Goal: Contribute content: Contribute content

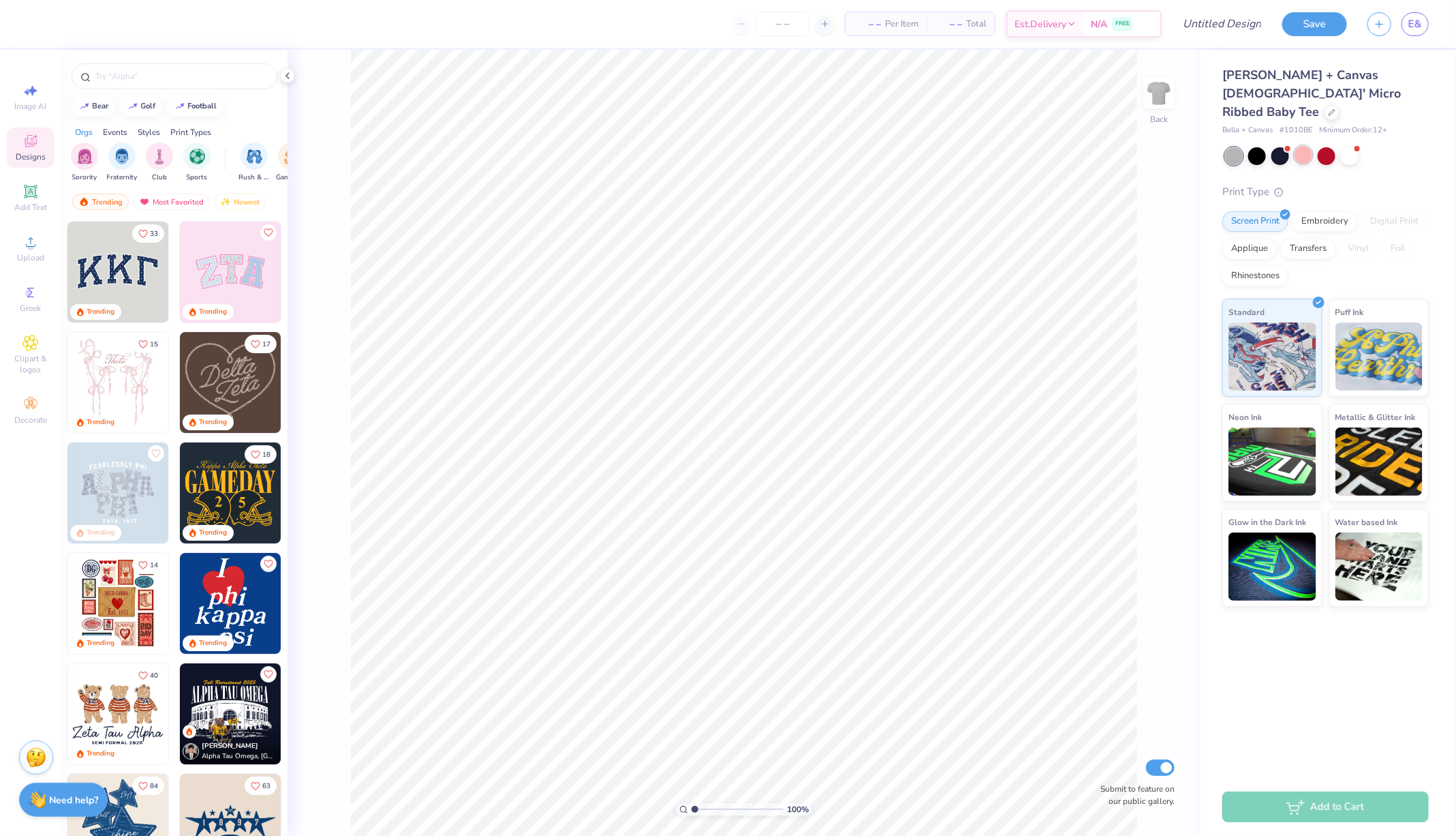
click at [1306, 146] on div at bounding box center [1304, 155] width 18 height 18
click at [1345, 146] on div at bounding box center [1350, 155] width 18 height 18
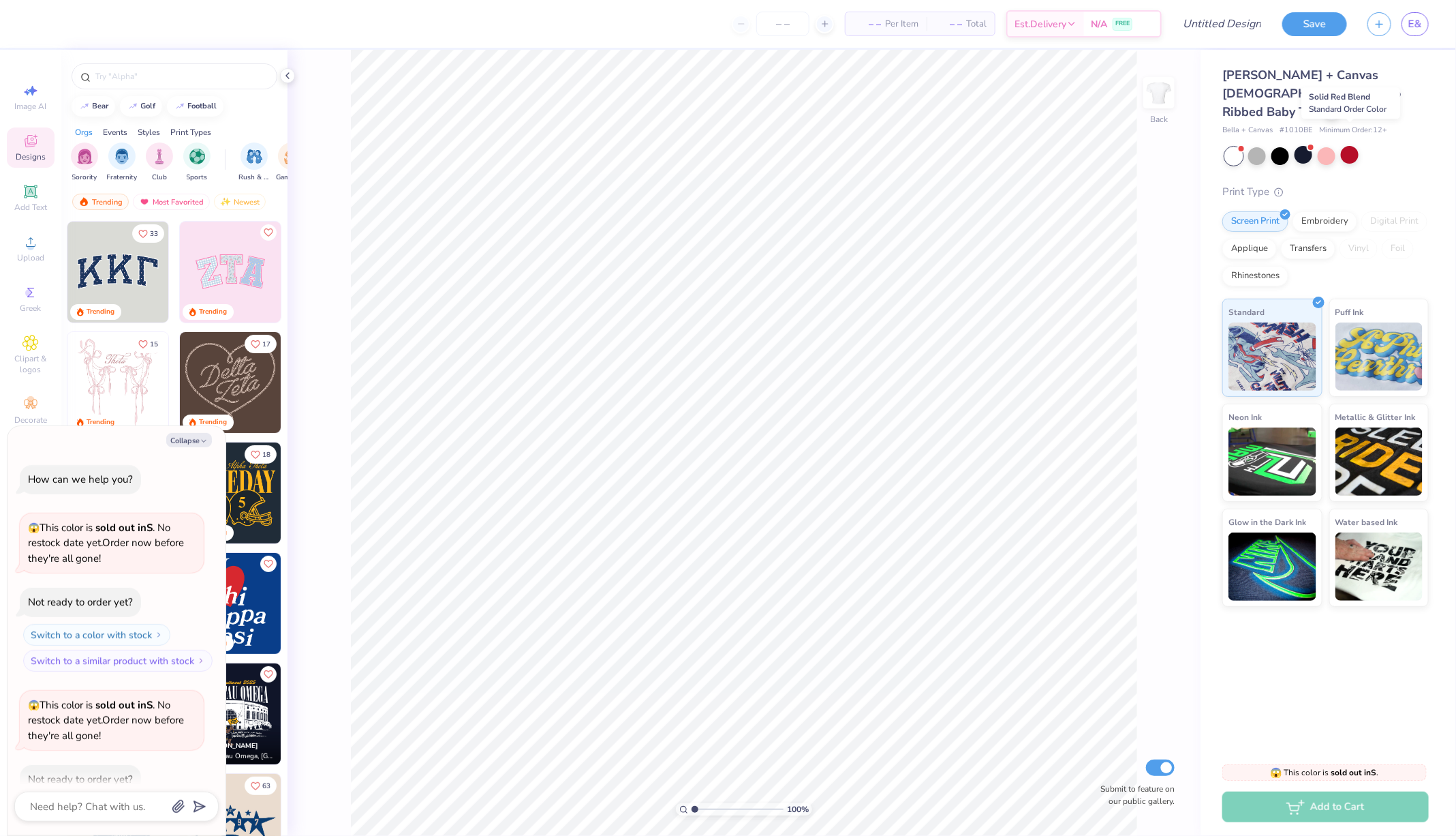
scroll to position [73, 0]
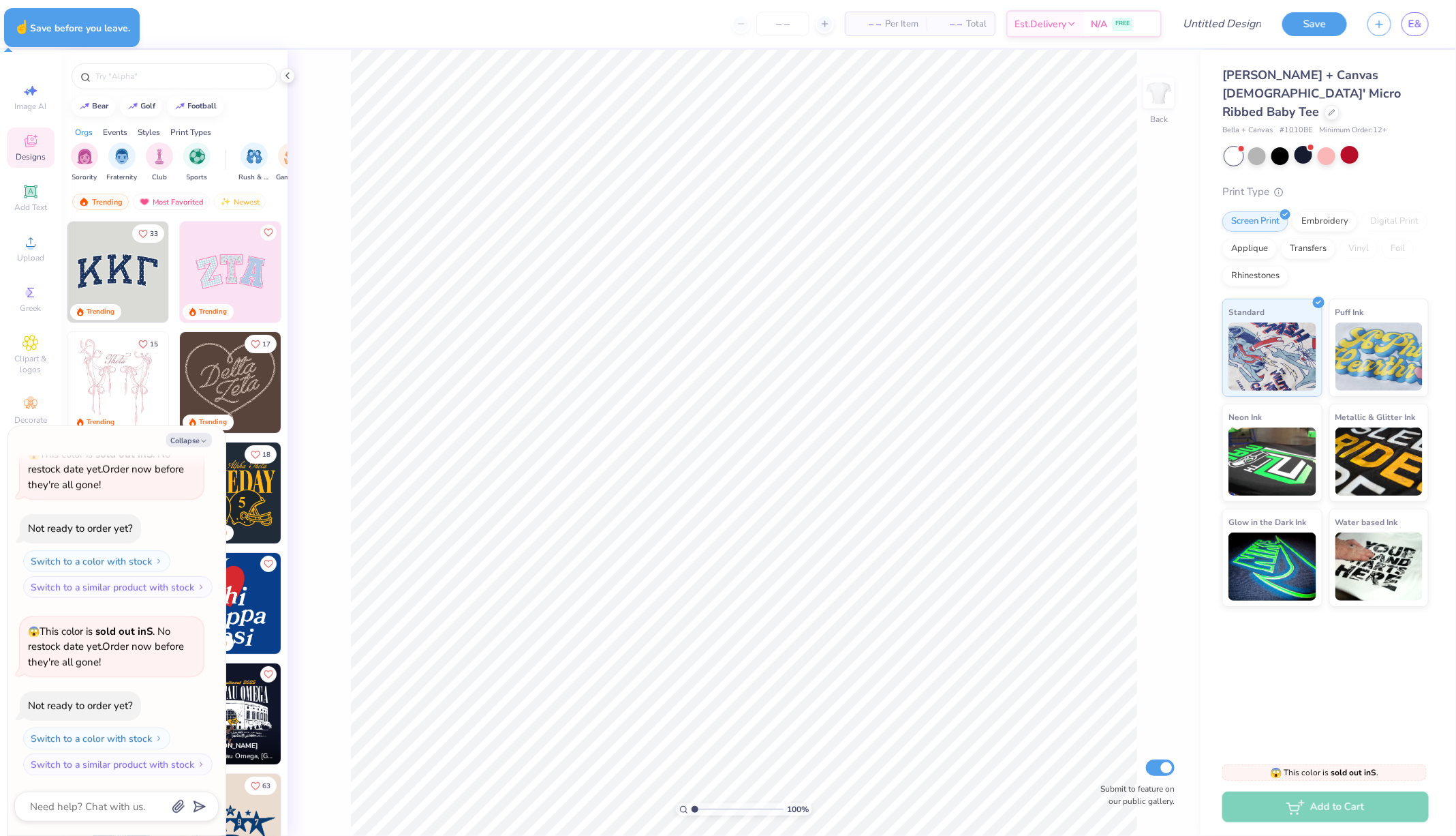
type textarea "x"
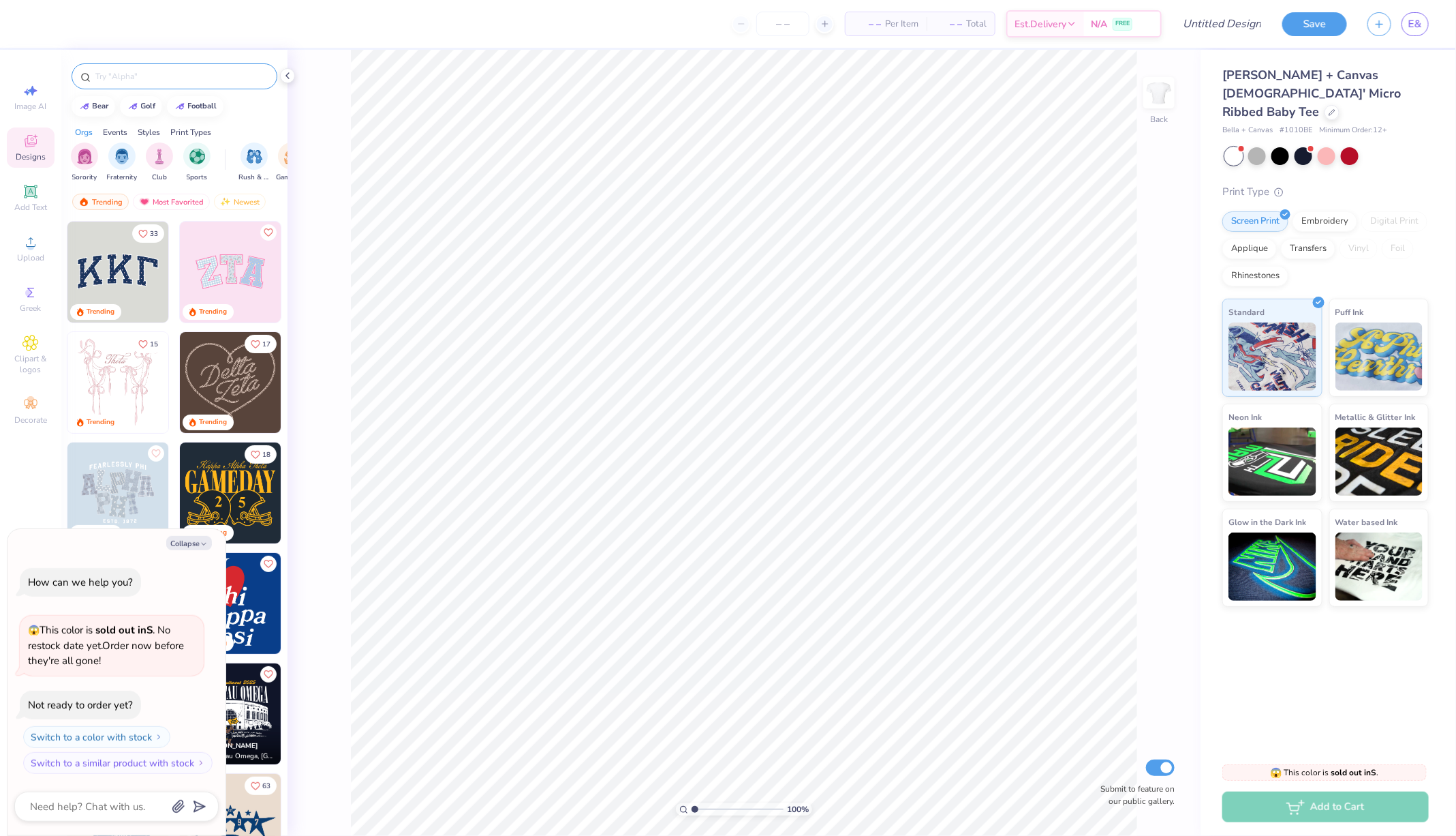
type textarea "x"
click at [119, 76] on input "text" at bounding box center [181, 76] width 174 height 14
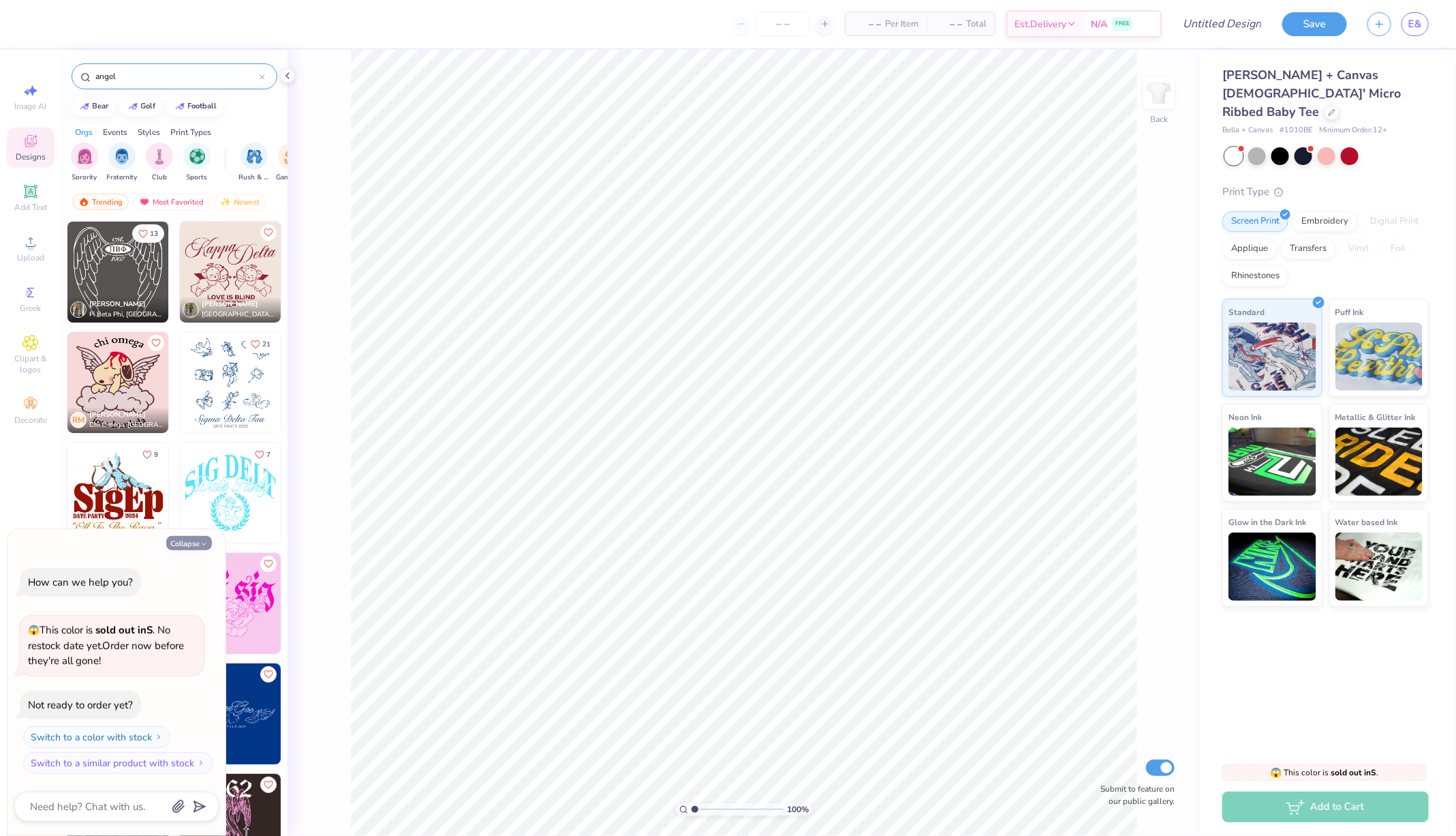
type input "angel"
click at [192, 541] on button "Collapse" at bounding box center [189, 543] width 46 height 15
type textarea "x"
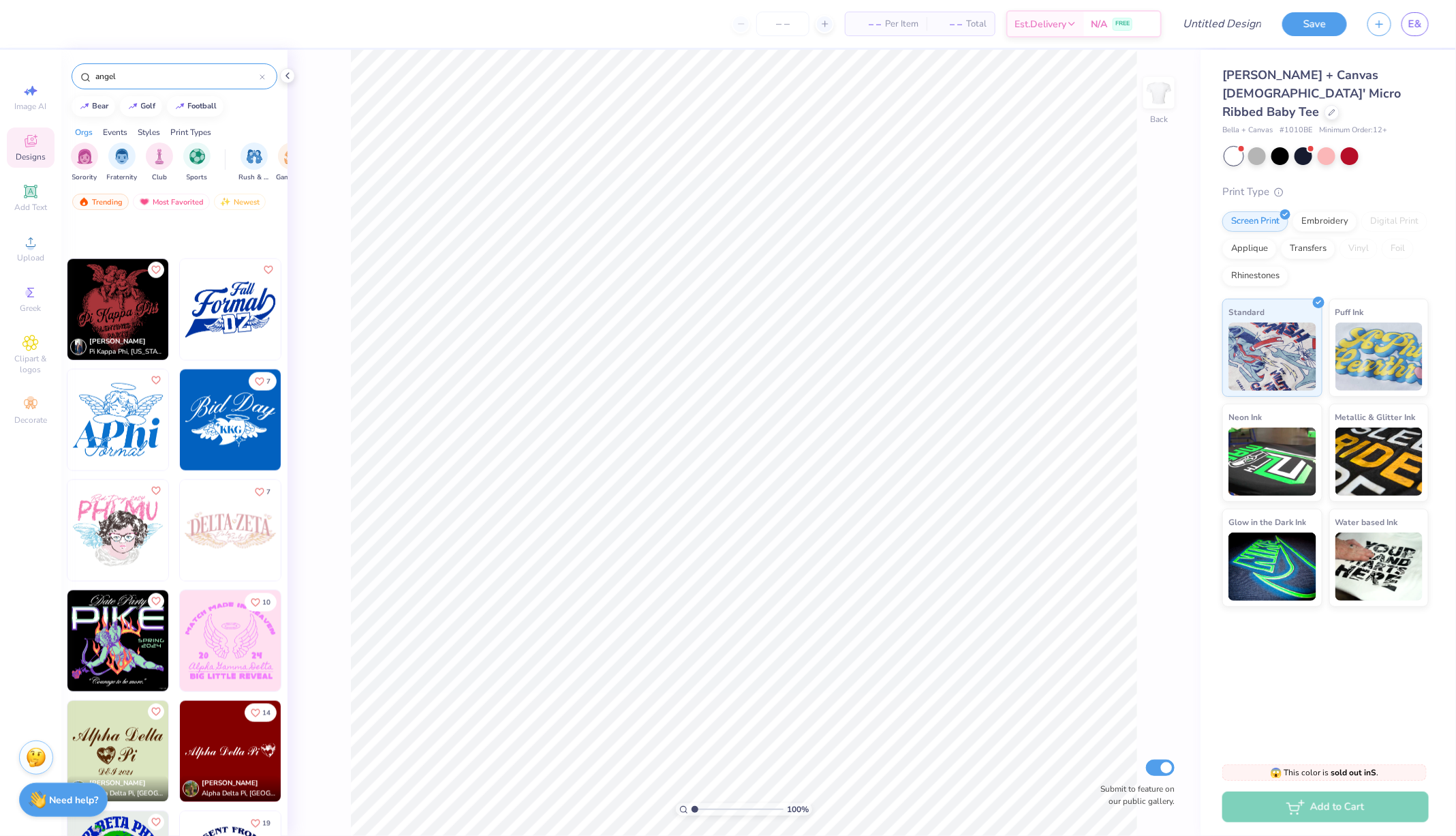
scroll to position [1129, 0]
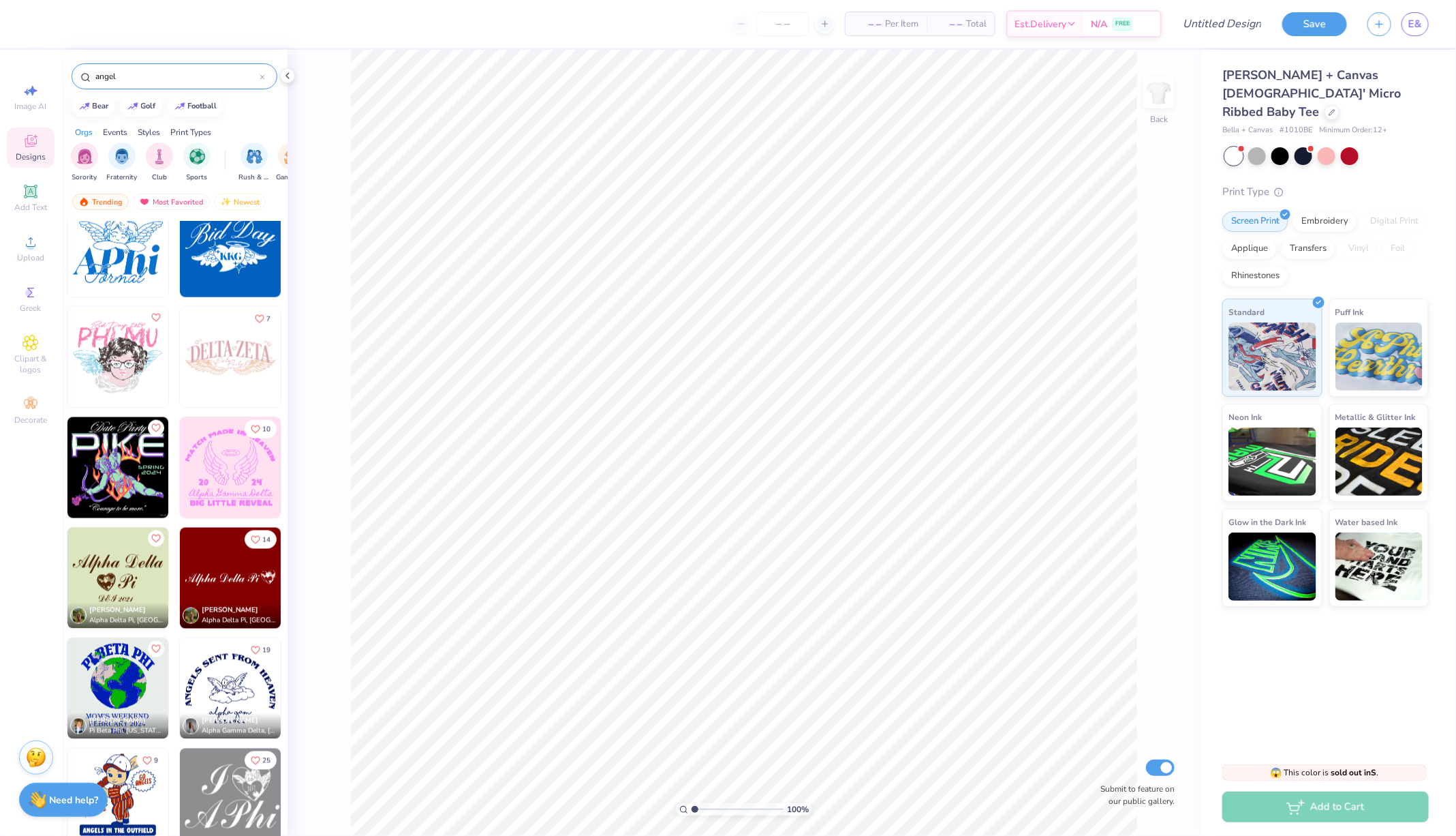
click at [230, 362] on img at bounding box center [230, 357] width 101 height 101
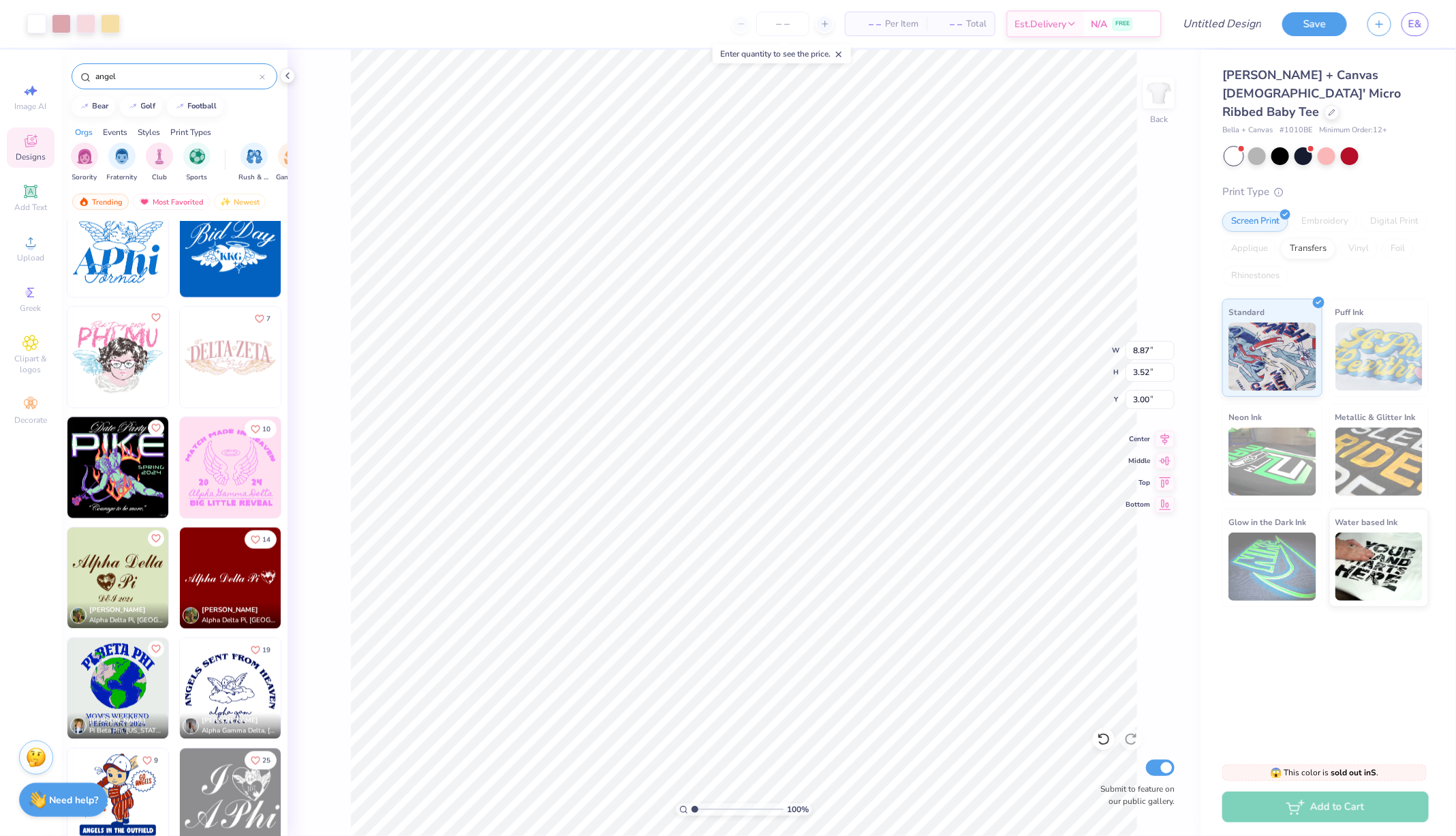
type input "2.69"
type input "9.12"
type input "3.62"
type input "2.16"
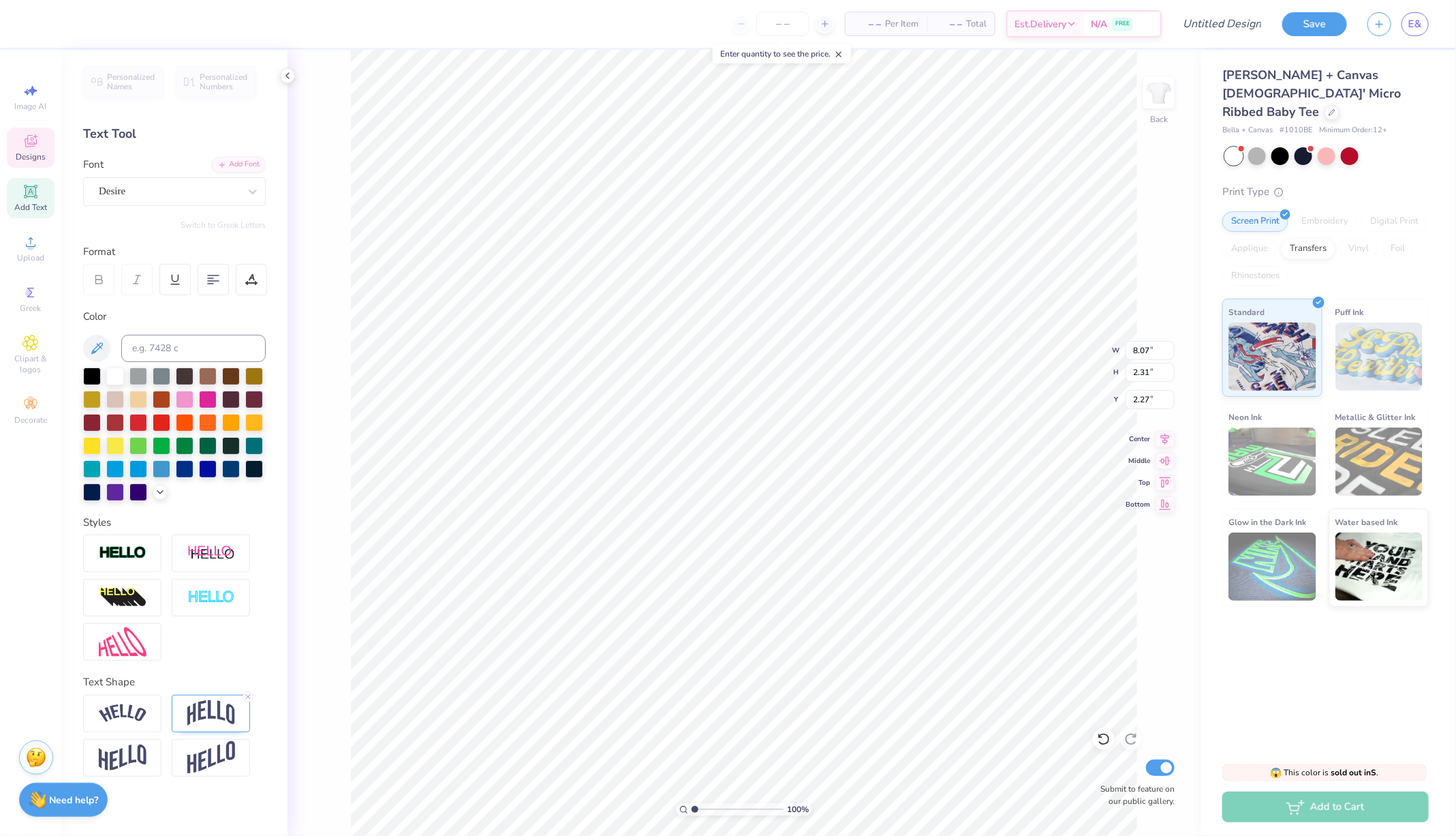
scroll to position [0, 0]
type textarea "D"
type textarea "Theta Phi Angels"
click at [1163, 441] on icon at bounding box center [1165, 437] width 19 height 16
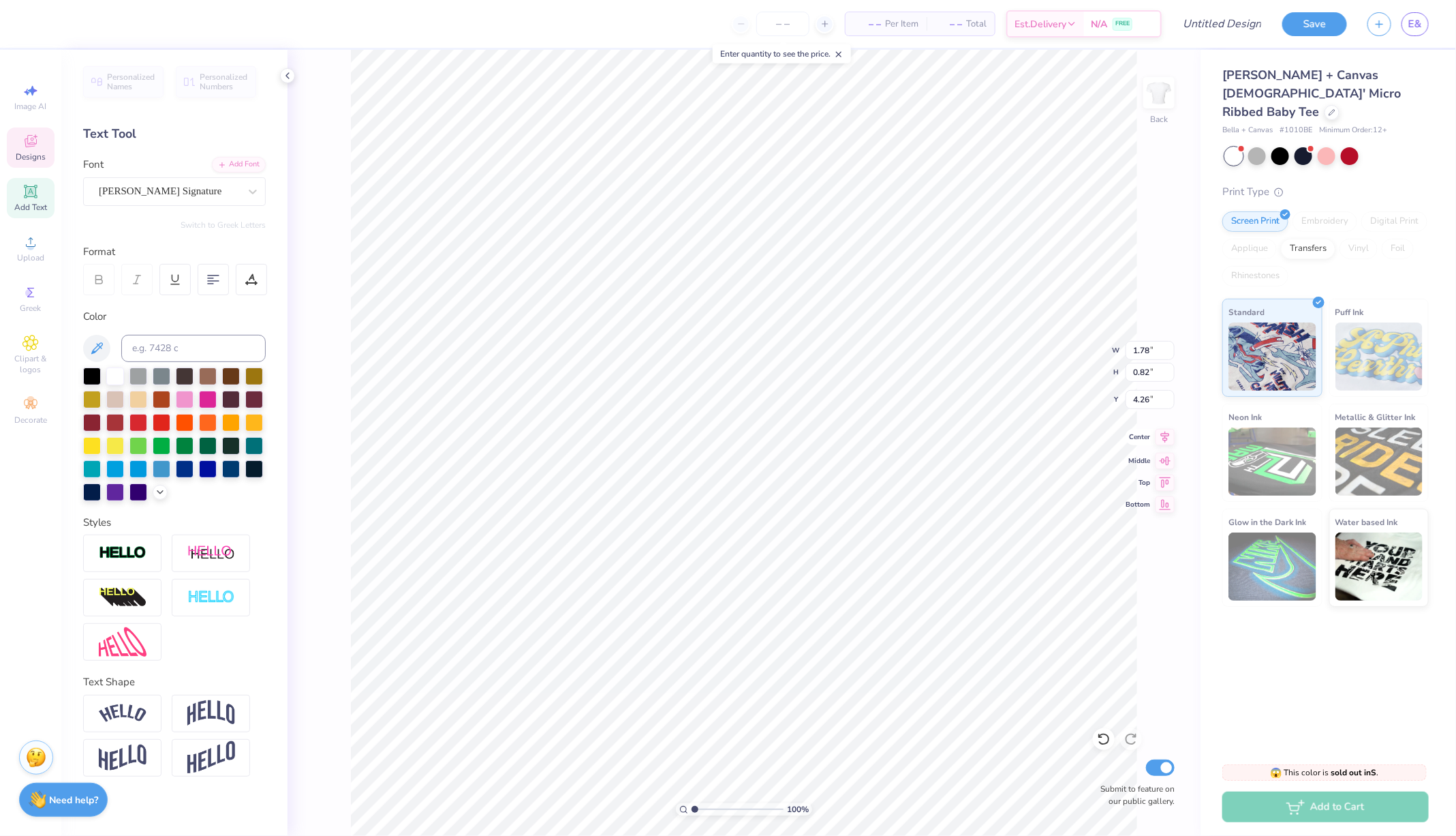
type input "1.78"
type input "0.82"
type input "4.26"
type input "6.29"
type input "4.89"
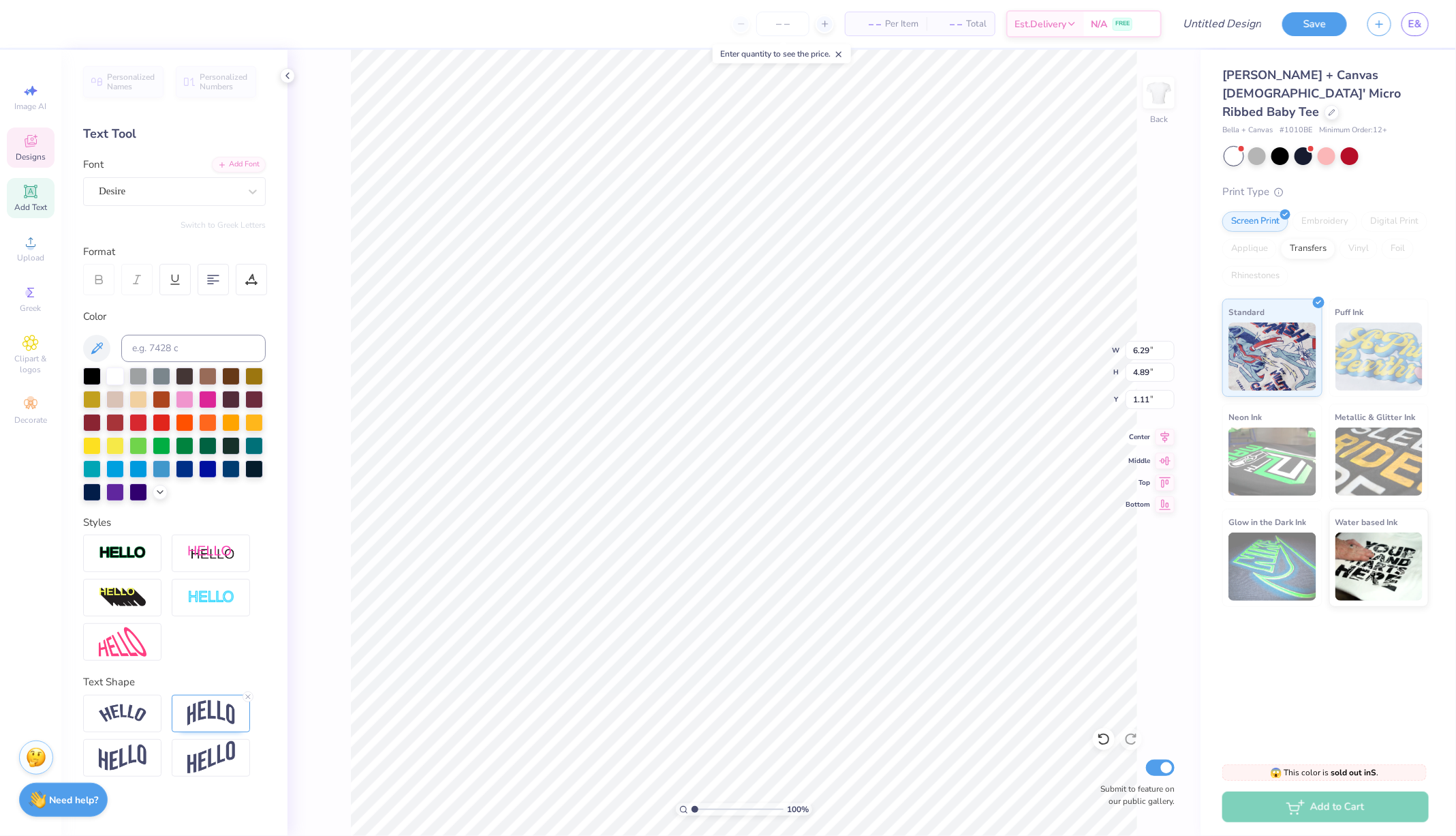
type input "1.12"
type input "1.78"
type input "0.82"
type input "4.26"
type input "6.29"
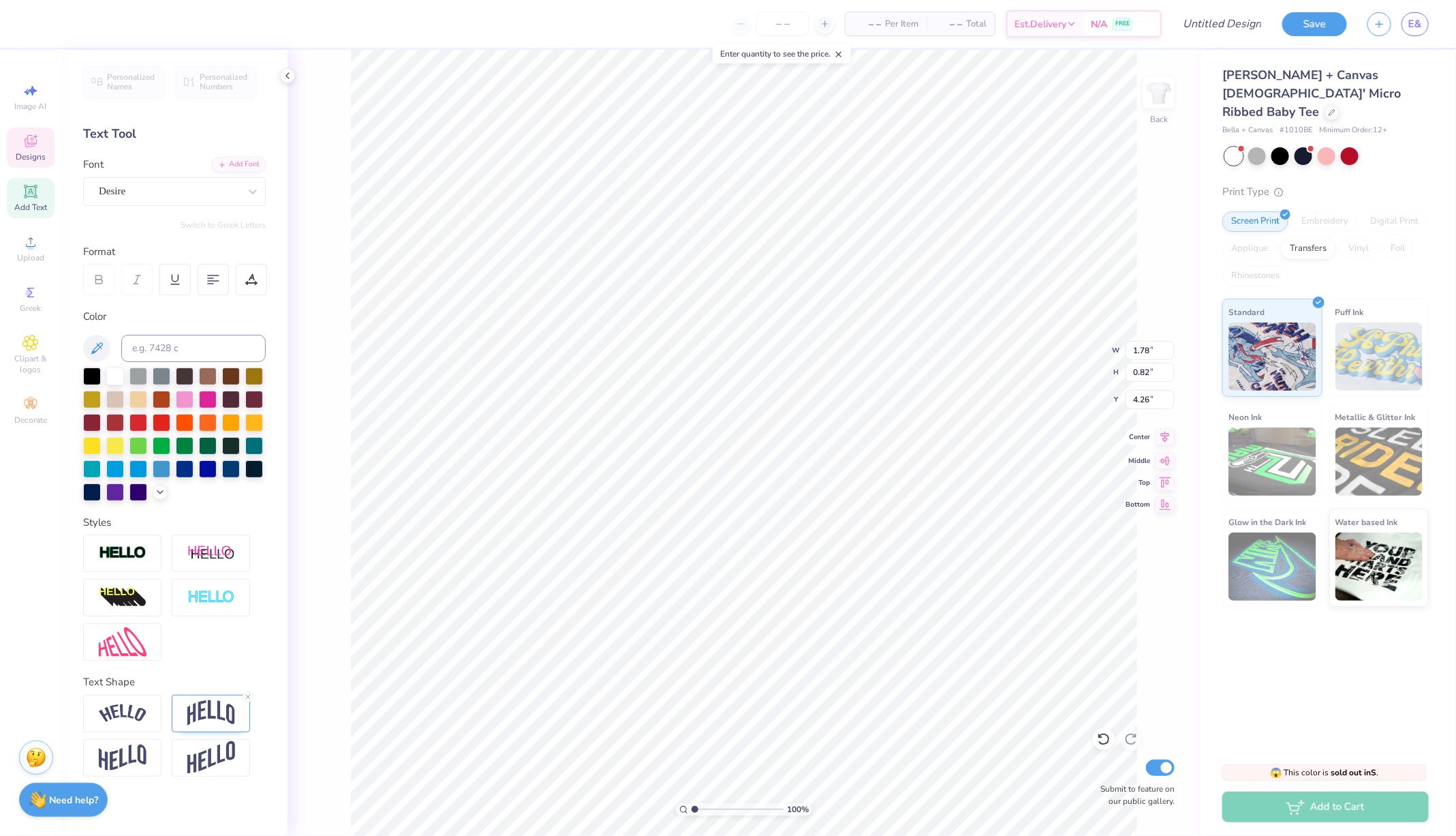
type input "4.89"
type input "1.12"
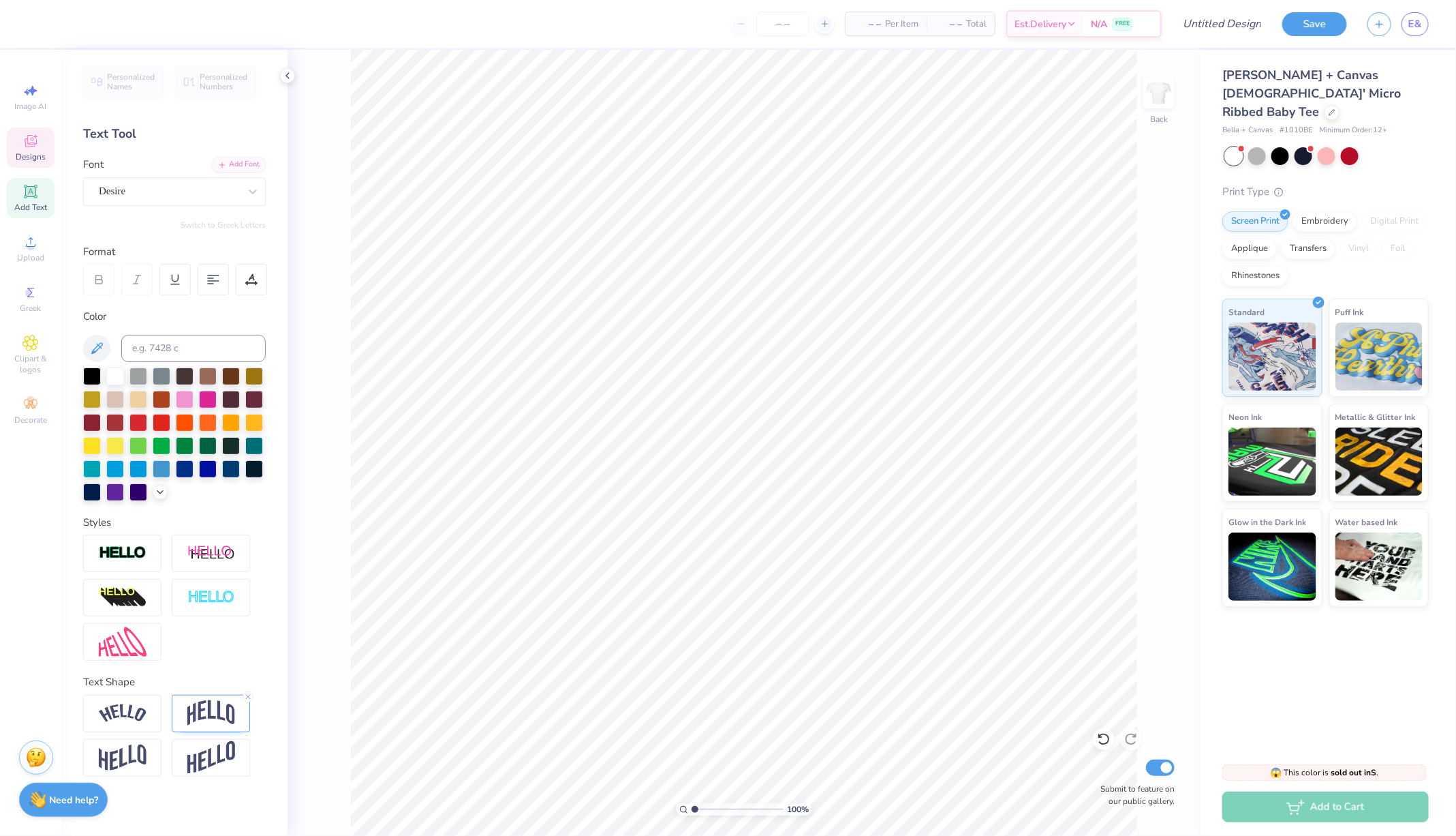
click at [35, 160] on span "Designs" at bounding box center [30, 157] width 30 height 11
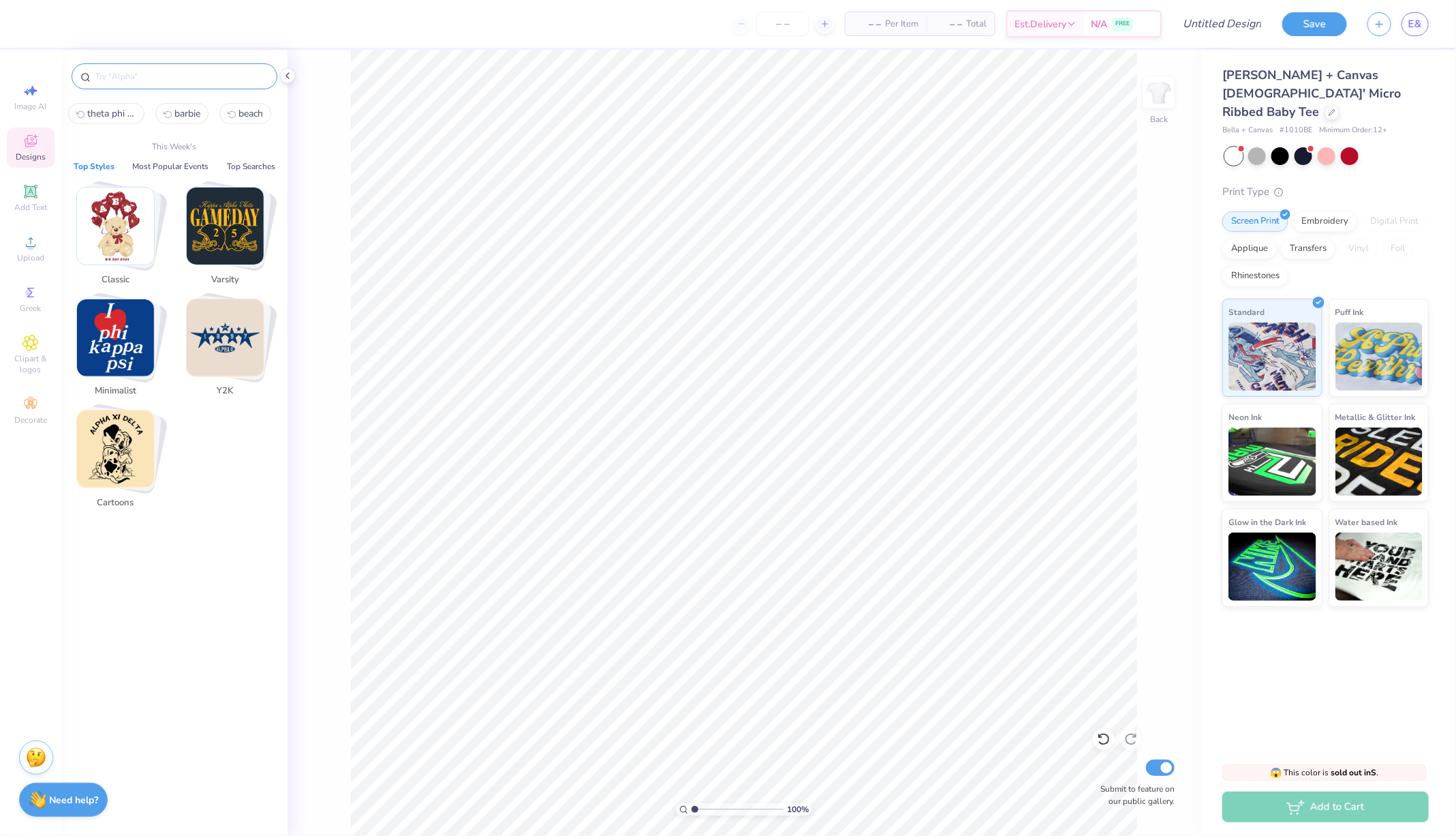
click at [131, 77] on input "text" at bounding box center [181, 76] width 174 height 14
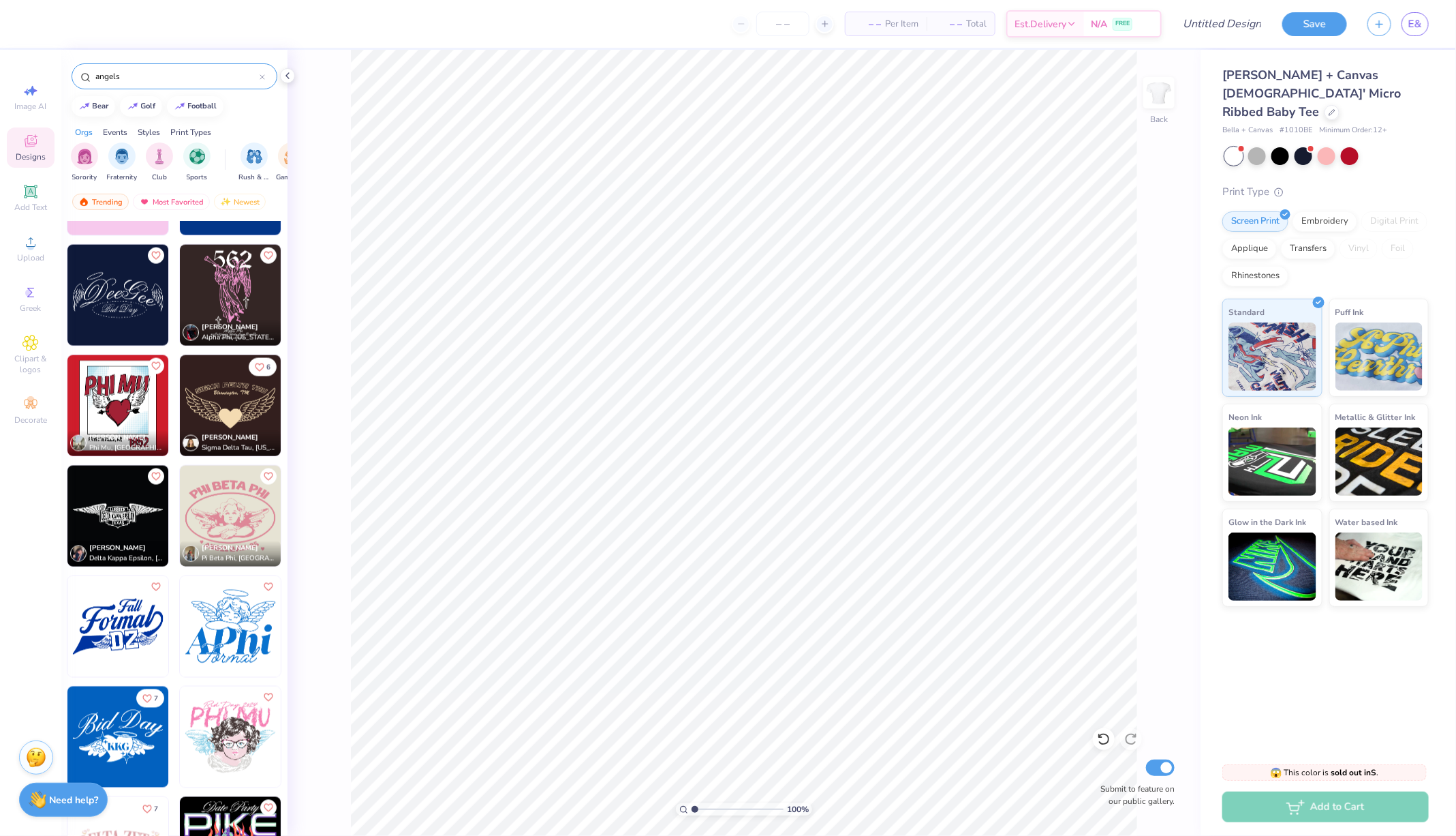
scroll to position [1043, 0]
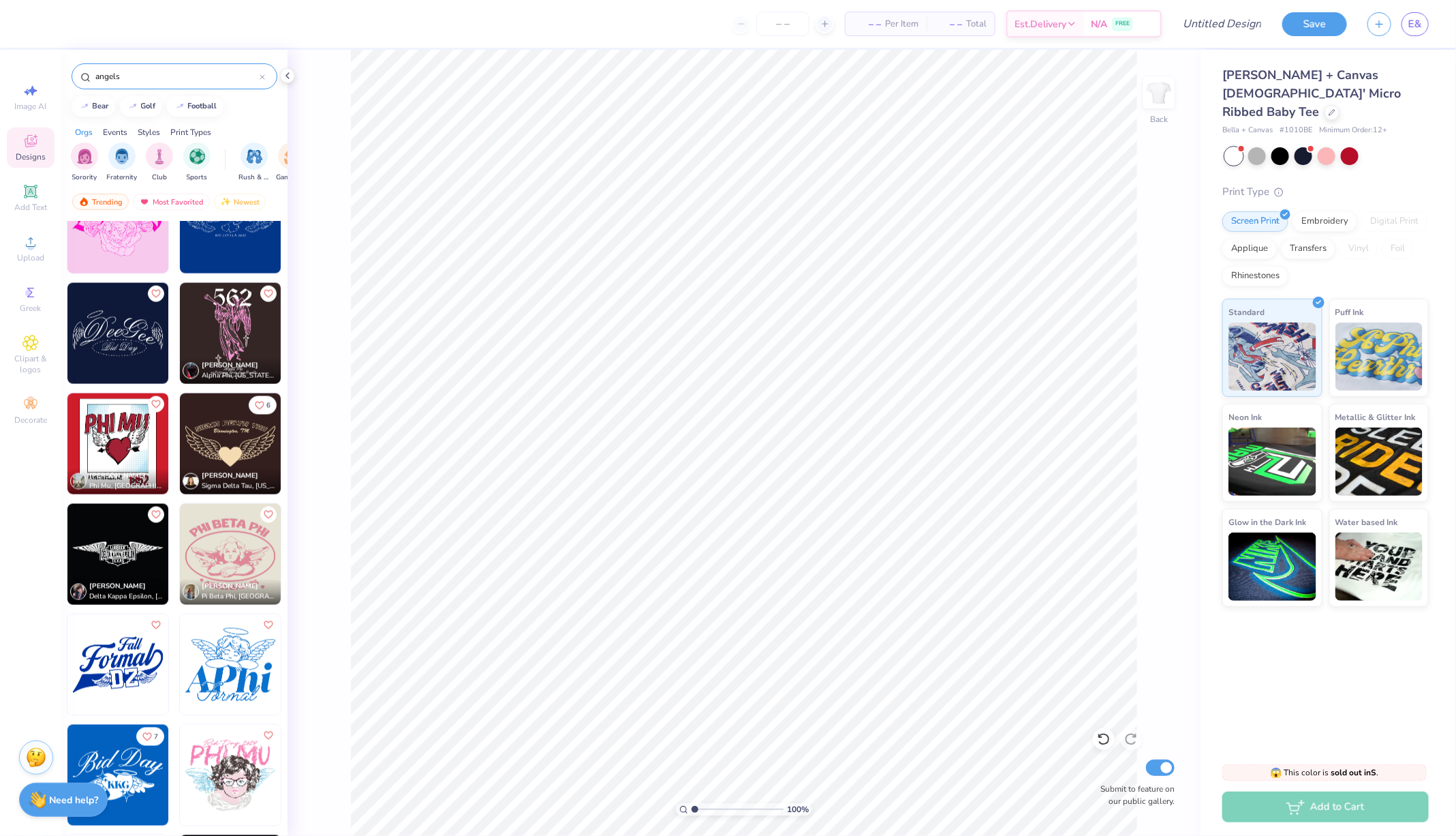
click at [129, 73] on input "angels" at bounding box center [176, 76] width 165 height 14
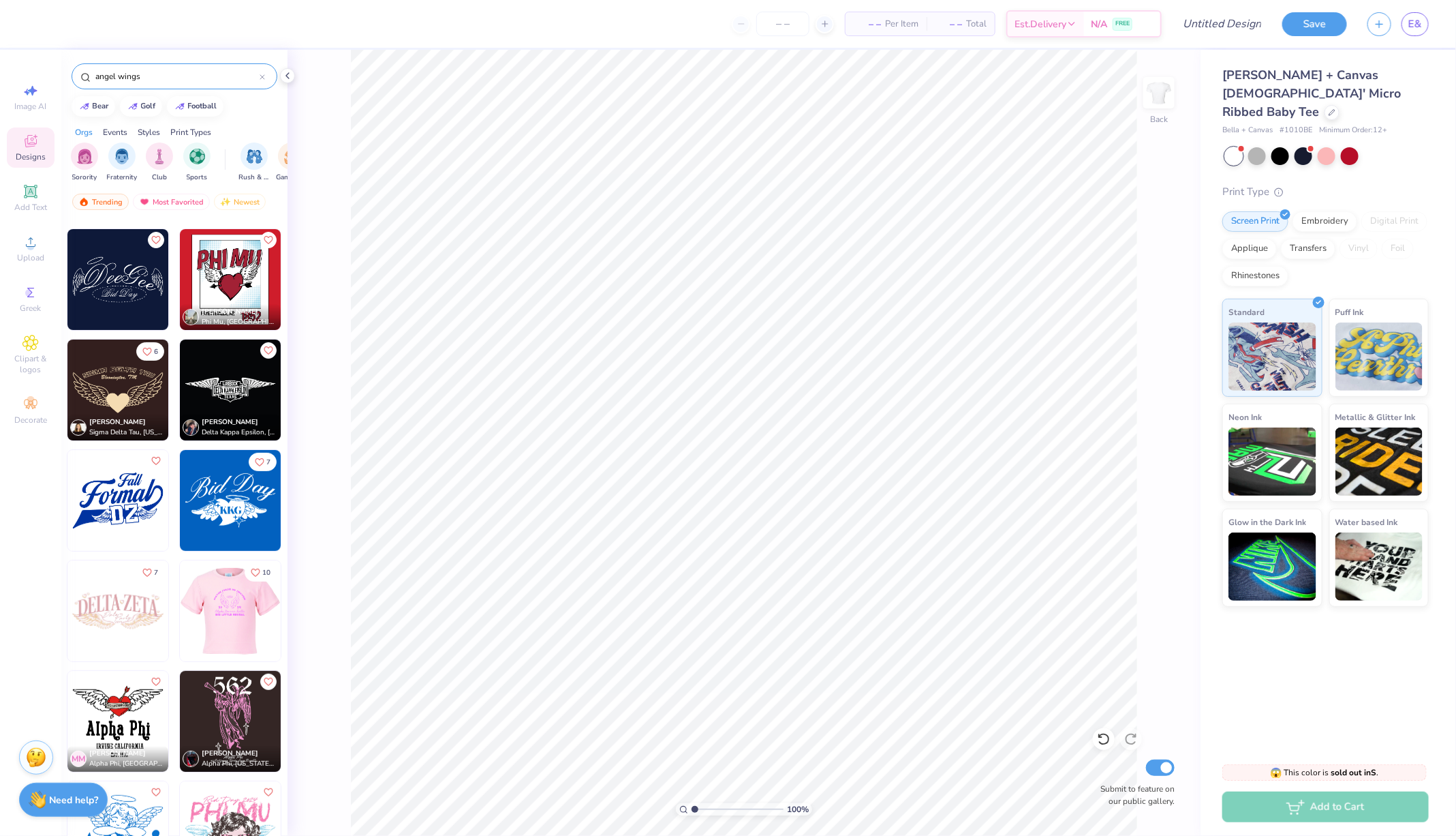
scroll to position [101, 0]
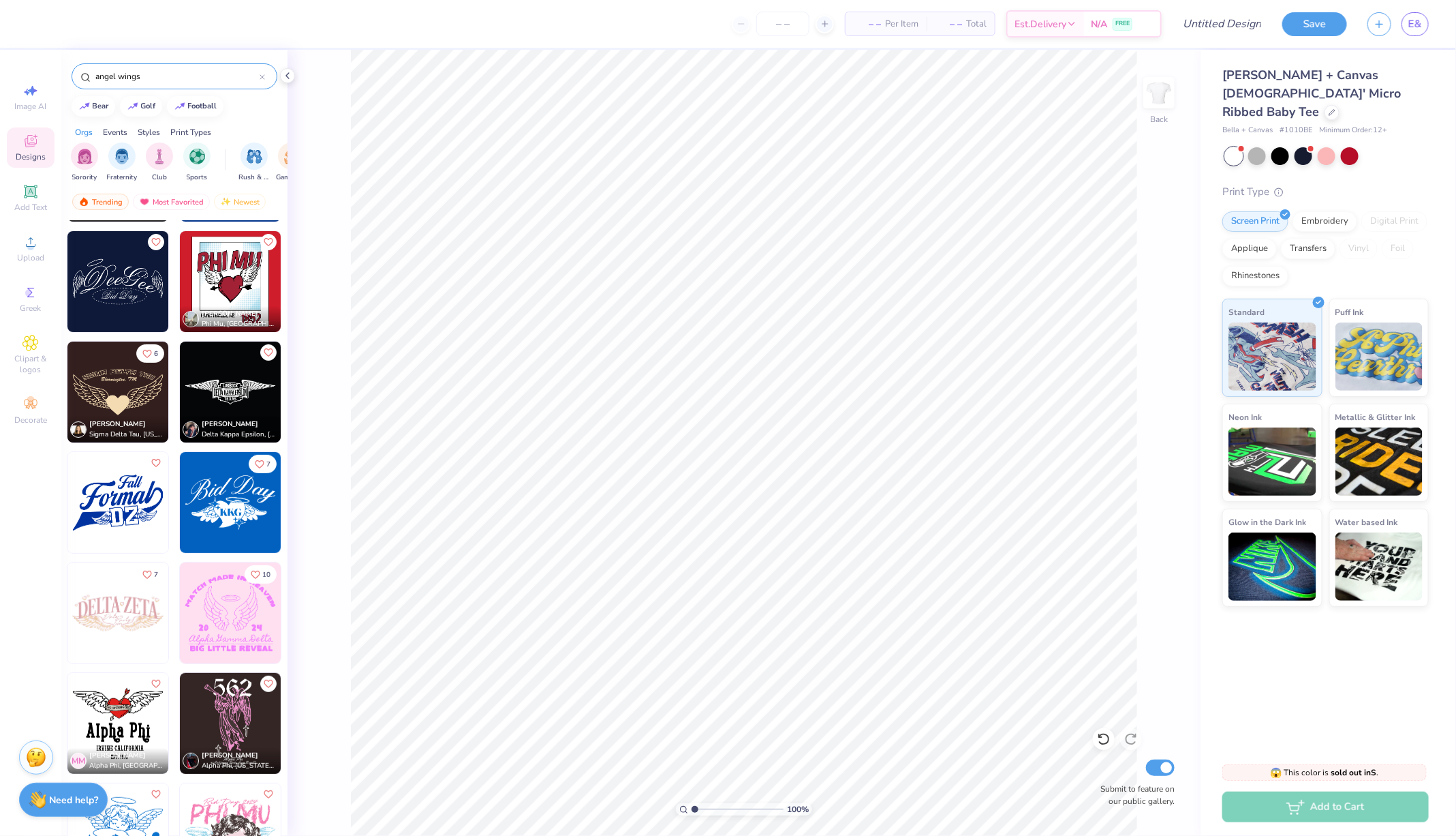
type input "angel wings"
click at [210, 593] on img at bounding box center [230, 613] width 101 height 101
type input "1.87"
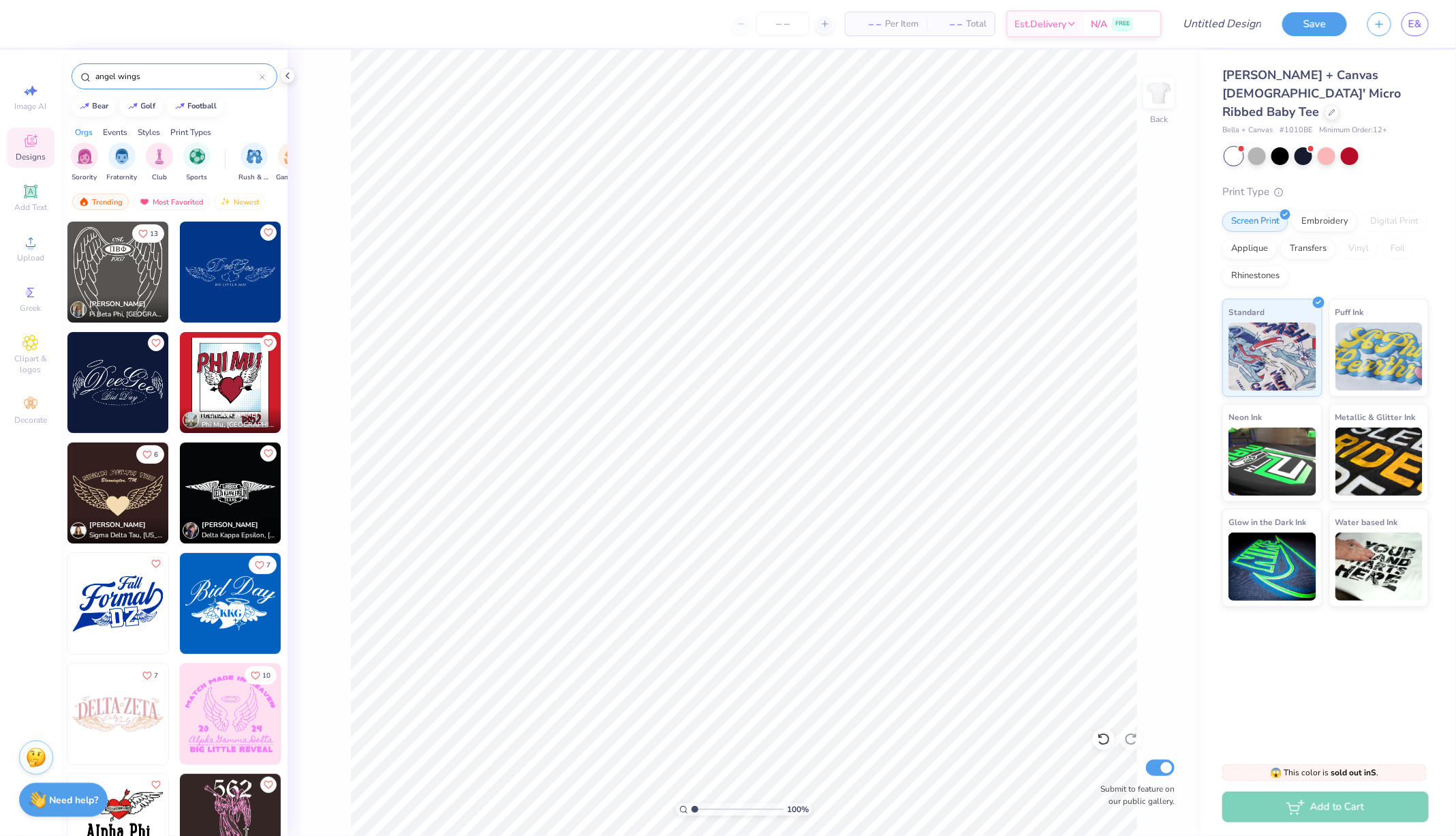
click at [155, 76] on input "angel wings" at bounding box center [176, 76] width 165 height 14
type input "angels"
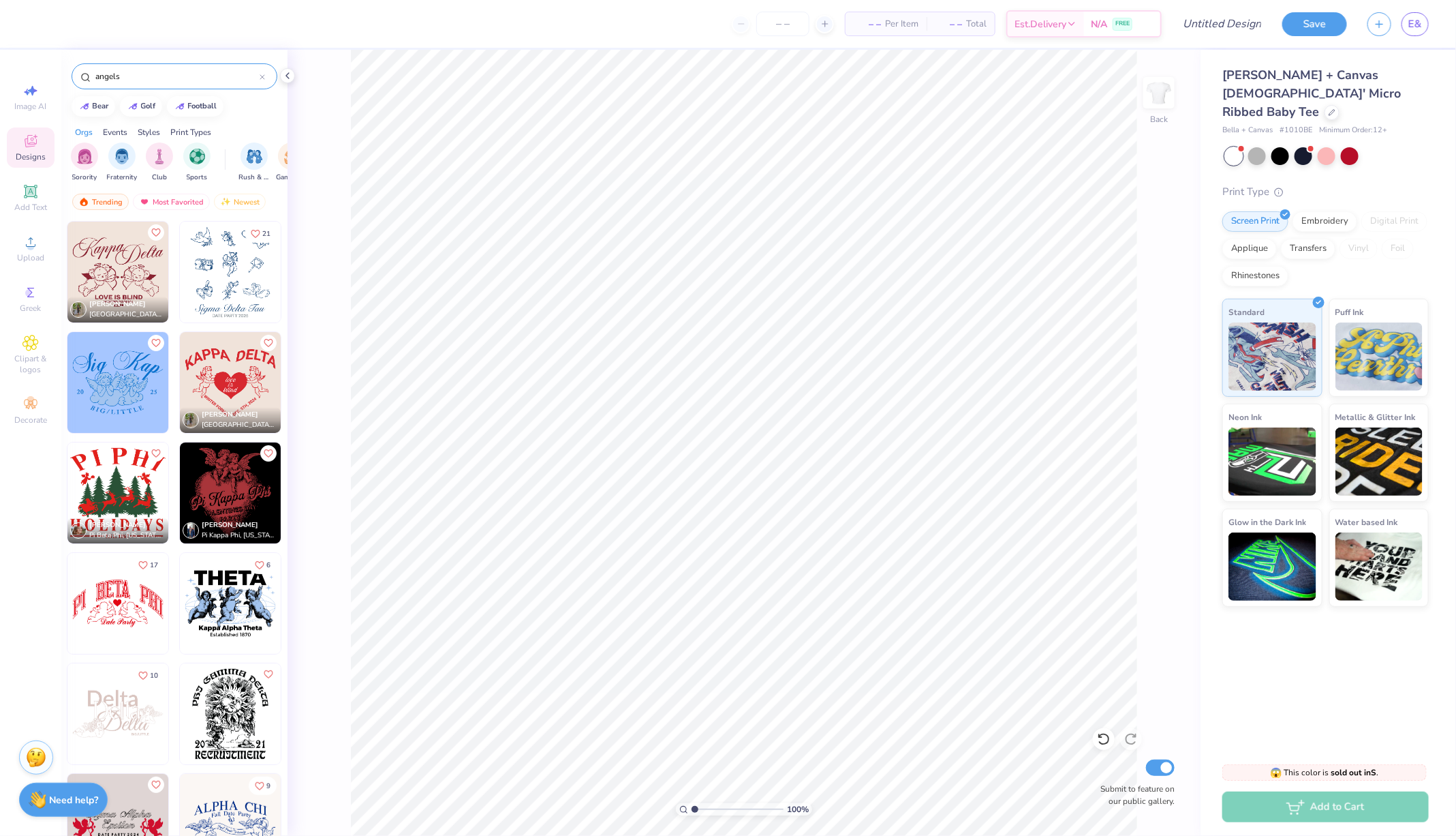
scroll to position [2, 0]
click at [226, 362] on img at bounding box center [230, 381] width 101 height 101
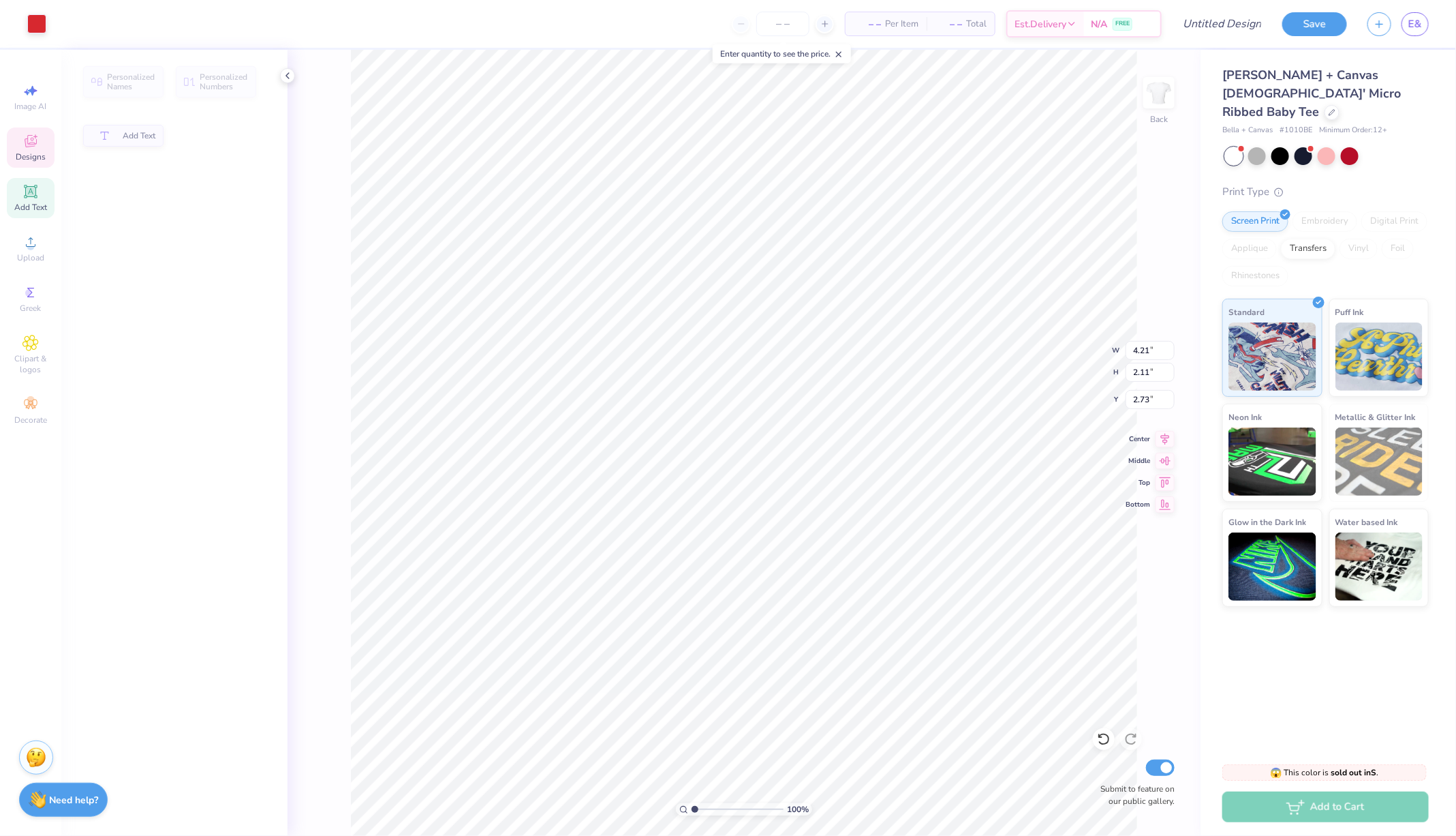
type input "4.21"
type input "2.11"
type input "2.73"
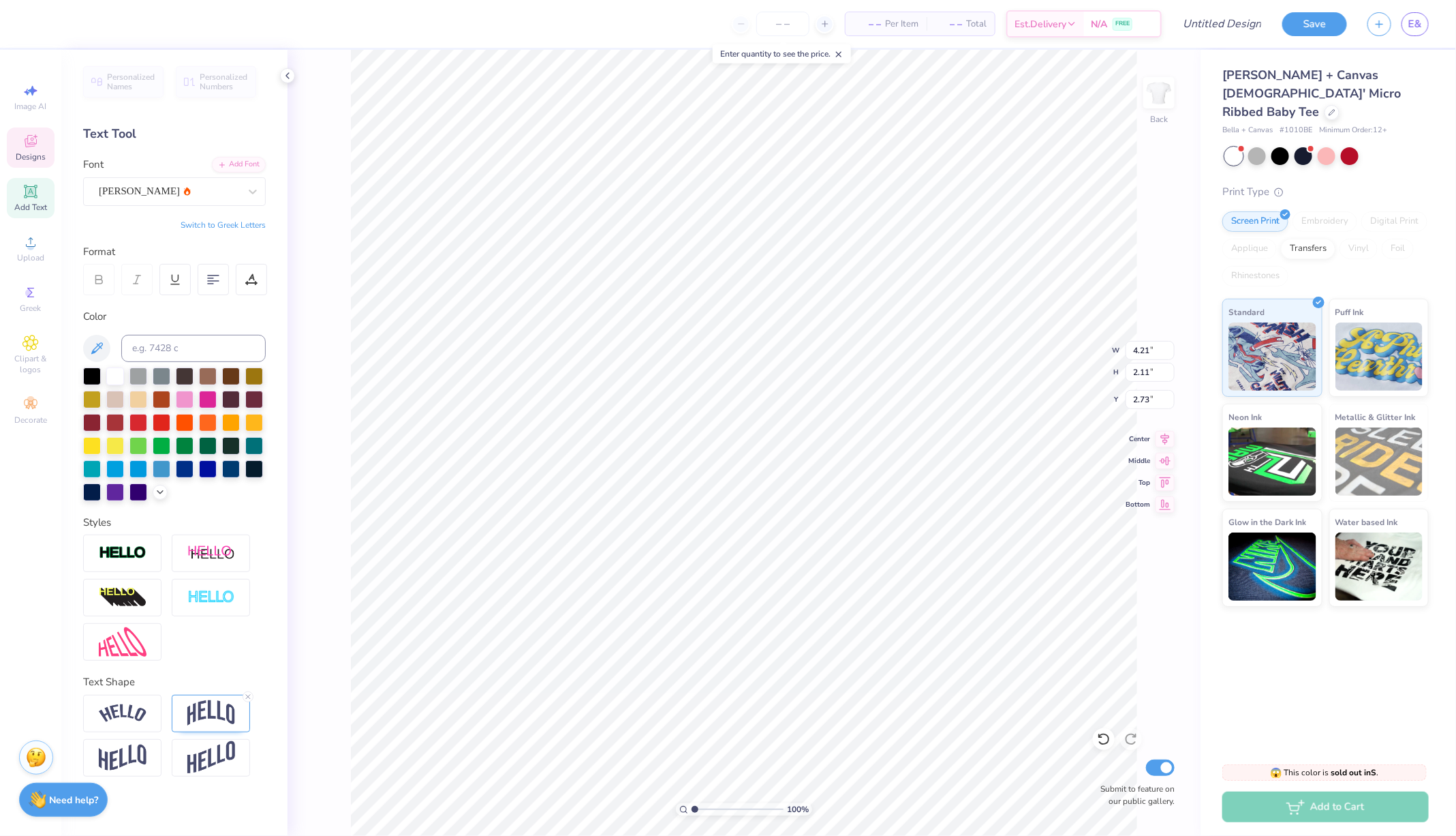
type input "4.85"
type input "2.37"
type input "2.64"
type textarea "K"
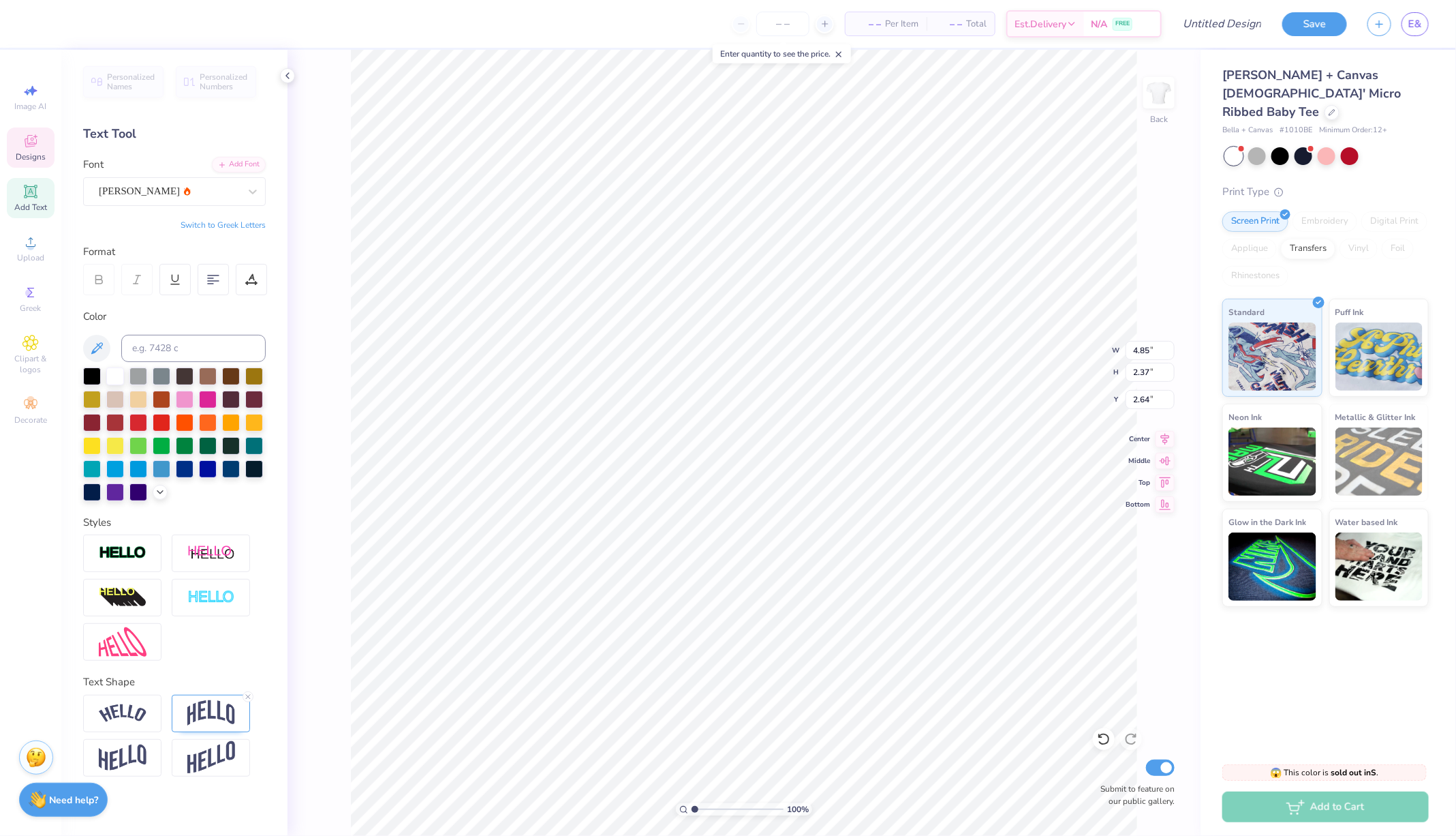
type textarea "Theta Phi"
type input "2.65"
type textarea "Alpha"
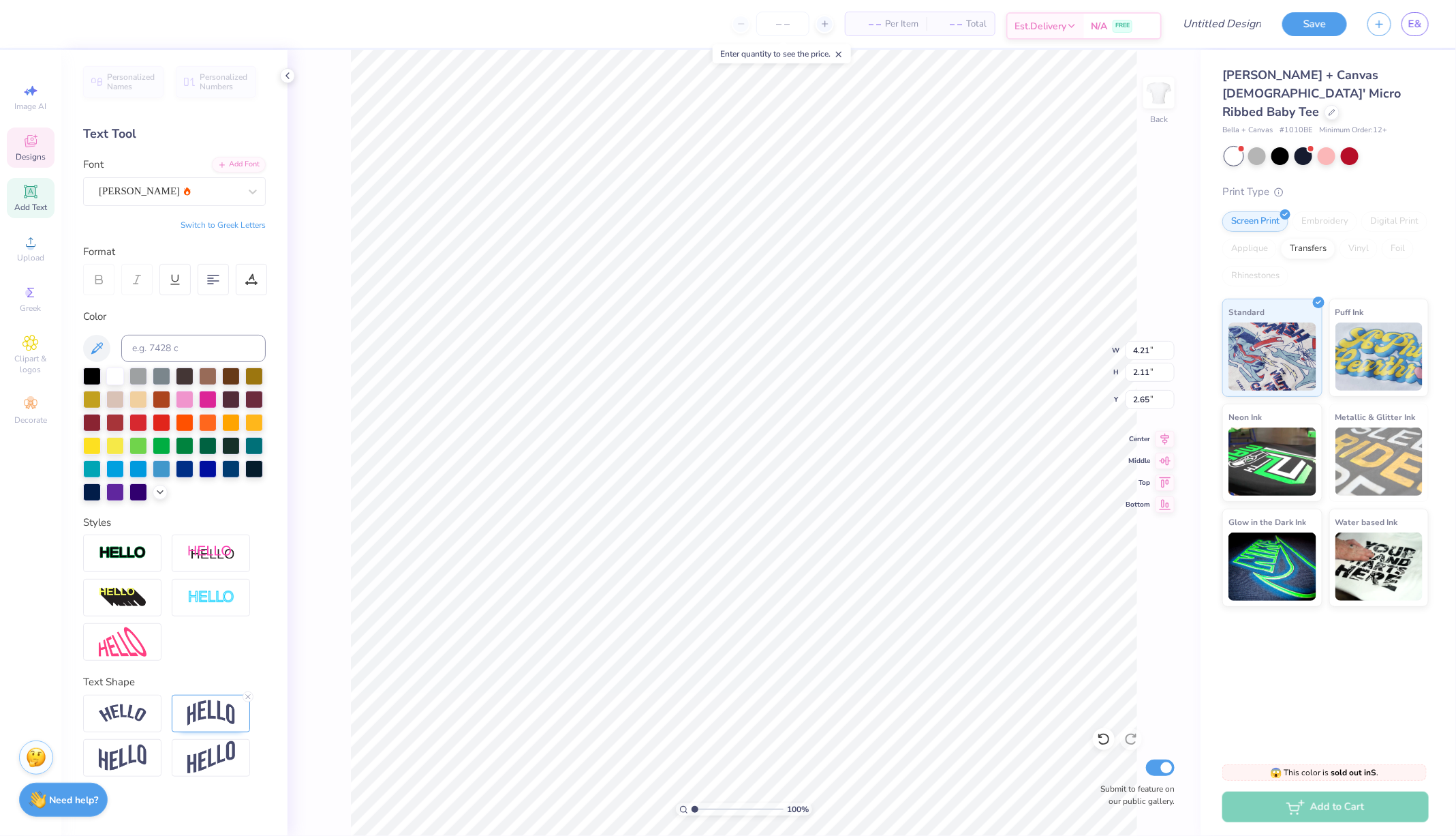
scroll to position [0, 1]
type input "9.61"
type input "7.48"
type input "2.43"
click at [33, 135] on icon at bounding box center [31, 141] width 16 height 16
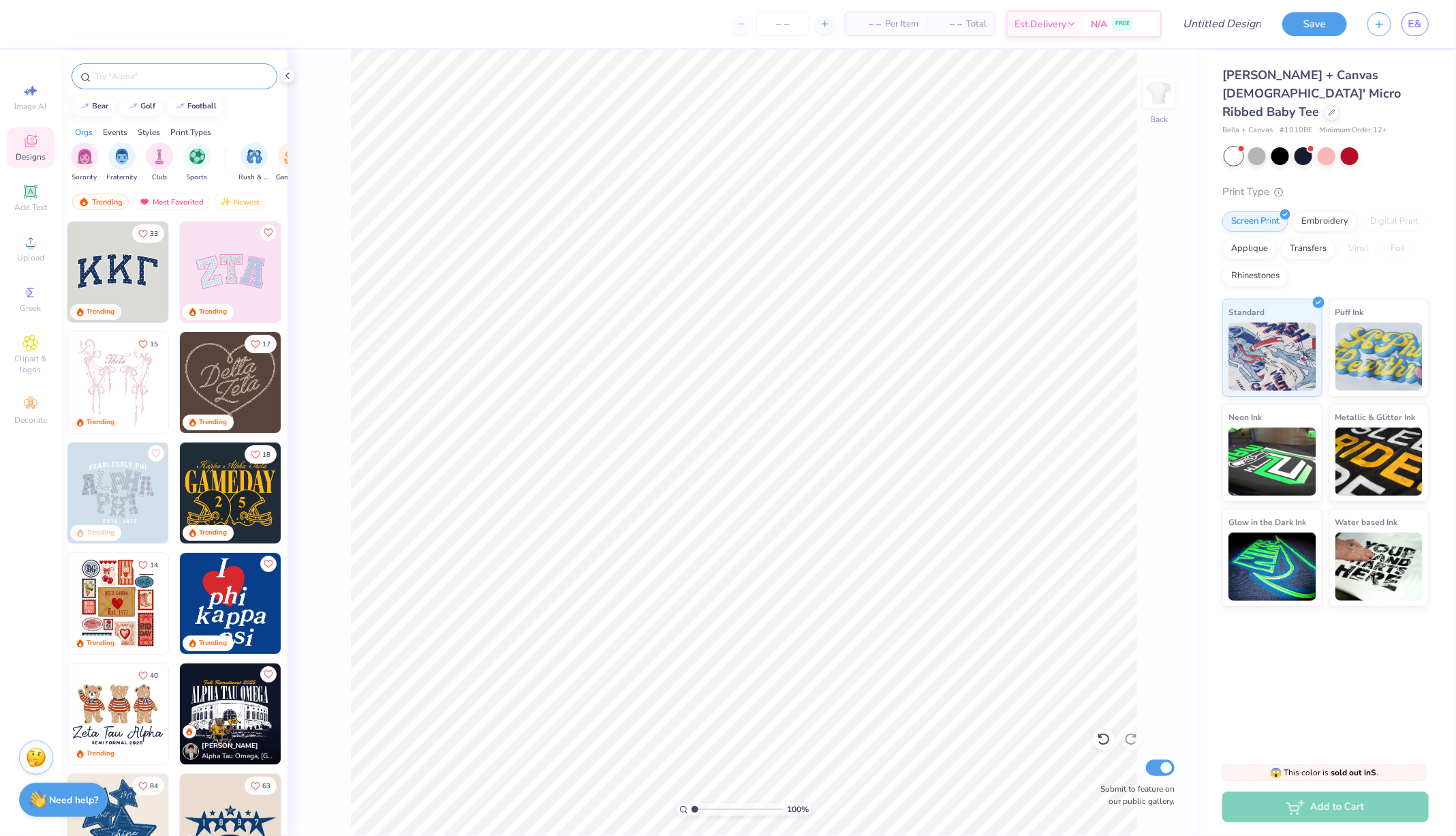
click at [152, 73] on input "text" at bounding box center [181, 76] width 174 height 14
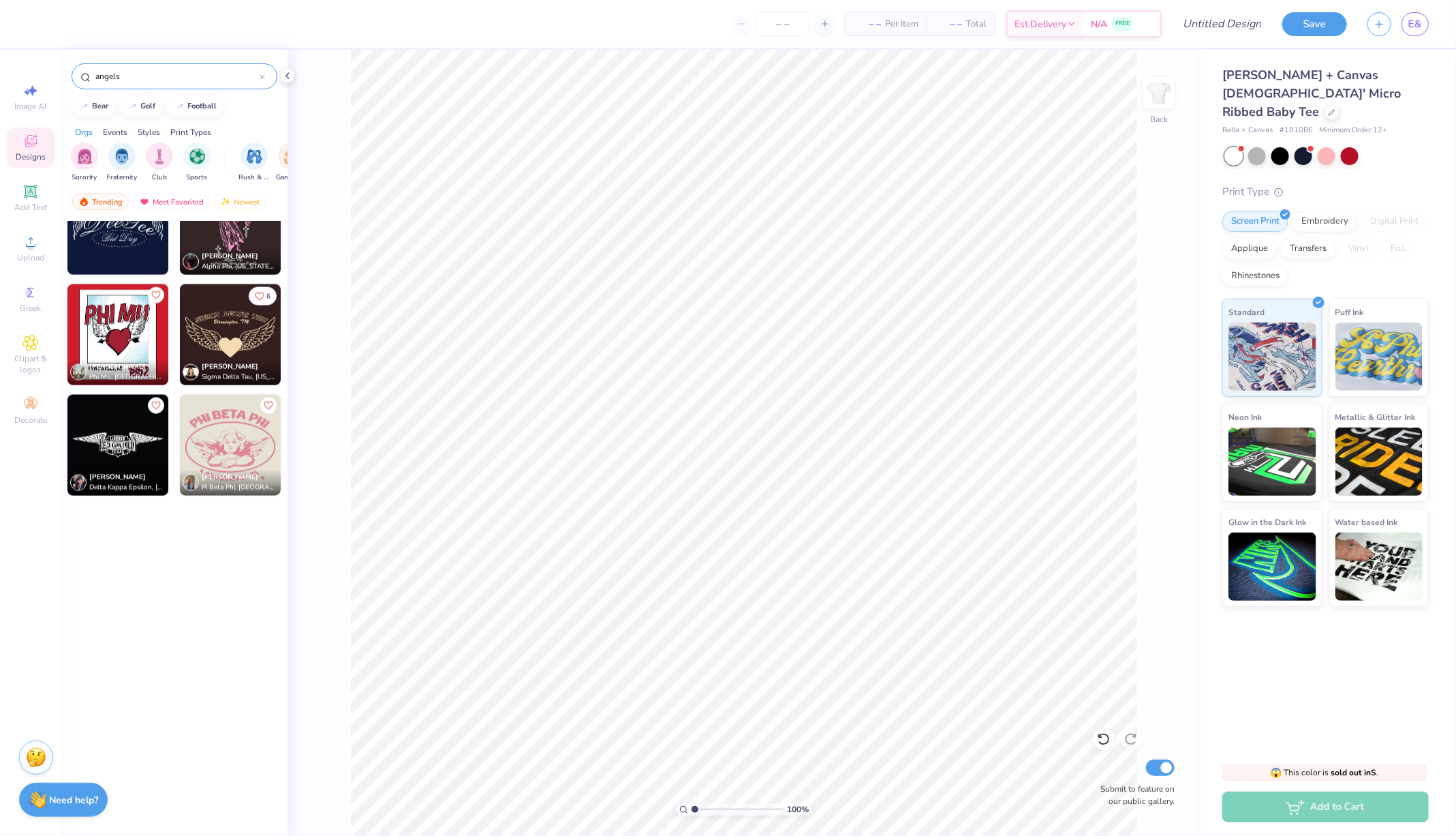
scroll to position [1763, 0]
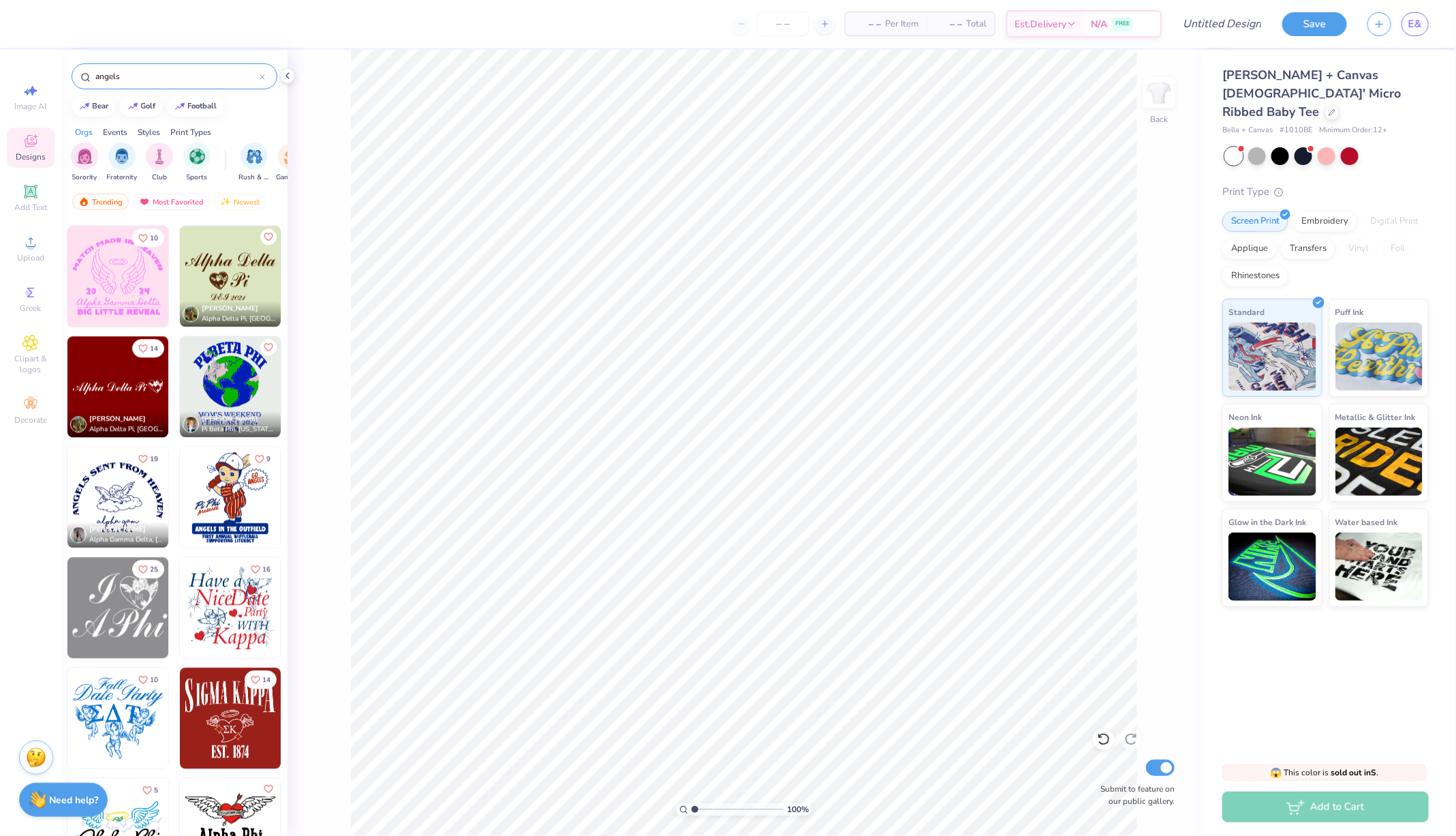
type input "angels"
click at [184, 196] on div "Most Favorited" at bounding box center [172, 202] width 77 height 16
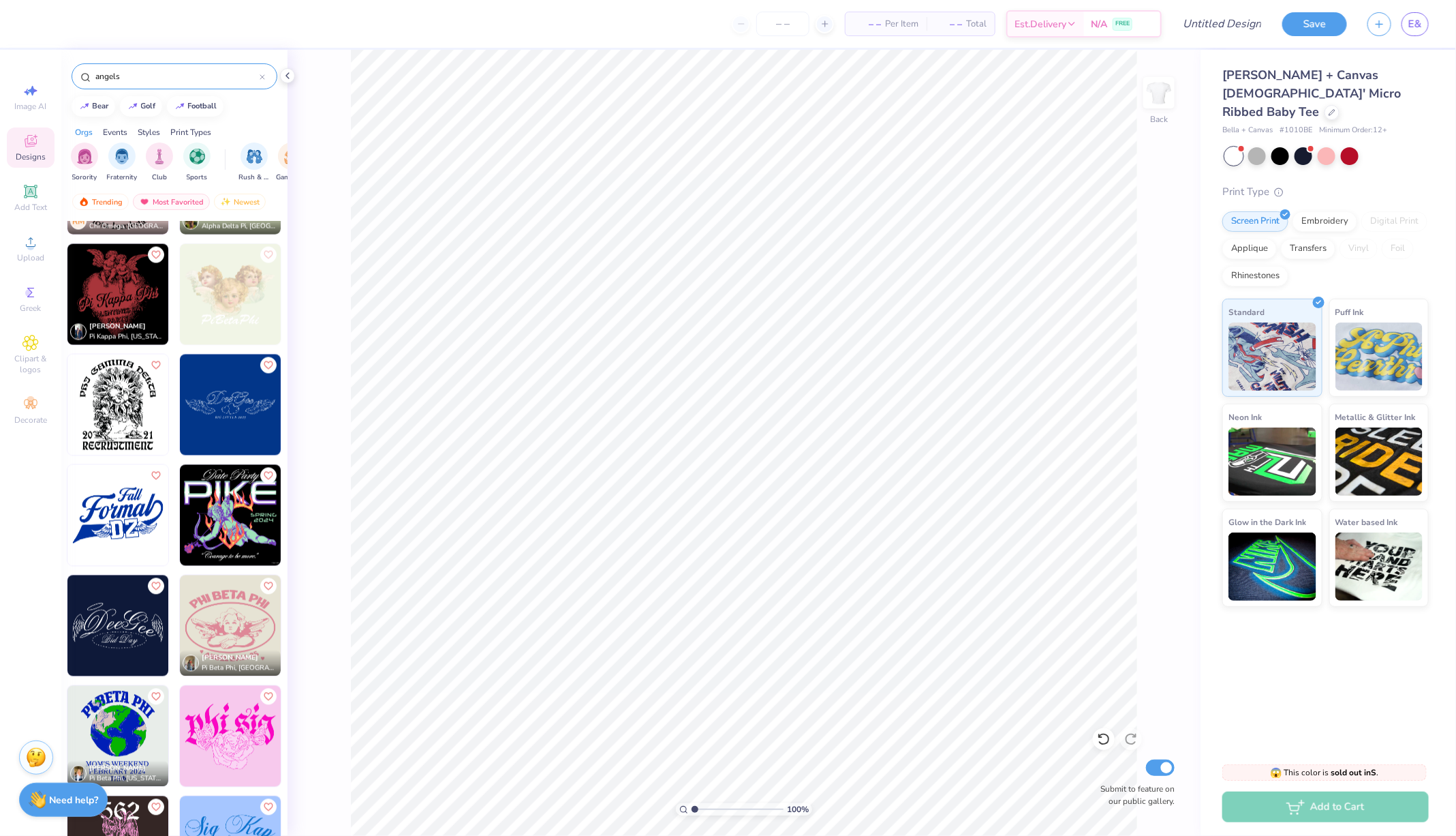
scroll to position [1416, 0]
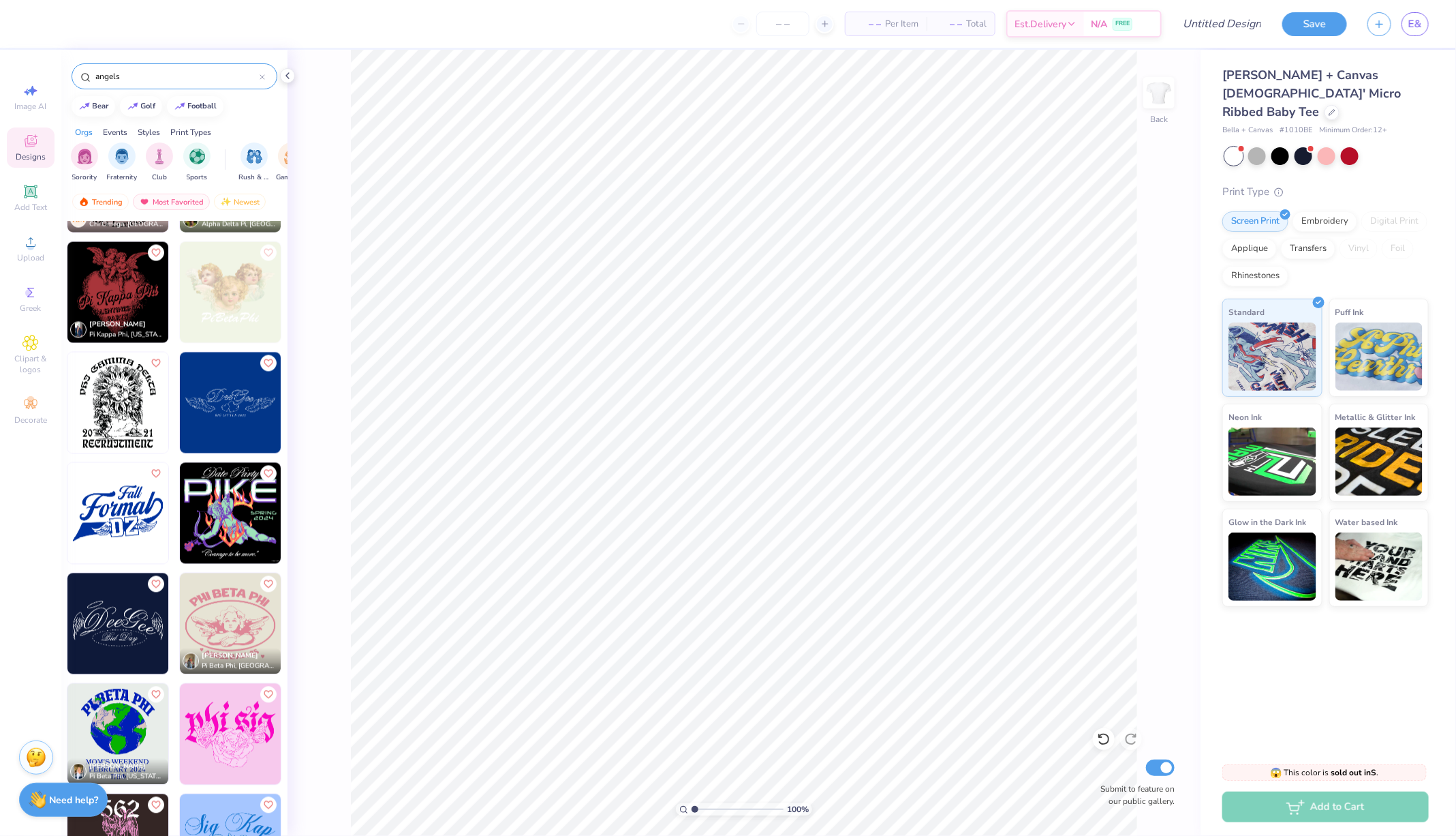
click at [236, 422] on img at bounding box center [230, 402] width 101 height 101
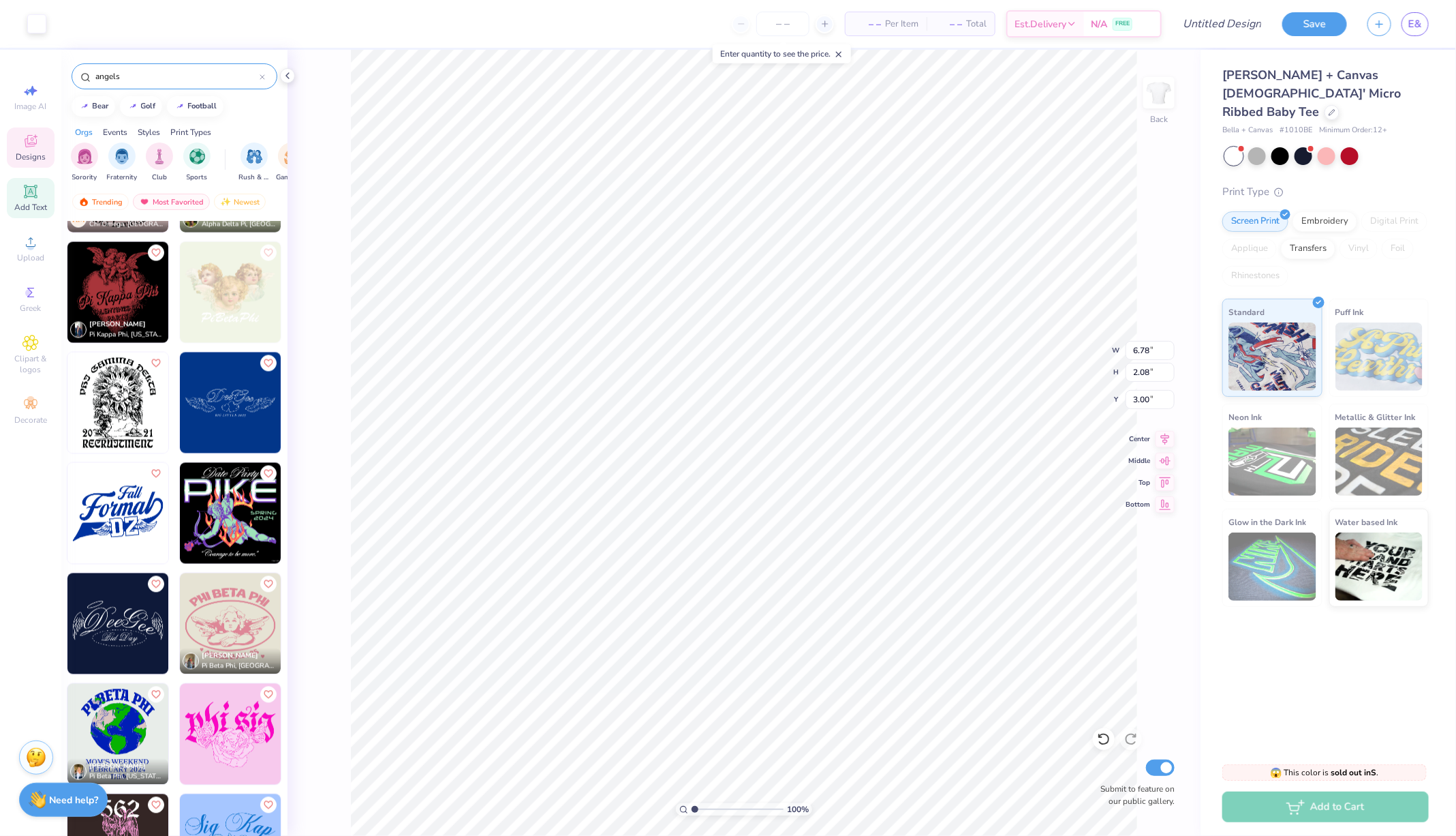
click at [31, 185] on icon at bounding box center [31, 191] width 16 height 16
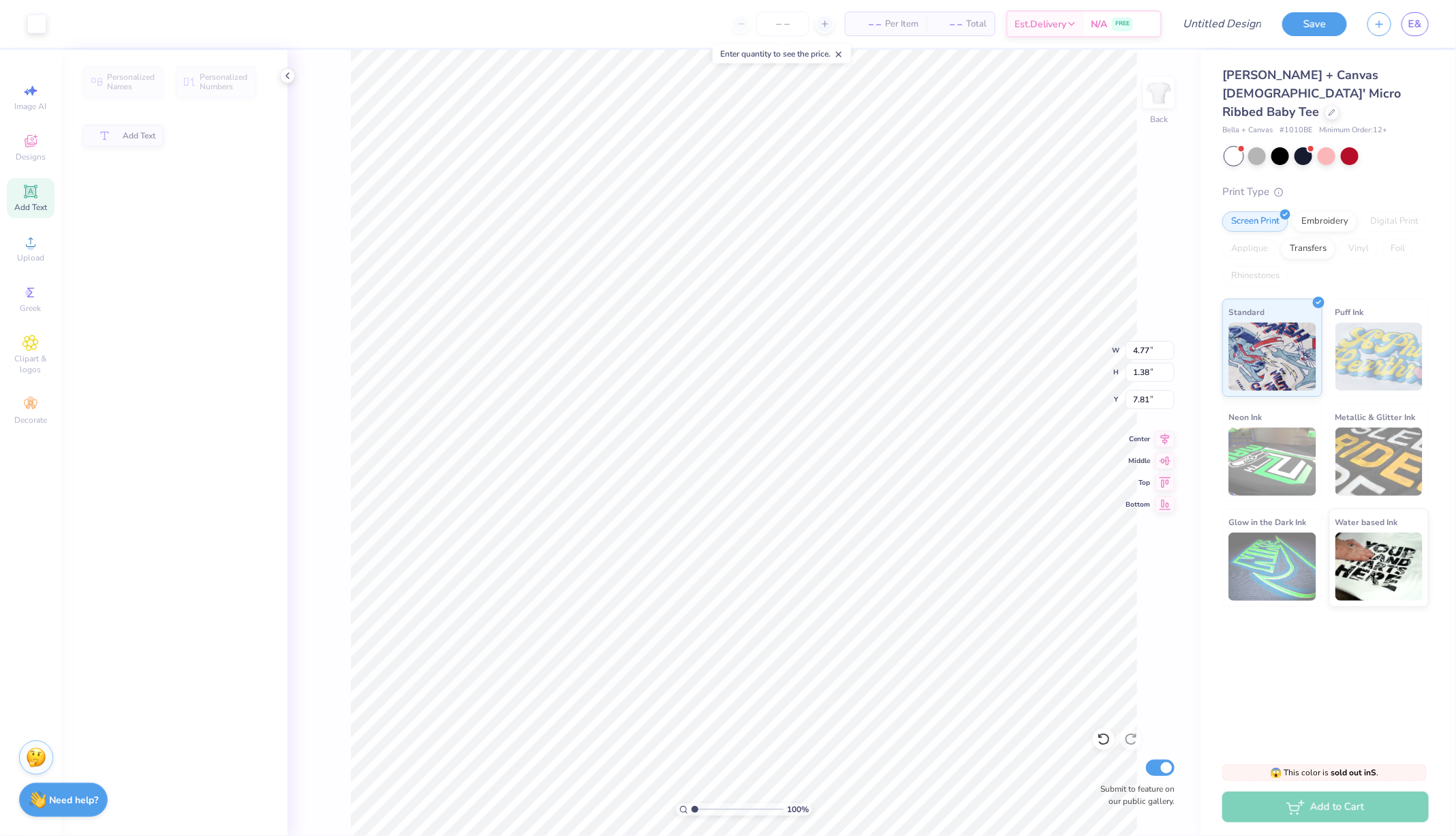
type input "4.77"
type input "1.38"
type input "7.81"
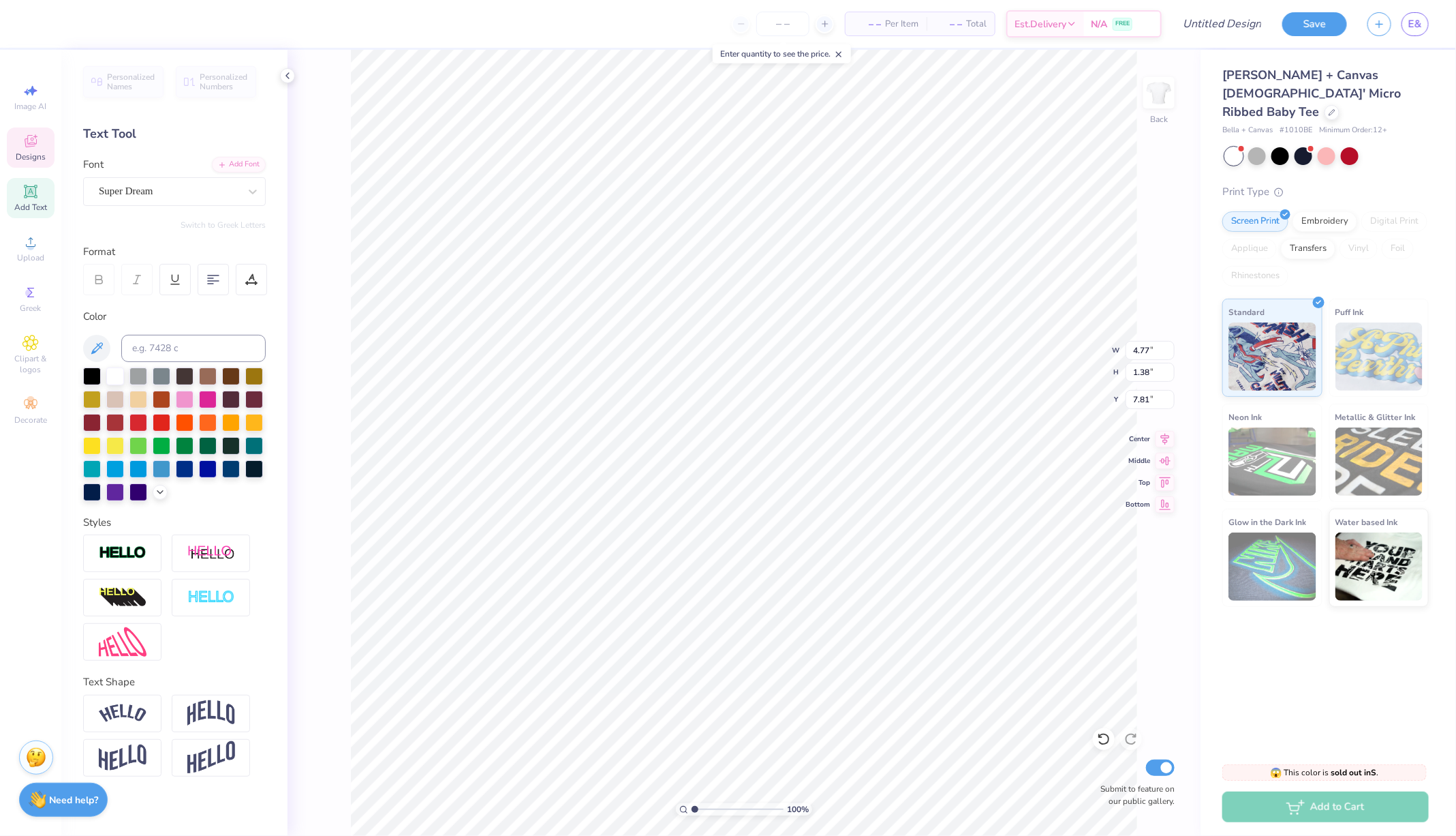
click at [39, 145] on div "Designs" at bounding box center [30, 148] width 48 height 40
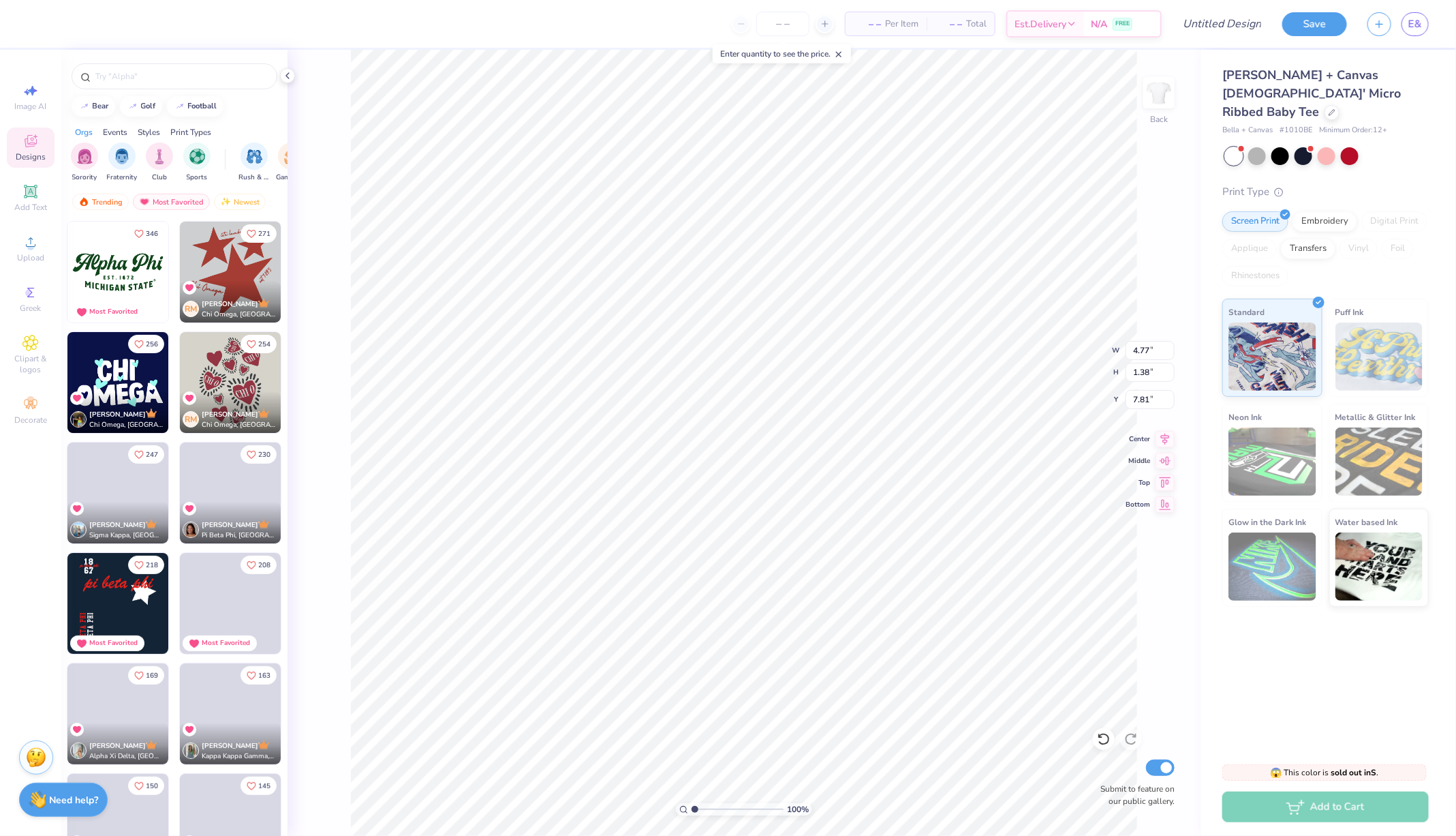
type input "6.78"
type input "2.08"
type input "3.00"
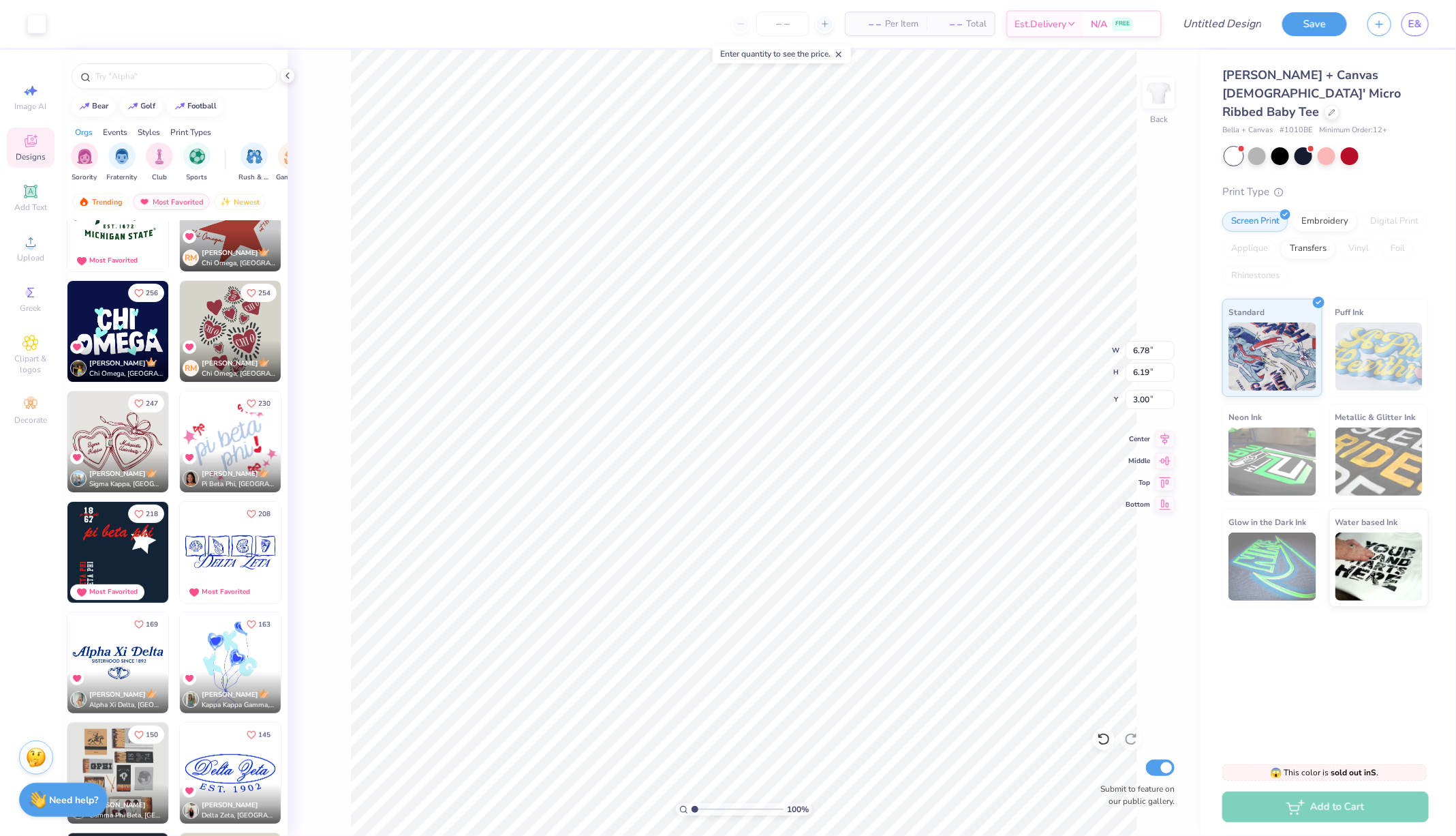
scroll to position [50, 0]
click at [37, 21] on div at bounding box center [37, 23] width 19 height 19
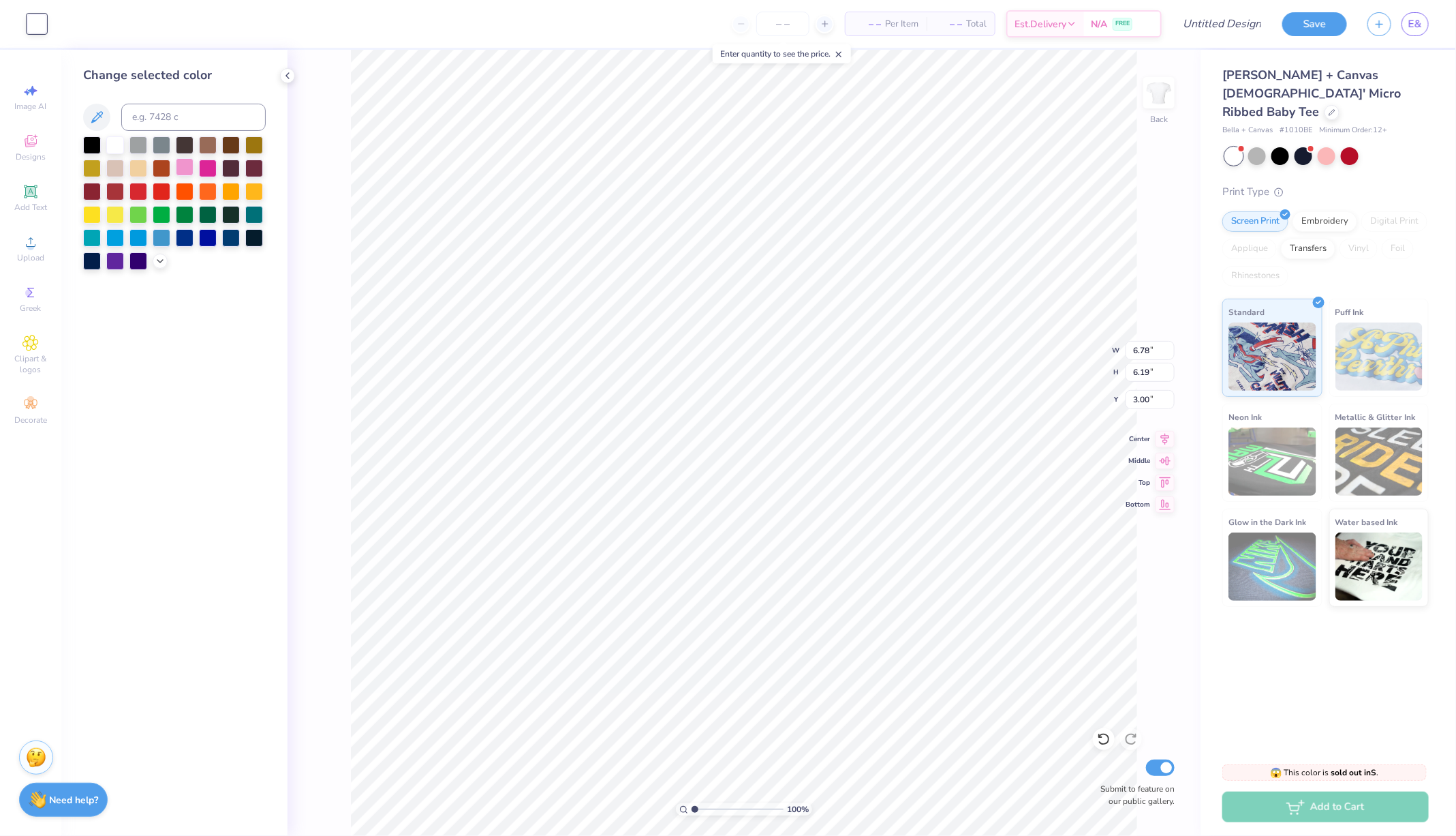
click at [183, 168] on div at bounding box center [185, 167] width 18 height 18
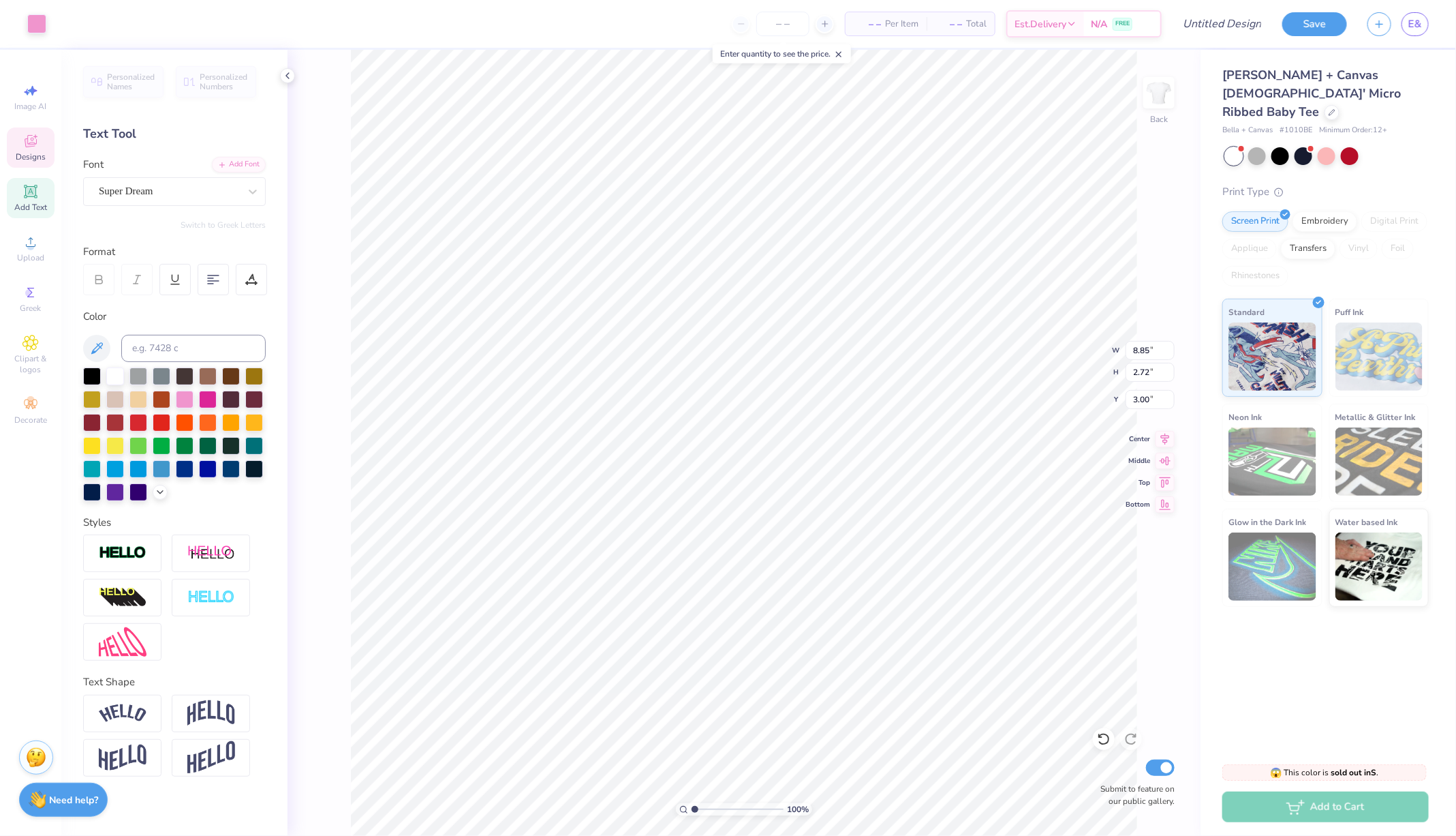
type input "8.85"
type input "2.72"
type input "10.95"
type input "3.37"
type input "5.68"
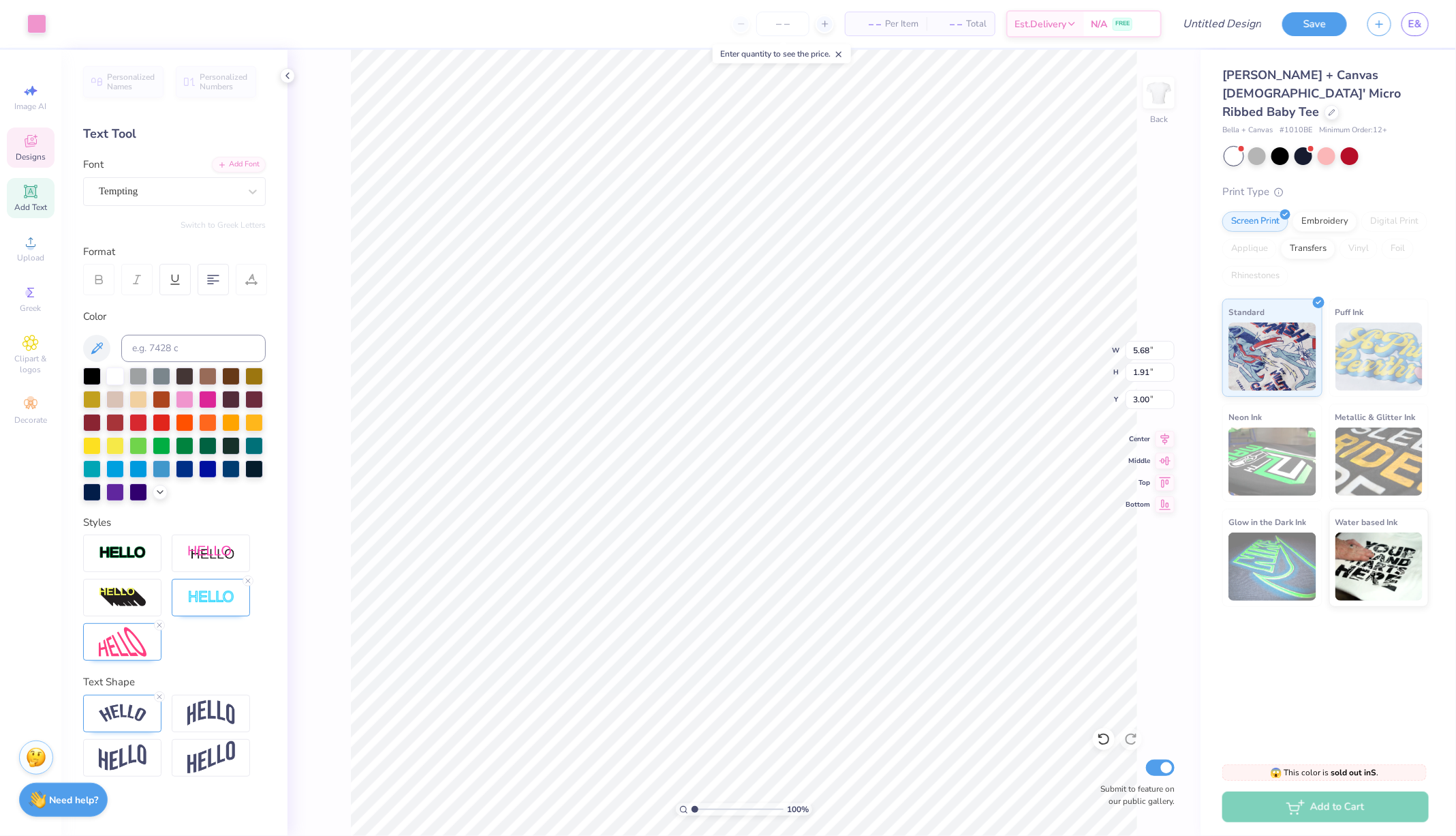
type input "1.91"
type textarea "D"
type textarea "Theta Phi AlphaGee"
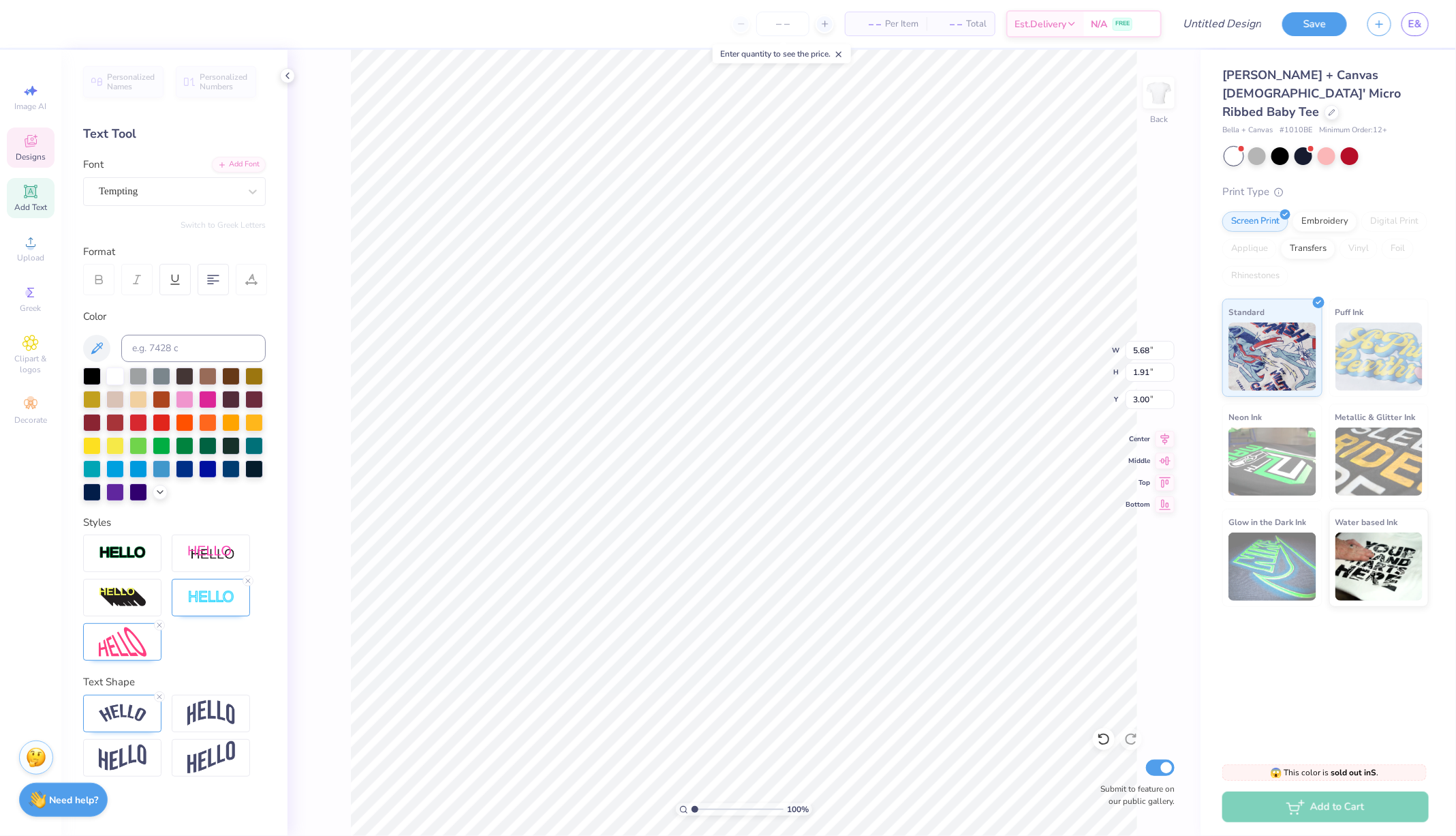
scroll to position [0, 4]
type input "3.65"
type input "1.78"
type input "4.07"
type input "5.70"
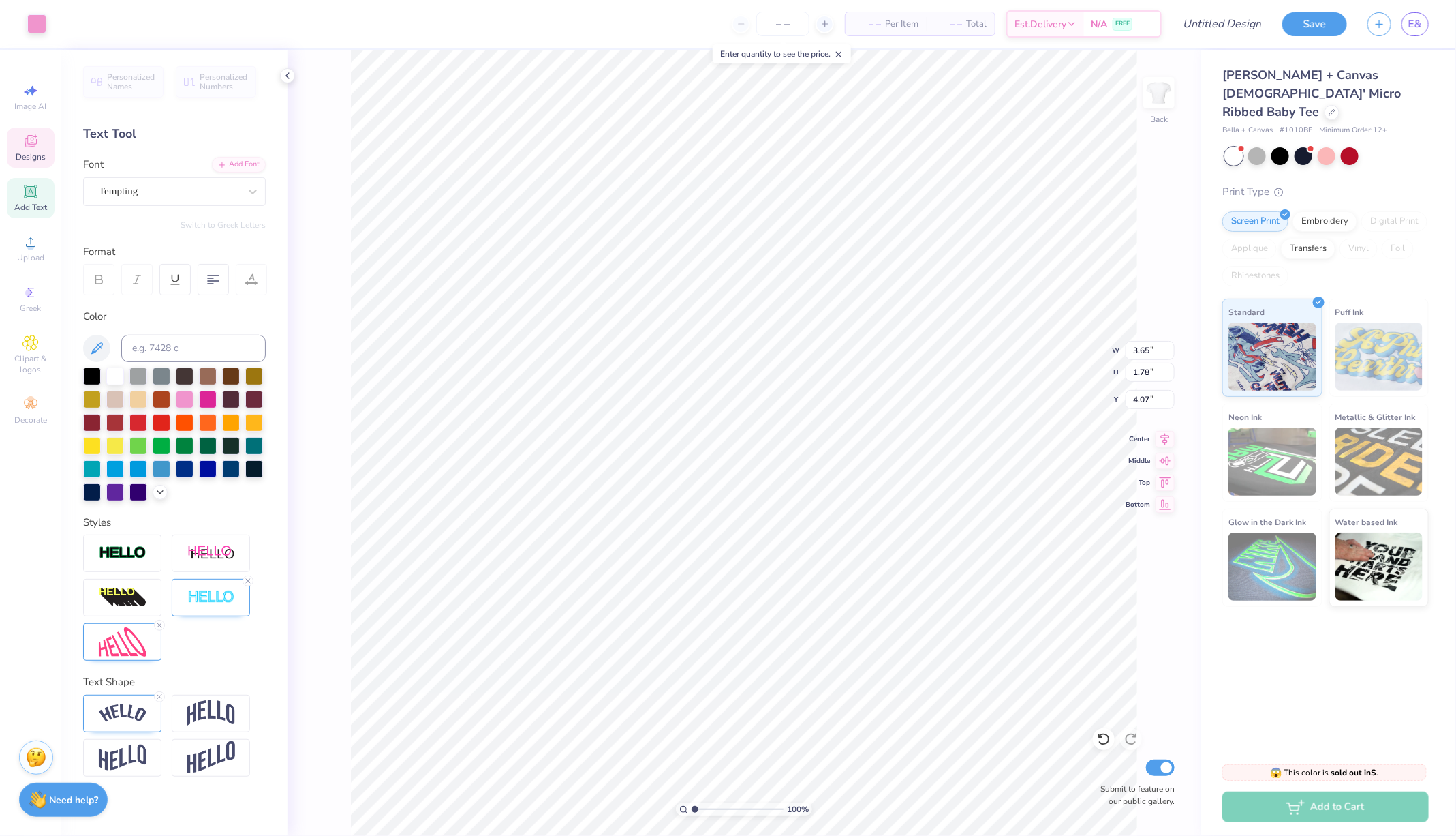
type input "1.90"
type input "3.00"
type input "8.31"
type input "2.84"
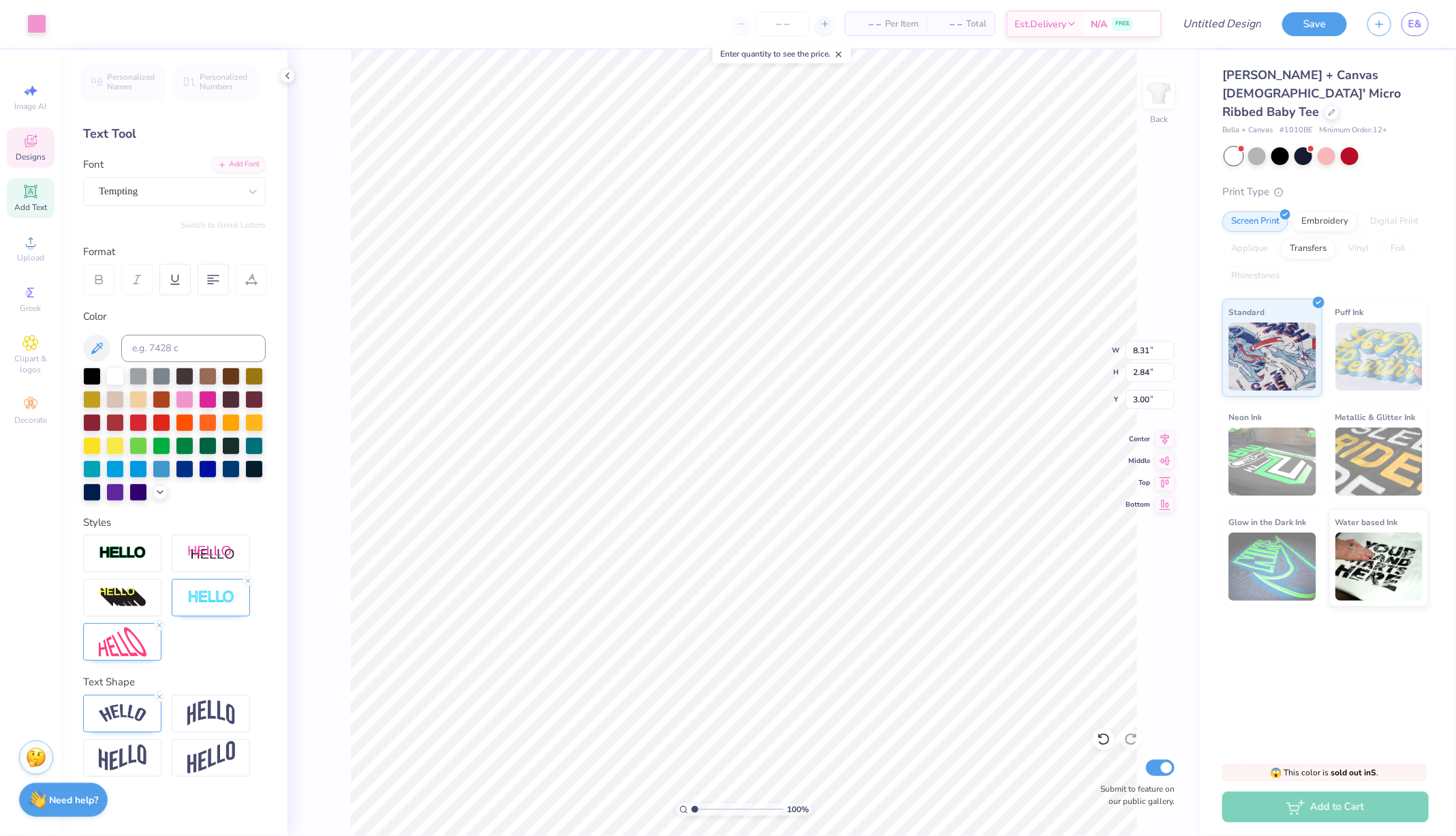
click at [33, 142] on icon at bounding box center [31, 141] width 16 height 16
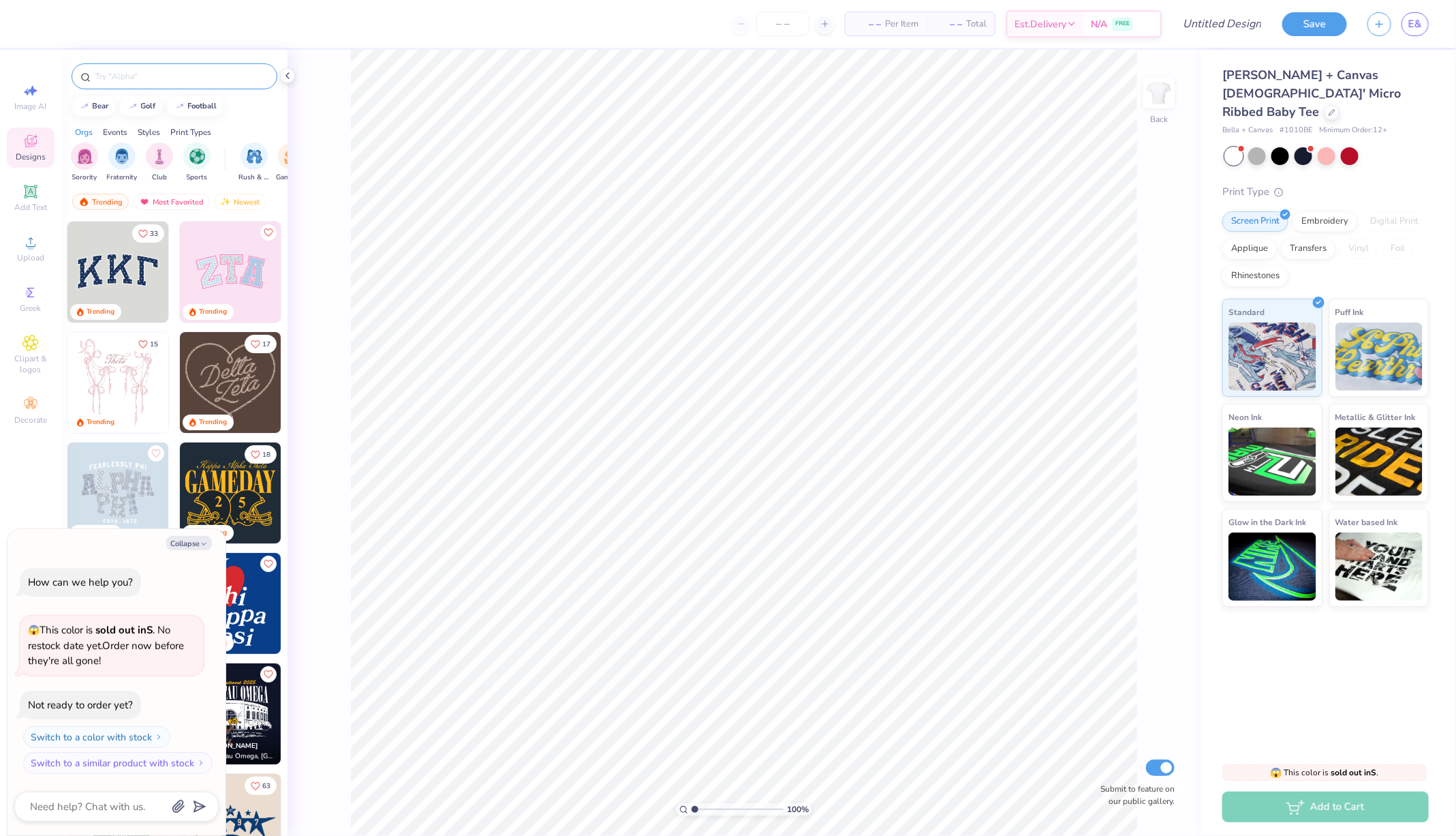
type textarea "x"
click at [135, 73] on input "text" at bounding box center [181, 76] width 174 height 14
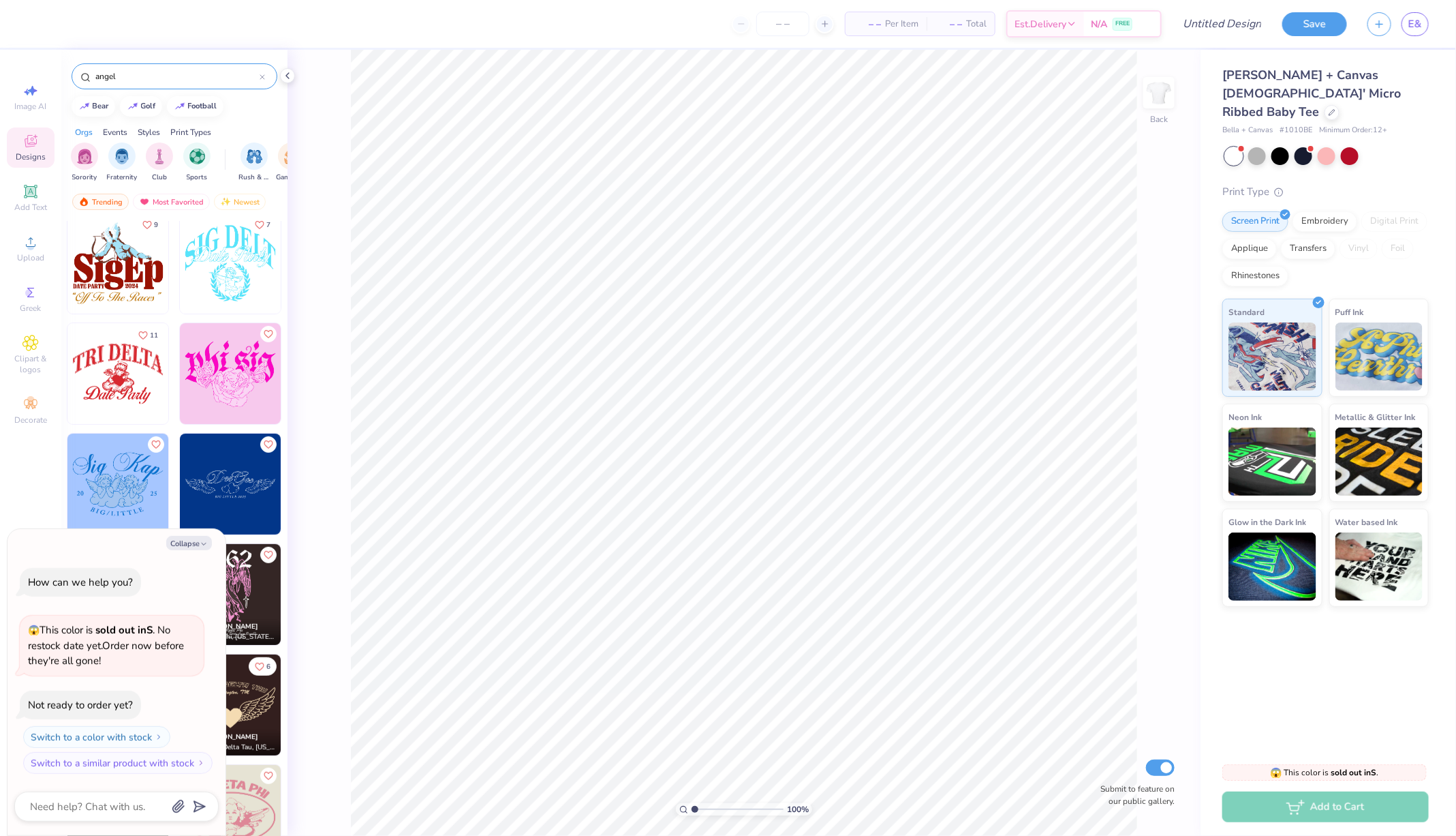
scroll to position [234, 0]
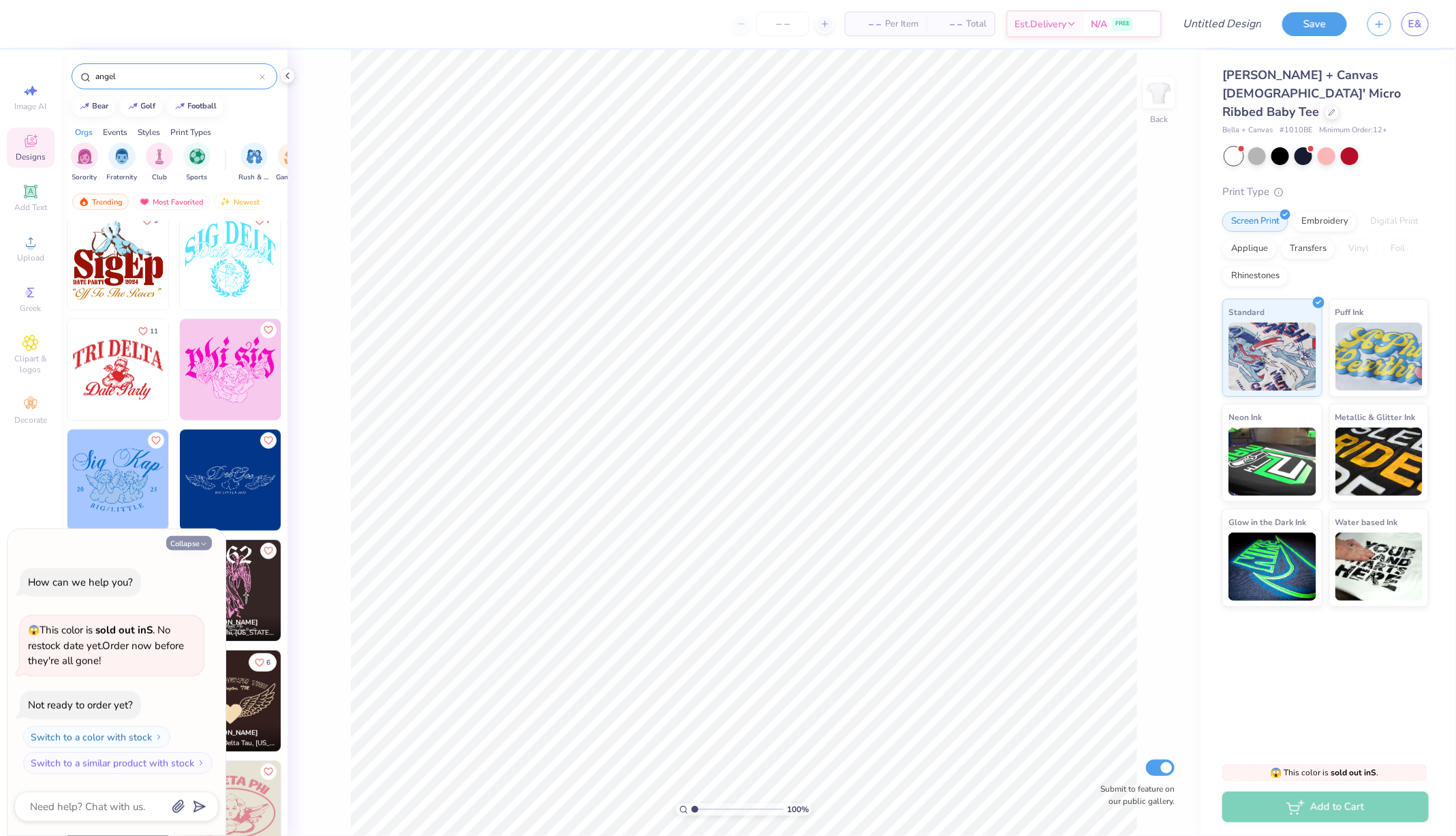
type input "angel"
click at [196, 546] on button "Collapse" at bounding box center [189, 543] width 46 height 15
type textarea "x"
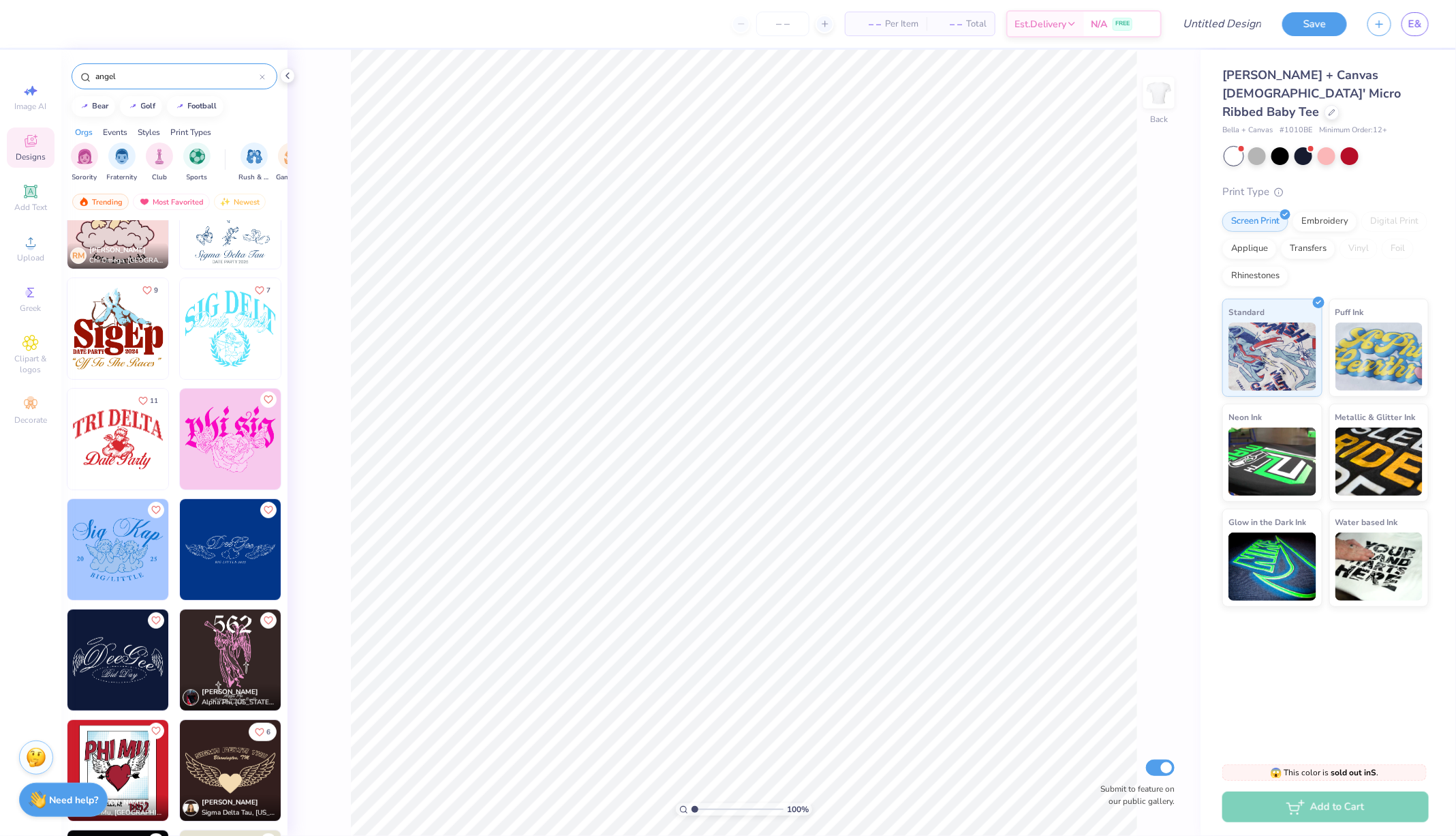
scroll to position [152, 0]
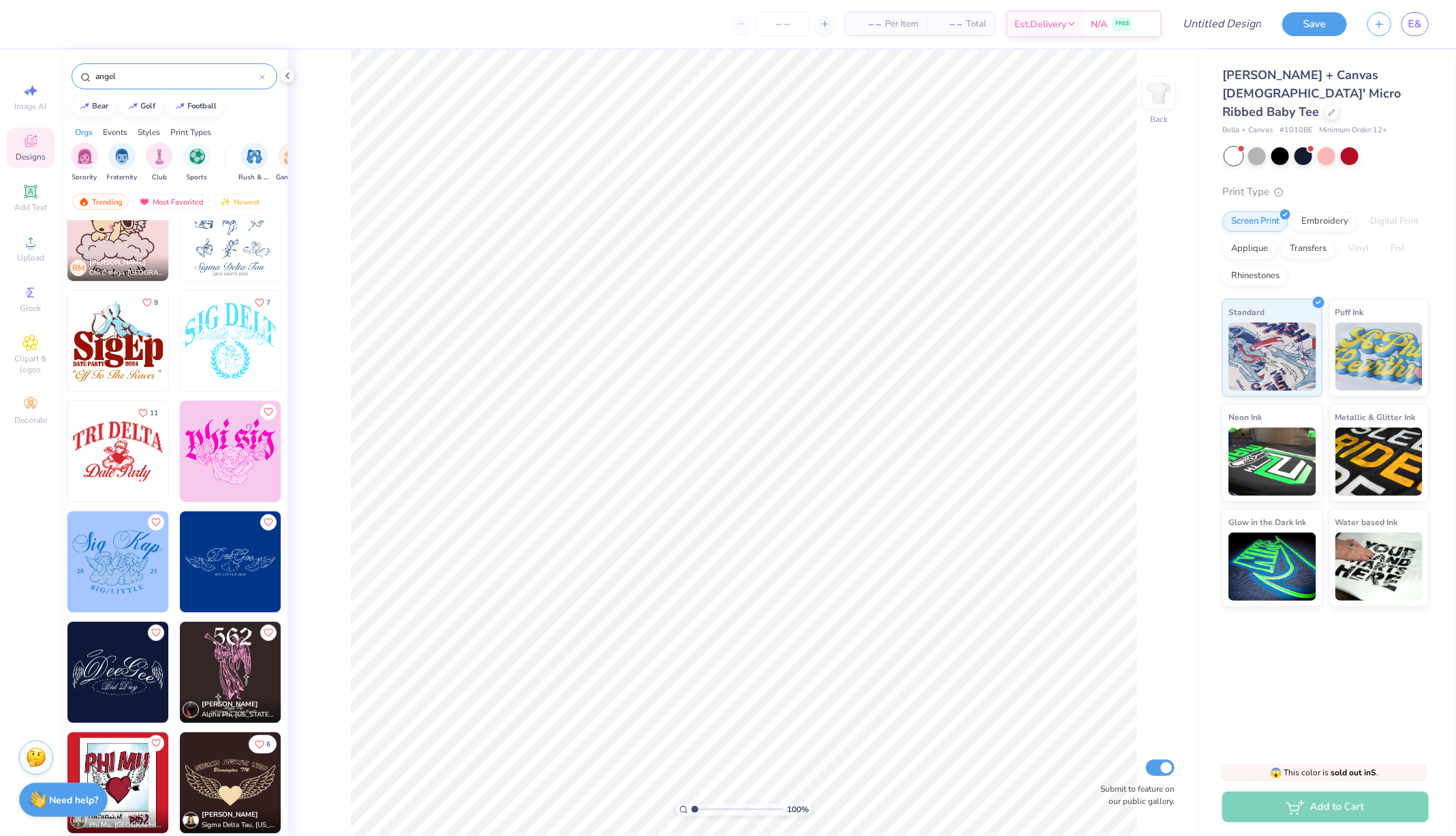
click at [235, 555] on img at bounding box center [230, 561] width 101 height 101
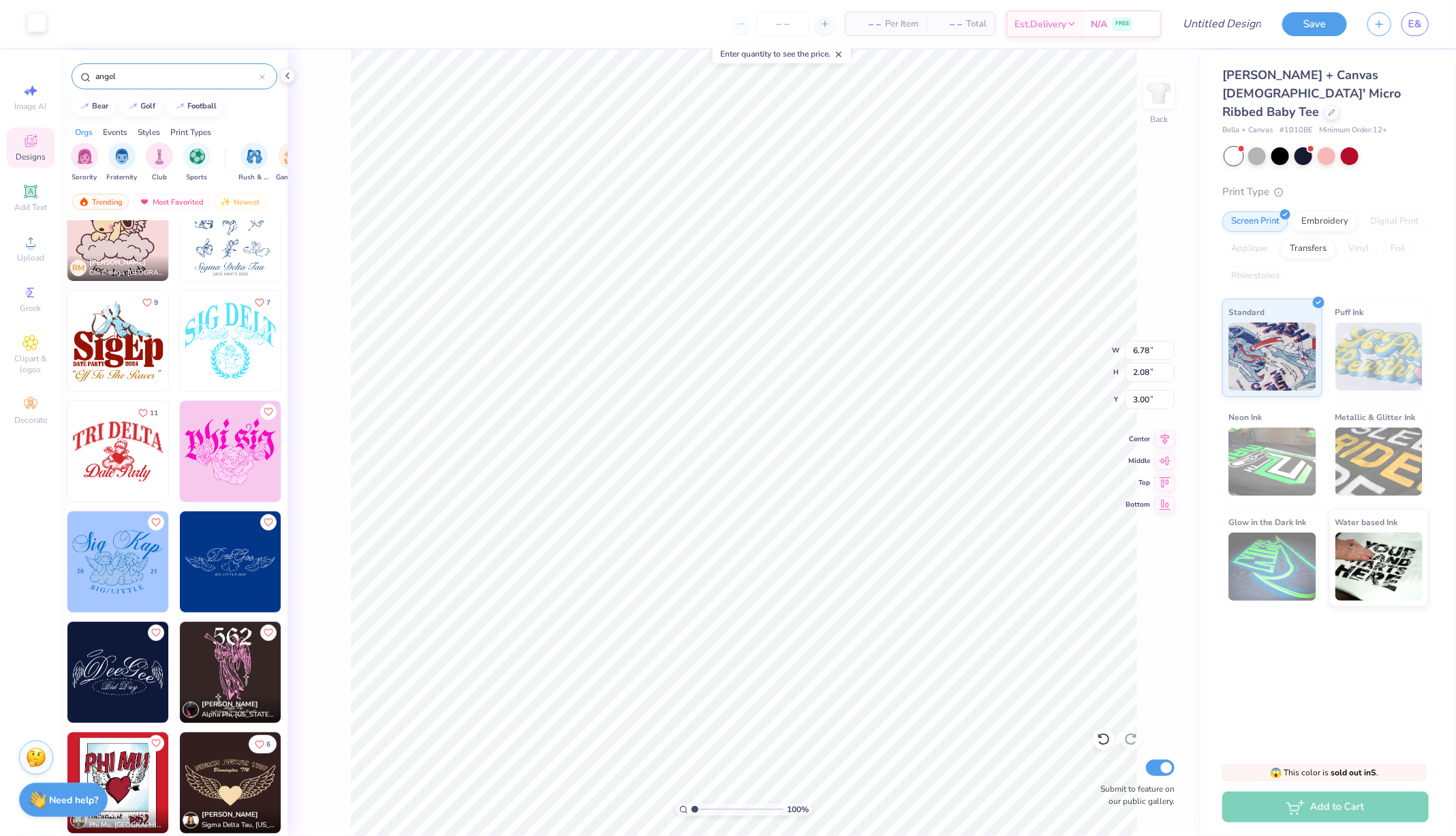
click at [36, 20] on div at bounding box center [37, 23] width 19 height 19
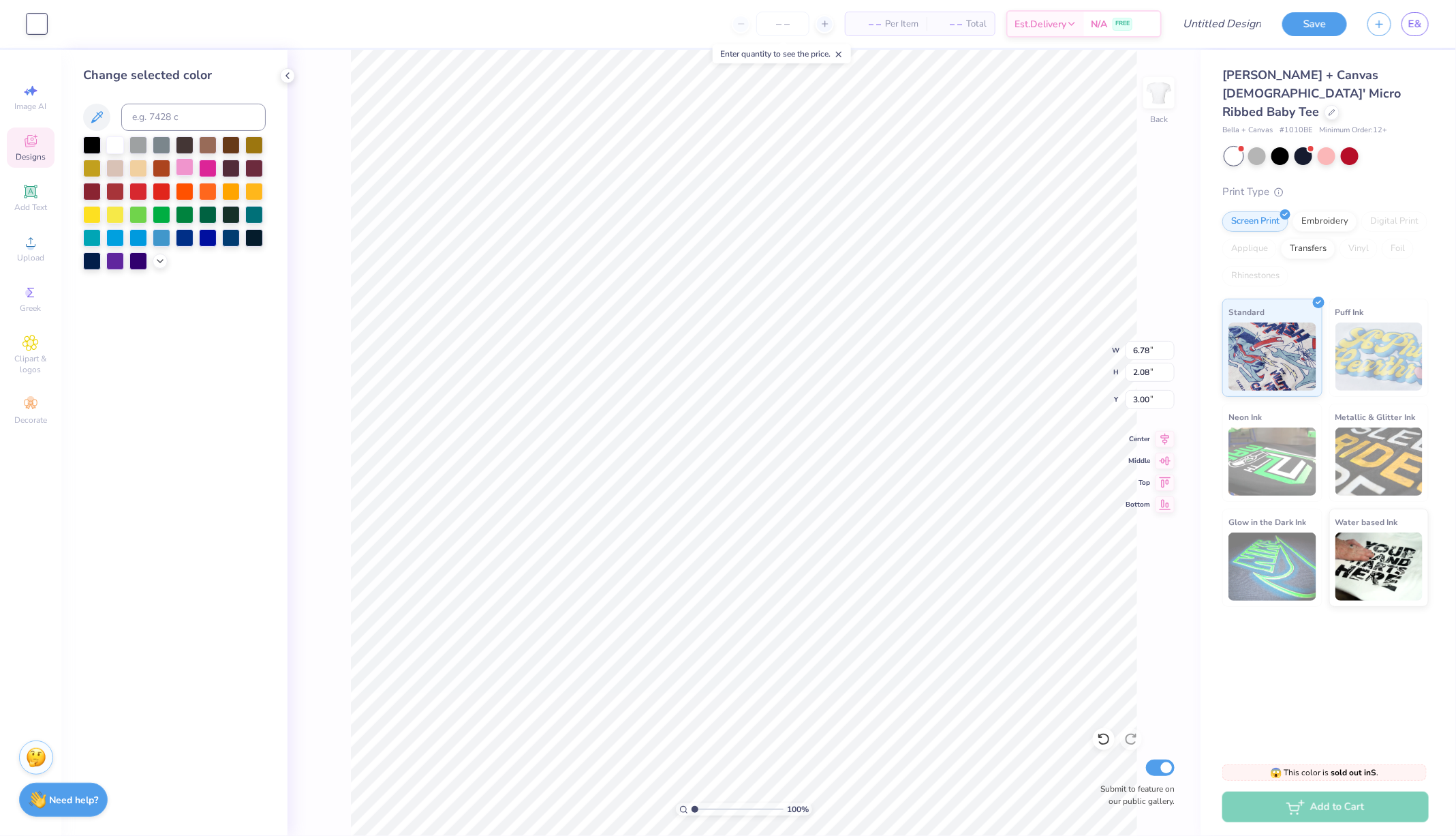
click at [185, 172] on div at bounding box center [185, 167] width 18 height 18
click at [201, 165] on div at bounding box center [208, 167] width 18 height 18
type input "6.59"
type input "2.03"
type input "3.06"
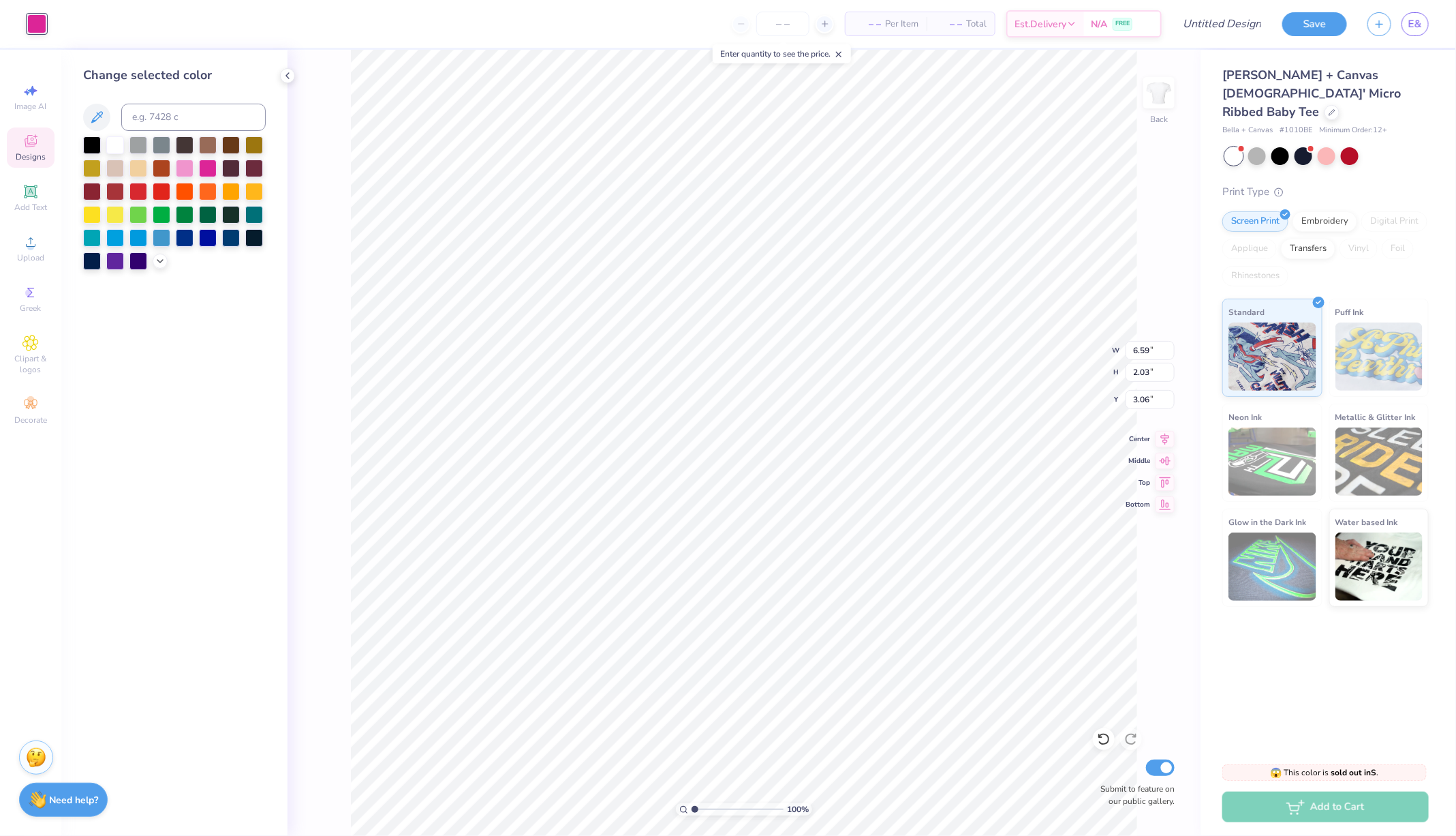
type input "8.88"
type input "2.73"
type input "11.01"
type input "3.38"
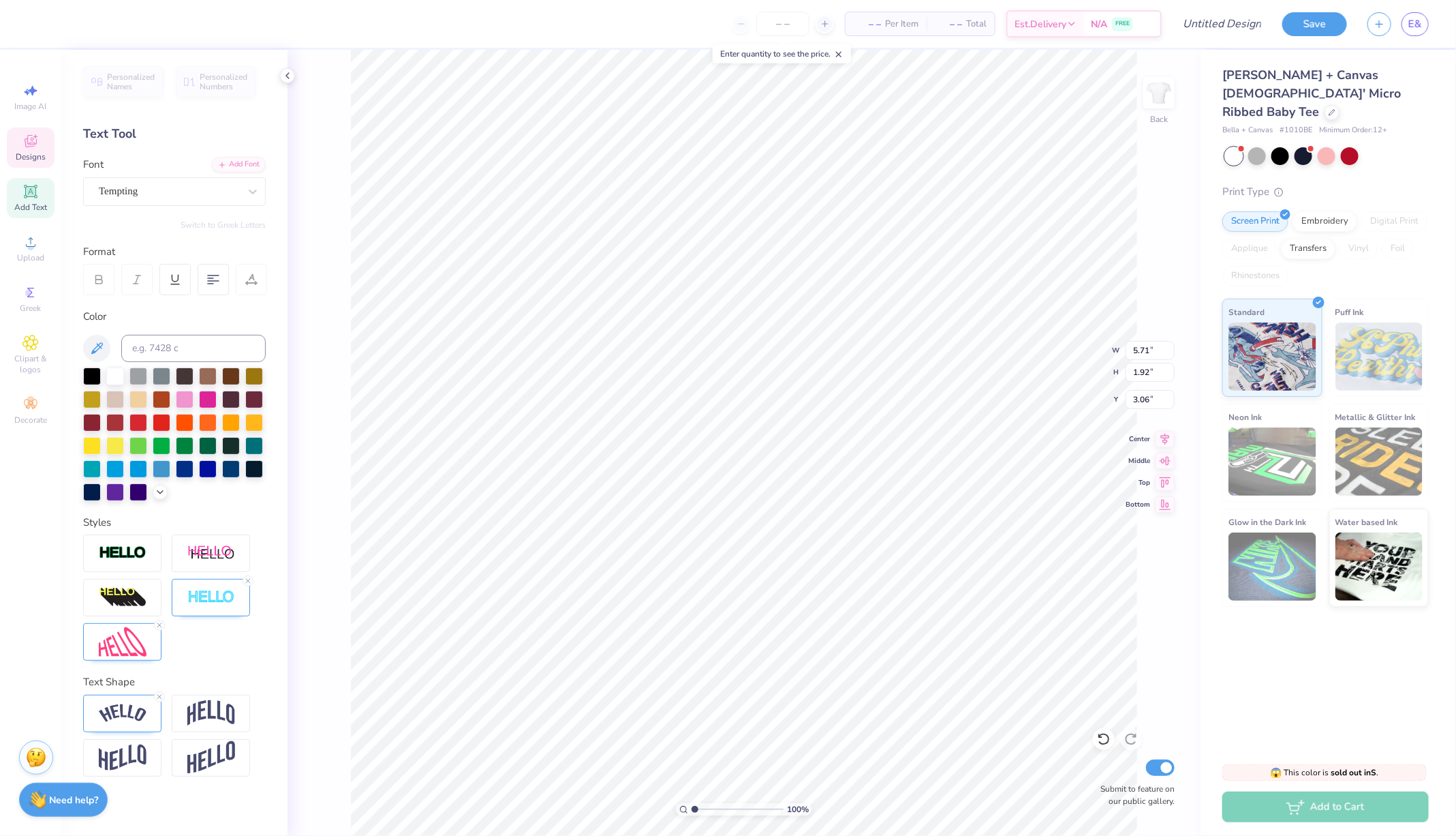
scroll to position [0, 0]
type textarea "D"
type textarea "Theta Phi Alpha"
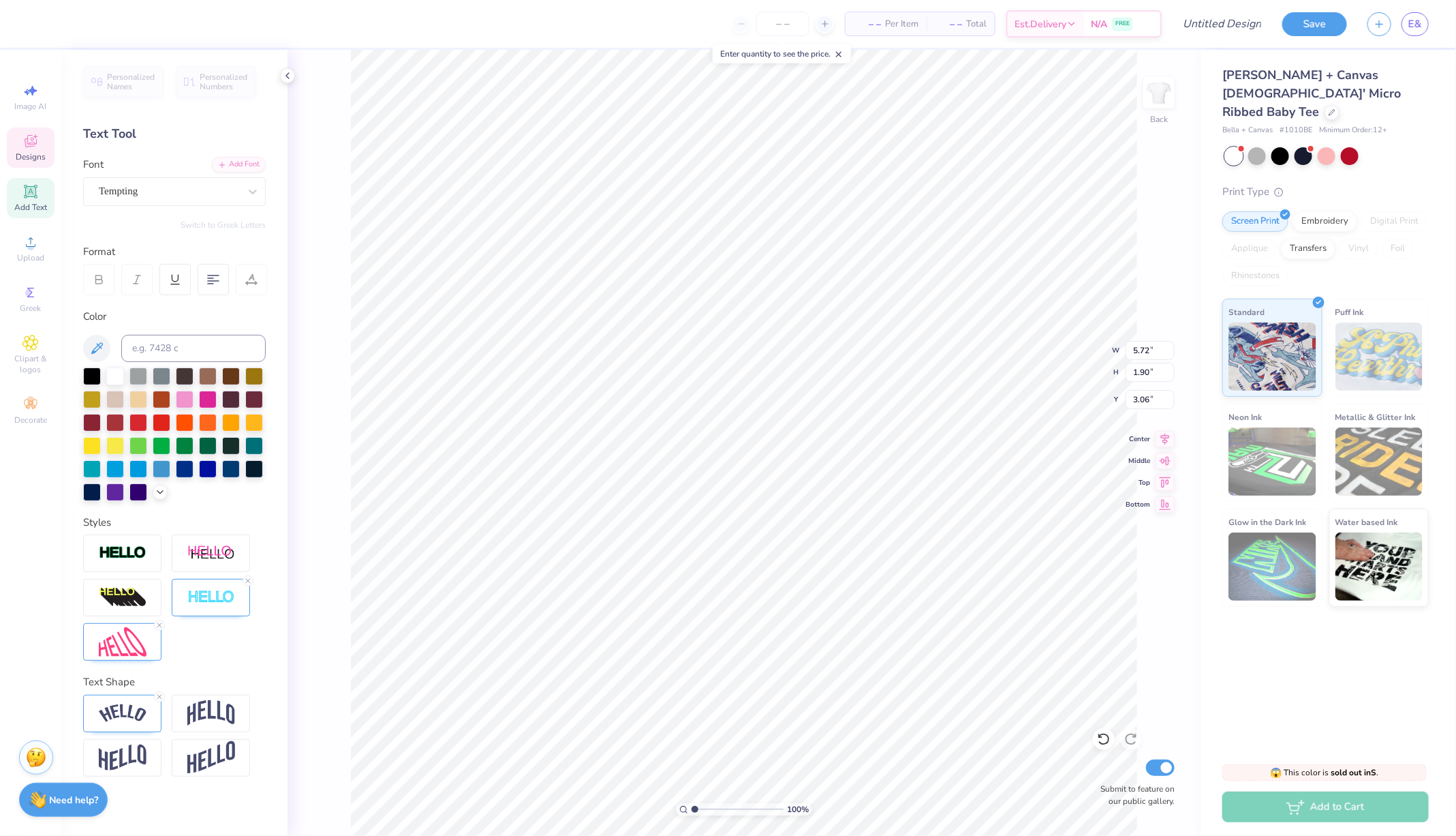
type input "6.74"
type input "2.24"
type input "5.30"
type input "6.74"
type input "2.24"
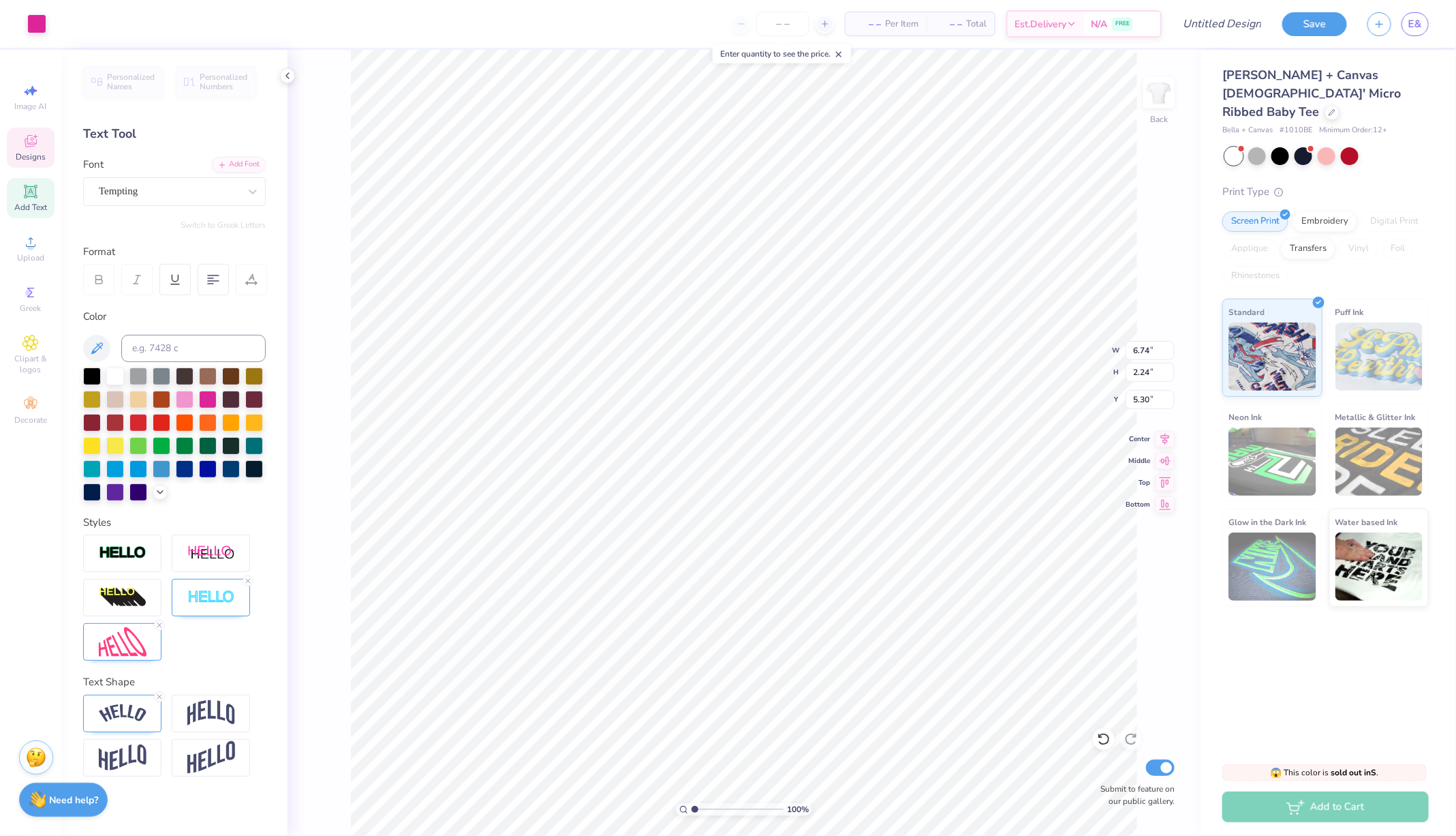
type input "3.06"
type input "7.30"
type input "2.43"
click at [185, 397] on div at bounding box center [185, 398] width 18 height 18
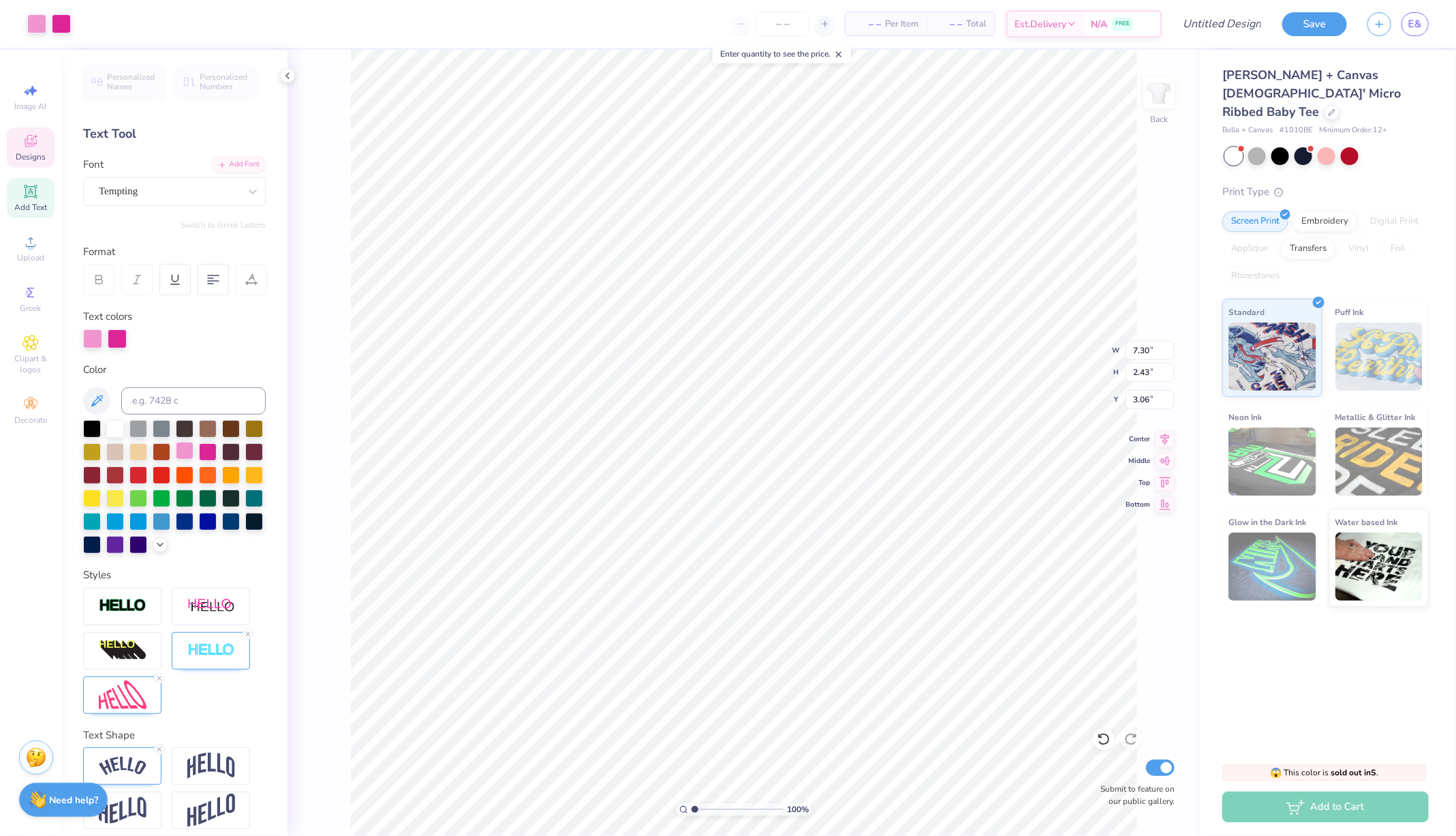
type input "7.30"
type input "2.43"
type input "3.06"
click at [114, 339] on div at bounding box center [118, 338] width 19 height 19
type input "3.00"
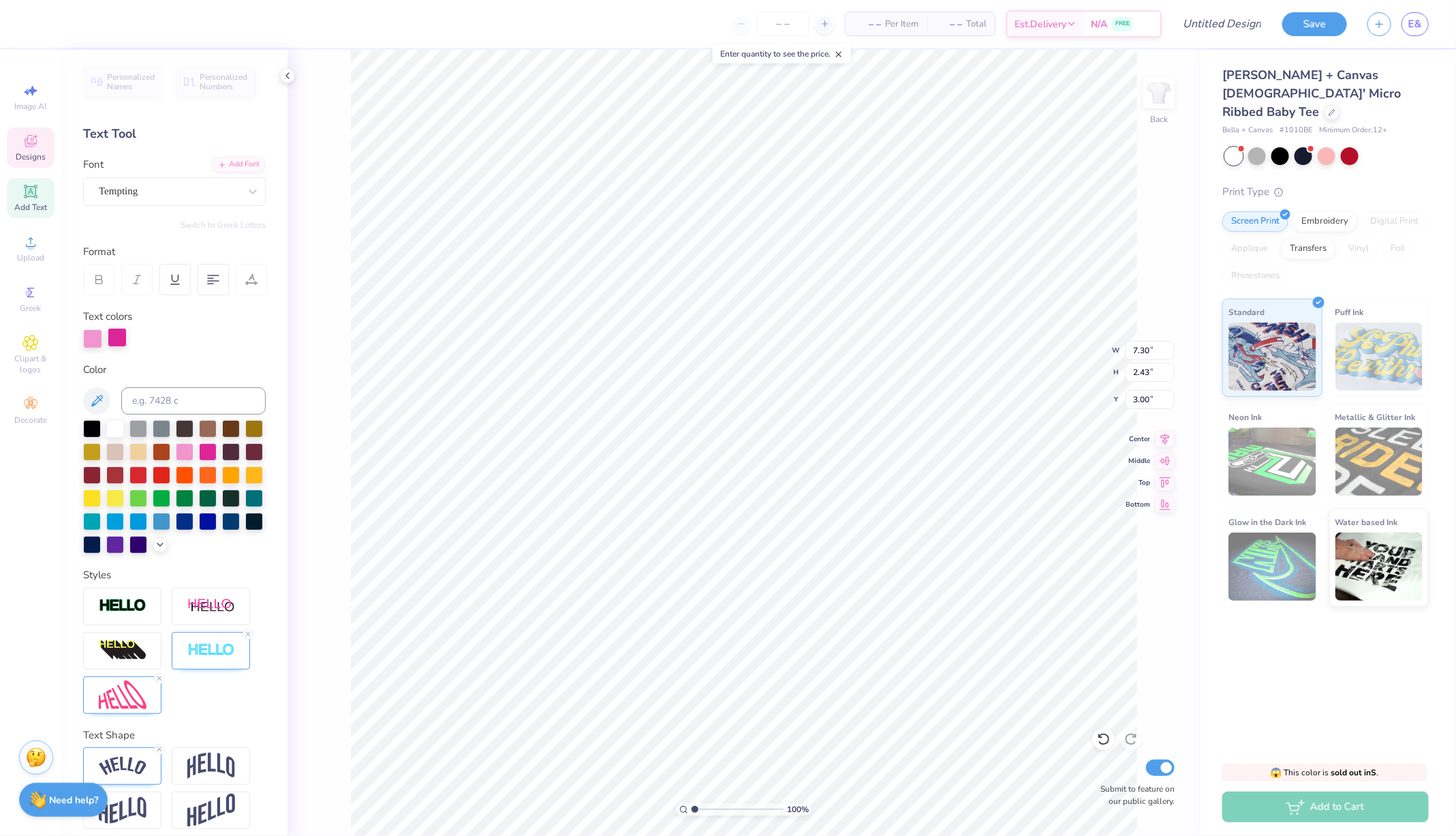
click at [113, 339] on div at bounding box center [118, 338] width 19 height 19
click at [209, 455] on div at bounding box center [208, 451] width 18 height 18
click at [117, 343] on div at bounding box center [118, 339] width 19 height 19
click at [41, 20] on div at bounding box center [37, 23] width 19 height 19
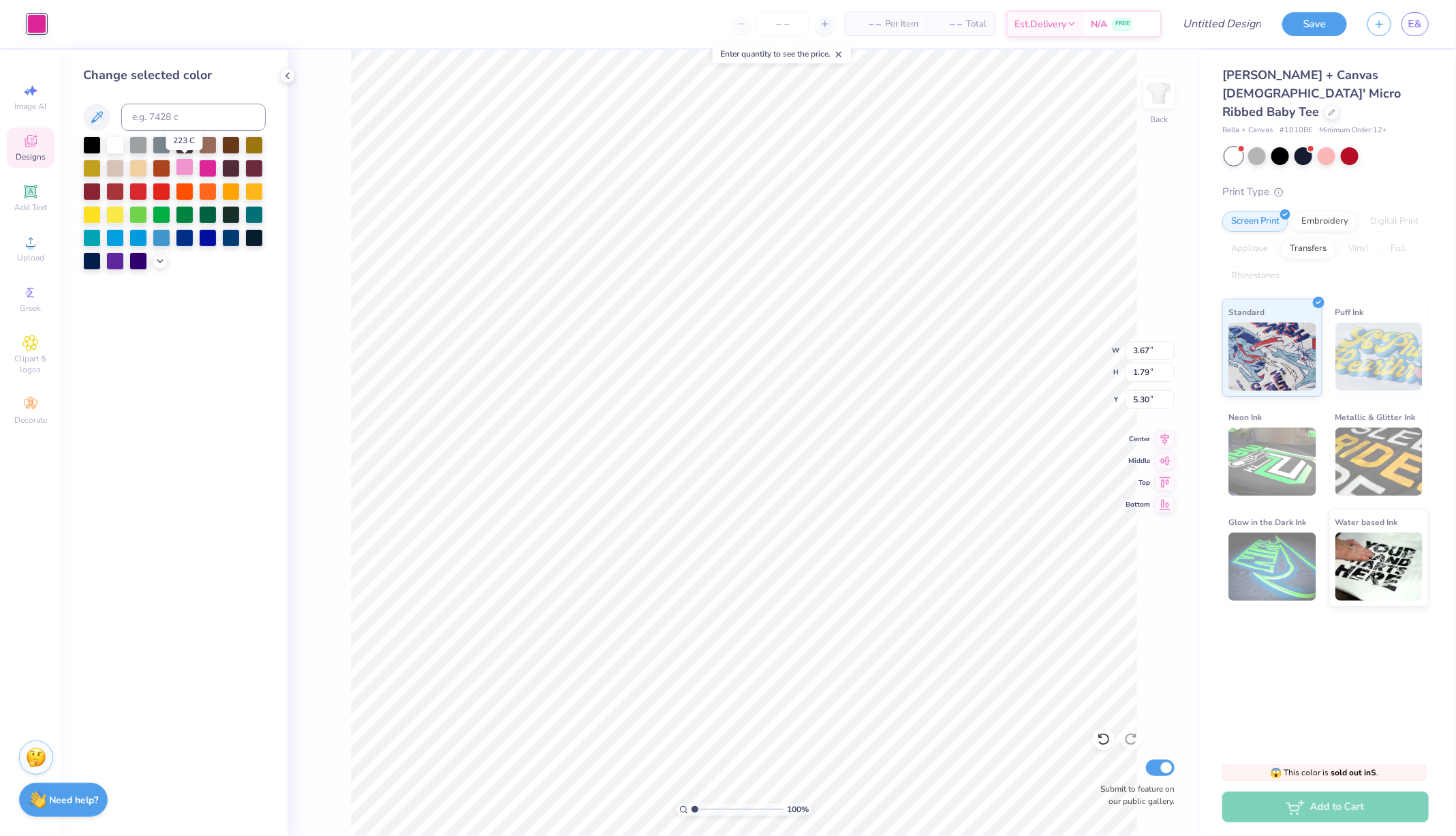
click at [184, 167] on div at bounding box center [185, 167] width 18 height 18
click at [158, 262] on icon at bounding box center [160, 260] width 11 height 11
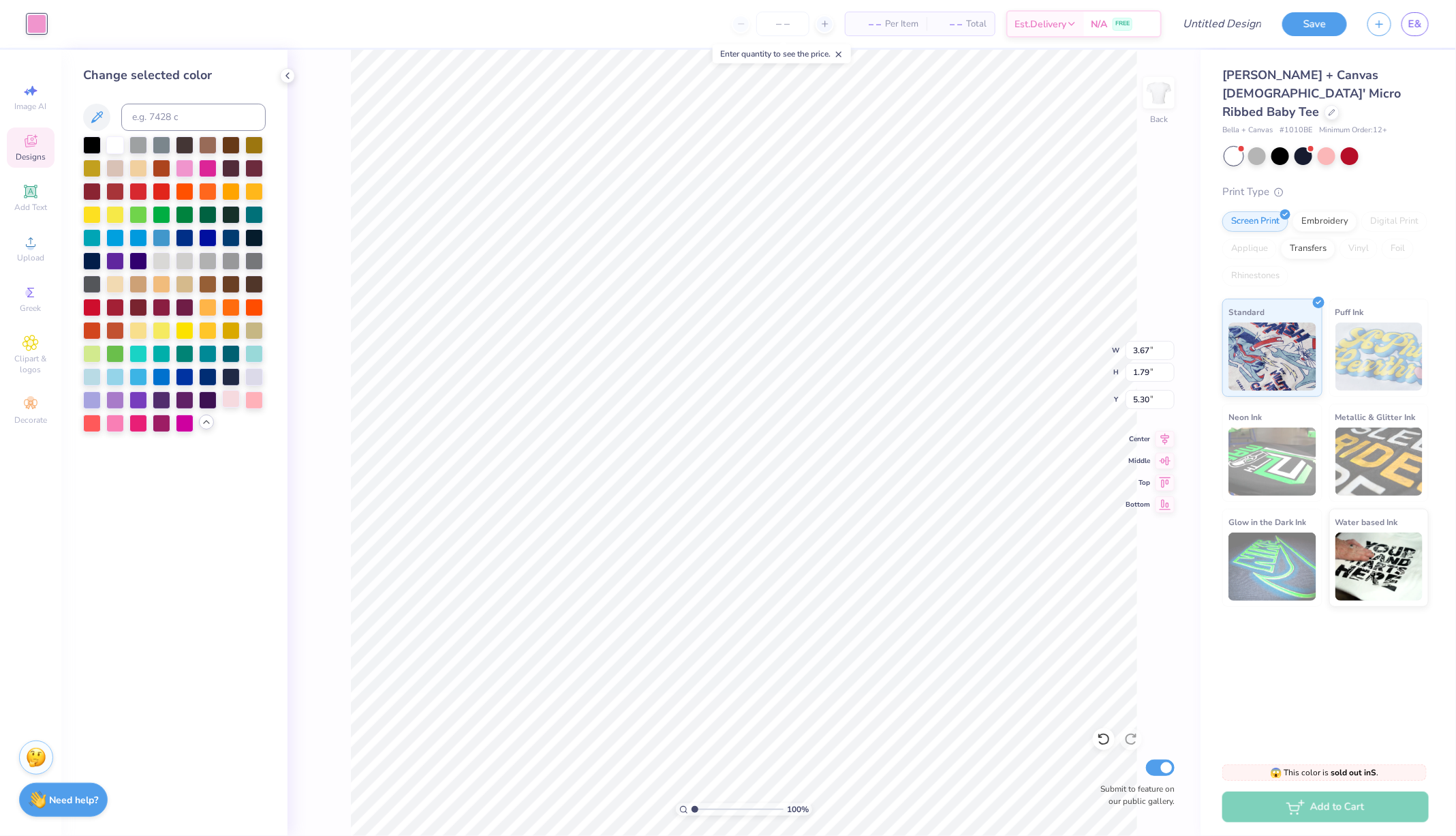
click at [232, 399] on div at bounding box center [231, 399] width 18 height 18
click at [258, 402] on div at bounding box center [254, 399] width 18 height 18
click at [185, 168] on div at bounding box center [185, 167] width 18 height 18
type input "2.32"
type input "3.23"
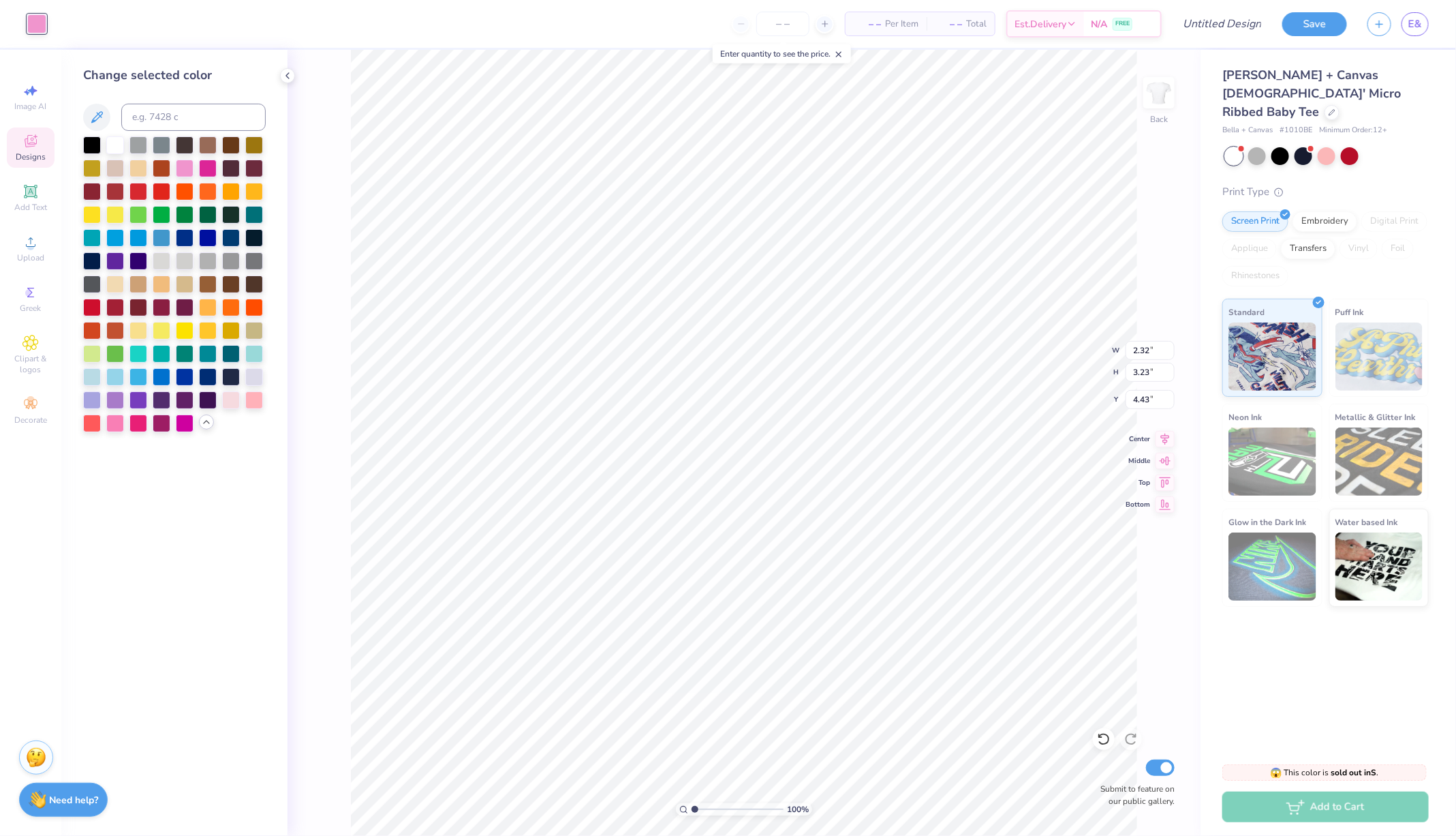
type input "4.43"
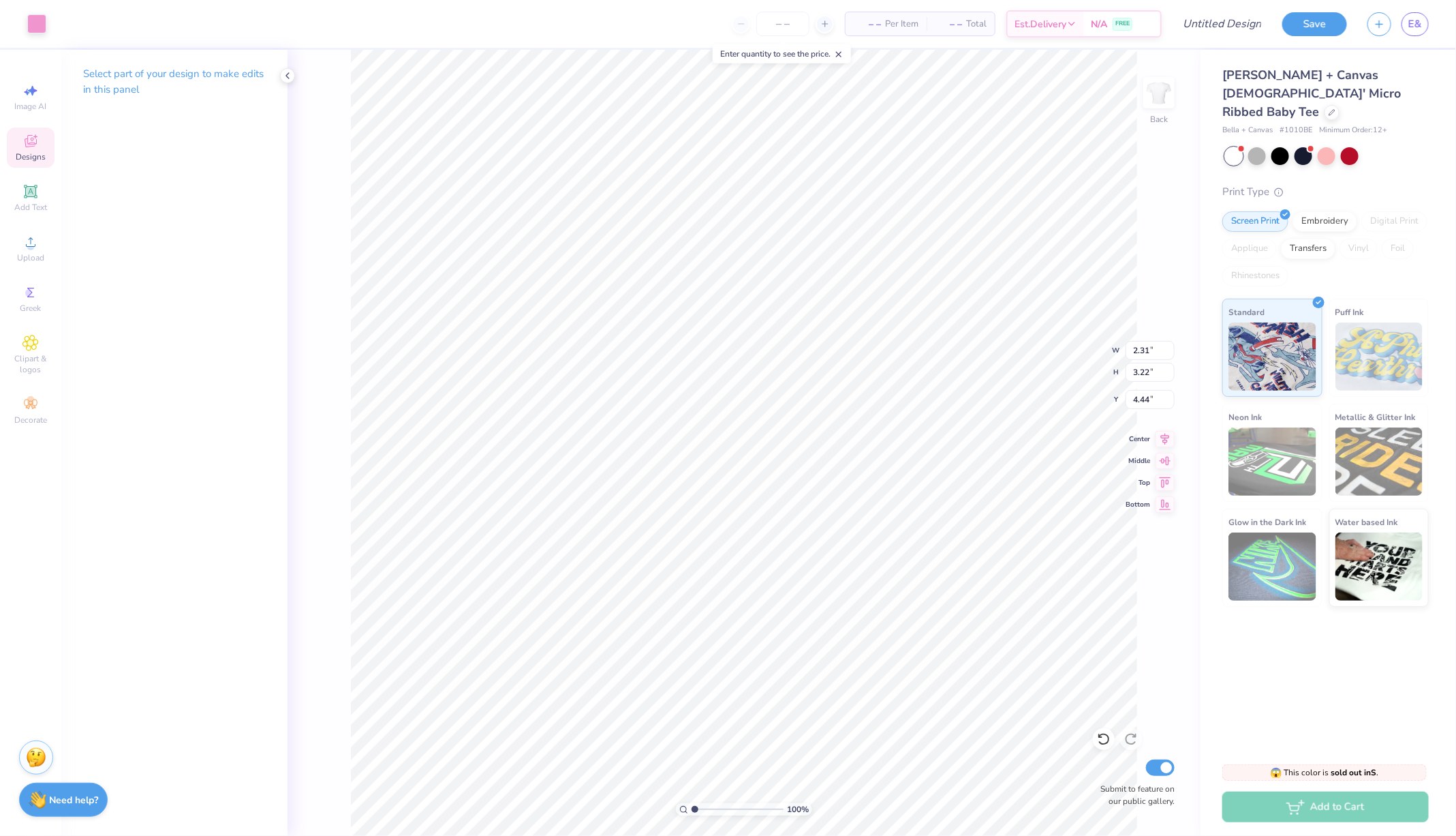
type input "2.31"
type input "3.22"
type input "4.44"
type input "2.34"
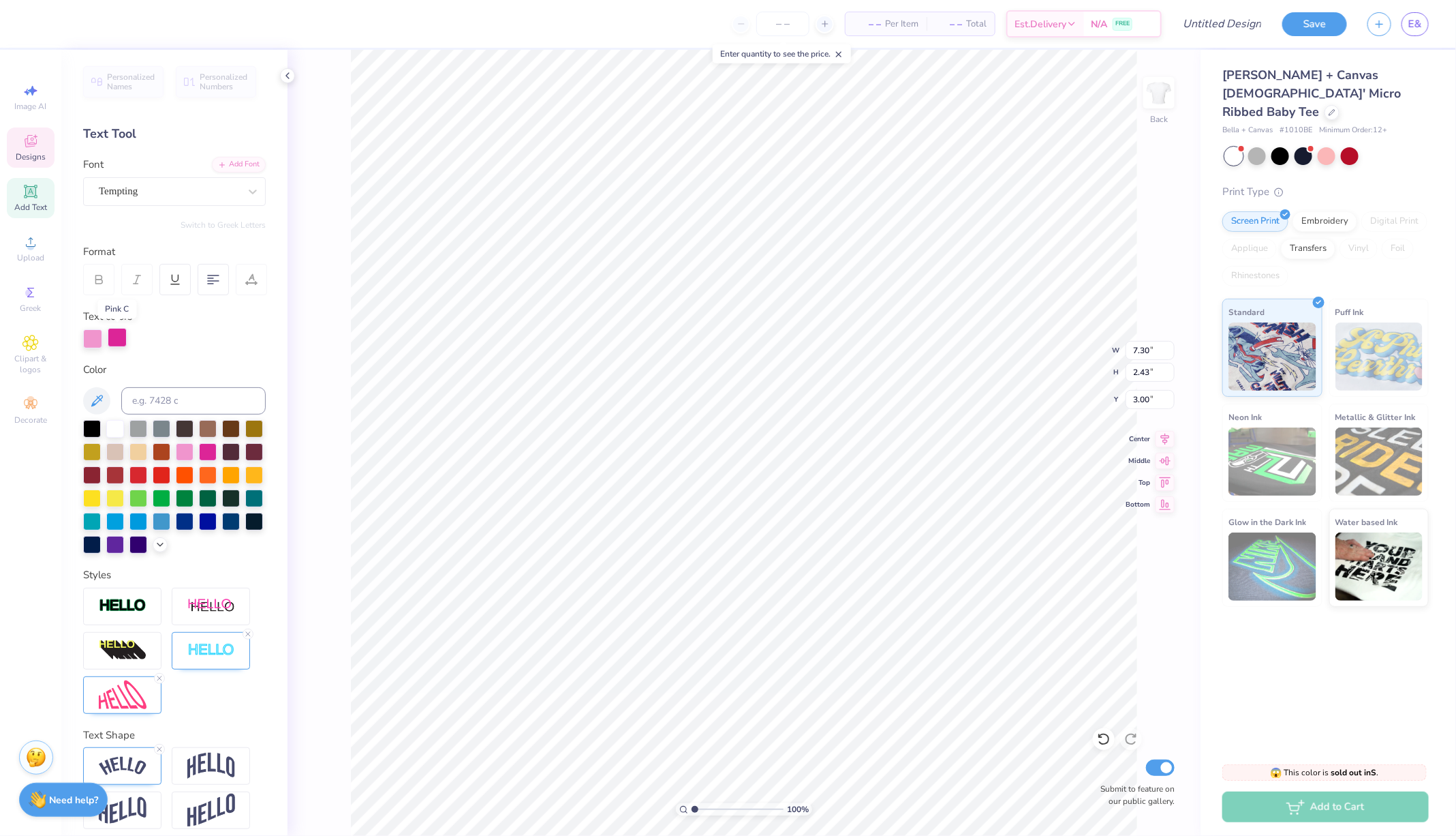
click at [122, 341] on div at bounding box center [118, 338] width 19 height 19
click at [209, 450] on div at bounding box center [208, 451] width 18 height 18
click at [89, 470] on div at bounding box center [92, 474] width 18 height 18
click at [113, 477] on div at bounding box center [115, 474] width 18 height 18
click at [143, 497] on div at bounding box center [139, 497] width 18 height 18
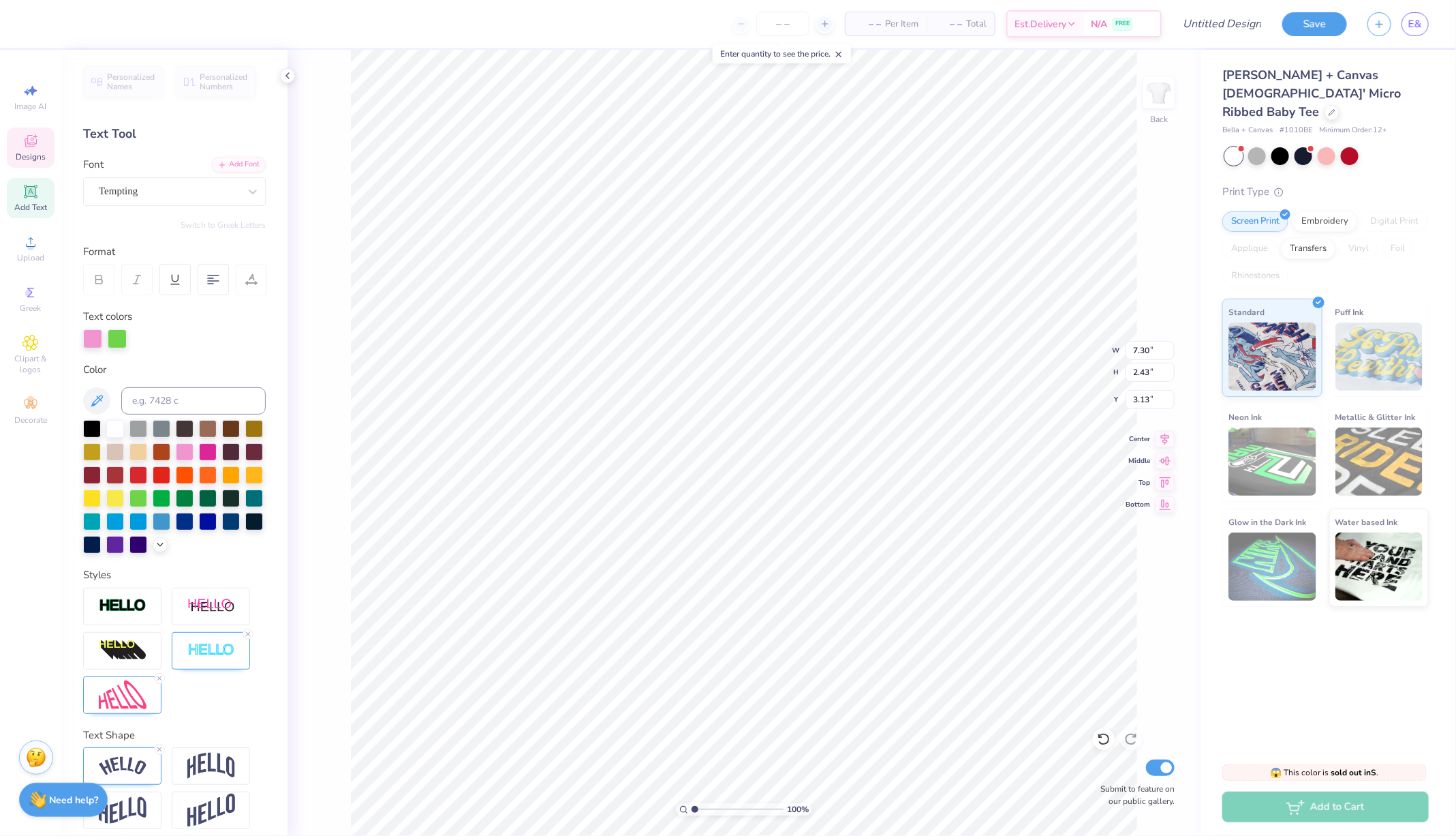
type input "3.13"
type input "8.50"
type input "10.29"
type input "2.33"
type input "3.23"
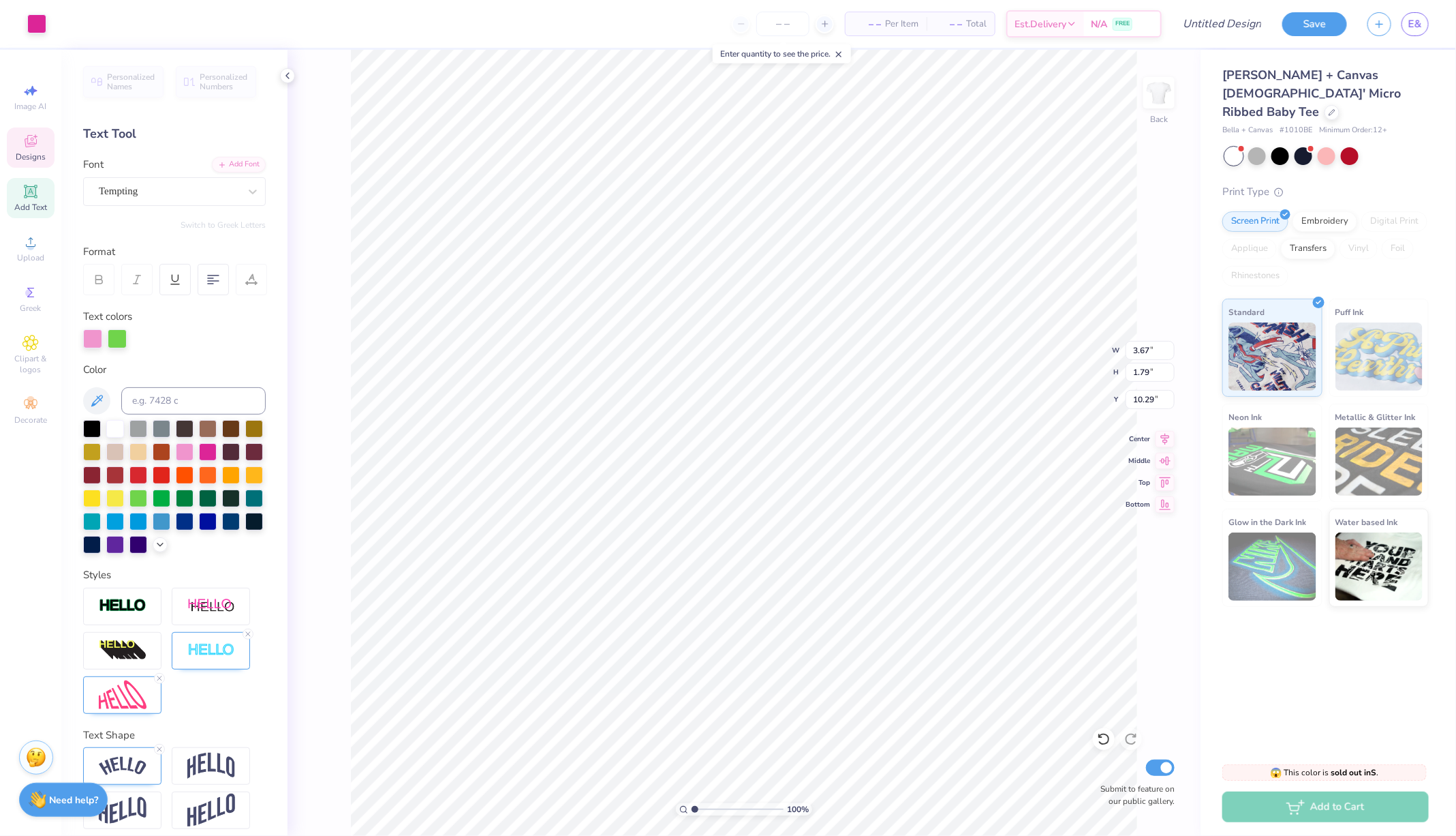
type input "9.41"
type input "8.50"
click at [37, 142] on icon at bounding box center [31, 141] width 16 height 16
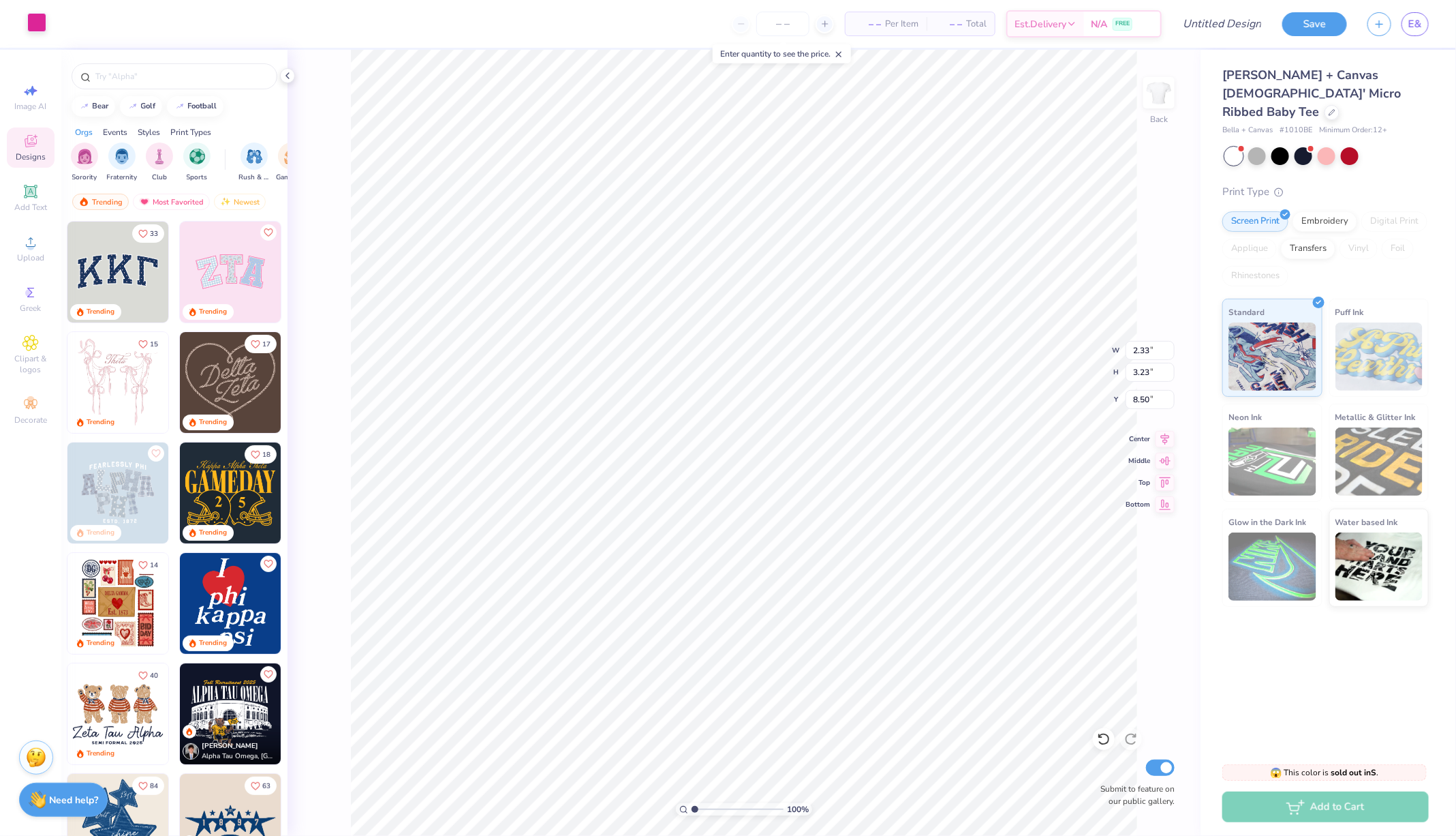
click at [44, 27] on div at bounding box center [37, 23] width 19 height 19
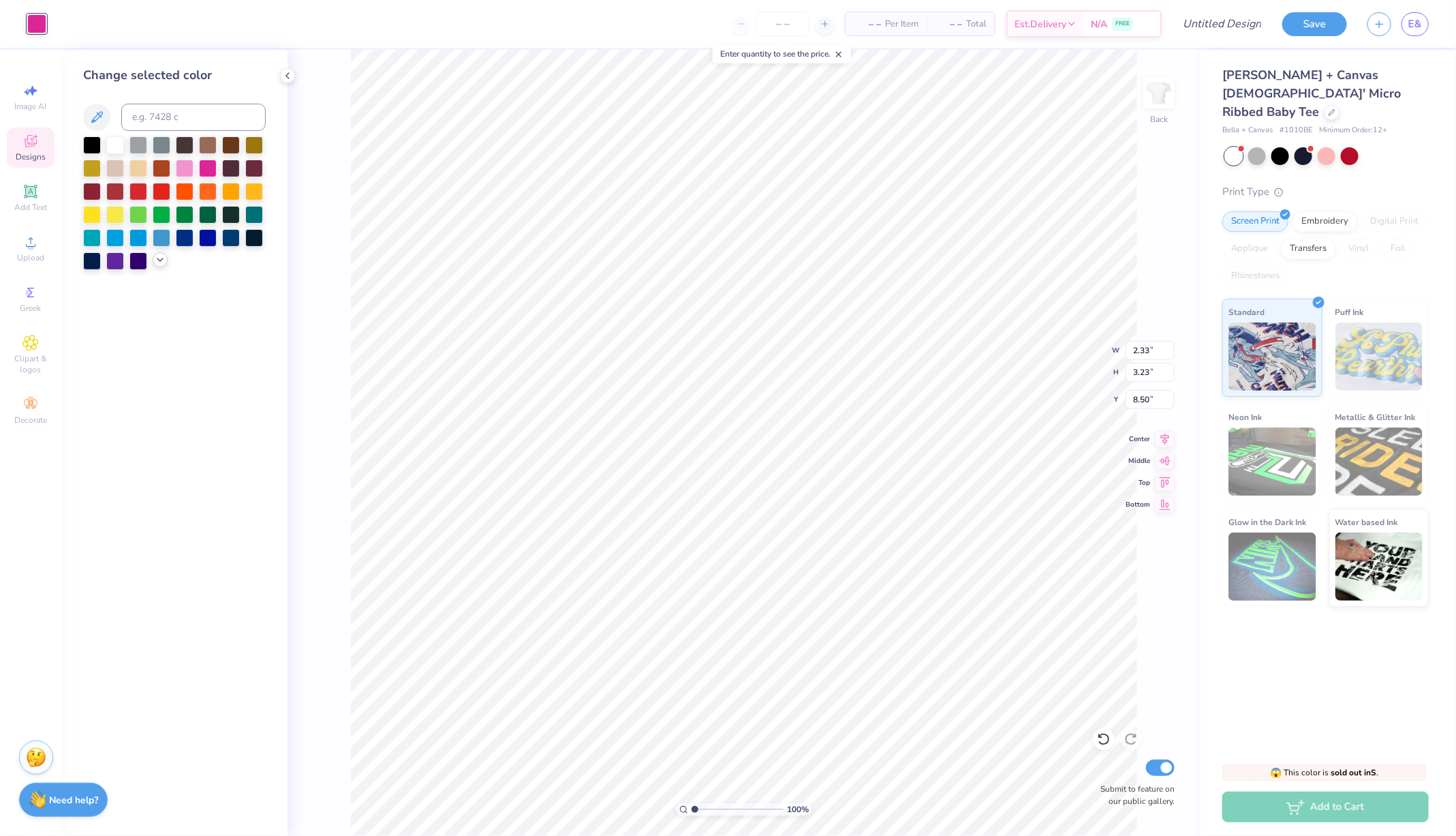
click at [162, 262] on icon at bounding box center [160, 260] width 11 height 11
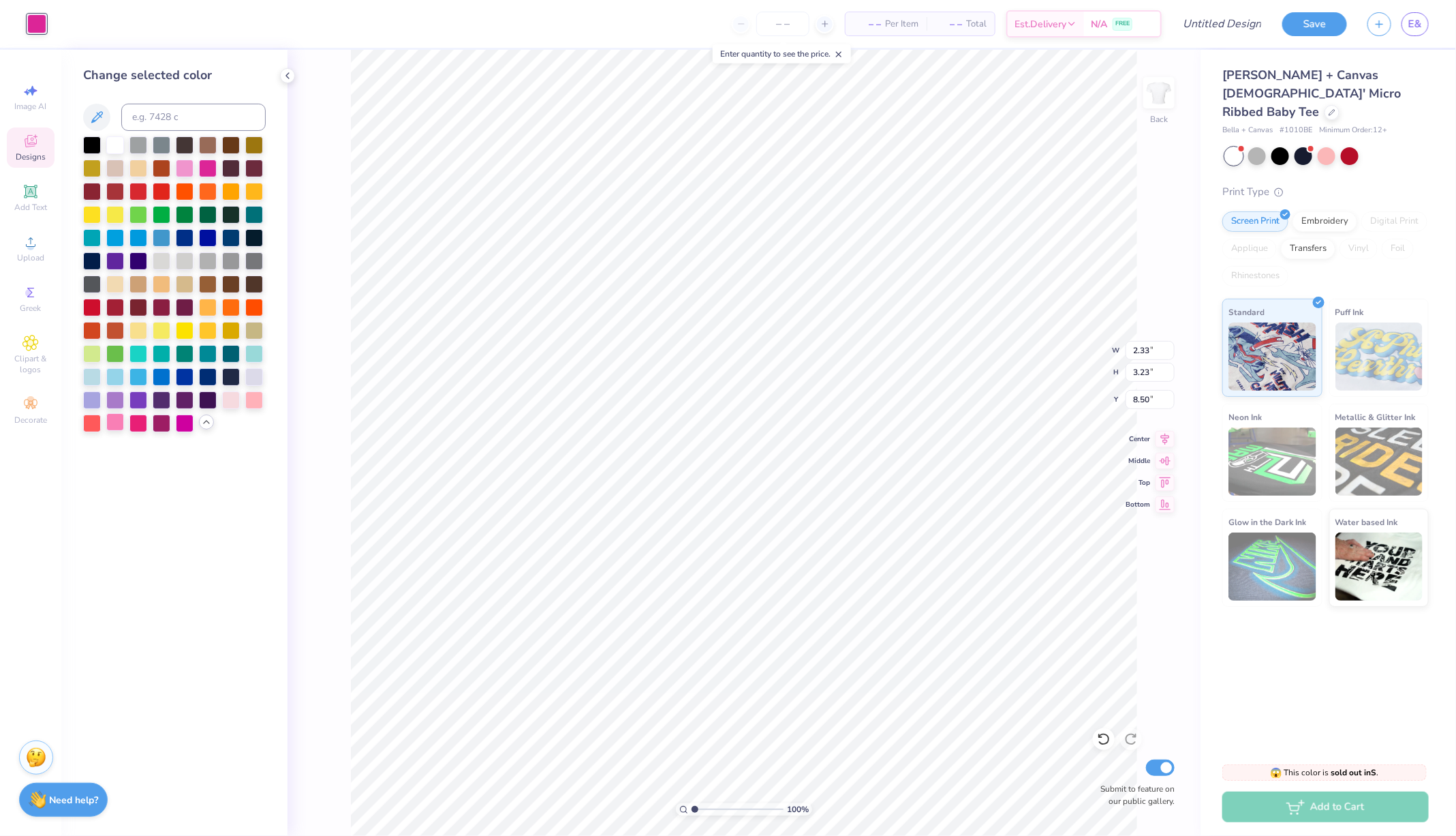
click at [108, 425] on div at bounding box center [115, 422] width 18 height 18
click at [256, 402] on div at bounding box center [254, 399] width 18 height 18
click at [192, 166] on div at bounding box center [185, 167] width 18 height 18
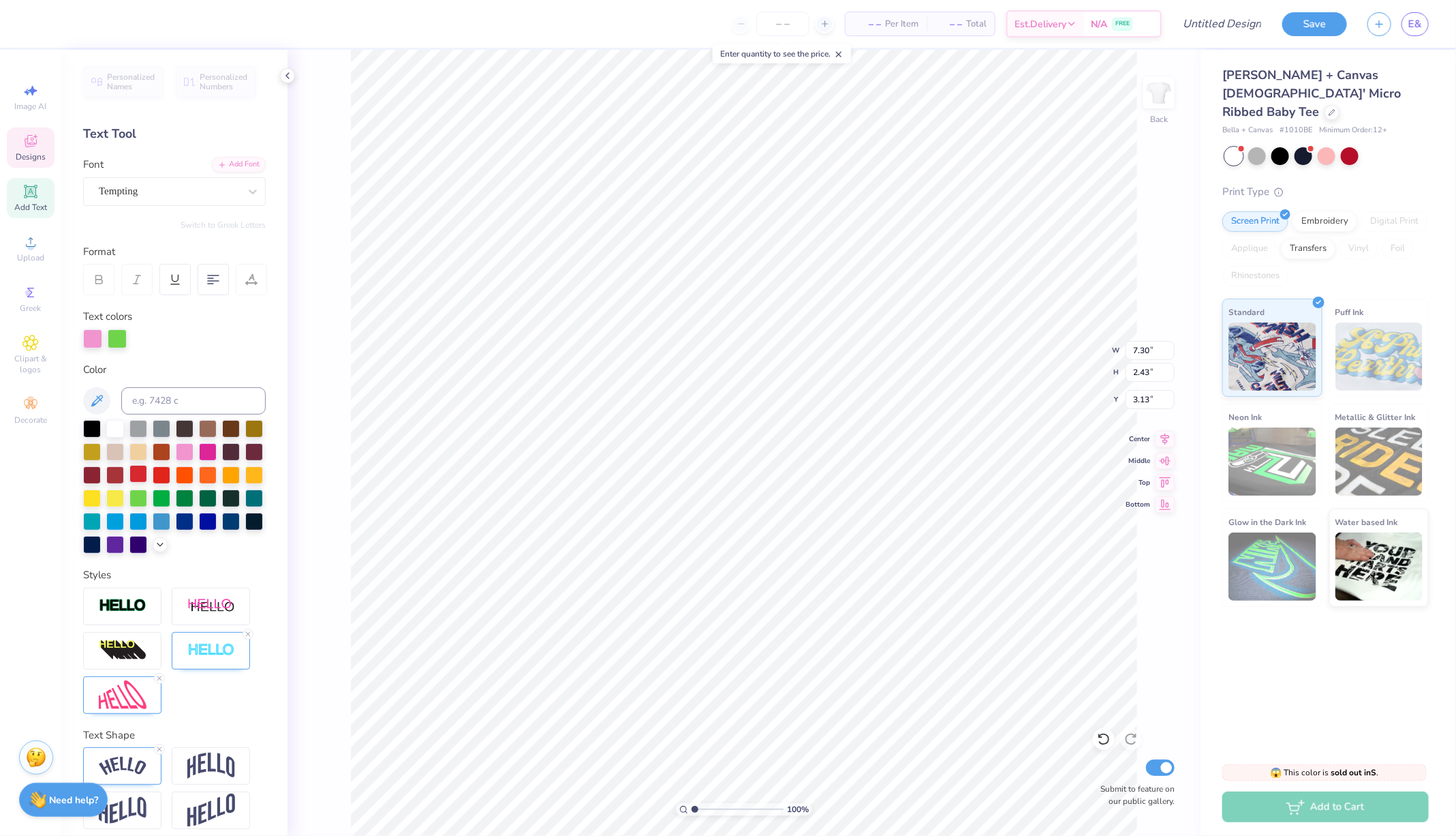
click at [138, 477] on div at bounding box center [139, 474] width 18 height 18
click at [213, 452] on div at bounding box center [208, 451] width 18 height 18
click at [250, 188] on icon at bounding box center [252, 191] width 14 height 14
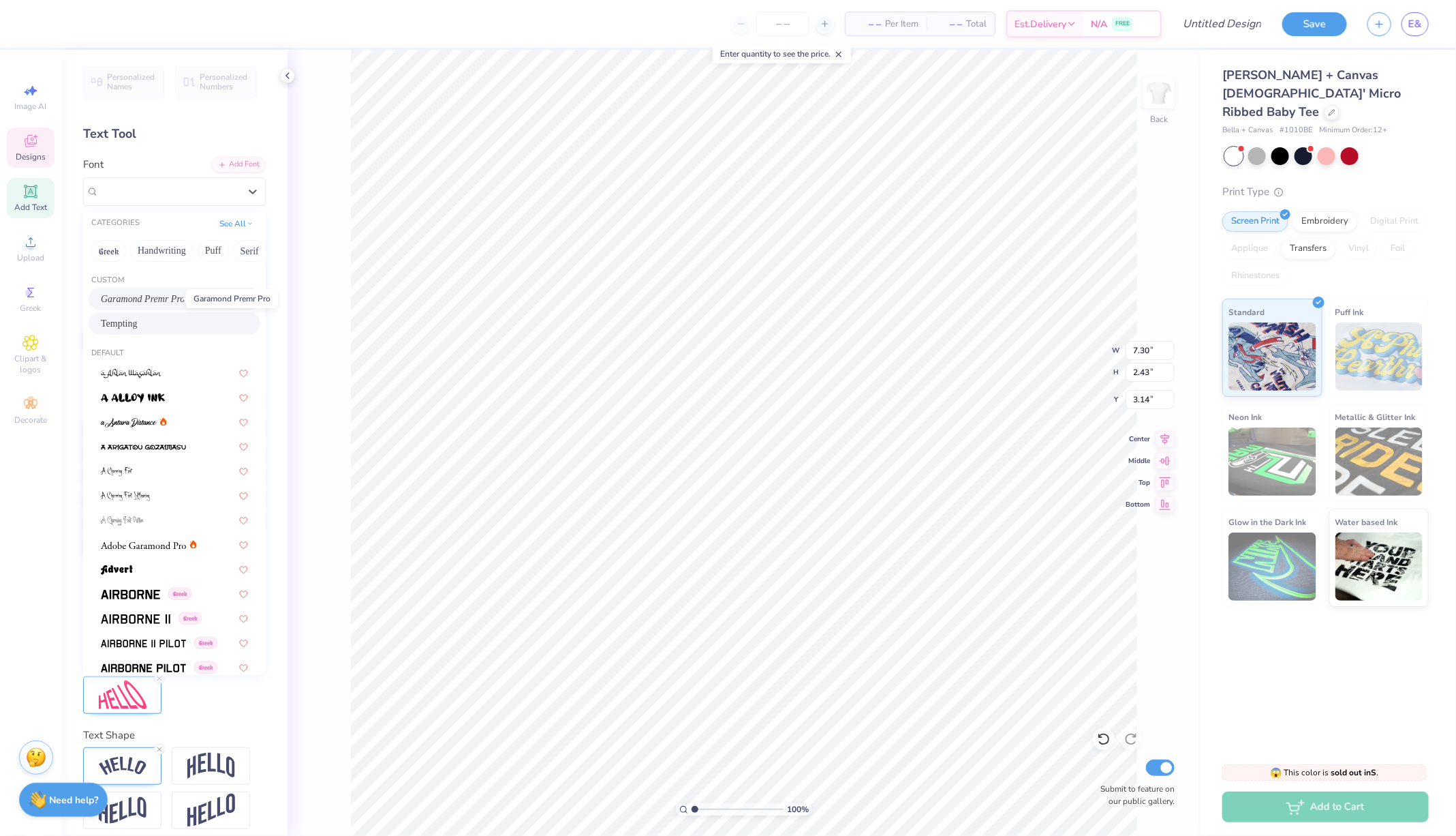
click at [170, 293] on span "Garamond Premr Pro" at bounding box center [143, 299] width 84 height 15
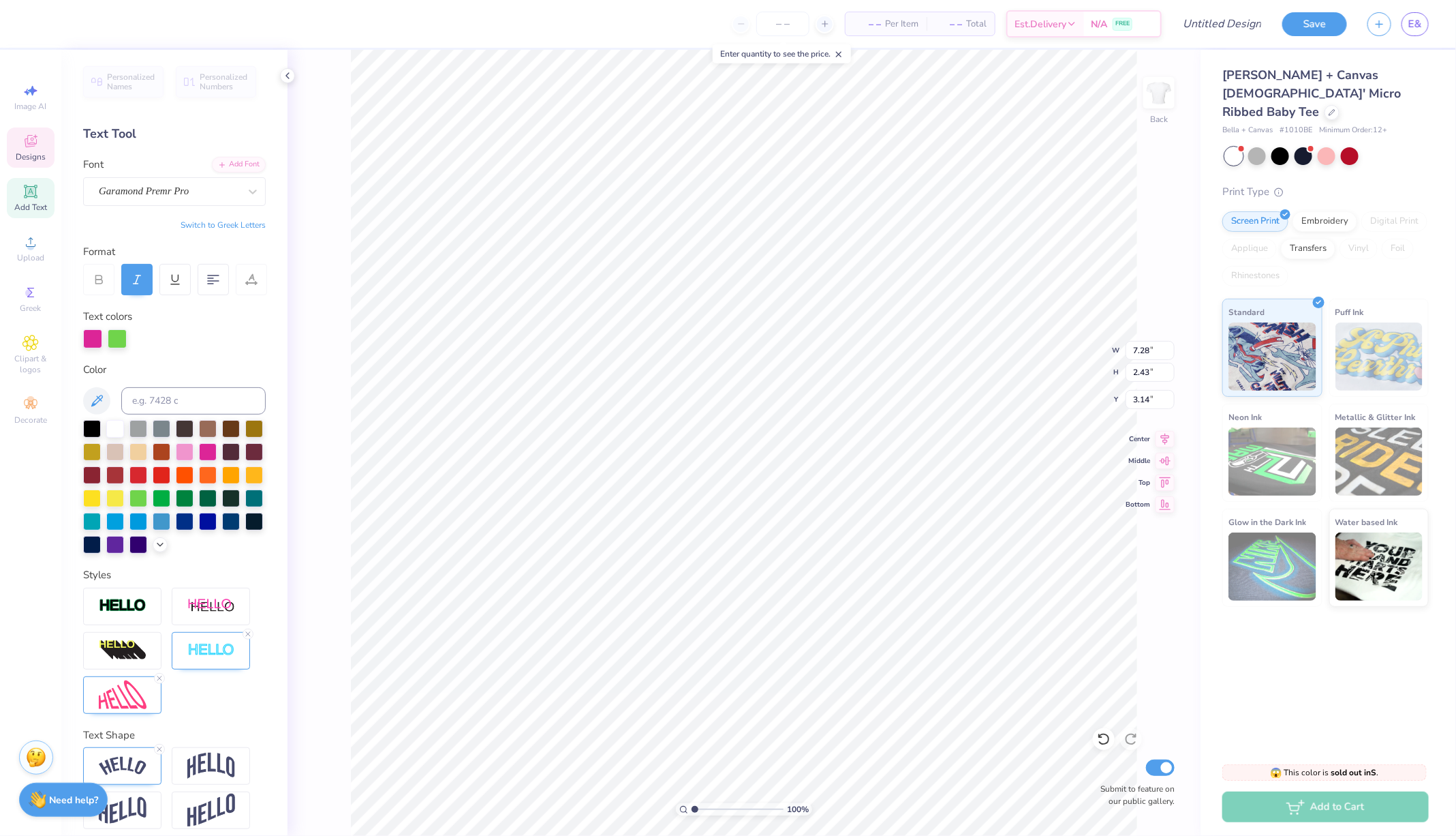
type input "7.28"
click at [258, 196] on icon at bounding box center [252, 191] width 14 height 14
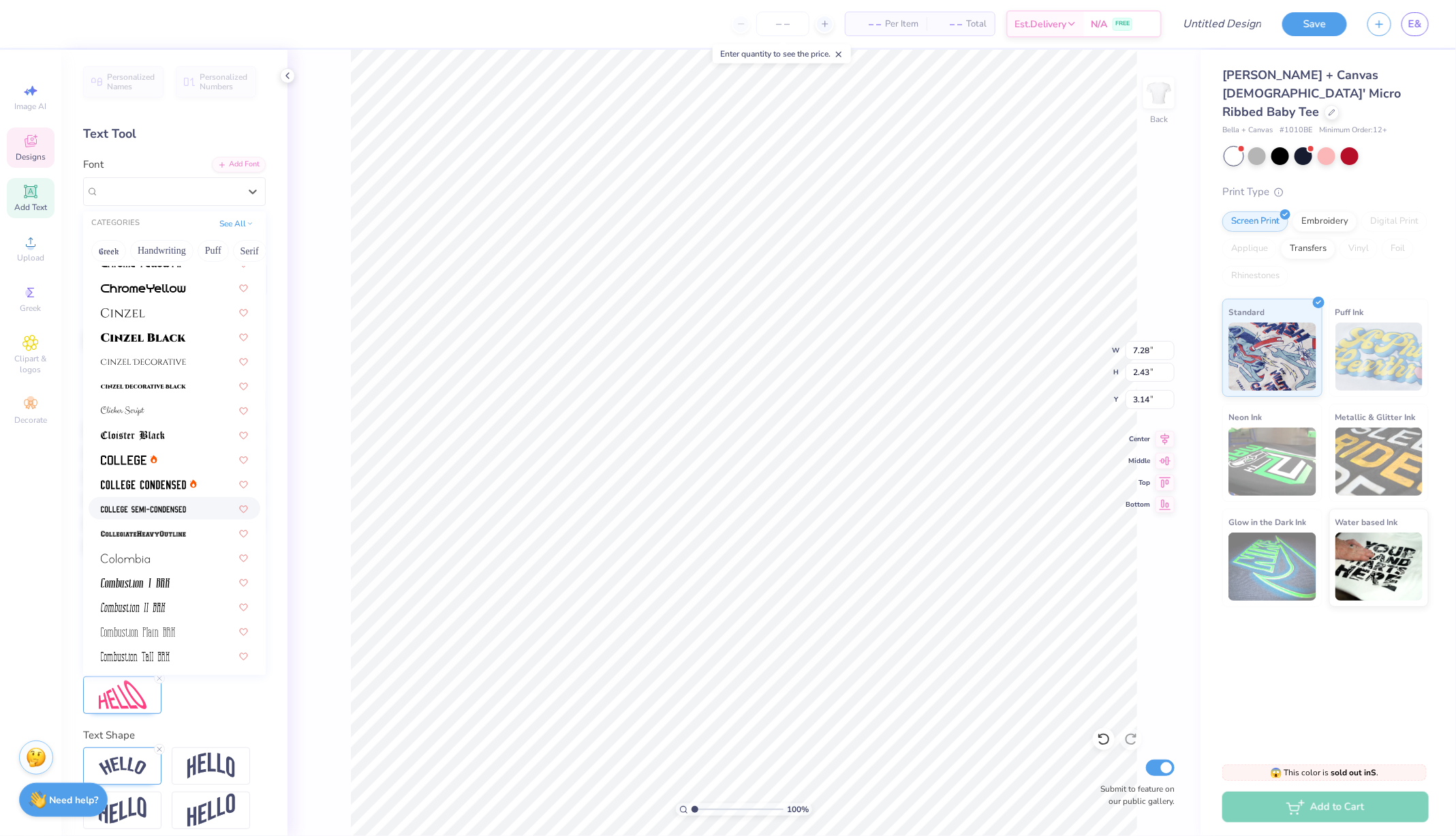
scroll to position [1699, 0]
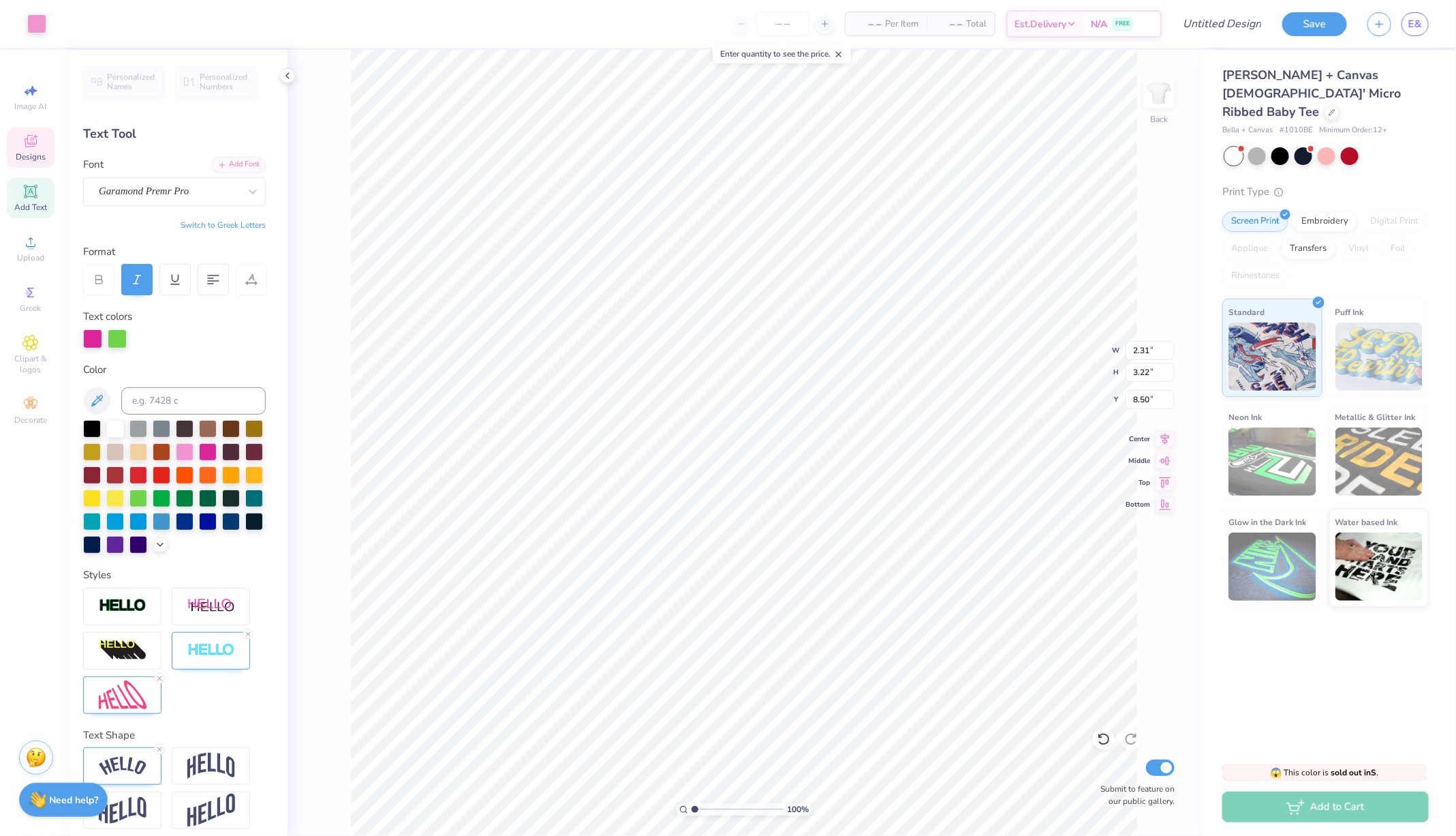
type input "2.35"
click at [1165, 439] on icon at bounding box center [1165, 437] width 19 height 16
click at [261, 192] on div at bounding box center [253, 191] width 24 height 24
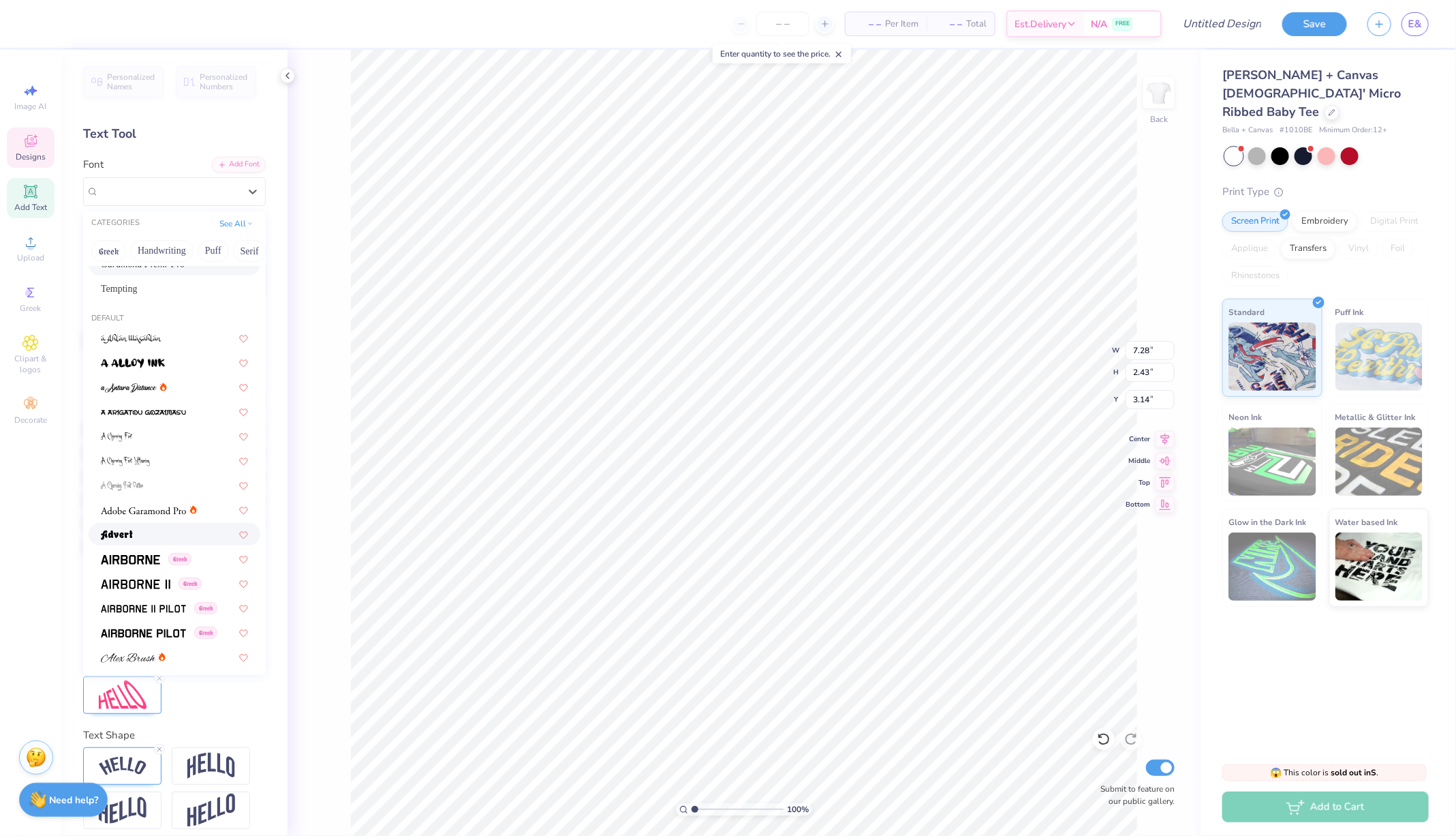
scroll to position [42, 0]
click at [187, 476] on div at bounding box center [174, 478] width 147 height 15
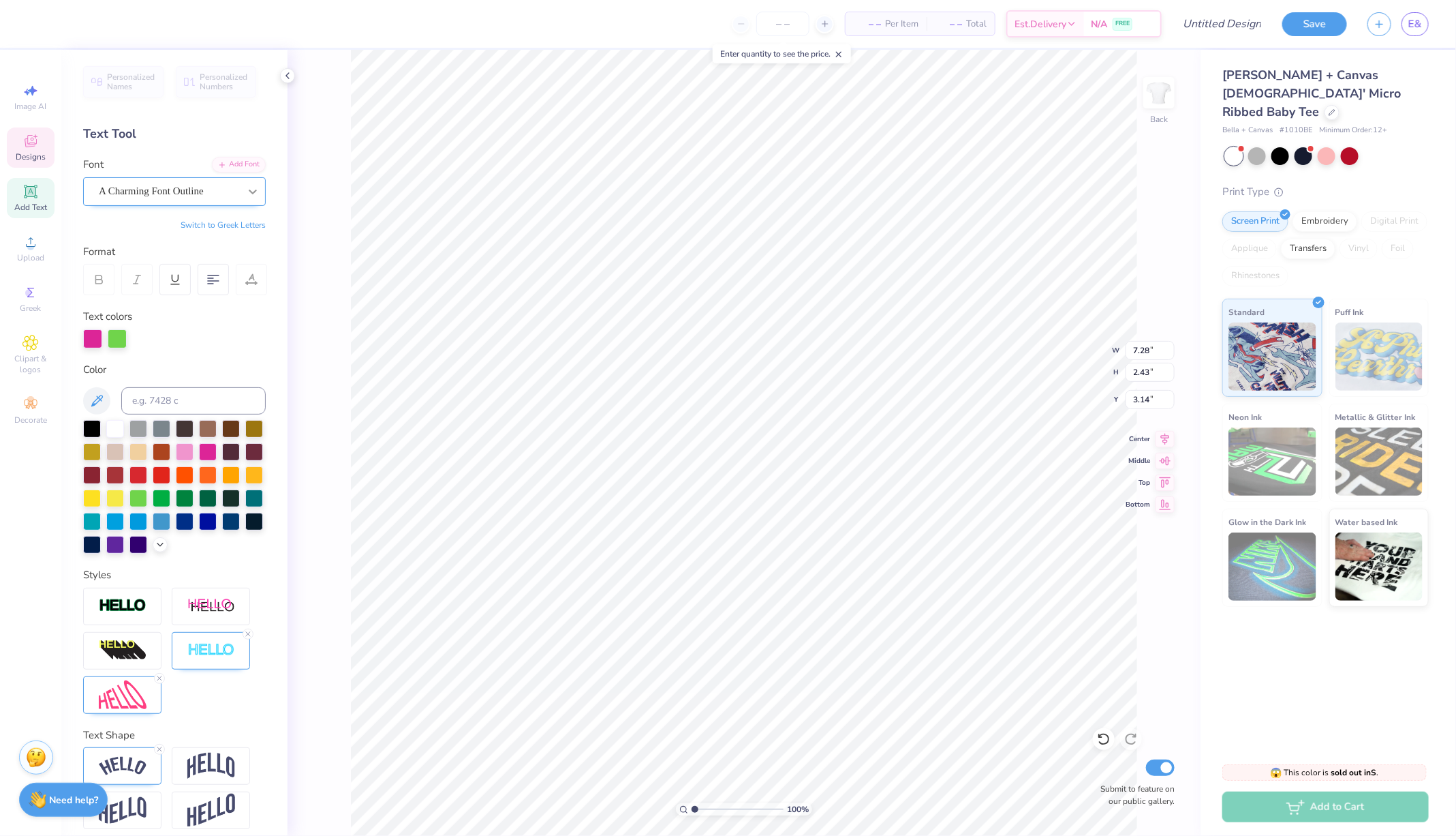
type input "7.26"
type input "2.42"
type input "3.15"
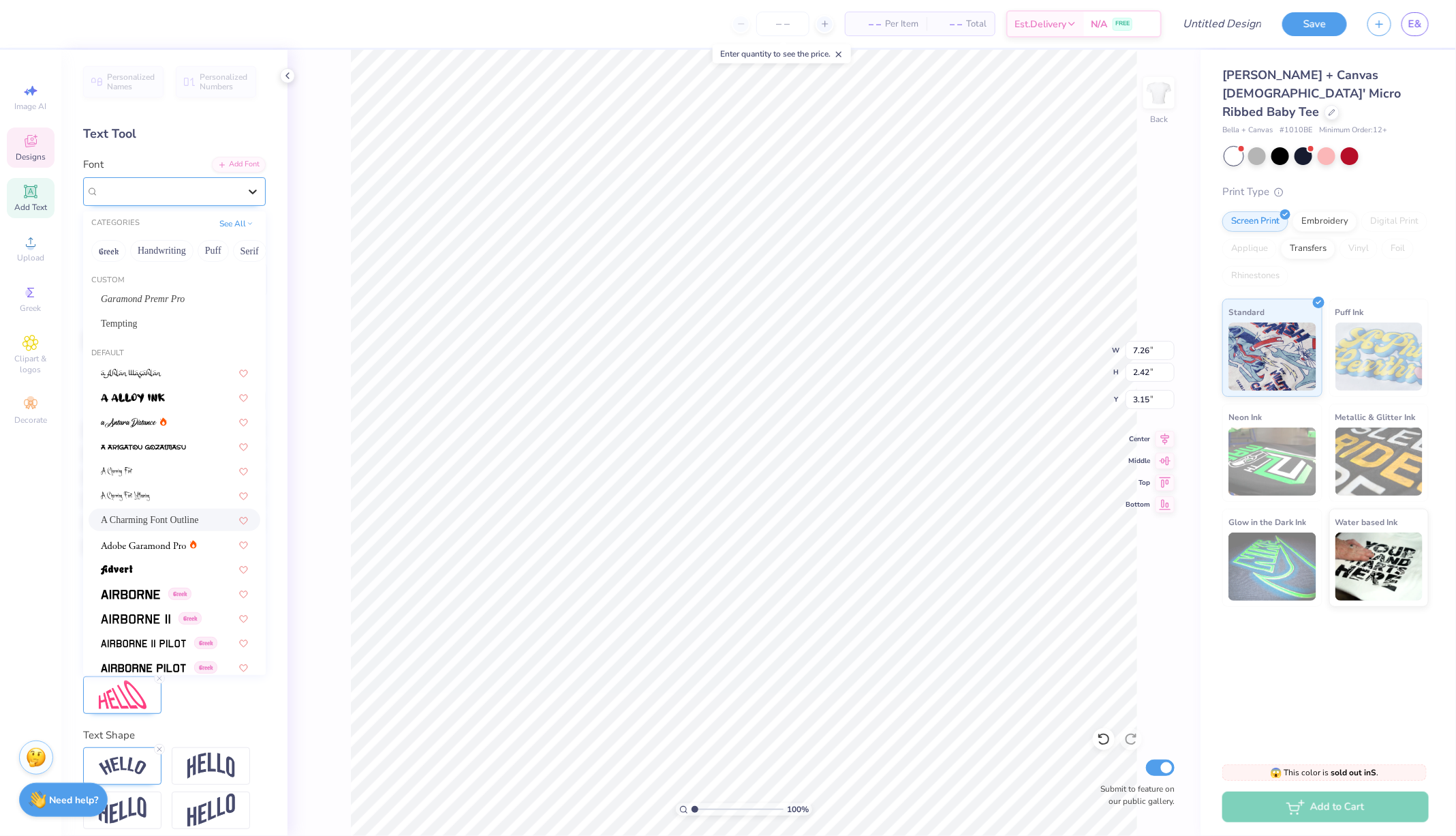
click at [254, 190] on icon at bounding box center [252, 191] width 14 height 14
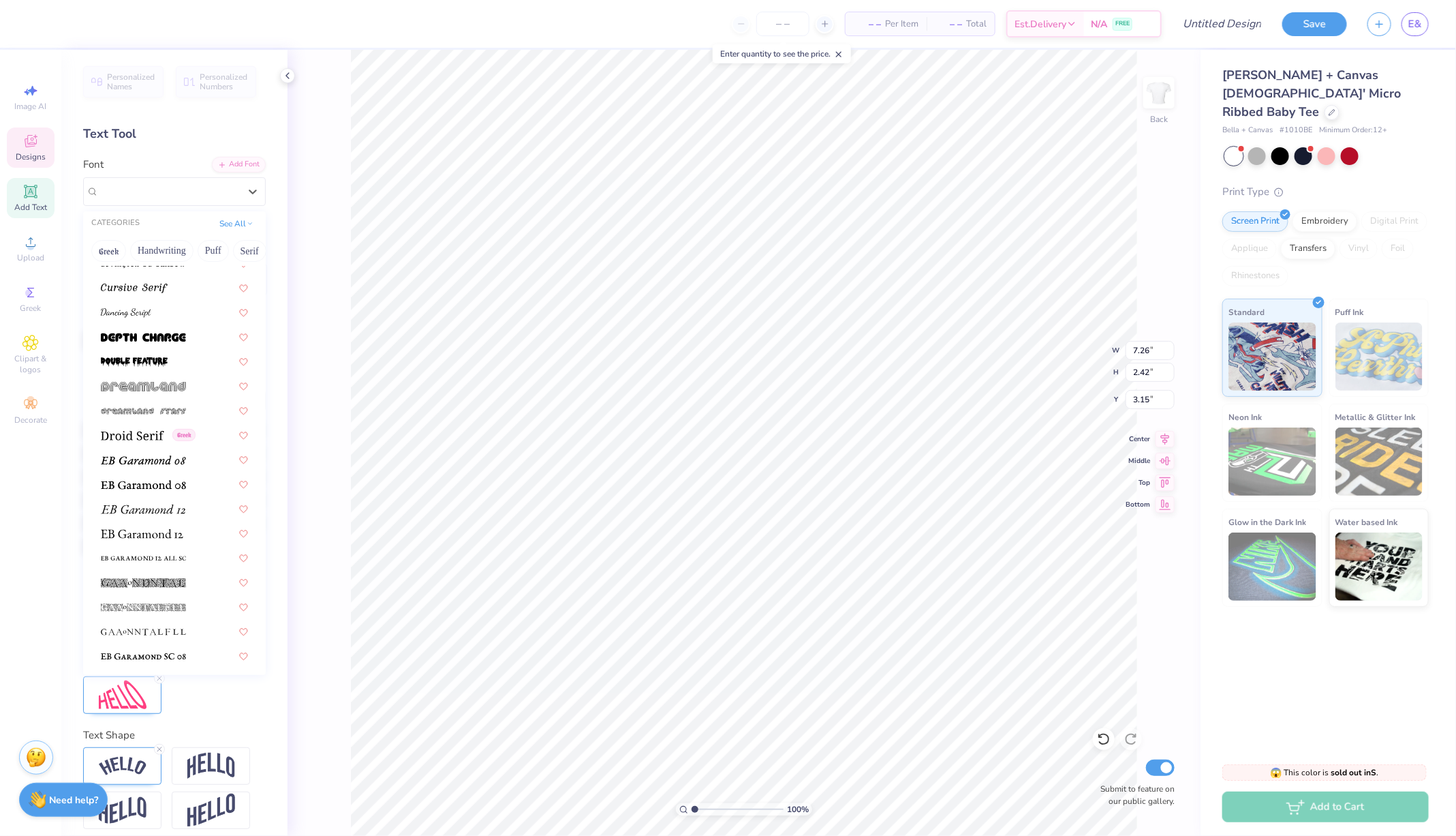
scroll to position [2687, 0]
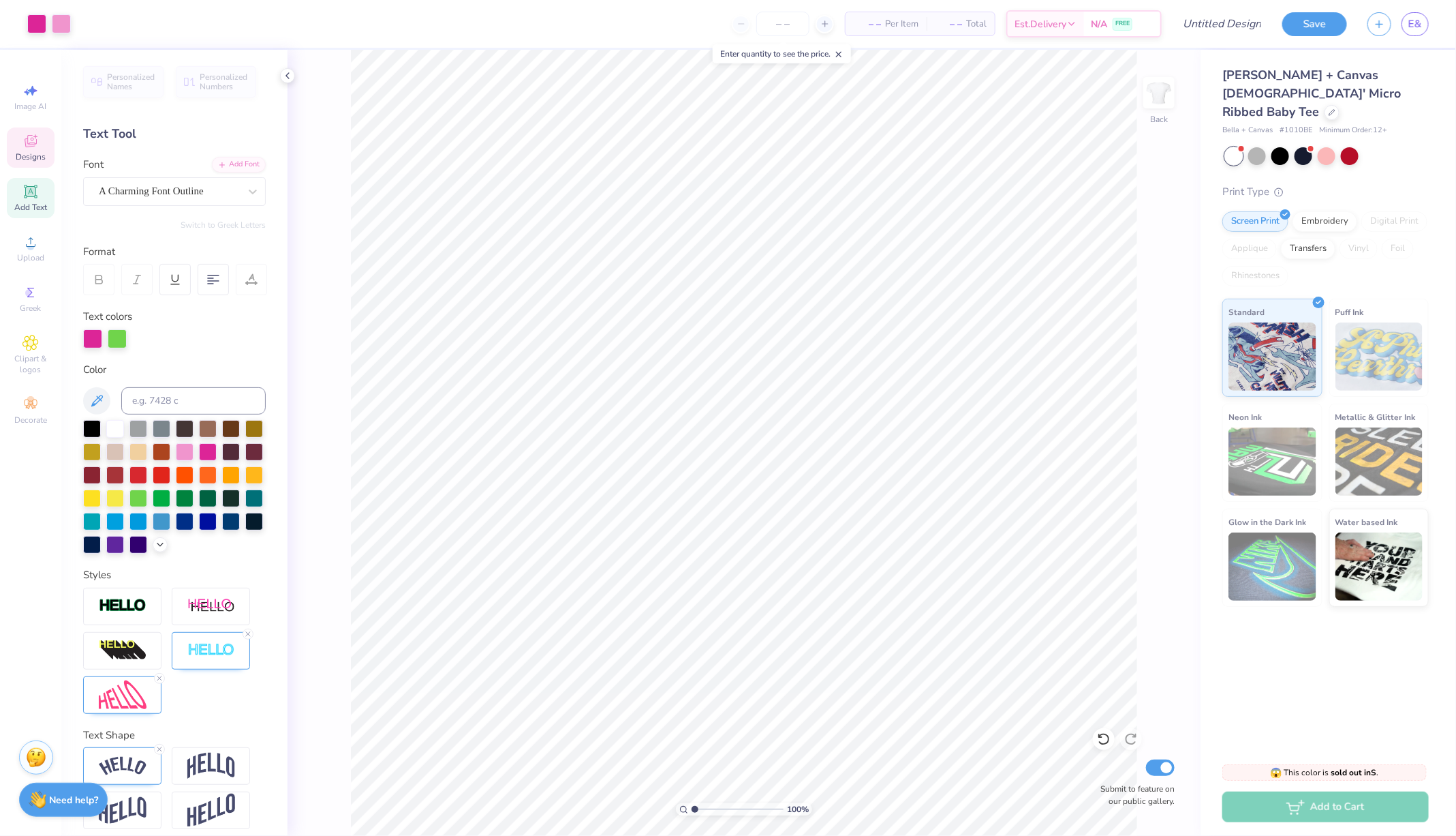
click at [32, 161] on span "Designs" at bounding box center [30, 157] width 30 height 11
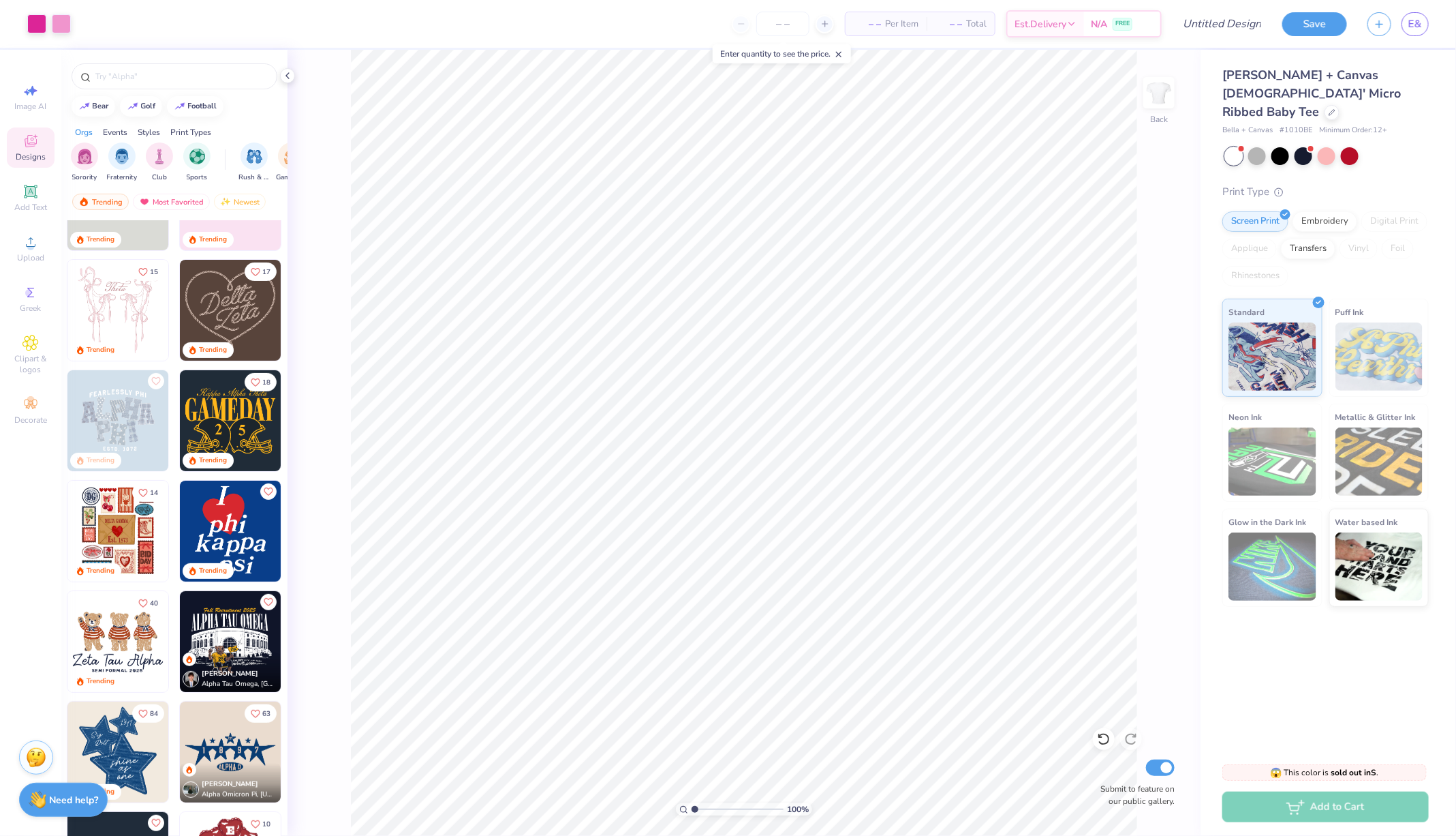
scroll to position [73, 0]
click at [122, 307] on img at bounding box center [118, 309] width 101 height 101
type input "3.96"
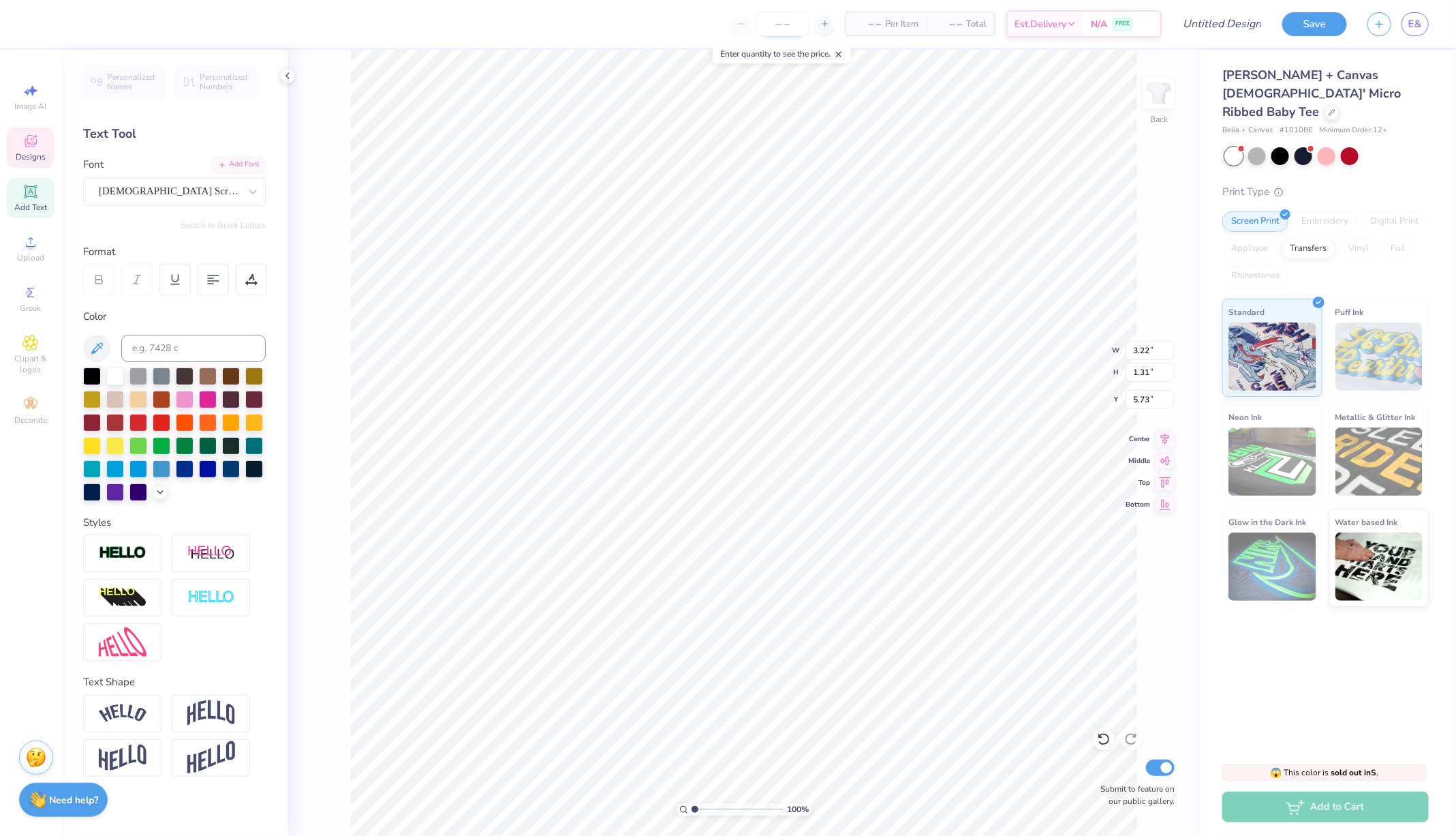
scroll to position [0, 0]
type textarea "Theta Phi Alpha"
type input "0.84"
type input "3.00"
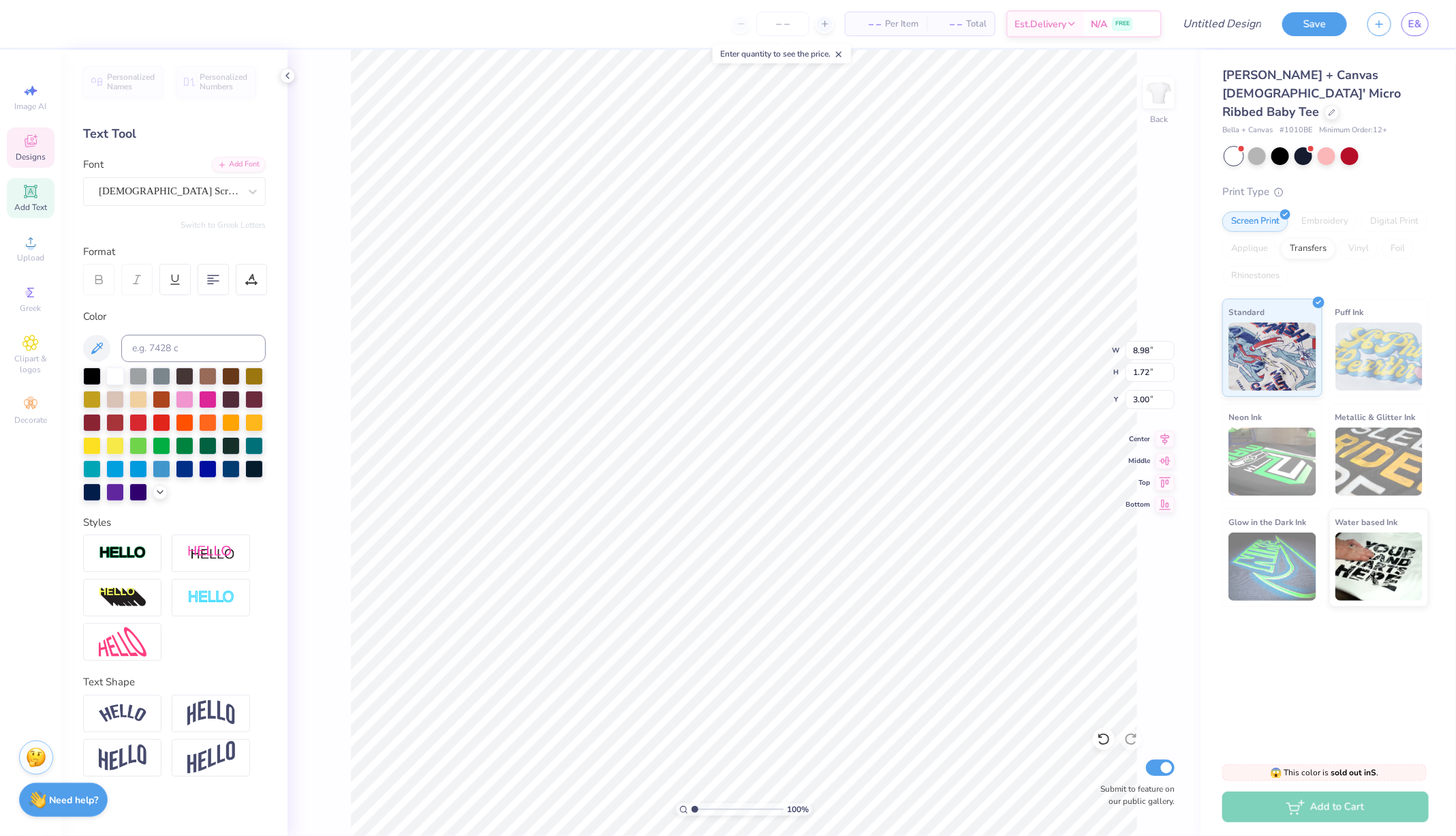
scroll to position [2, 0]
type textarea "Theta Phi Angels"
type input "3.23"
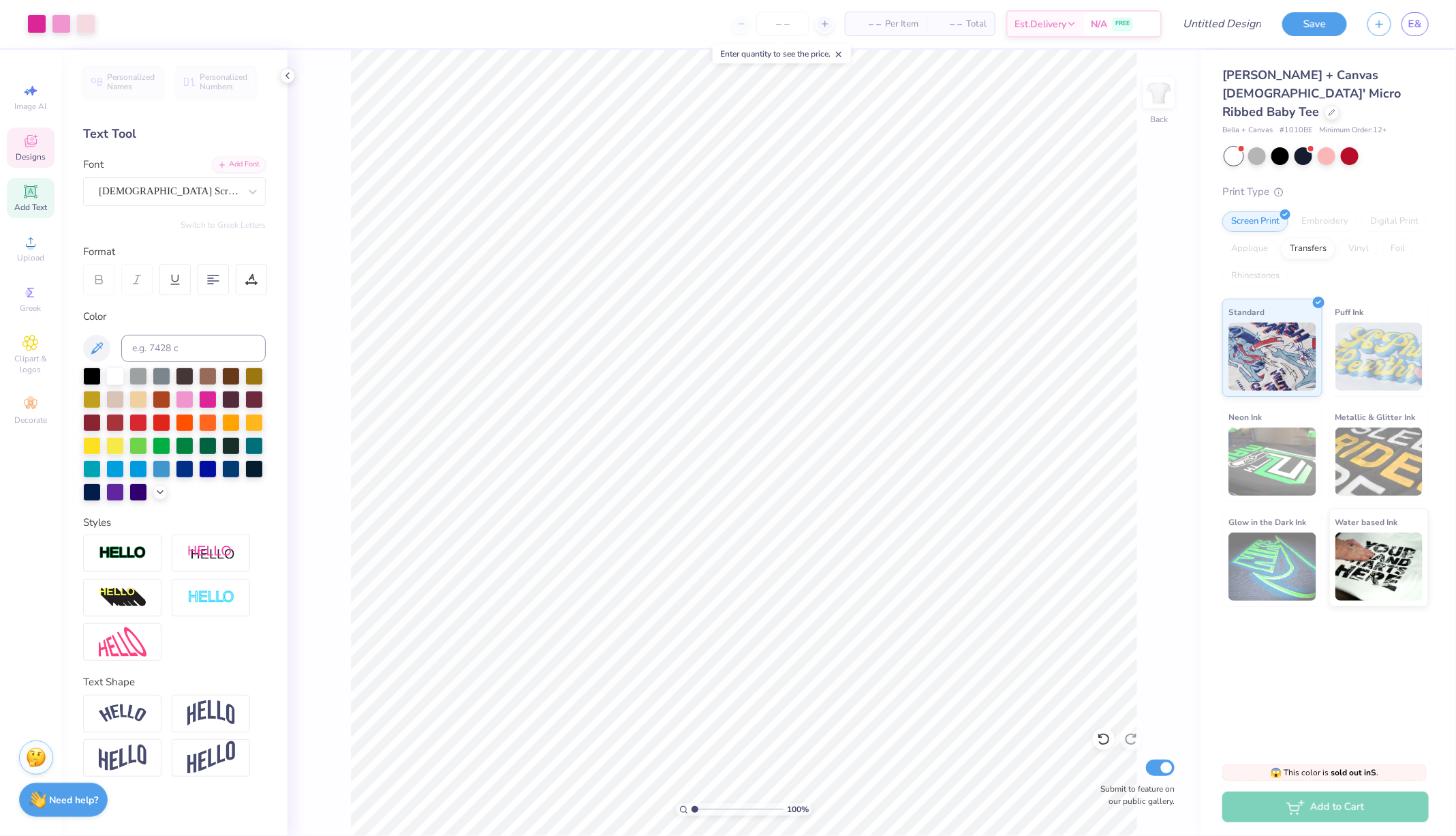
click at [19, 146] on div "Designs" at bounding box center [30, 148] width 48 height 40
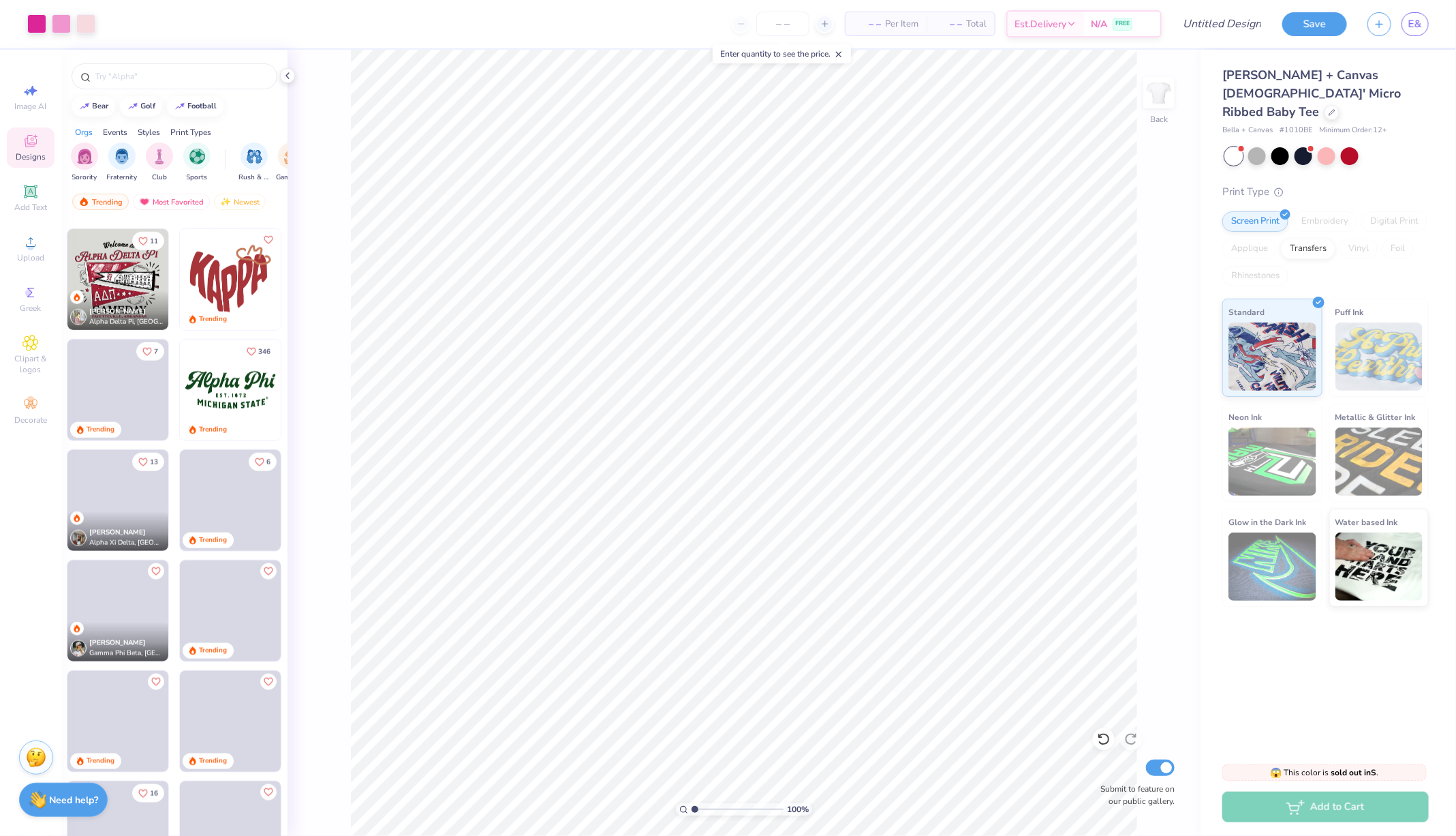
scroll to position [752, 0]
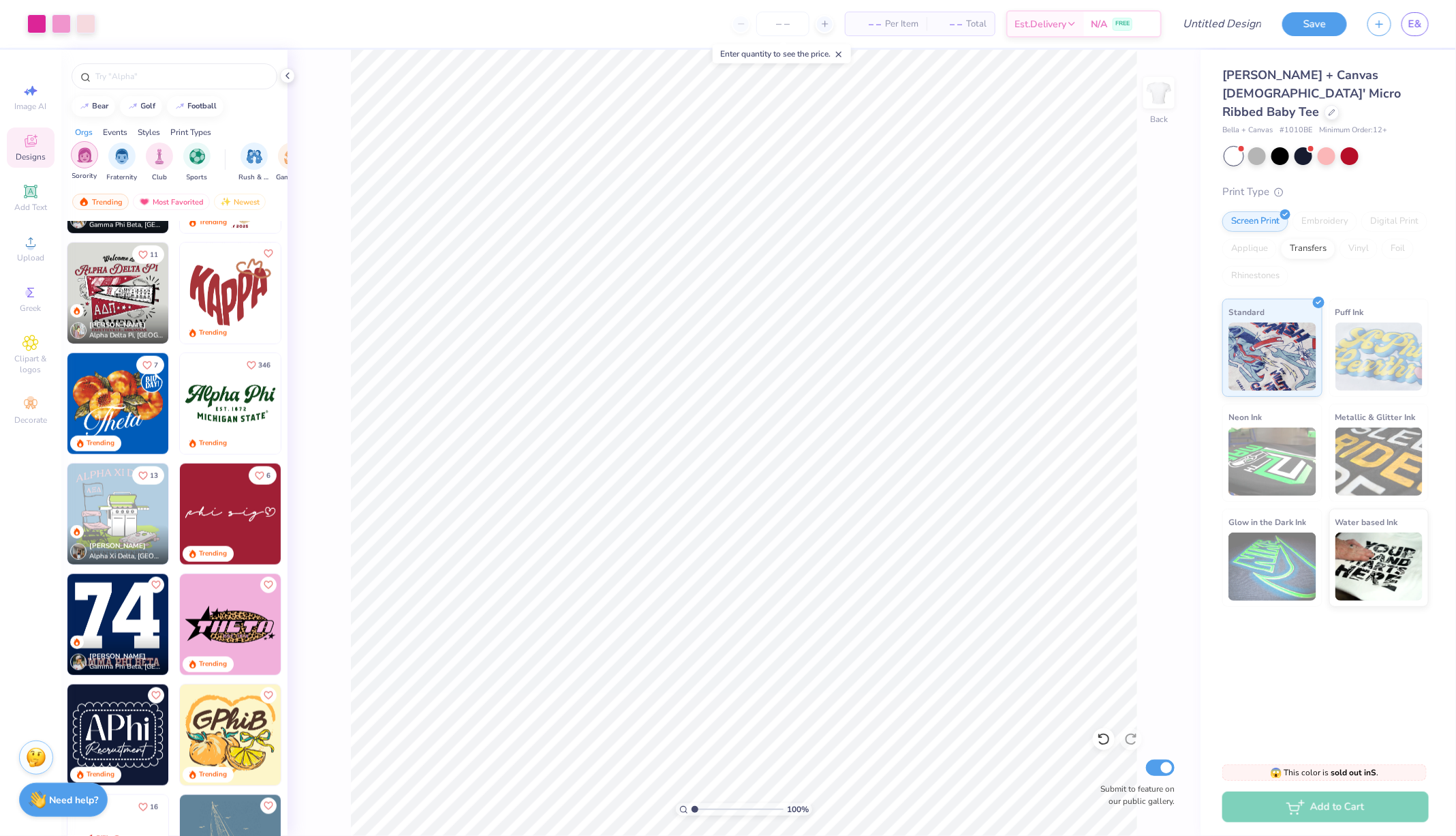
click at [85, 160] on img "filter for Sorority" at bounding box center [85, 155] width 15 height 15
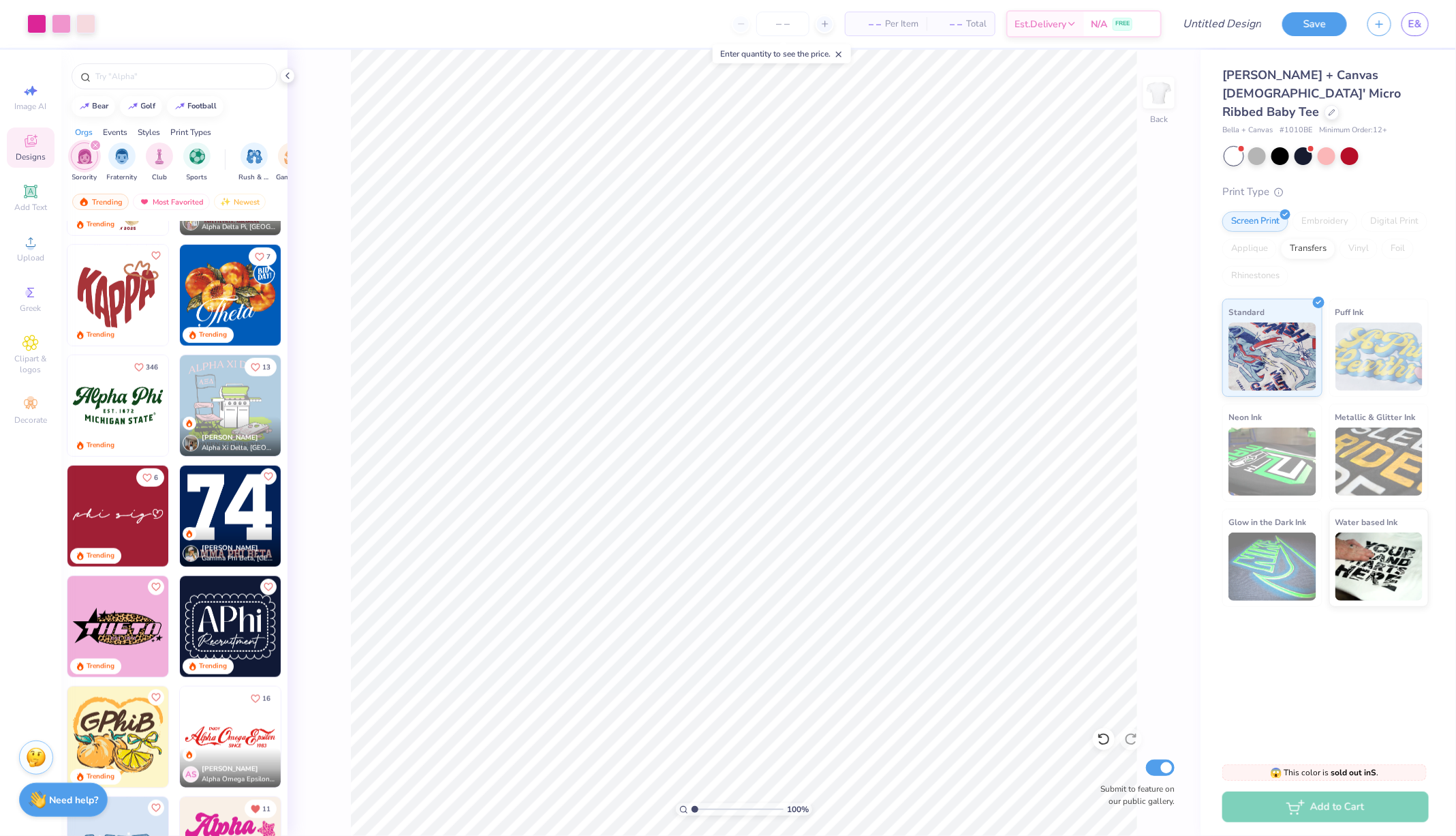
scroll to position [641, 0]
click at [222, 292] on img at bounding box center [230, 293] width 101 height 101
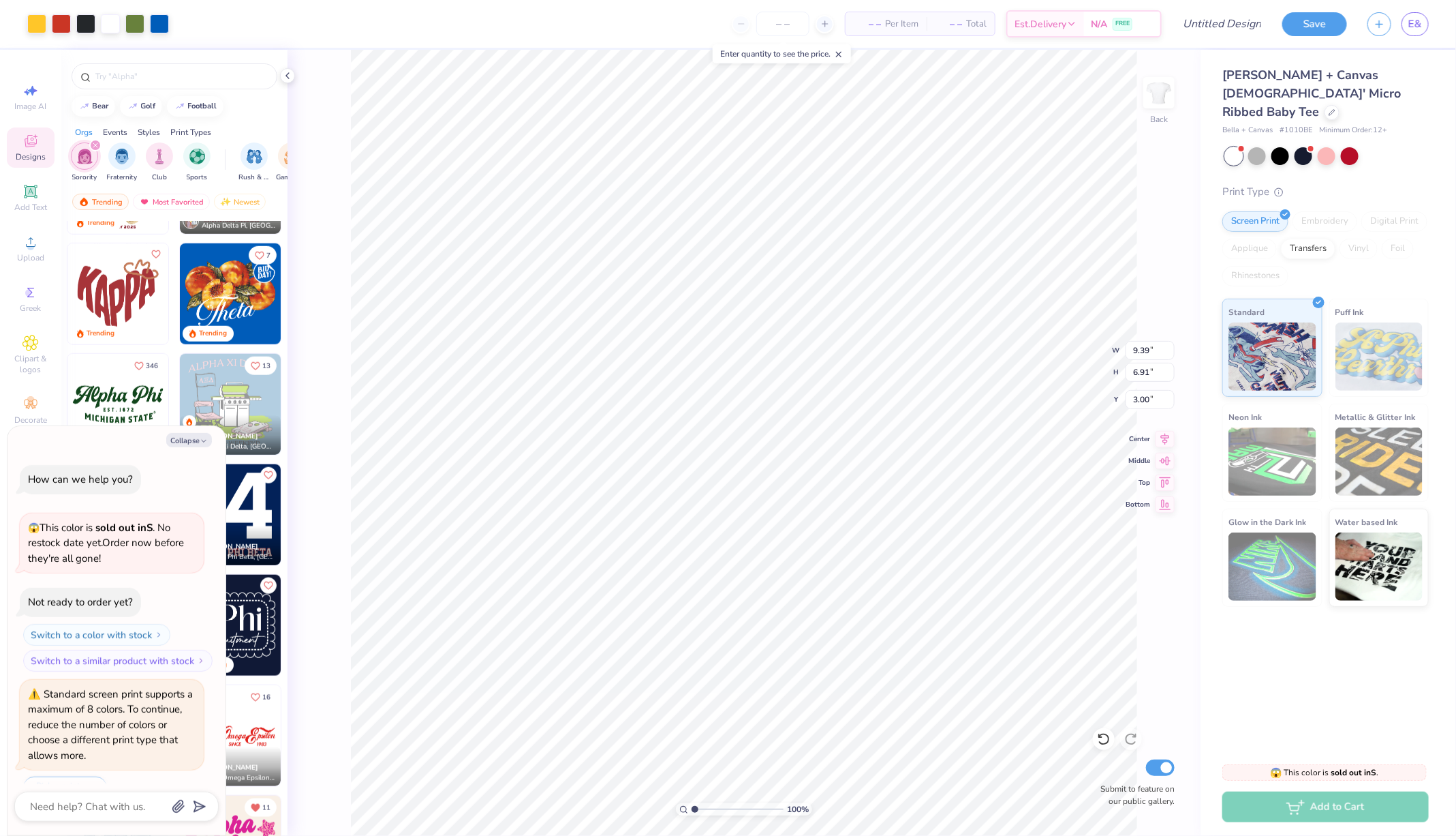
scroll to position [31, 0]
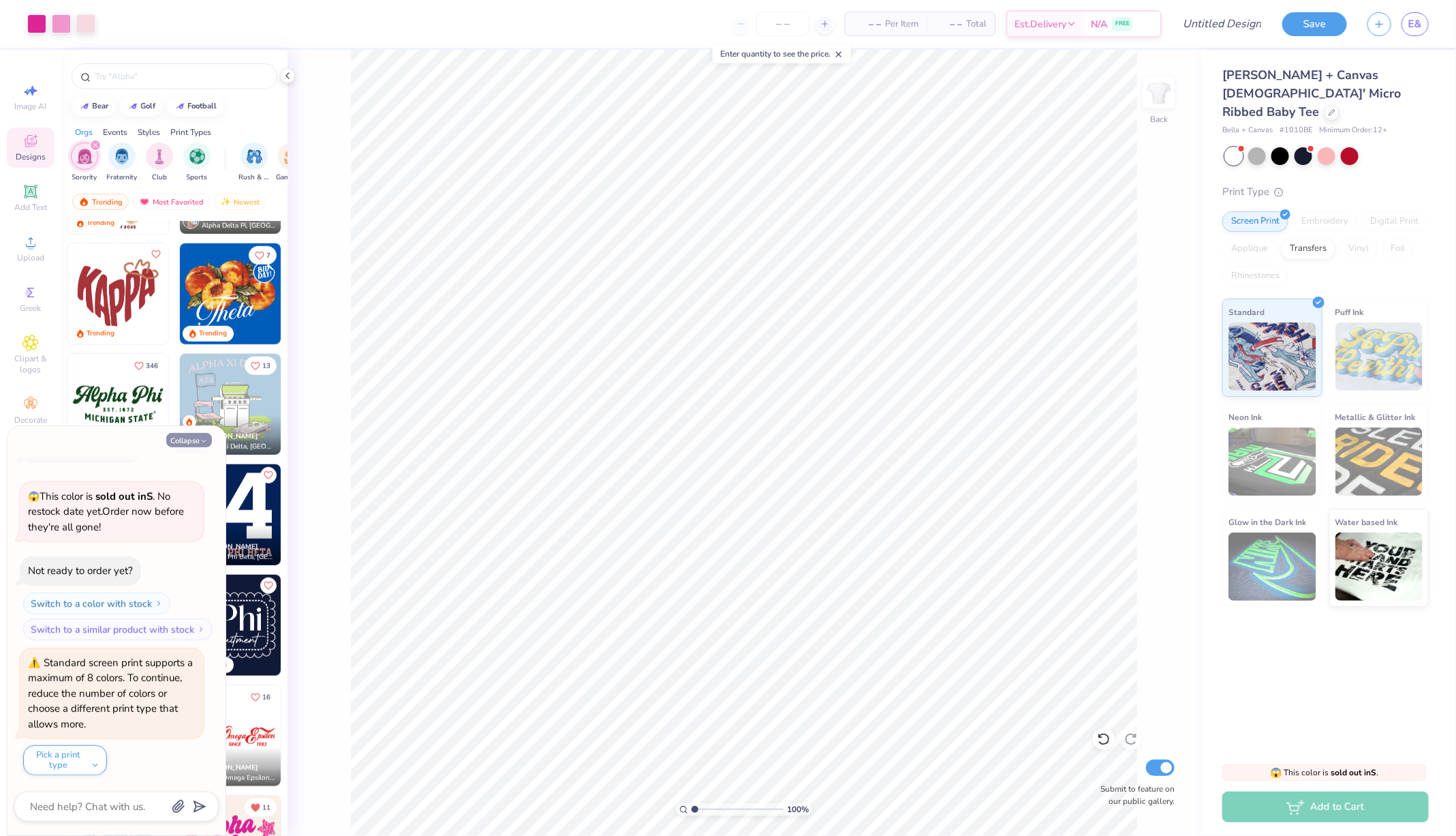
click at [191, 442] on button "Collapse" at bounding box center [189, 440] width 46 height 15
type textarea "x"
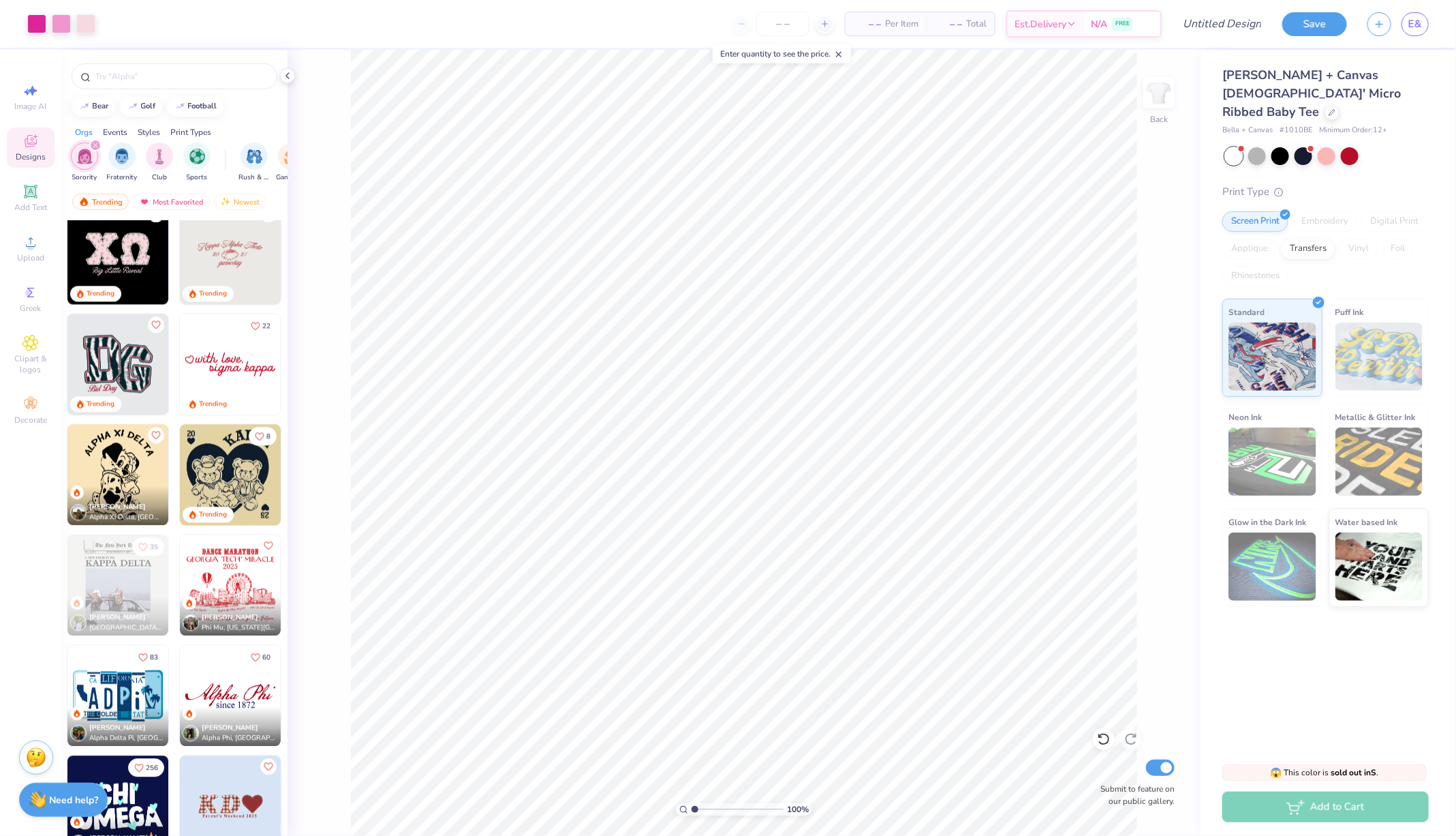
scroll to position [1680, 0]
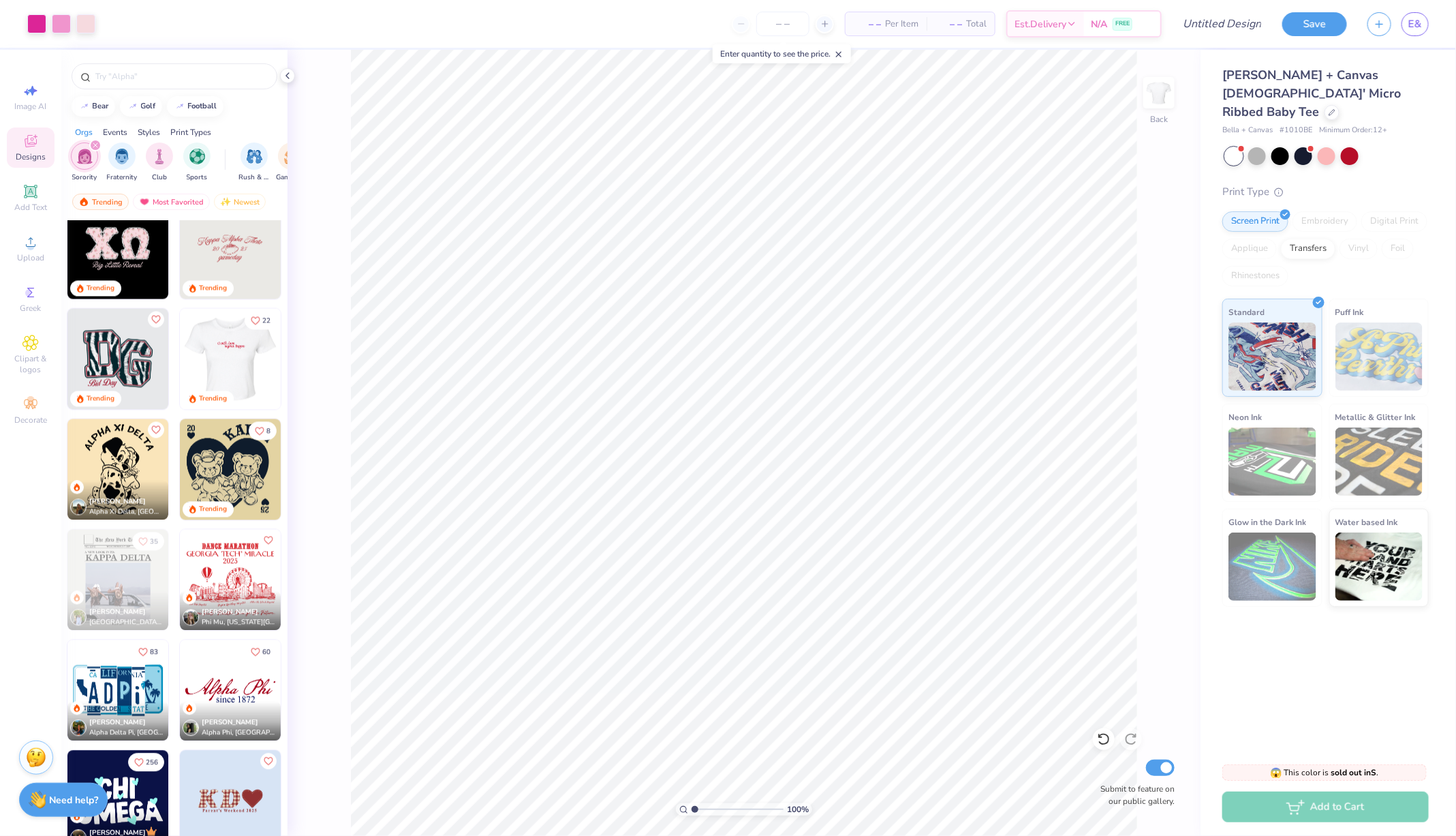
click at [237, 356] on div at bounding box center [230, 358] width 302 height 101
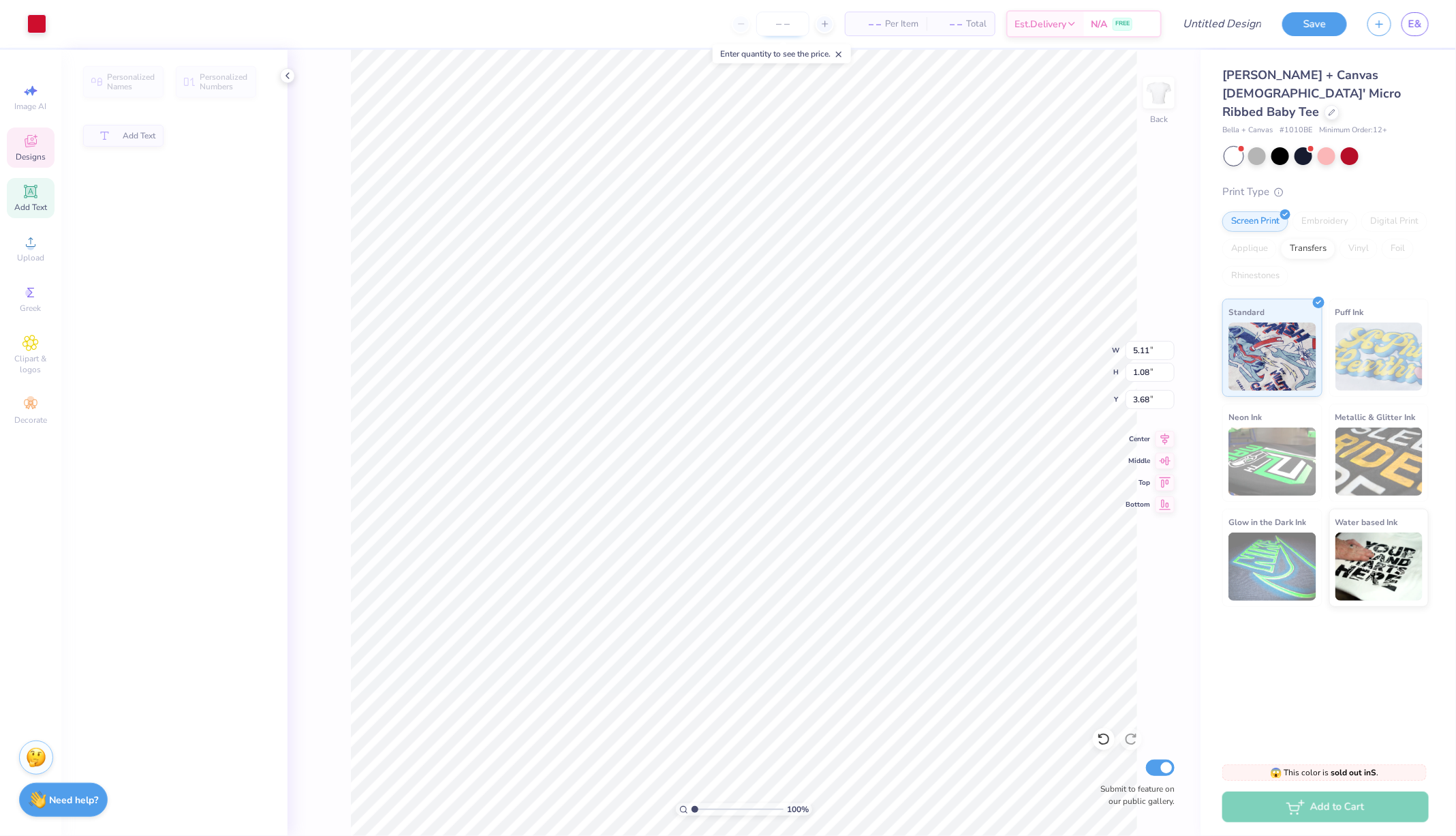
type input "5.11"
type input "1.08"
type input "3.68"
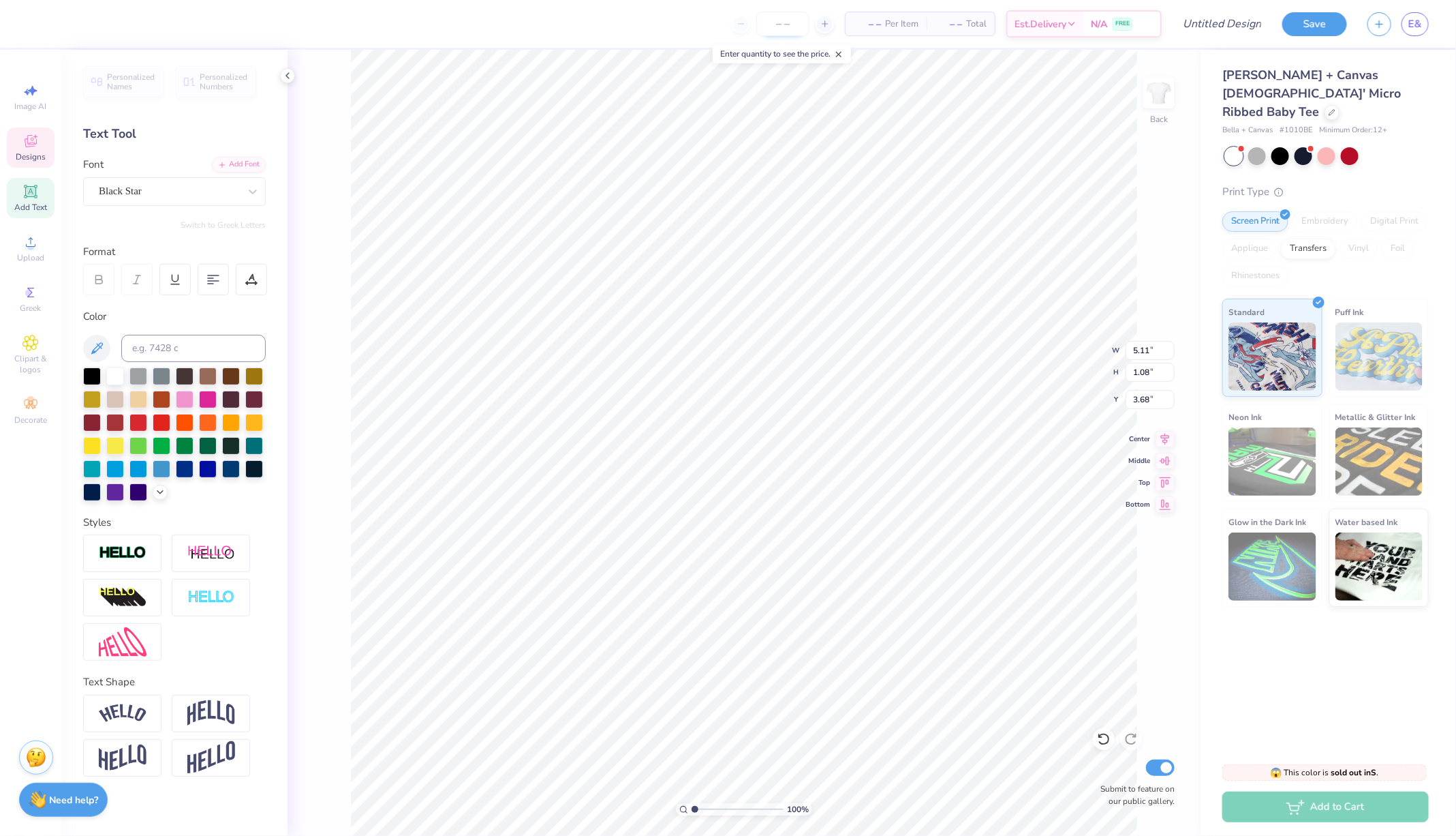
scroll to position [0, 0]
type textarea "s"
type textarea "Theta Phi Angels"
type input "3.75"
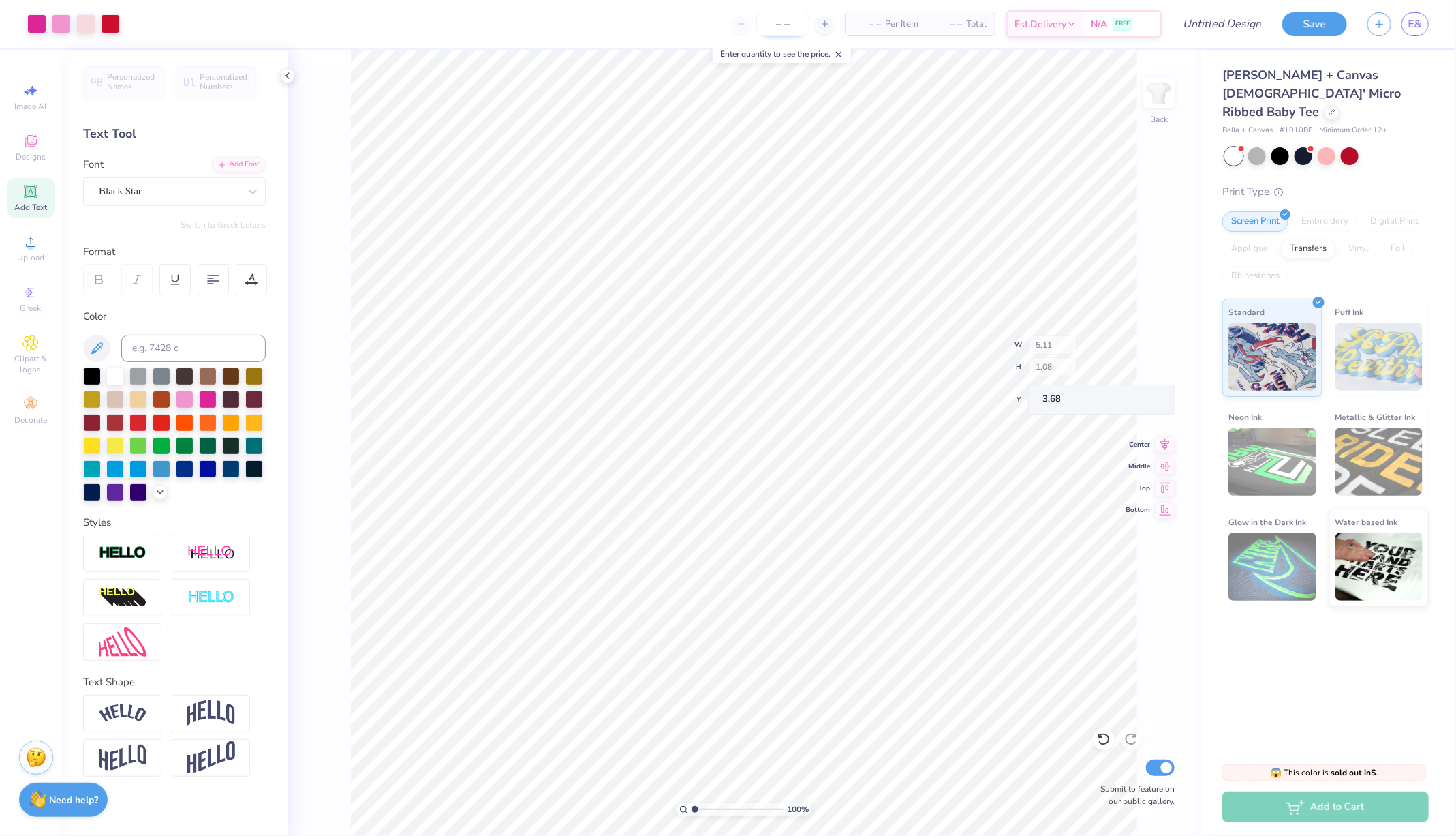
type input "0.85"
type input "3.00"
click at [35, 144] on icon at bounding box center [31, 141] width 16 height 16
click at [37, 145] on icon at bounding box center [31, 141] width 16 height 16
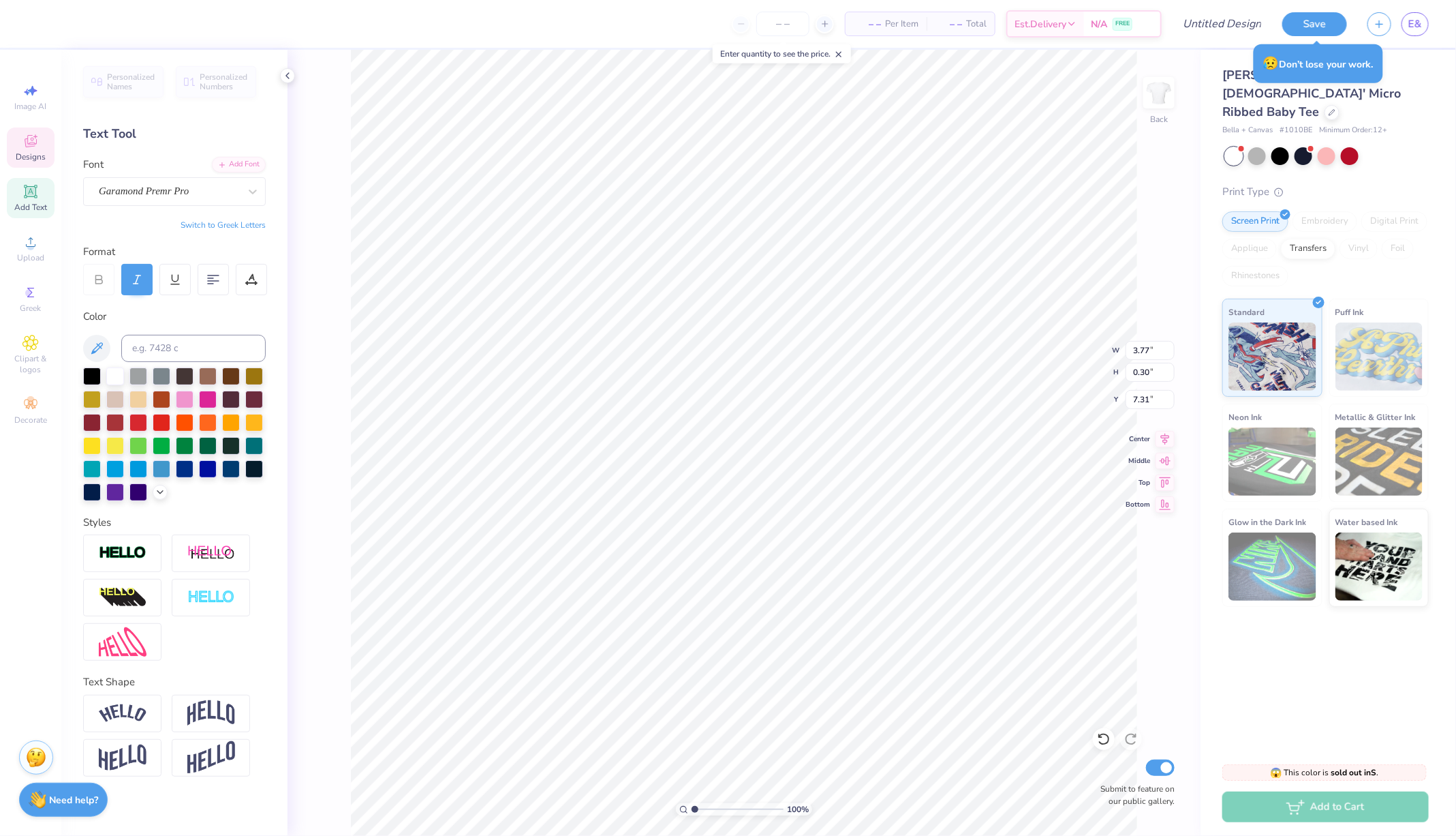
scroll to position [0, 0]
type textarea "B"
type textarea "Heaven After Hell Animal Rescue"
click at [218, 276] on icon at bounding box center [213, 279] width 12 height 12
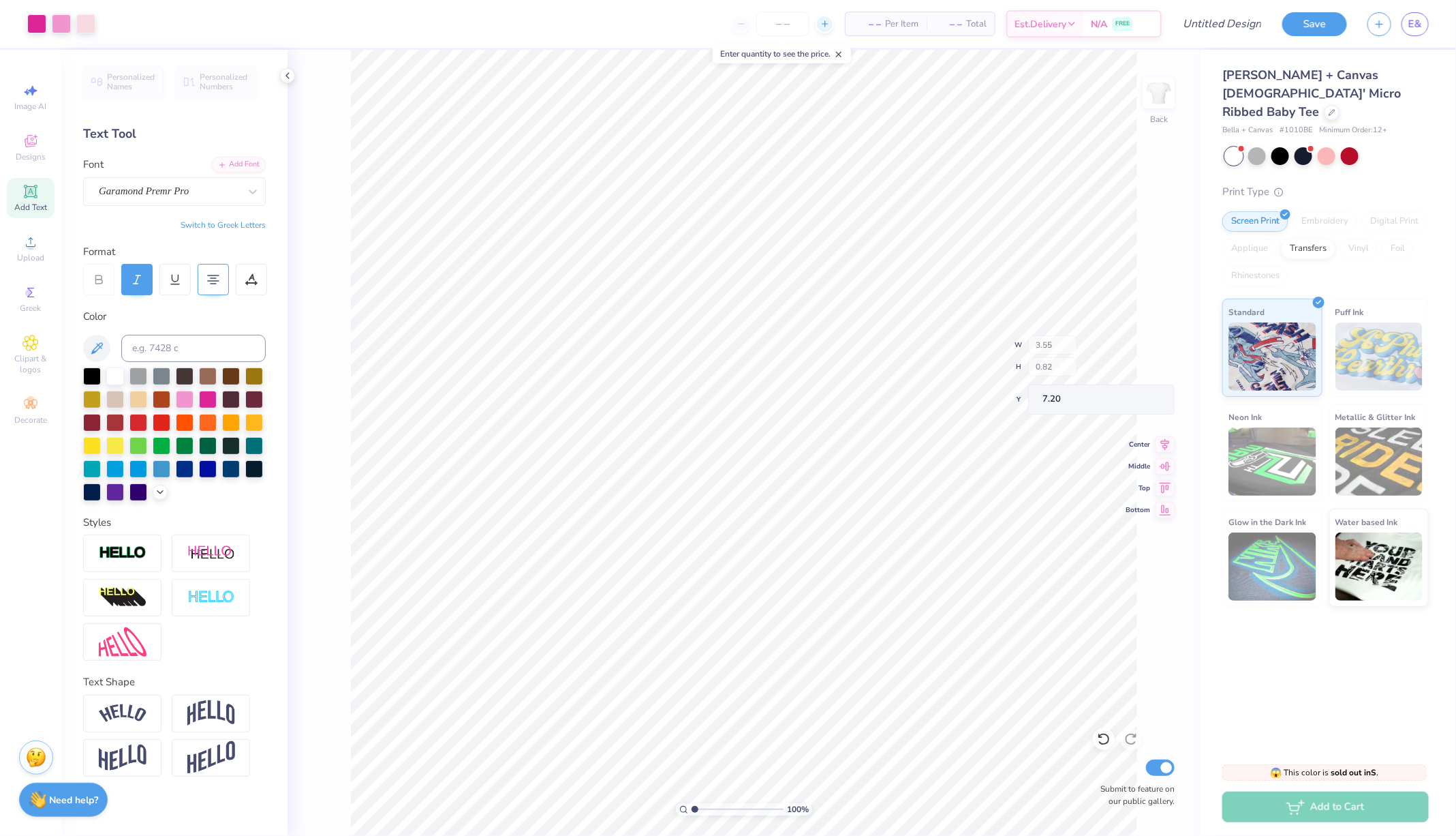
type input "7.20"
click at [31, 121] on div "Image AI Designs Add Text Upload Greek Clipart & logos Decorate" at bounding box center [30, 254] width 48 height 354
click at [29, 152] on span "Designs" at bounding box center [30, 157] width 30 height 11
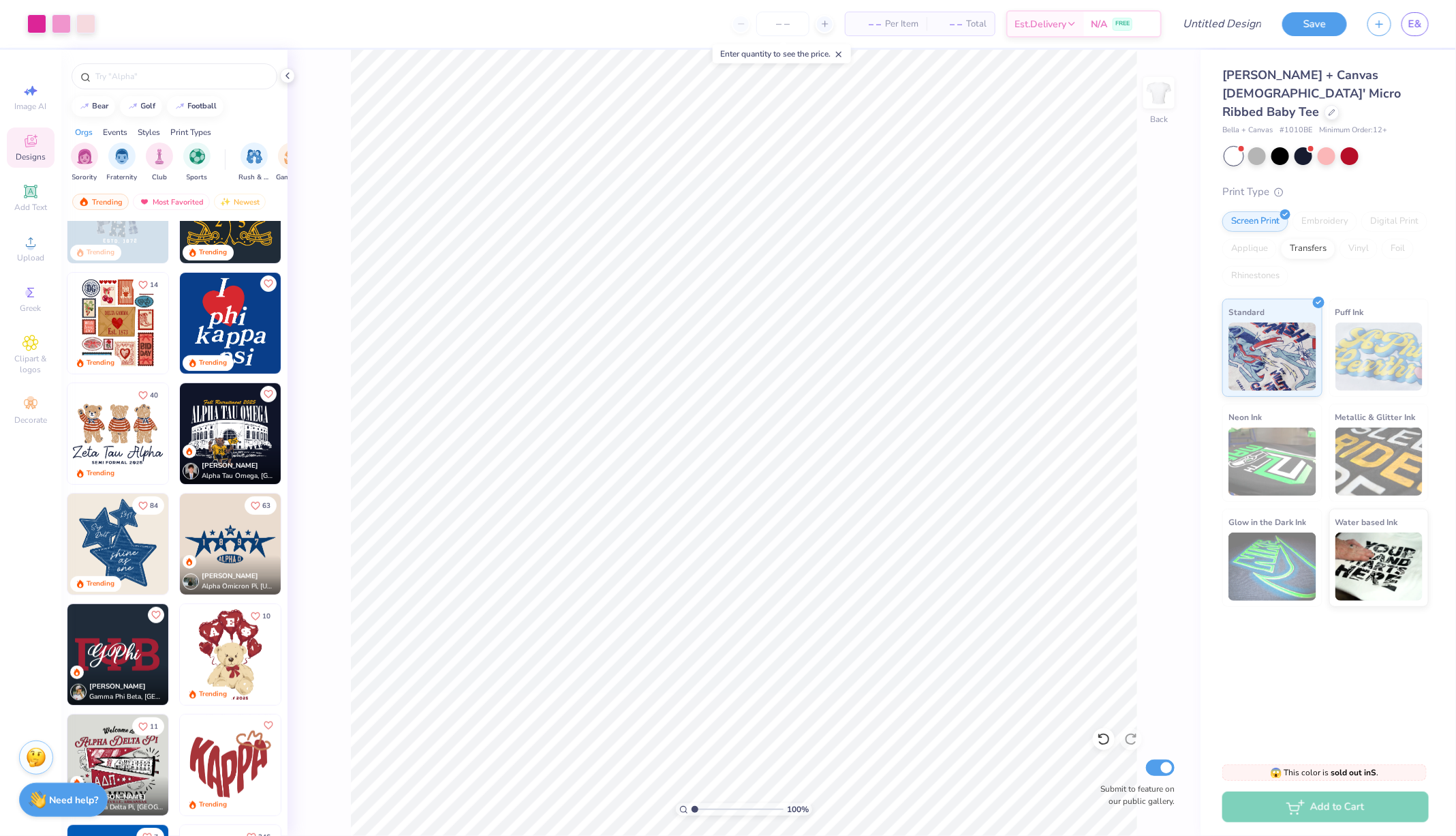
scroll to position [335, 0]
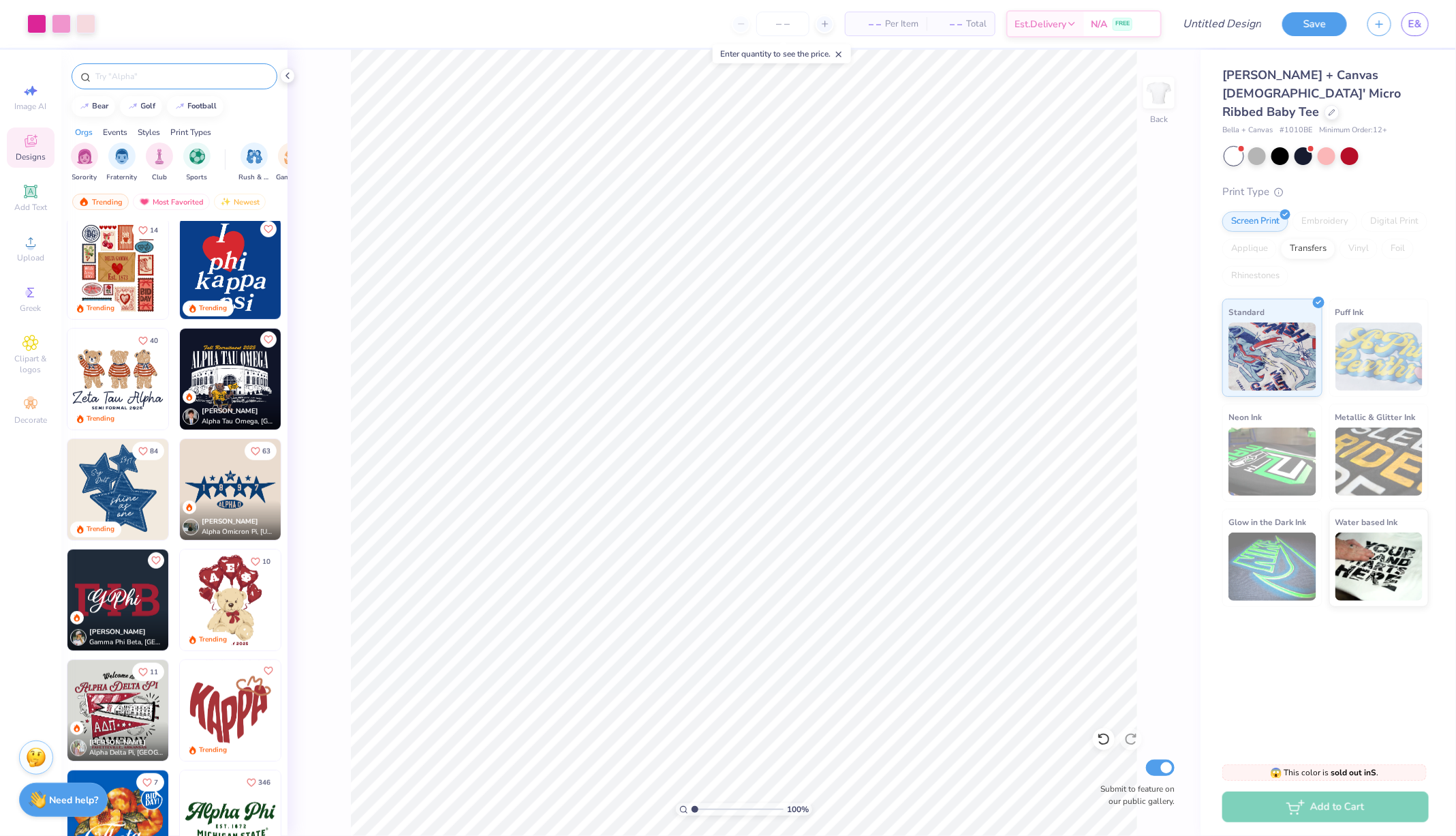
click at [131, 72] on input "text" at bounding box center [181, 76] width 174 height 14
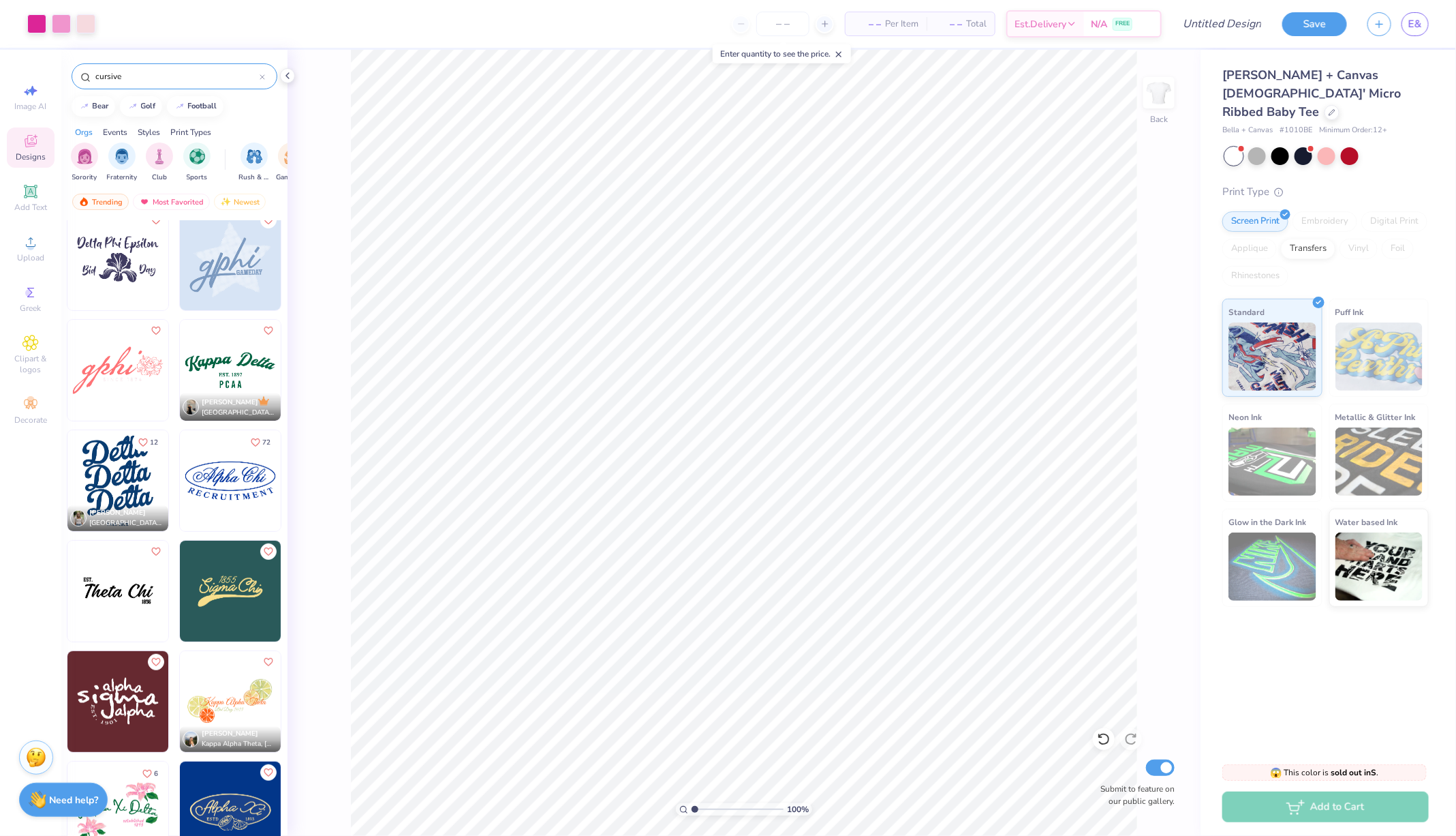
scroll to position [131, 0]
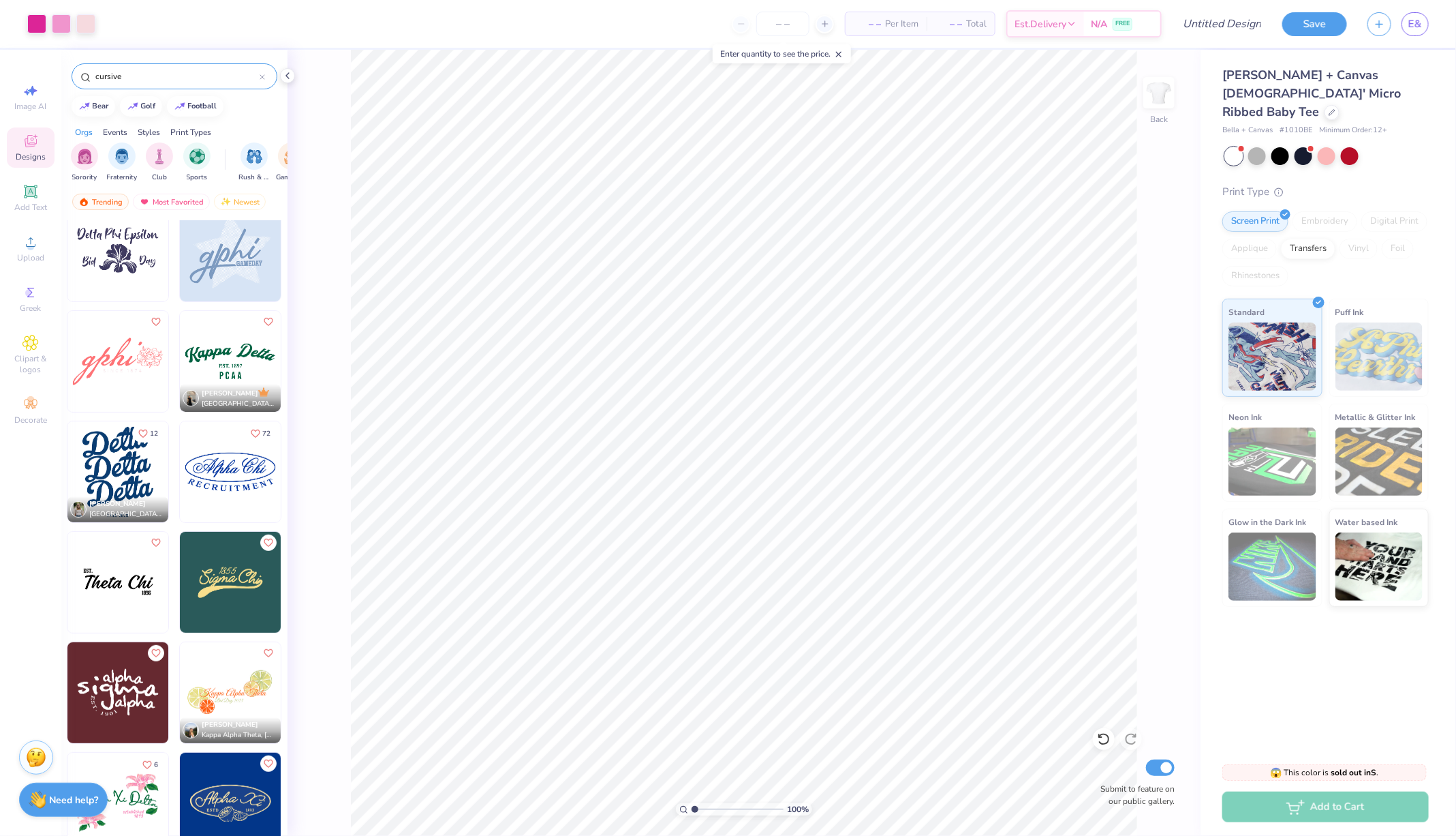
type input "cursive"
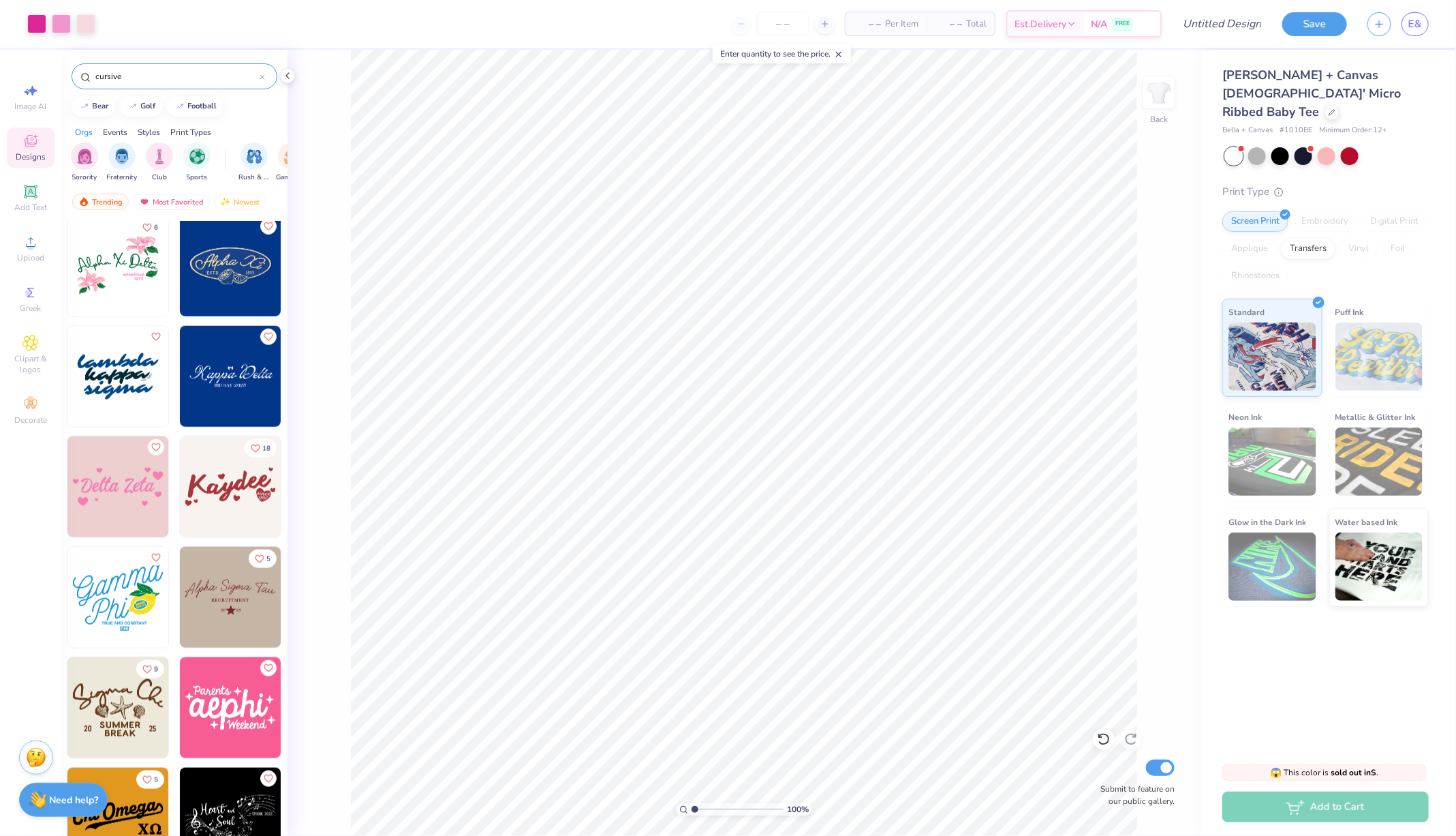
scroll to position [668, 0]
click at [126, 485] on img at bounding box center [118, 487] width 101 height 101
type input "10.60"
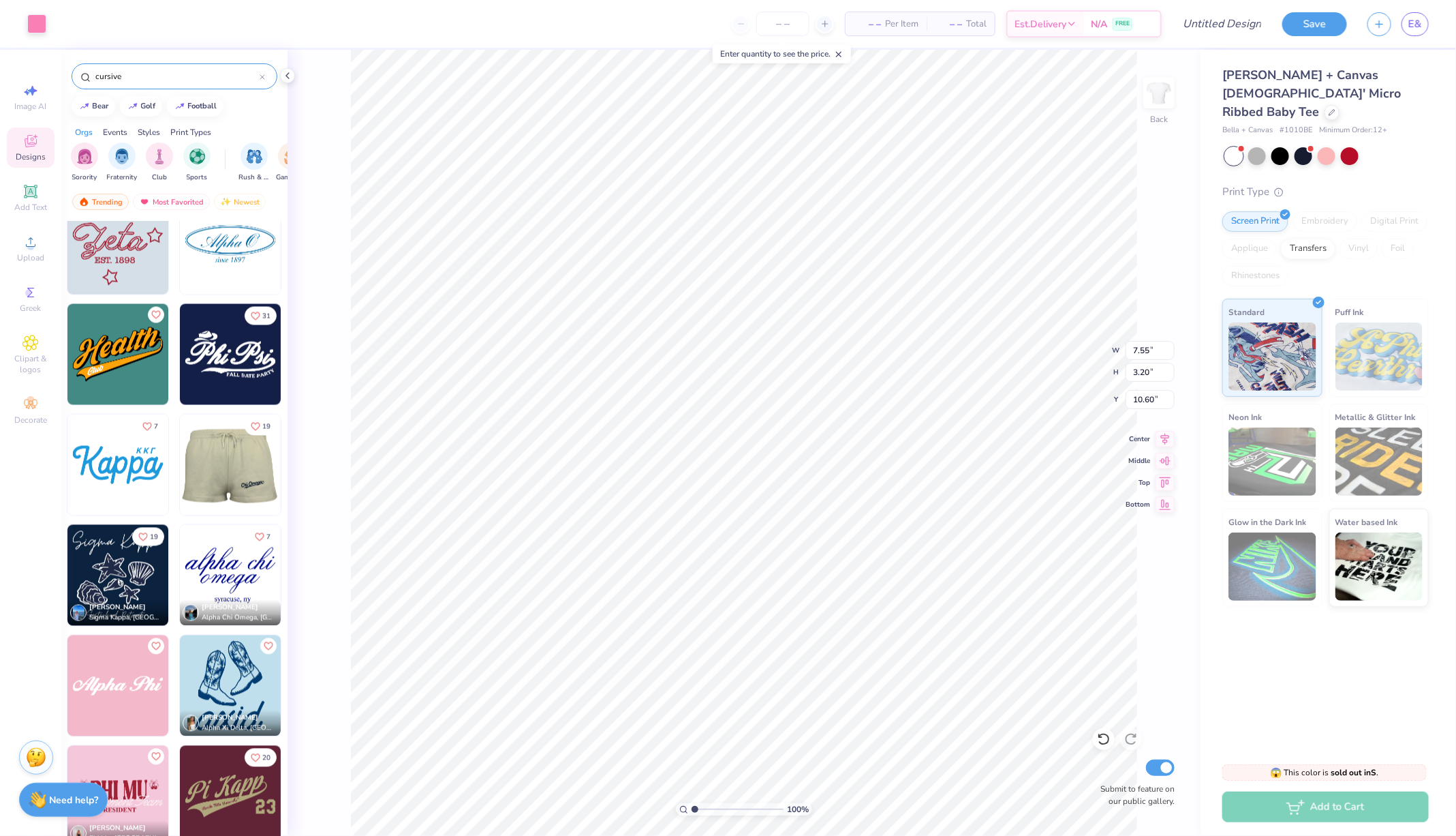
scroll to position [1382, 0]
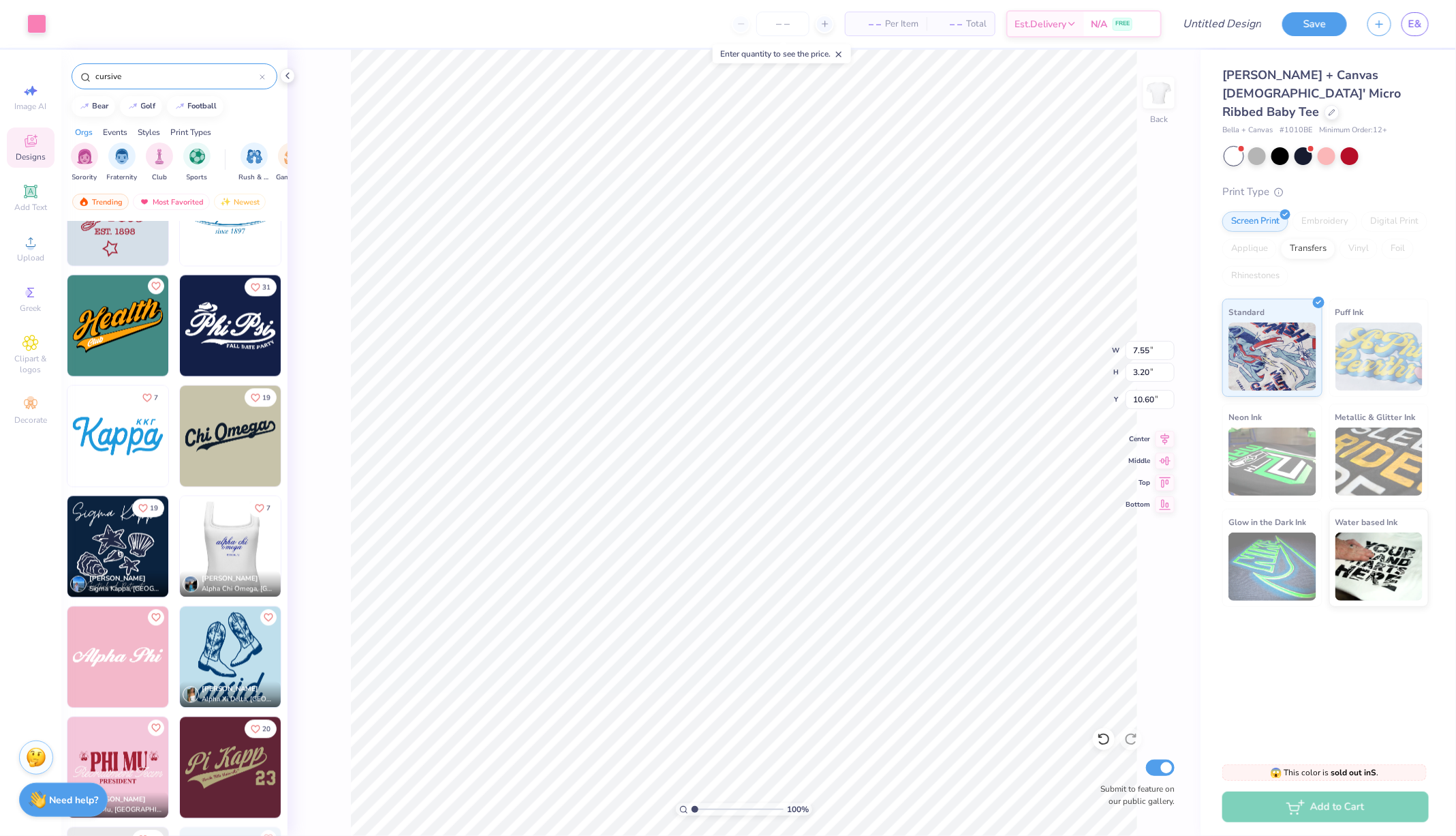
click at [231, 537] on img at bounding box center [230, 547] width 101 height 101
type input "8.80"
type input "5.41"
type input "3.00"
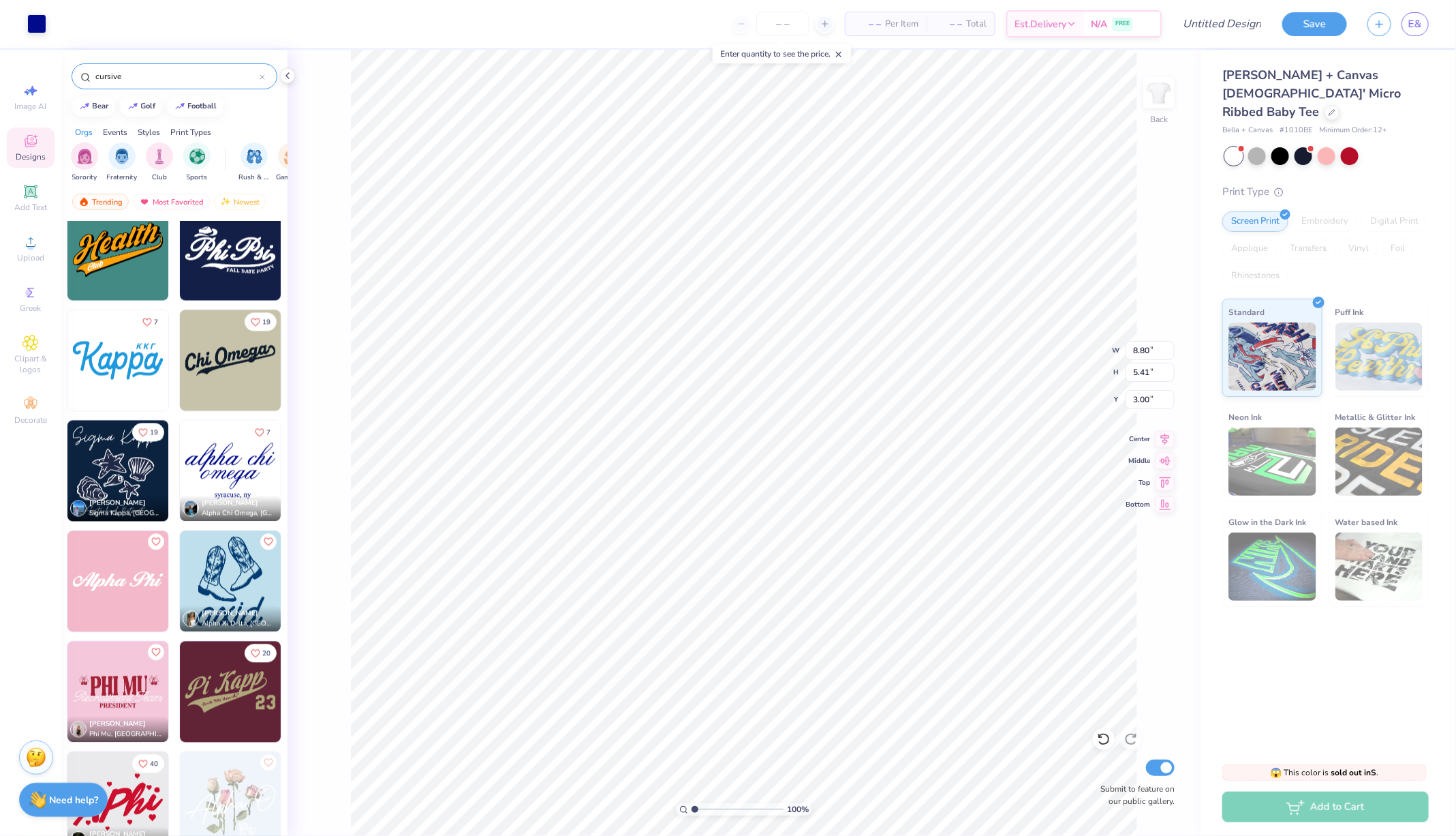
scroll to position [1454, 0]
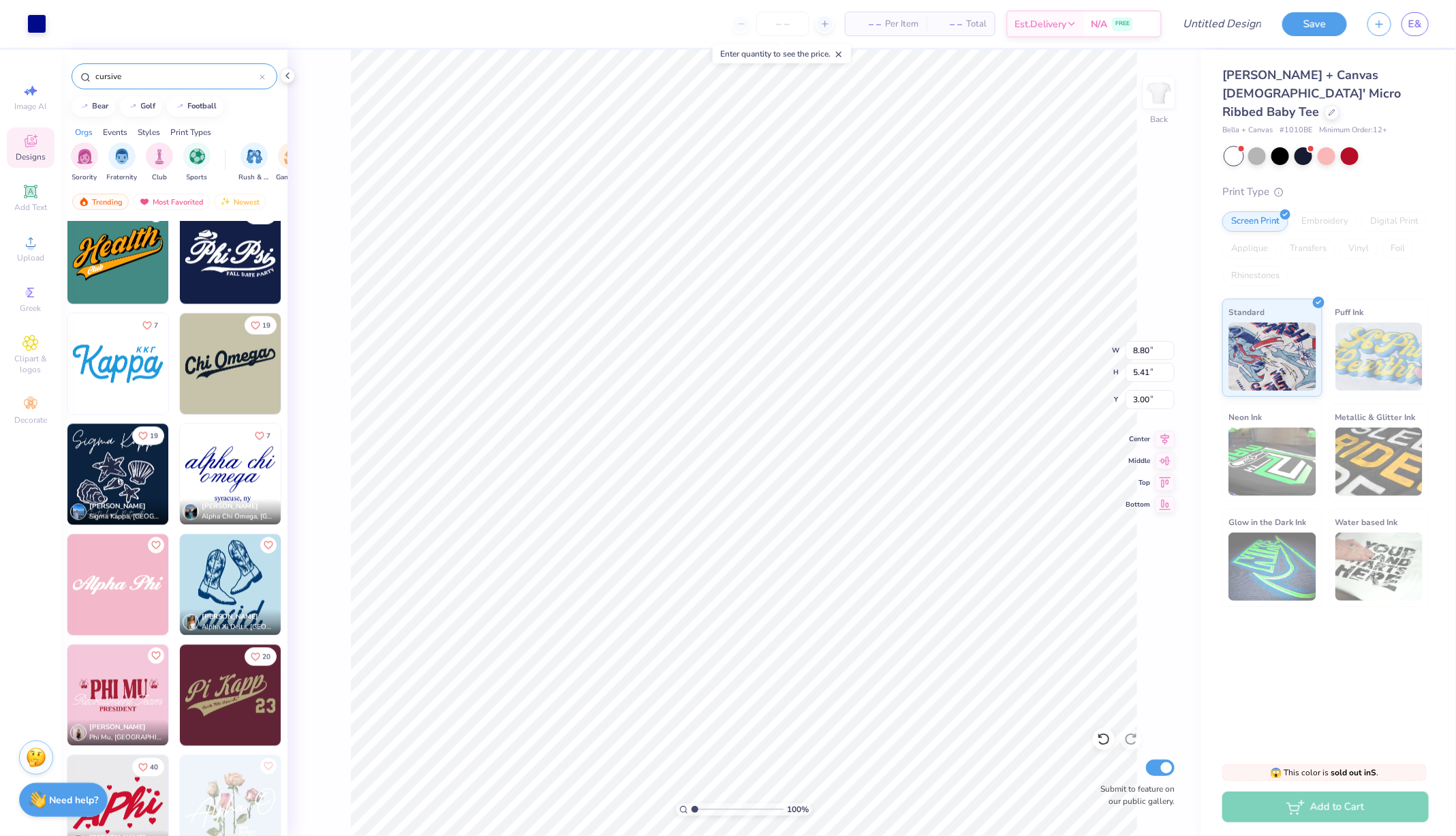
click at [790, 23] on input "number" at bounding box center [783, 23] width 53 height 24
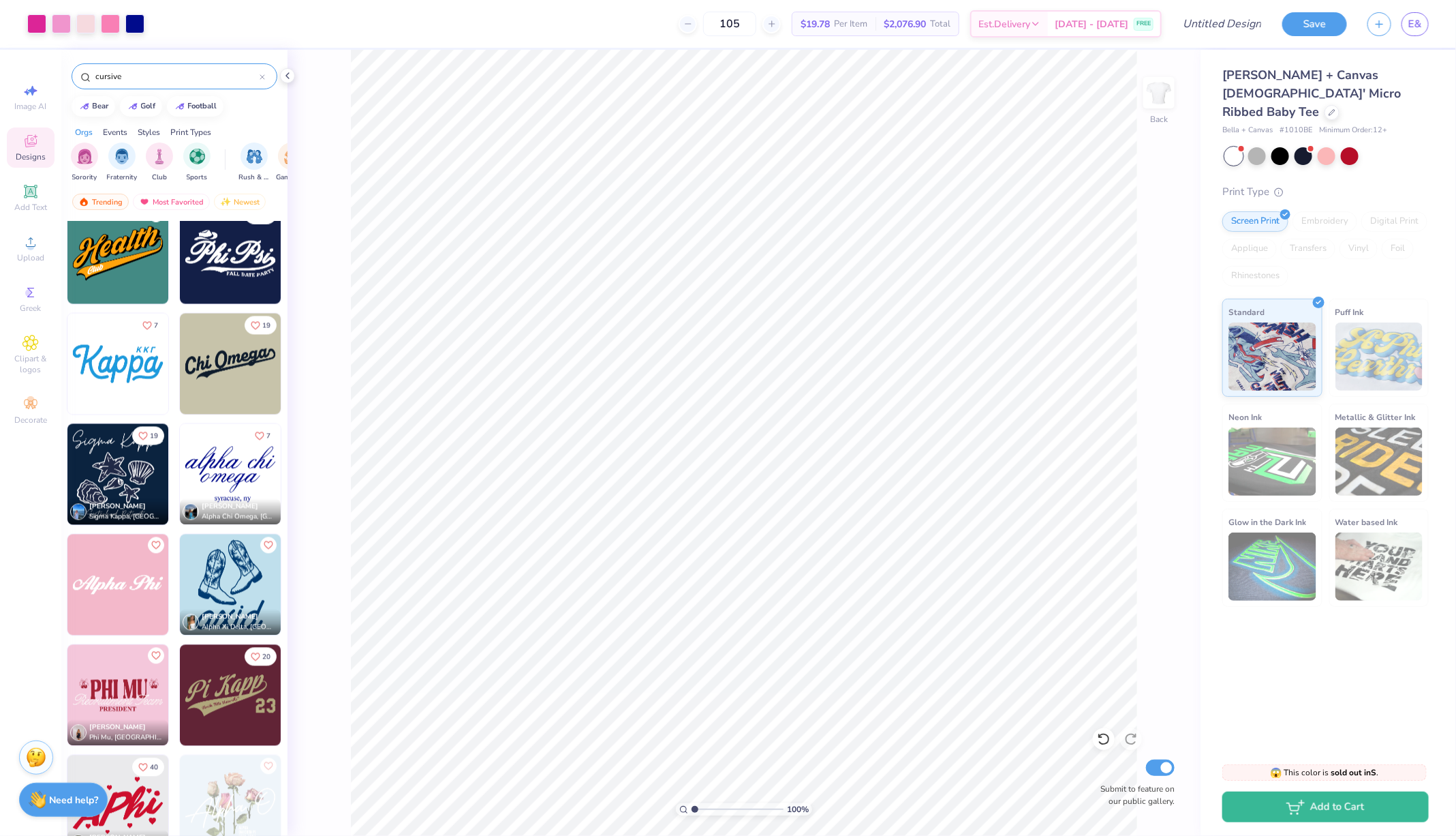
type input "105"
type input "7.10"
type input "3.61"
type input "3.32"
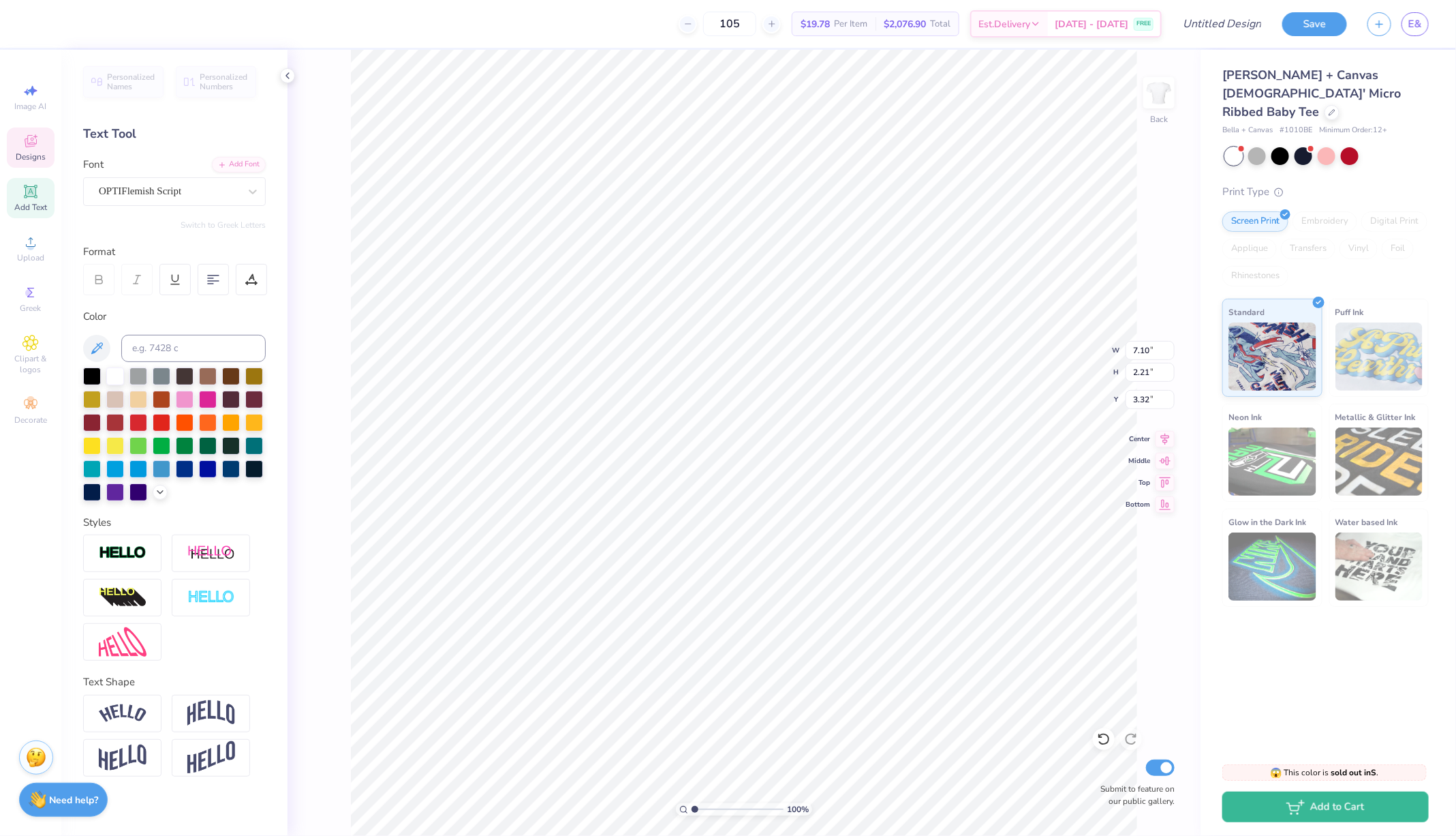
scroll to position [0, 2]
type textarea "Theta Phi"
type textarea "o"
type textarea "Alpha"
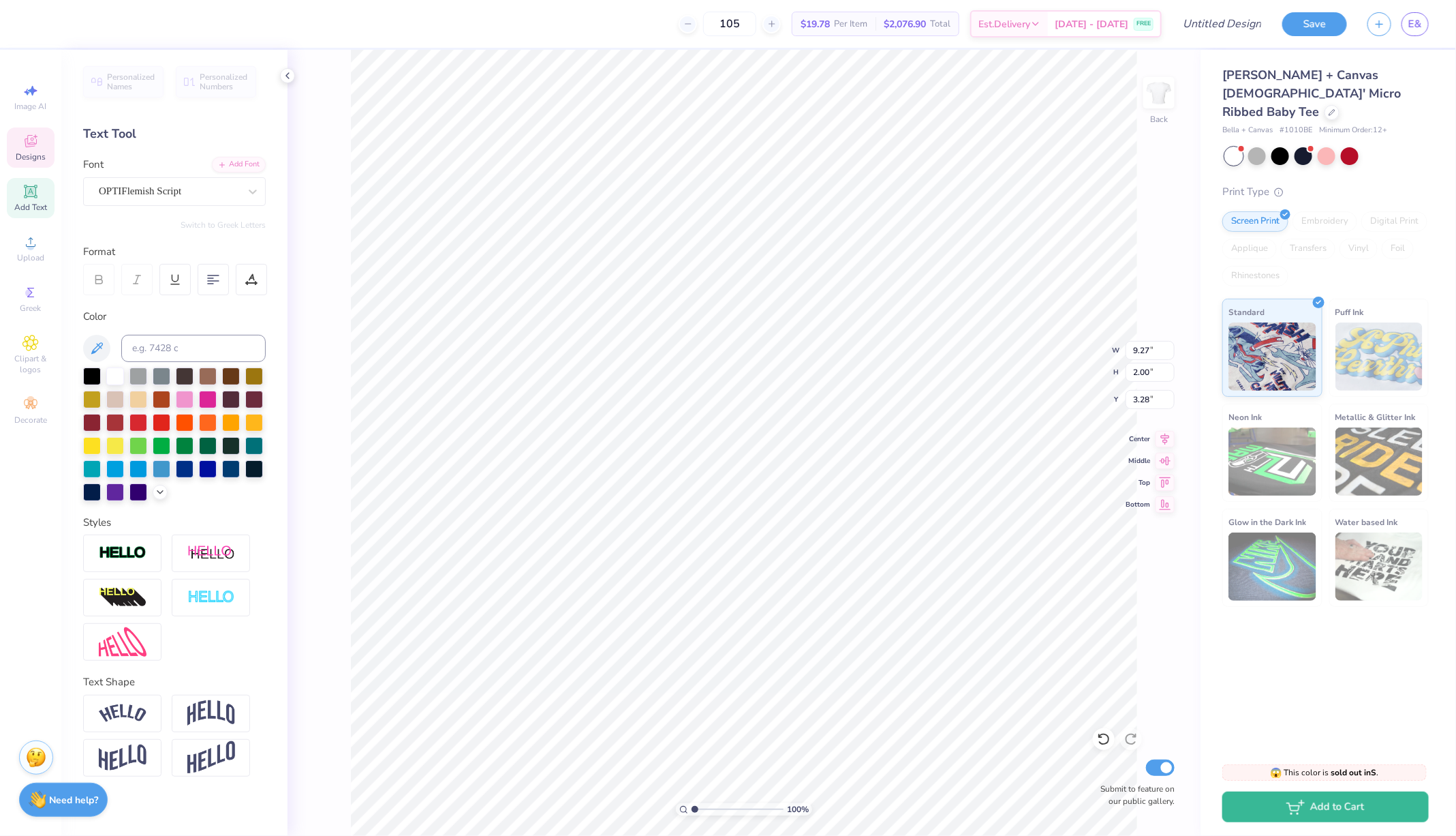
type input "9.27"
type input "2.00"
type input "3.28"
type input "5.57"
type input "2.28"
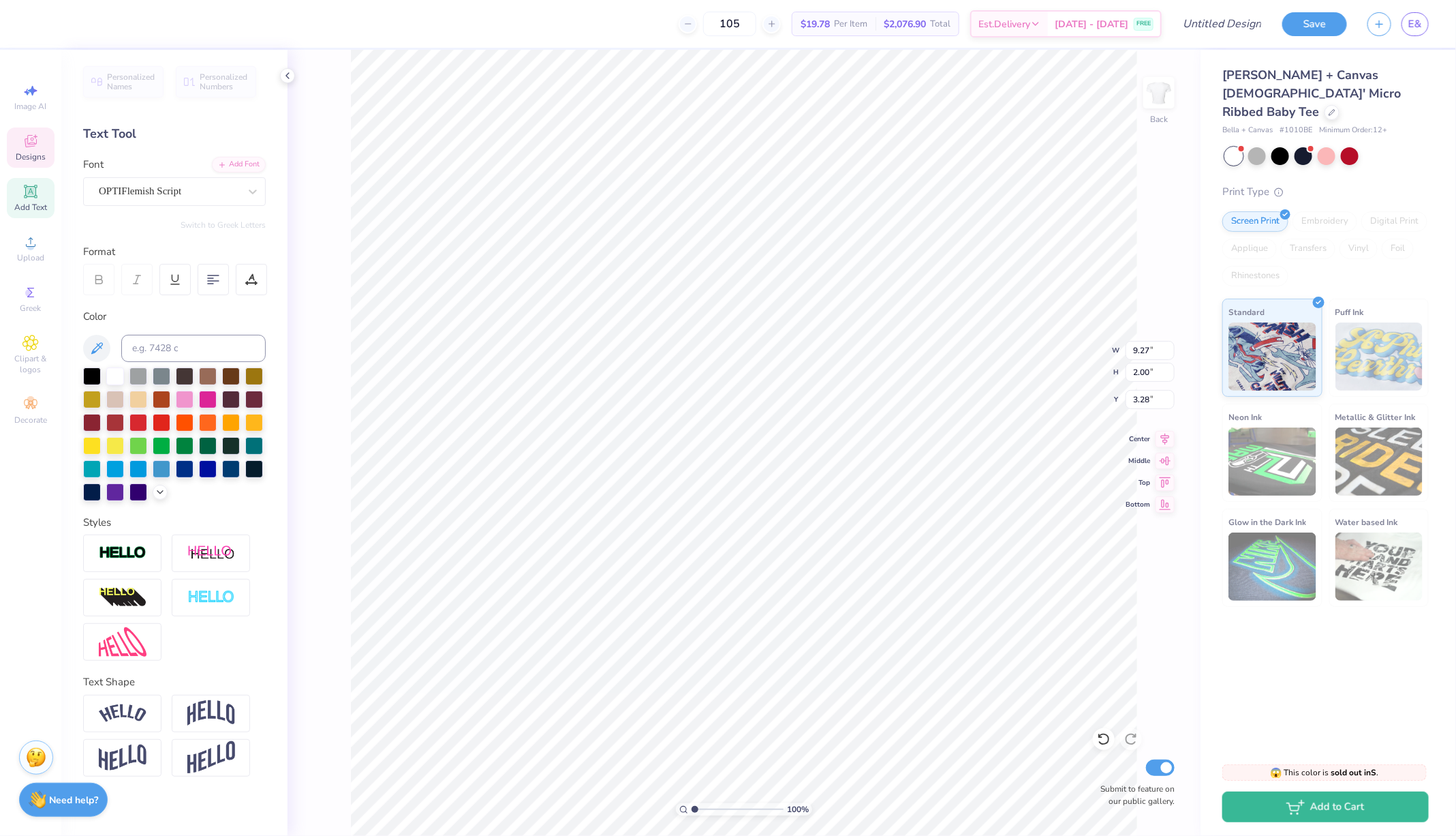
type input "5.29"
type textarea "Angels"
type input "0.66"
type input "3.54"
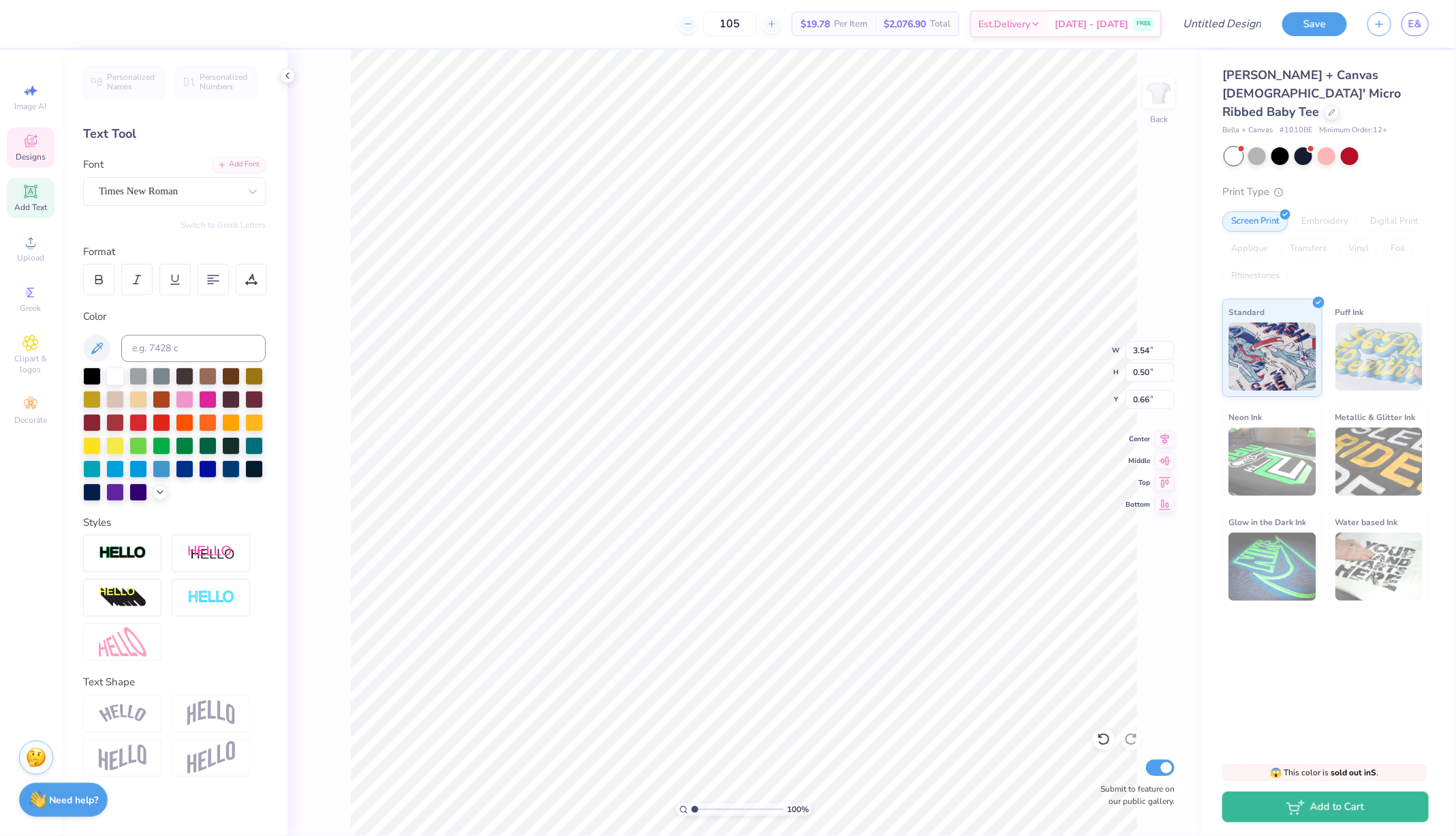
type input "0.50"
type input "7.91"
type input "7.36"
type input "1.59"
type input "3.09"
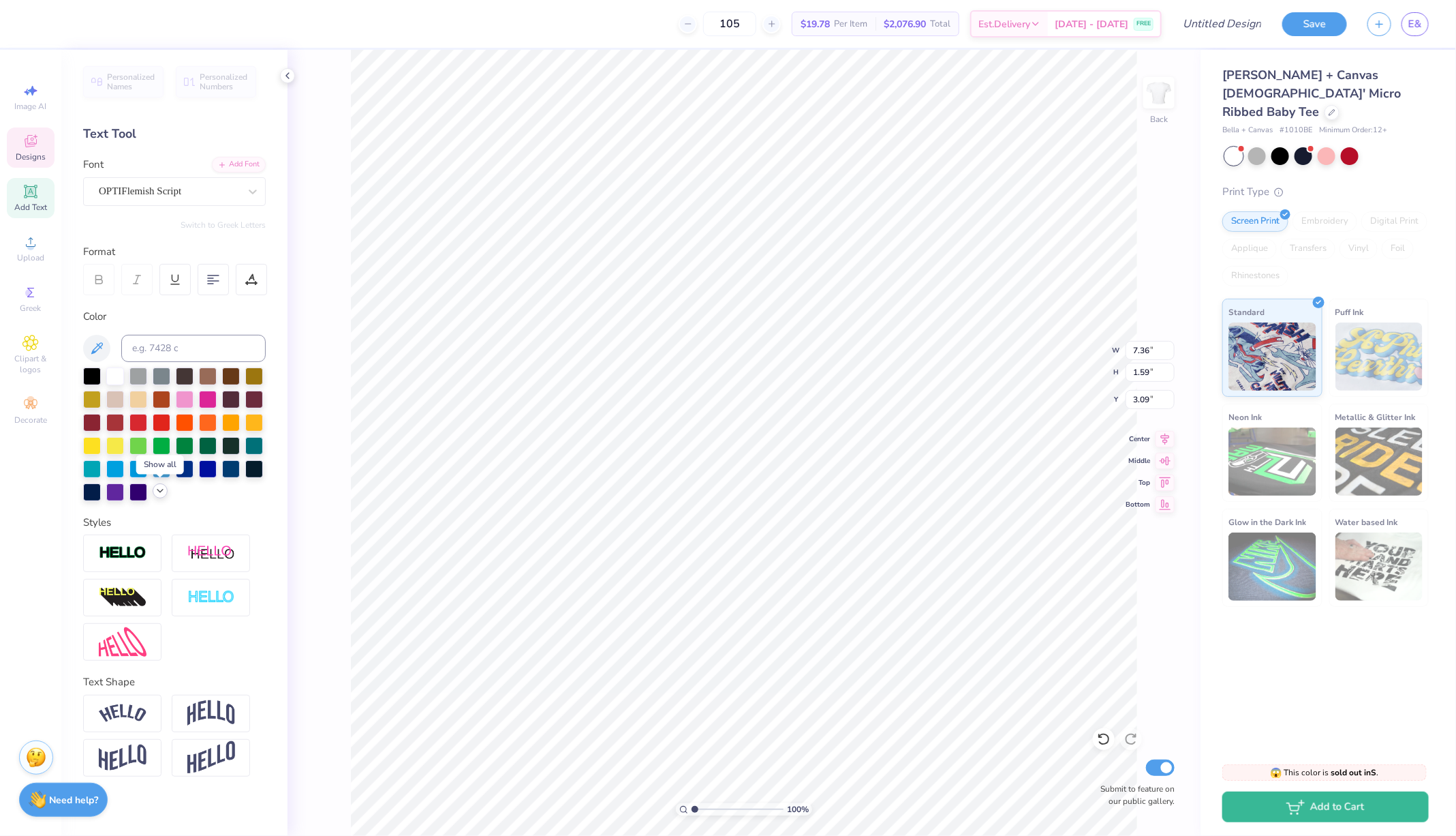
click at [156, 488] on icon at bounding box center [160, 491] width 11 height 11
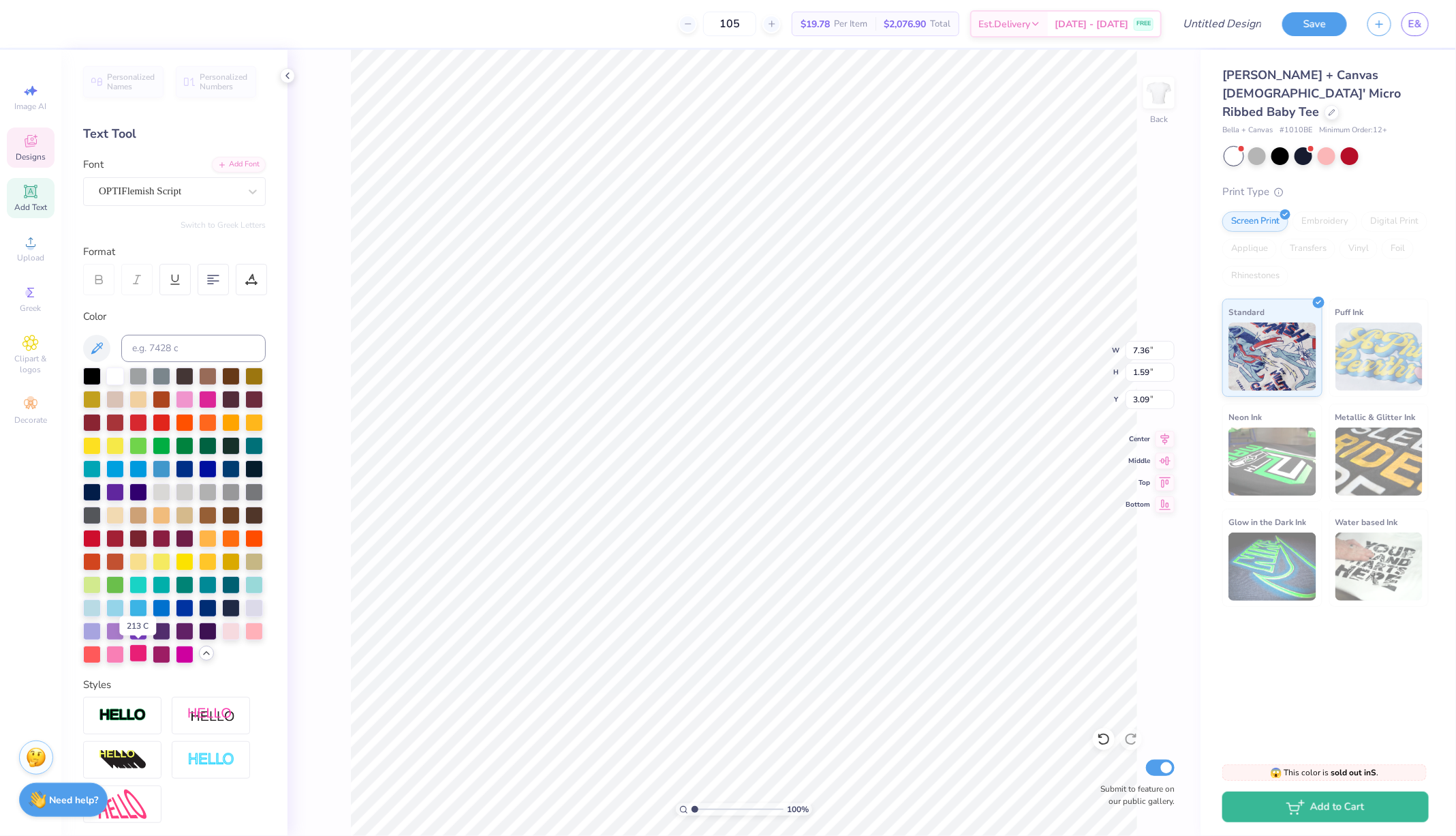
click at [136, 655] on div at bounding box center [139, 653] width 18 height 18
click at [208, 395] on div at bounding box center [208, 398] width 18 height 18
type input "2.63"
type input "4.78"
type input "4.81"
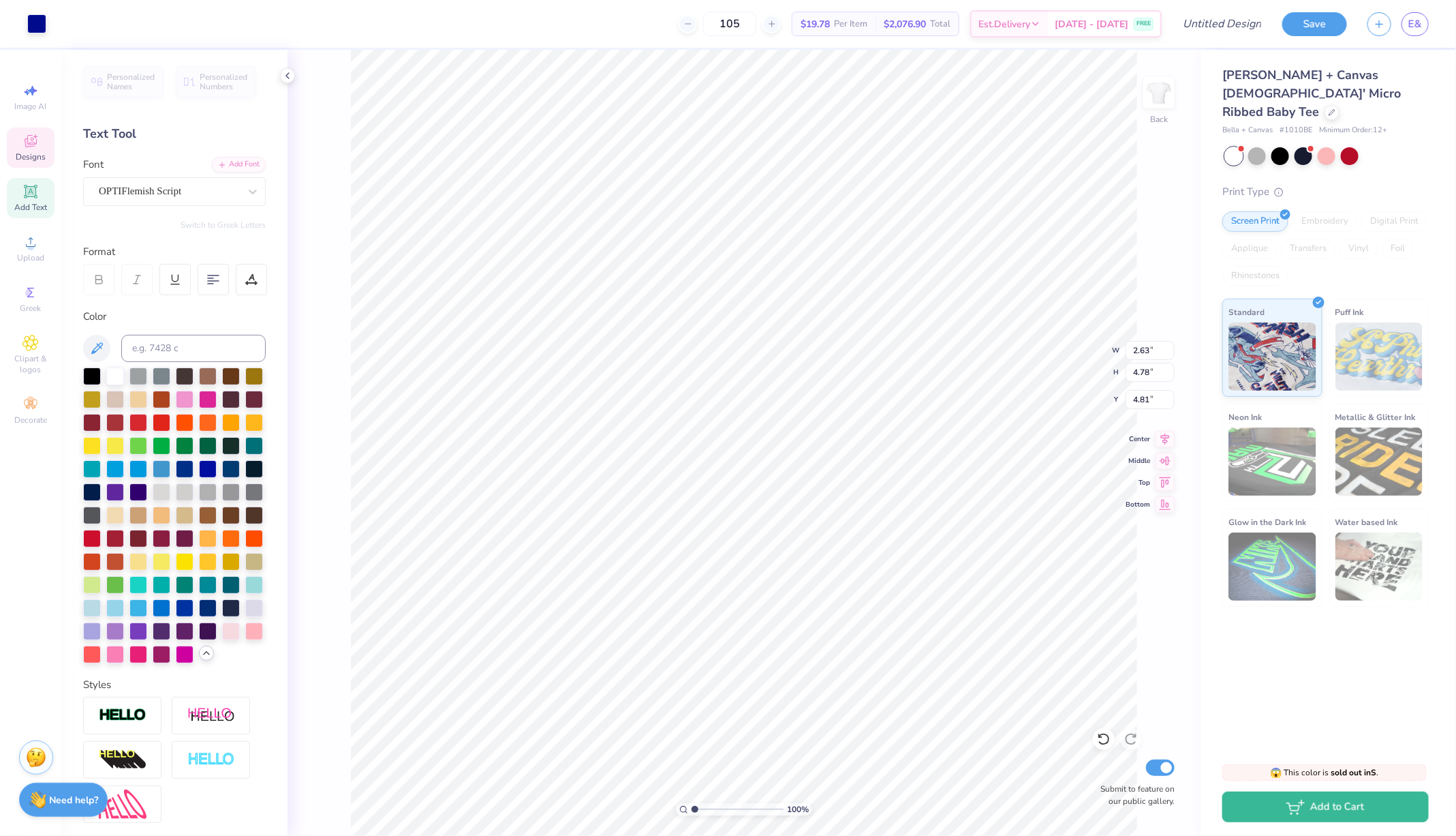
type input "6.26"
type input "2.62"
type input "0.63"
click at [209, 396] on div at bounding box center [208, 398] width 18 height 18
type input "4.76"
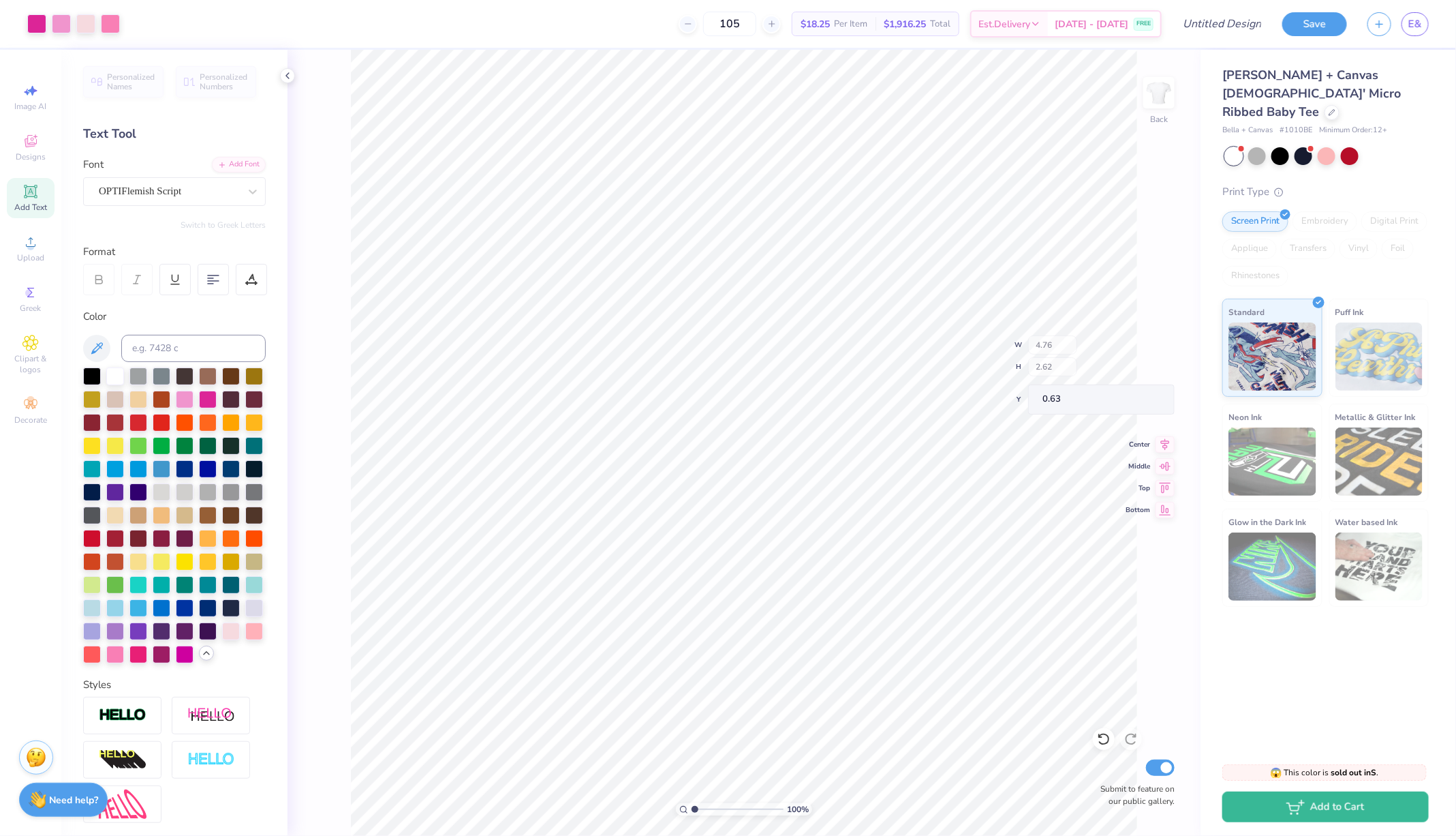
type input "1.99"
type input "4.98"
type input "2.60"
type input "3.63"
type input "2.17"
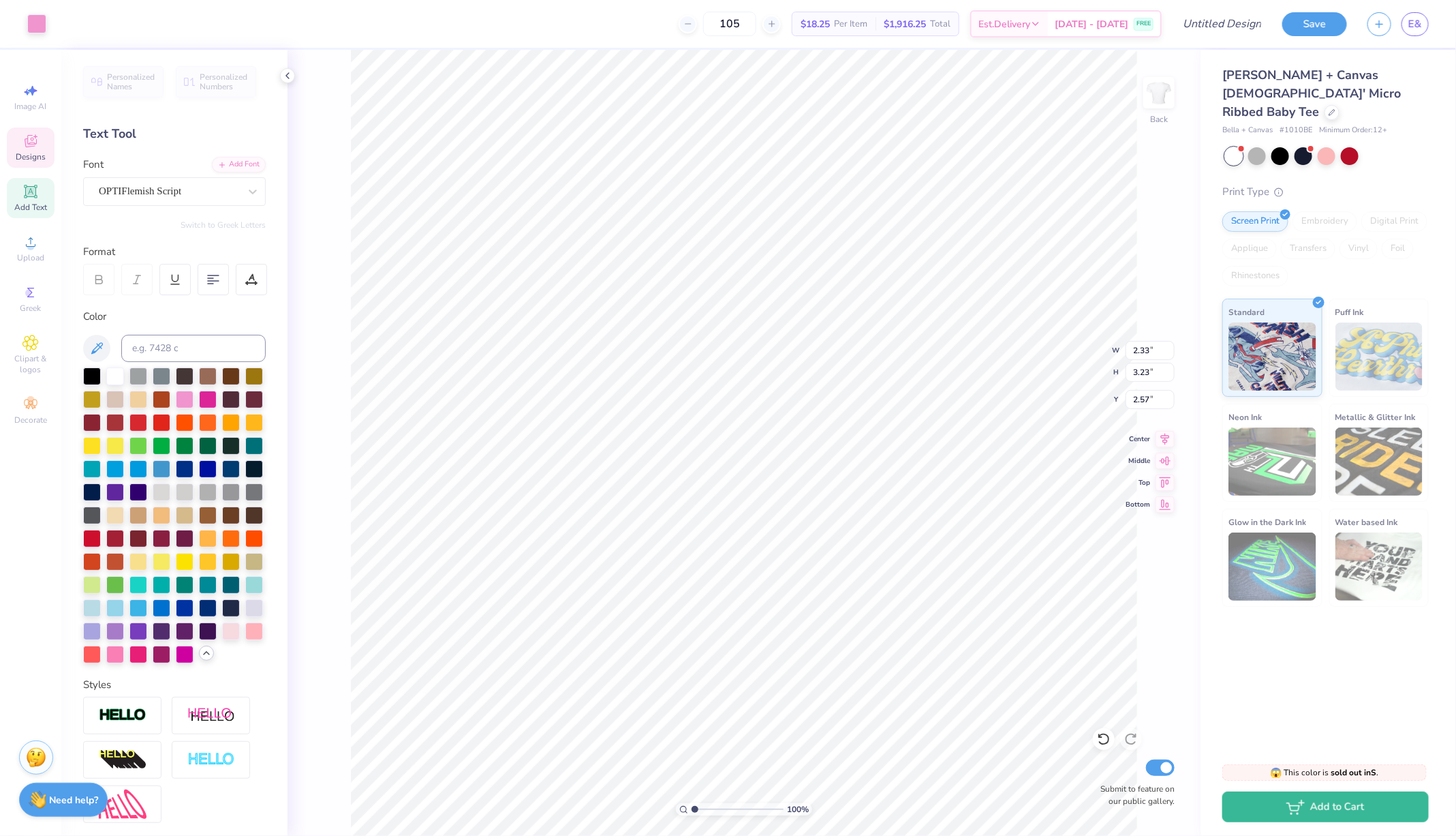
type input "2.57"
type input "2.52"
type input "3.50"
type input "2.27"
type input "2.60"
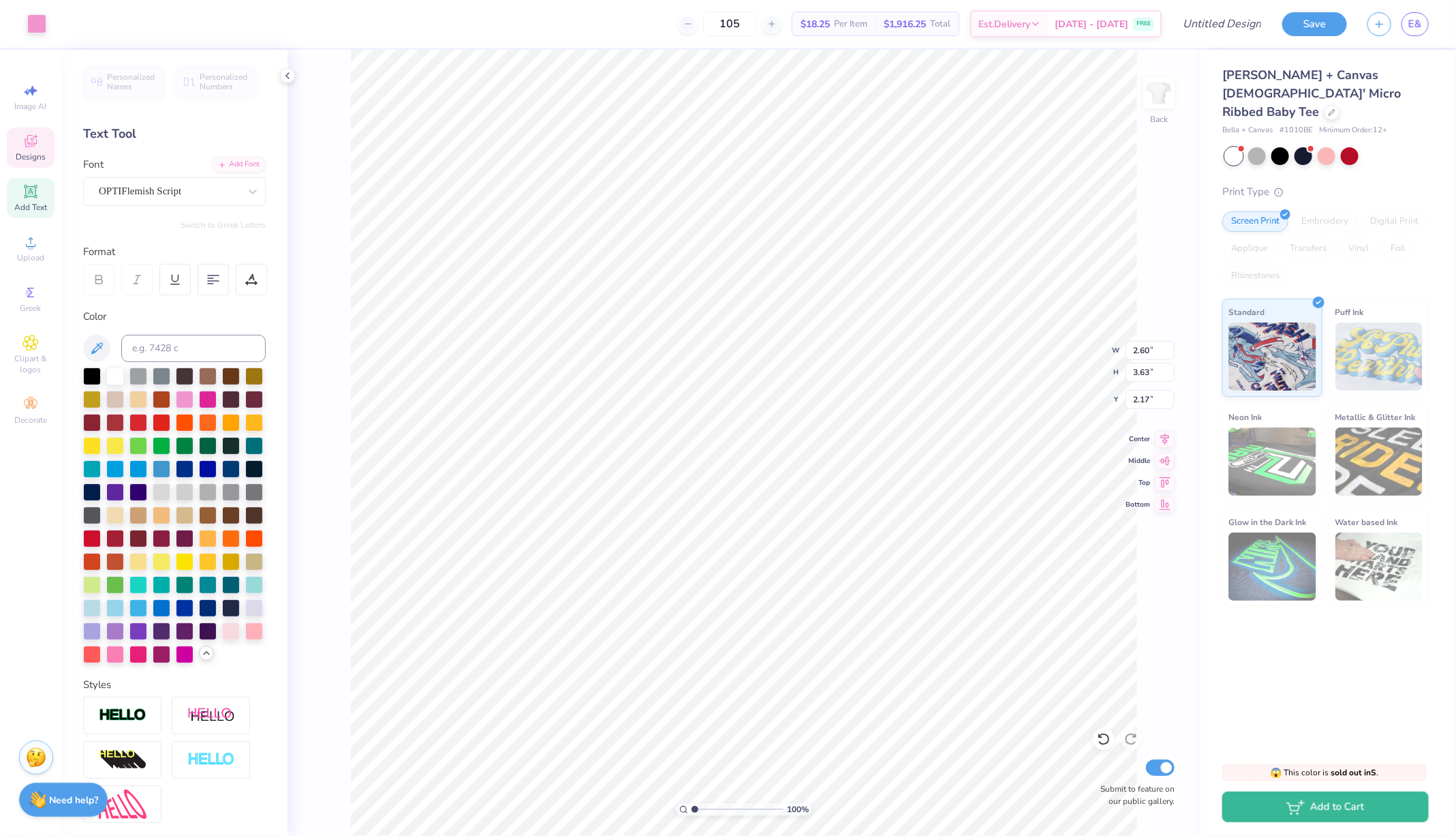
type input "3.63"
type input "2.35"
click at [1167, 439] on icon at bounding box center [1165, 437] width 9 height 11
type input "7.97"
type input "2.14"
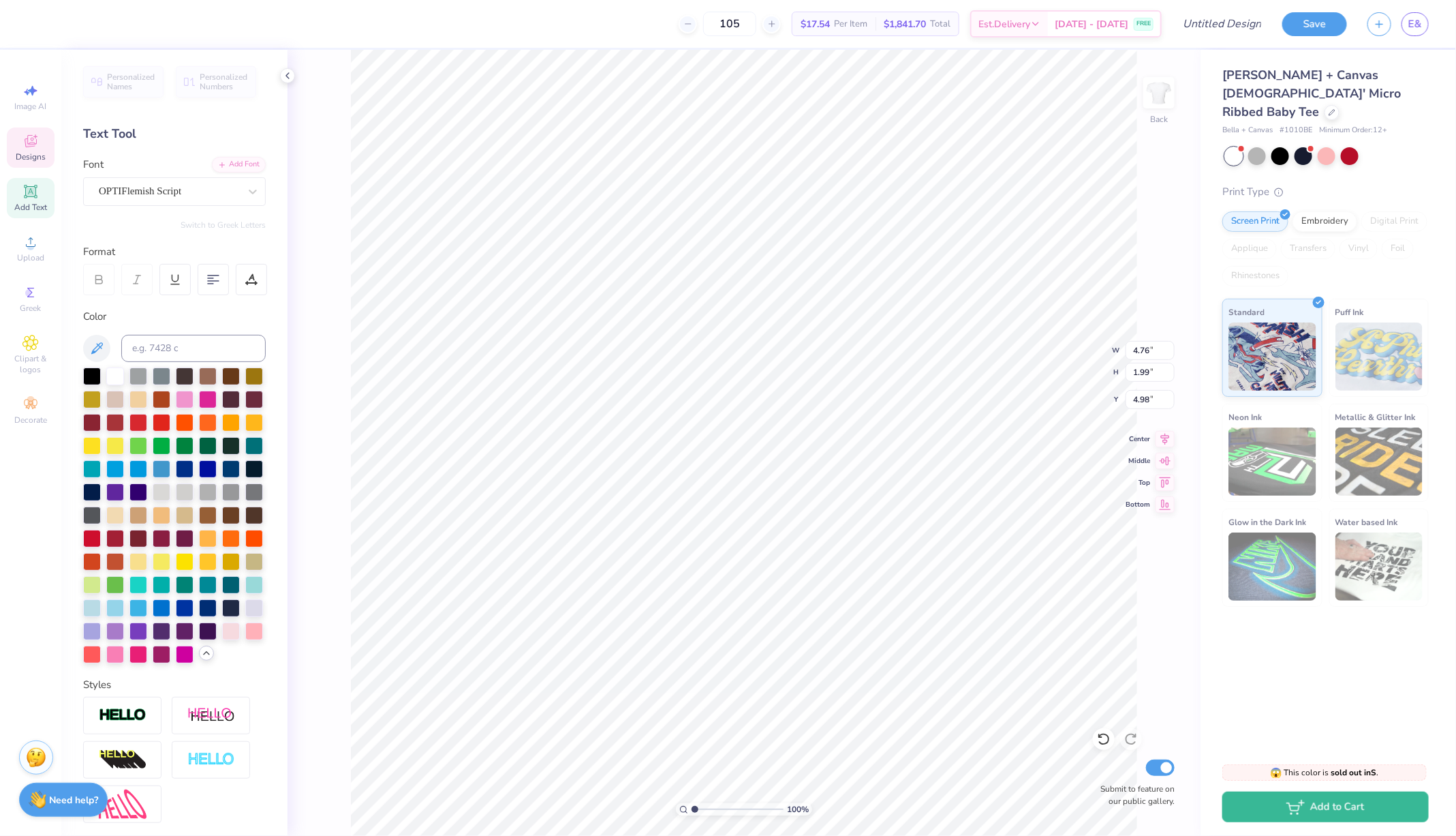
type input "1.34"
type input "6.50"
click at [777, 23] on icon at bounding box center [772, 24] width 10 height 10
click at [693, 24] on icon at bounding box center [688, 24] width 10 height 10
type input "105"
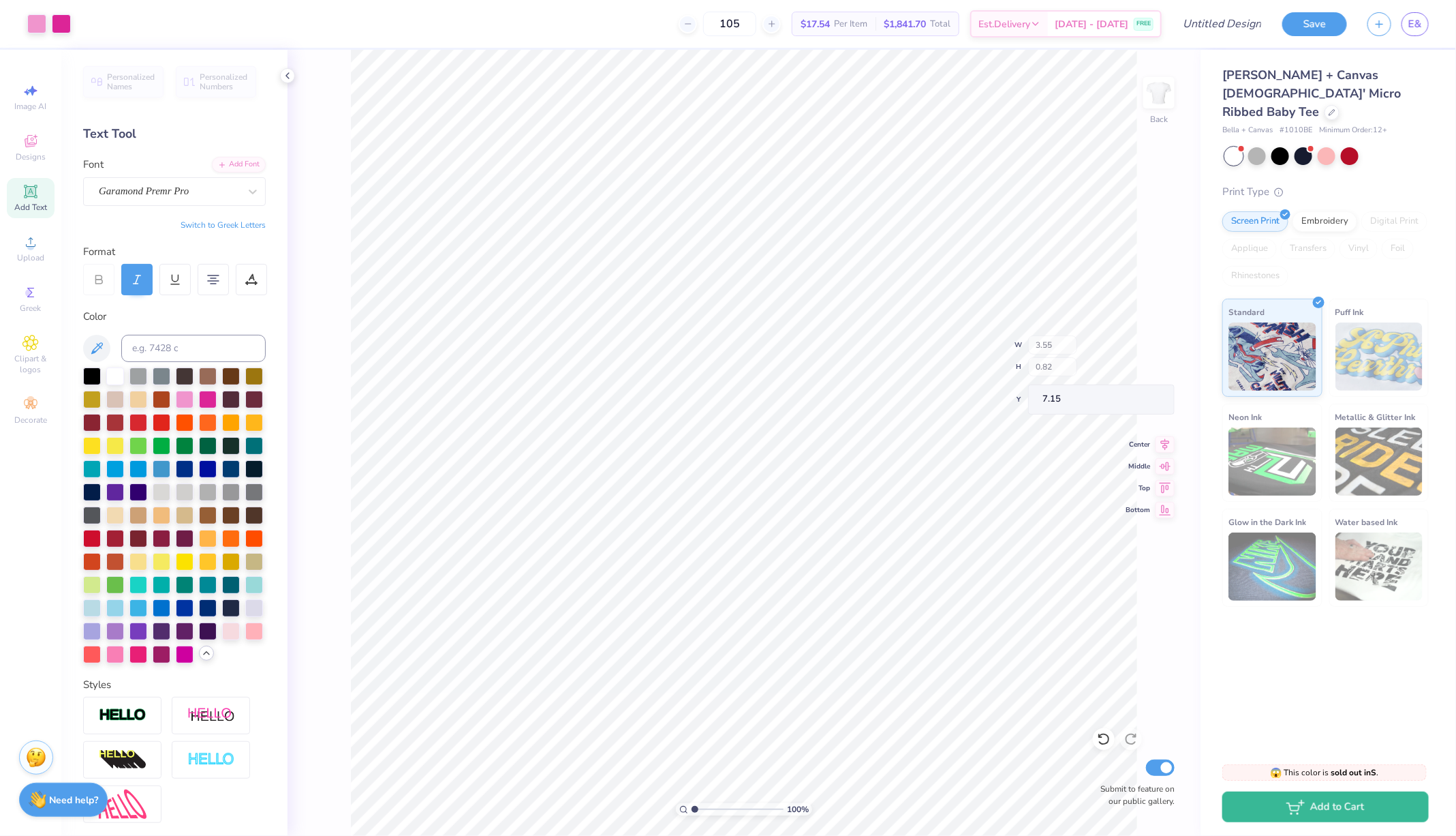
type input "7.15"
click at [1327, 146] on div at bounding box center [1326, 155] width 18 height 18
click at [1350, 146] on div at bounding box center [1350, 155] width 18 height 18
type textarea "x"
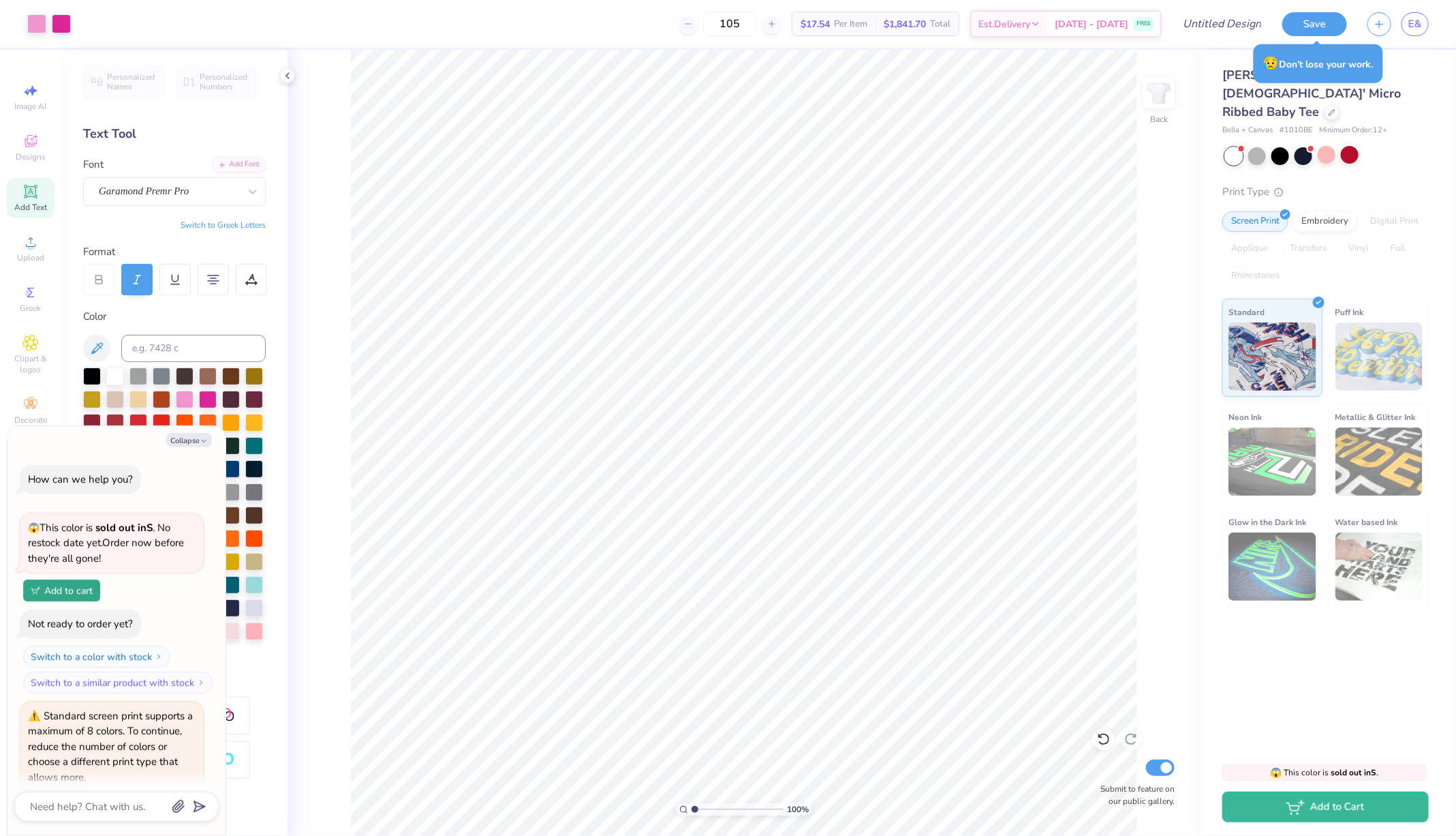
scroll to position [252, 0]
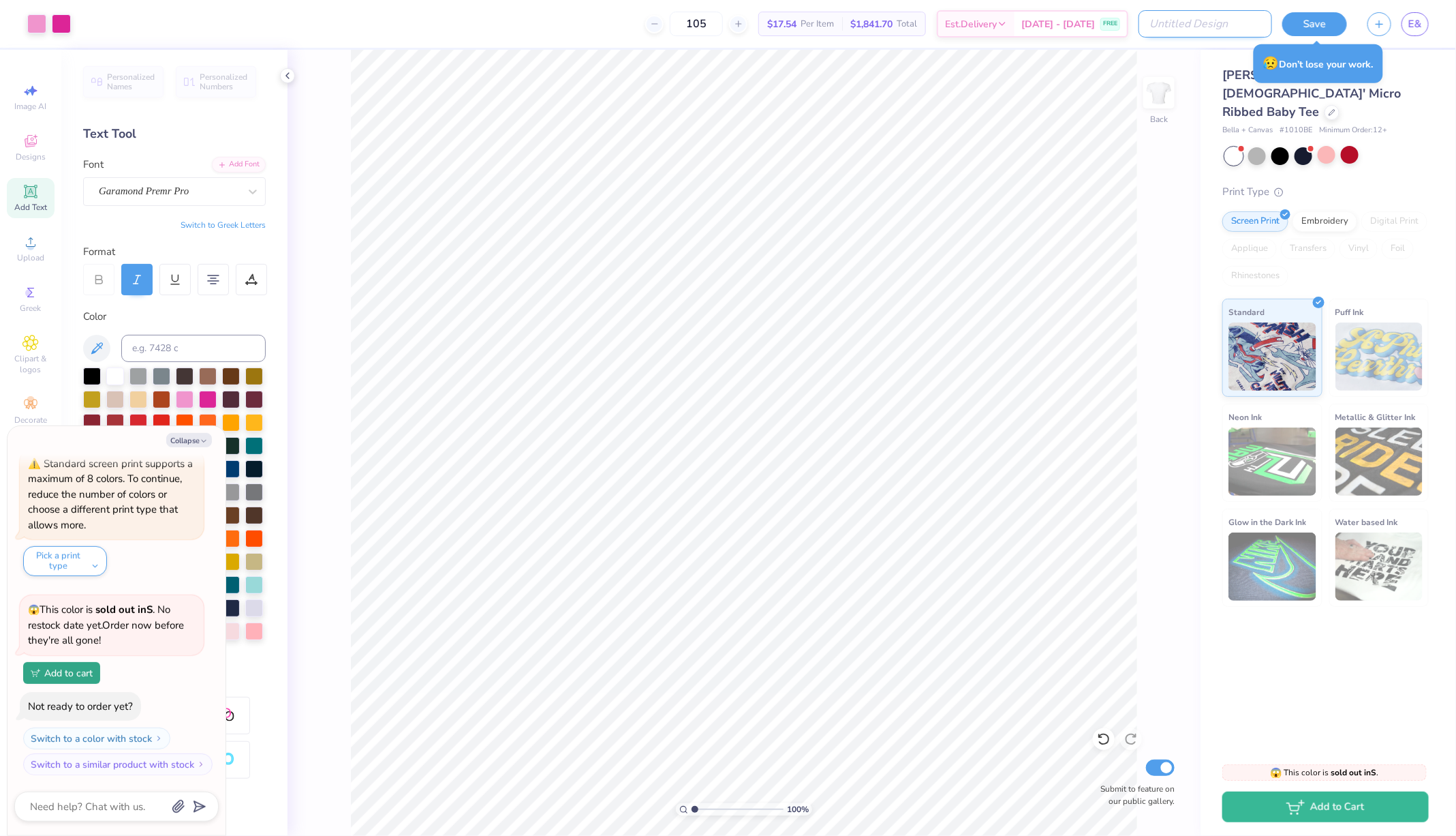
click at [1260, 29] on input "Design Title" at bounding box center [1205, 24] width 134 height 27
type input "P"
type textarea "x"
type input "Ph"
type textarea "x"
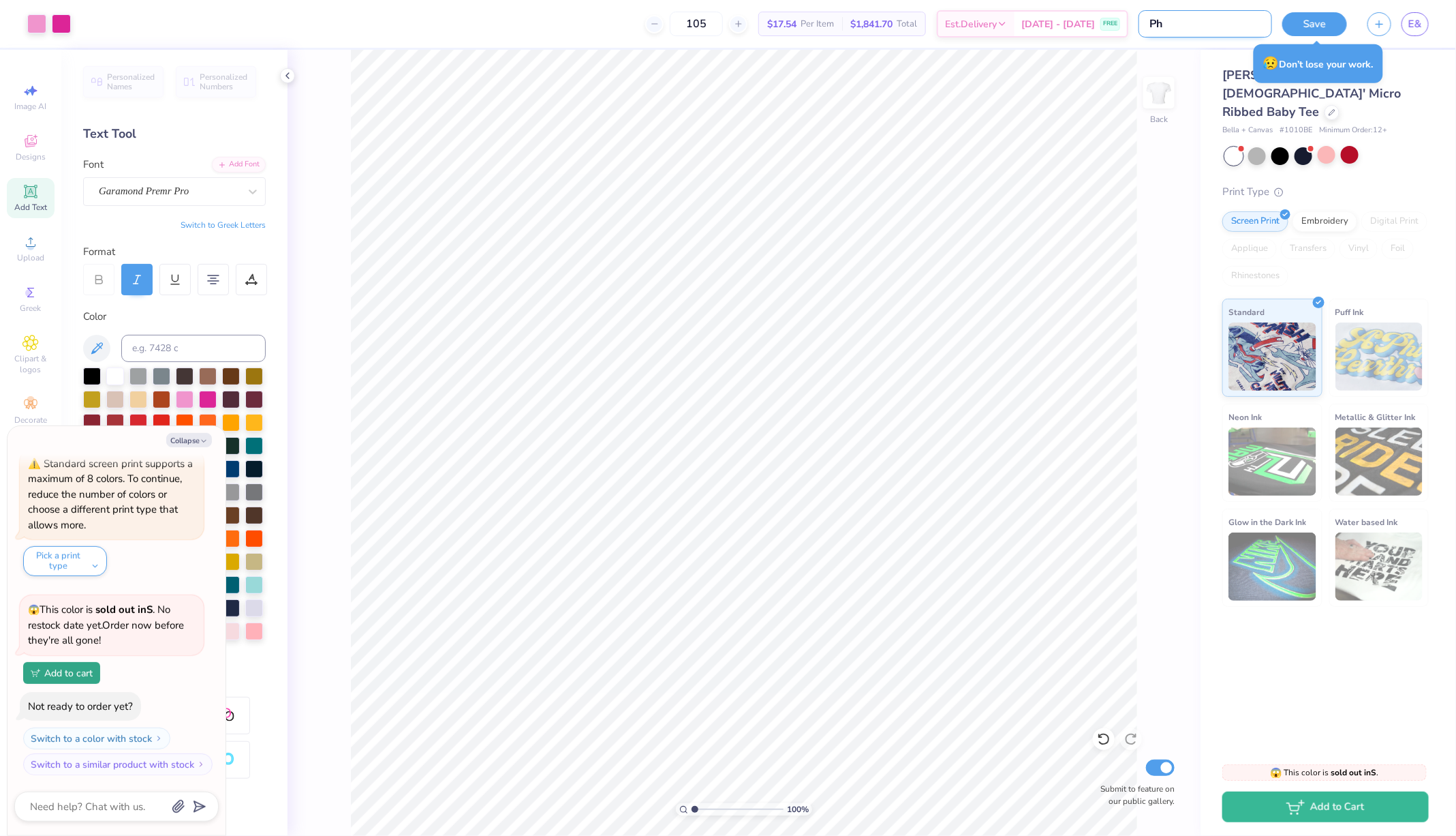
type input "Phi"
type textarea "x"
type input "Phil"
type textarea "x"
type input "Phila"
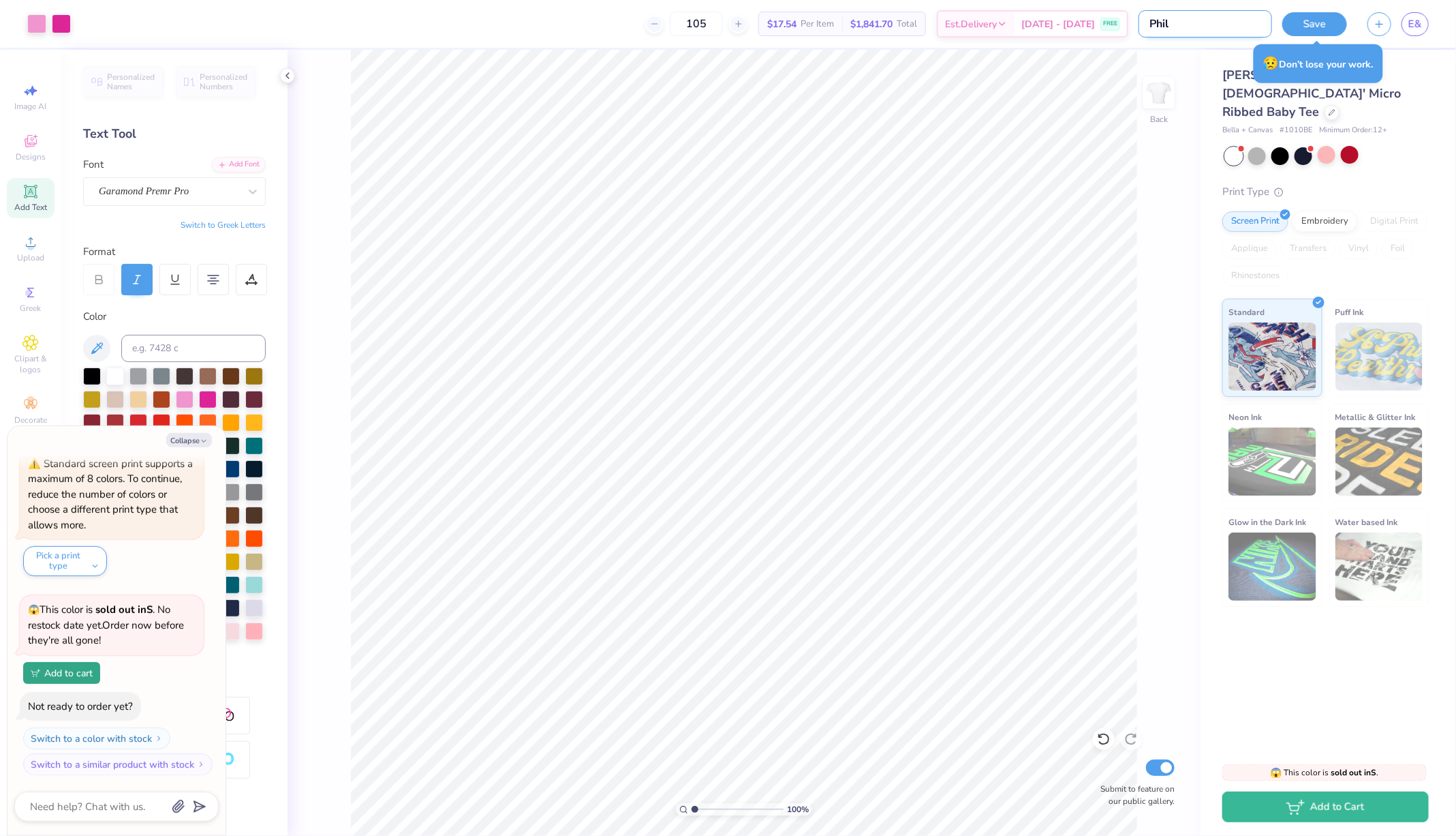
type textarea "x"
type input "Philan"
type textarea "x"
type input "Philant"
type textarea "x"
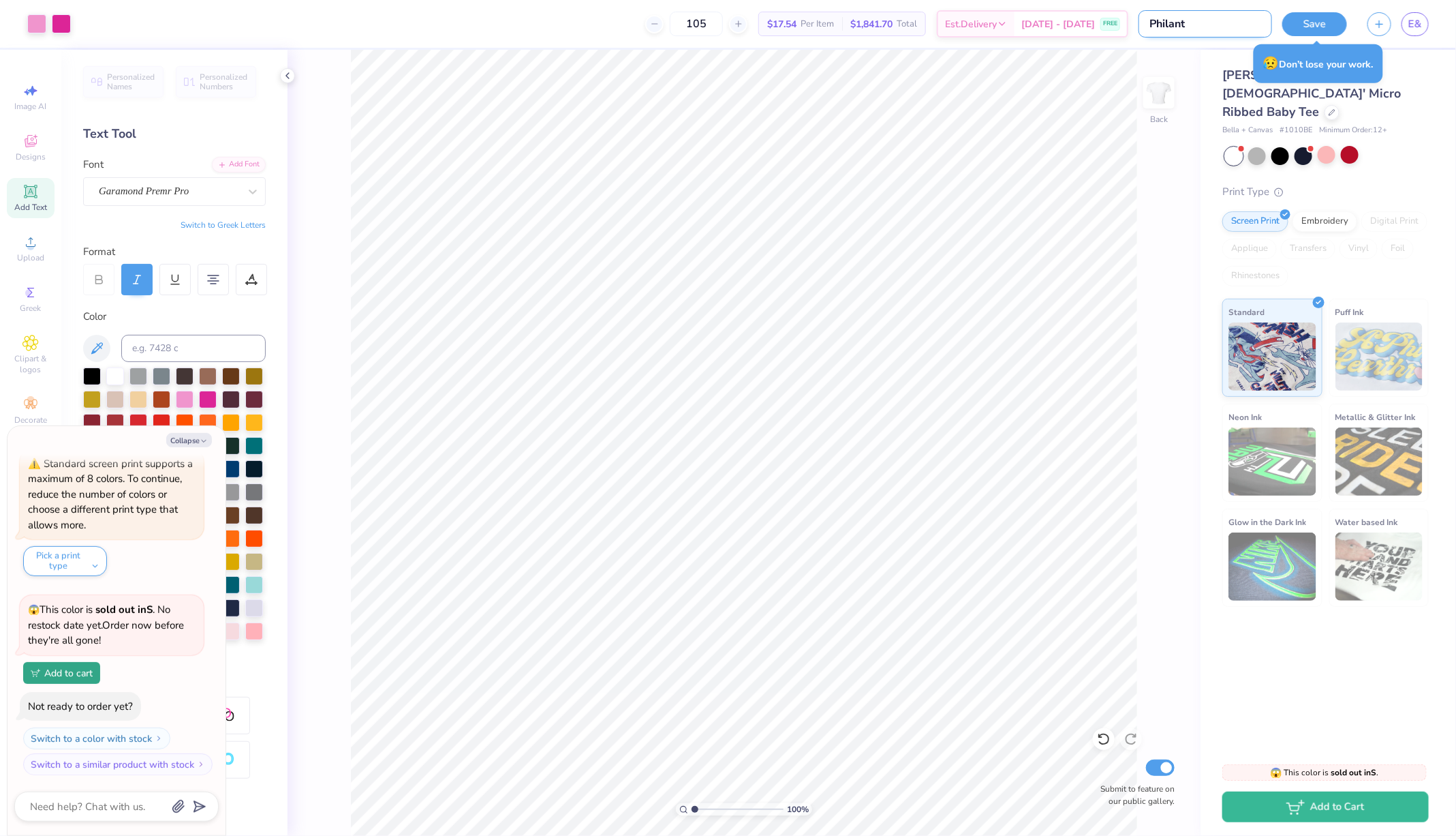
type input "Philanth"
type textarea "x"
type input "Philanthr"
type textarea "x"
type input "Philanthro"
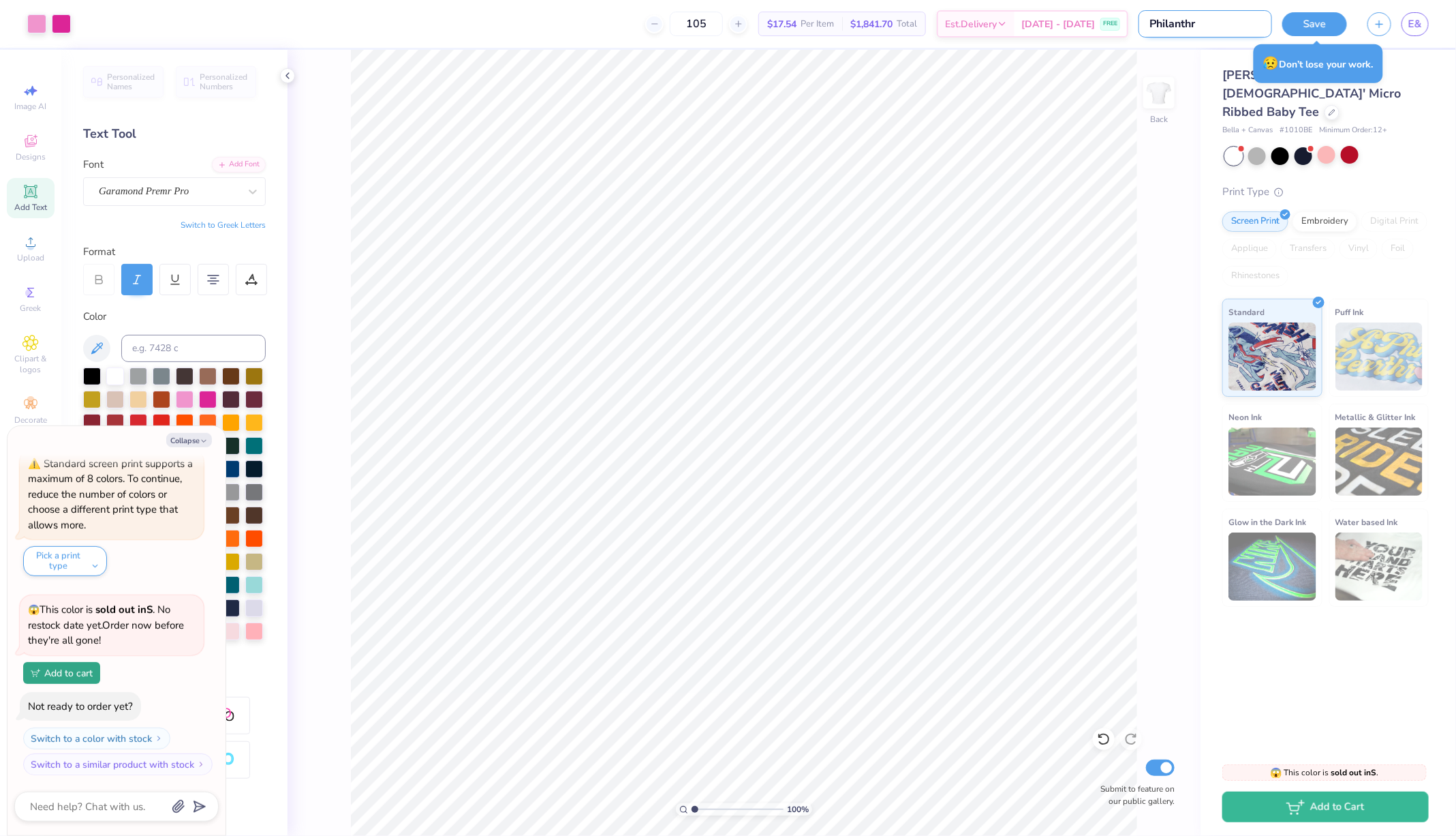
type textarea "x"
type input "Philanthrop"
type textarea "x"
type input "Philanthropy"
type textarea "x"
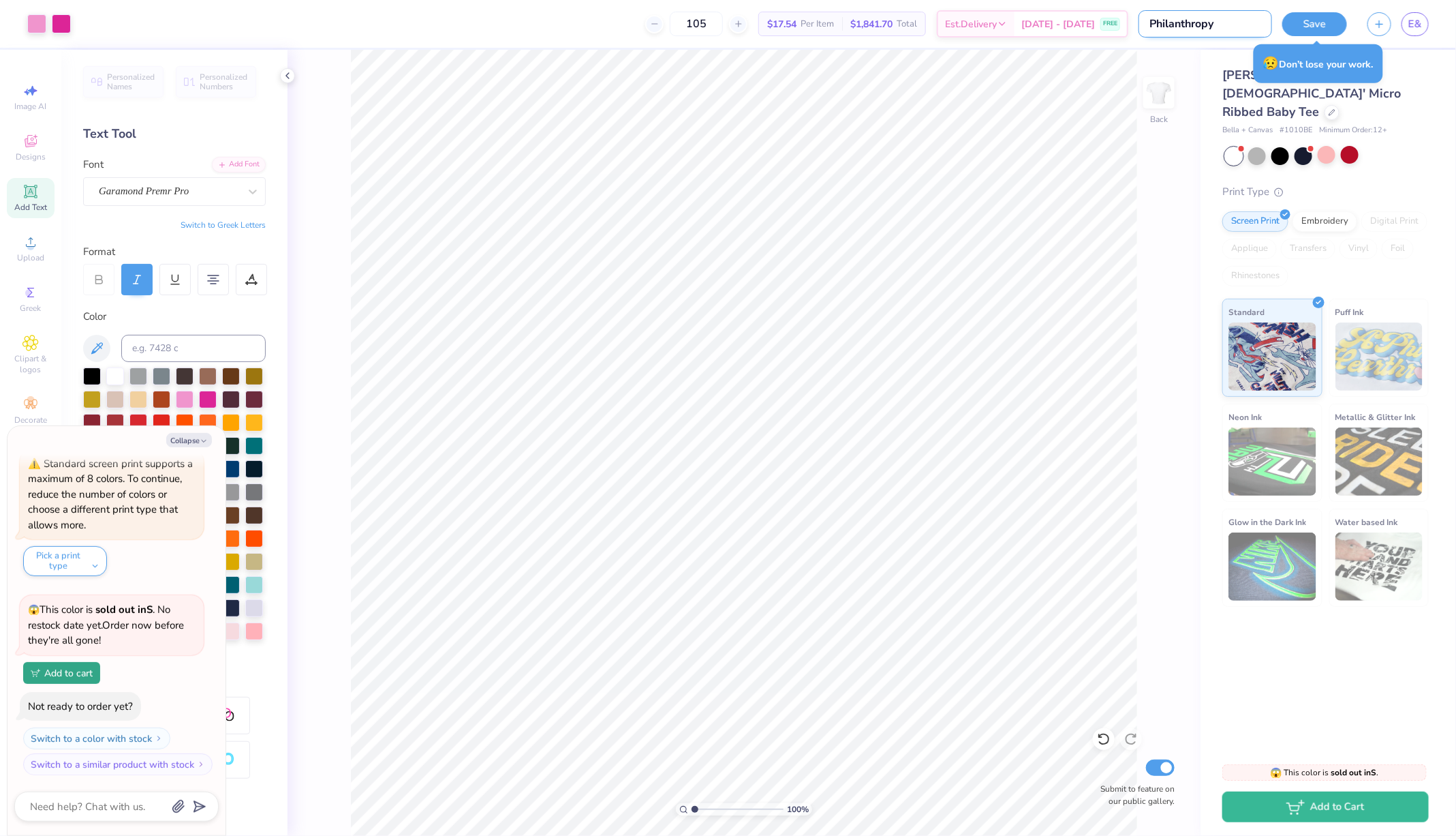
type input "Philanthropy"
type textarea "x"
type input "Philanthropy"
type textarea "x"
type input "Philanthropy"
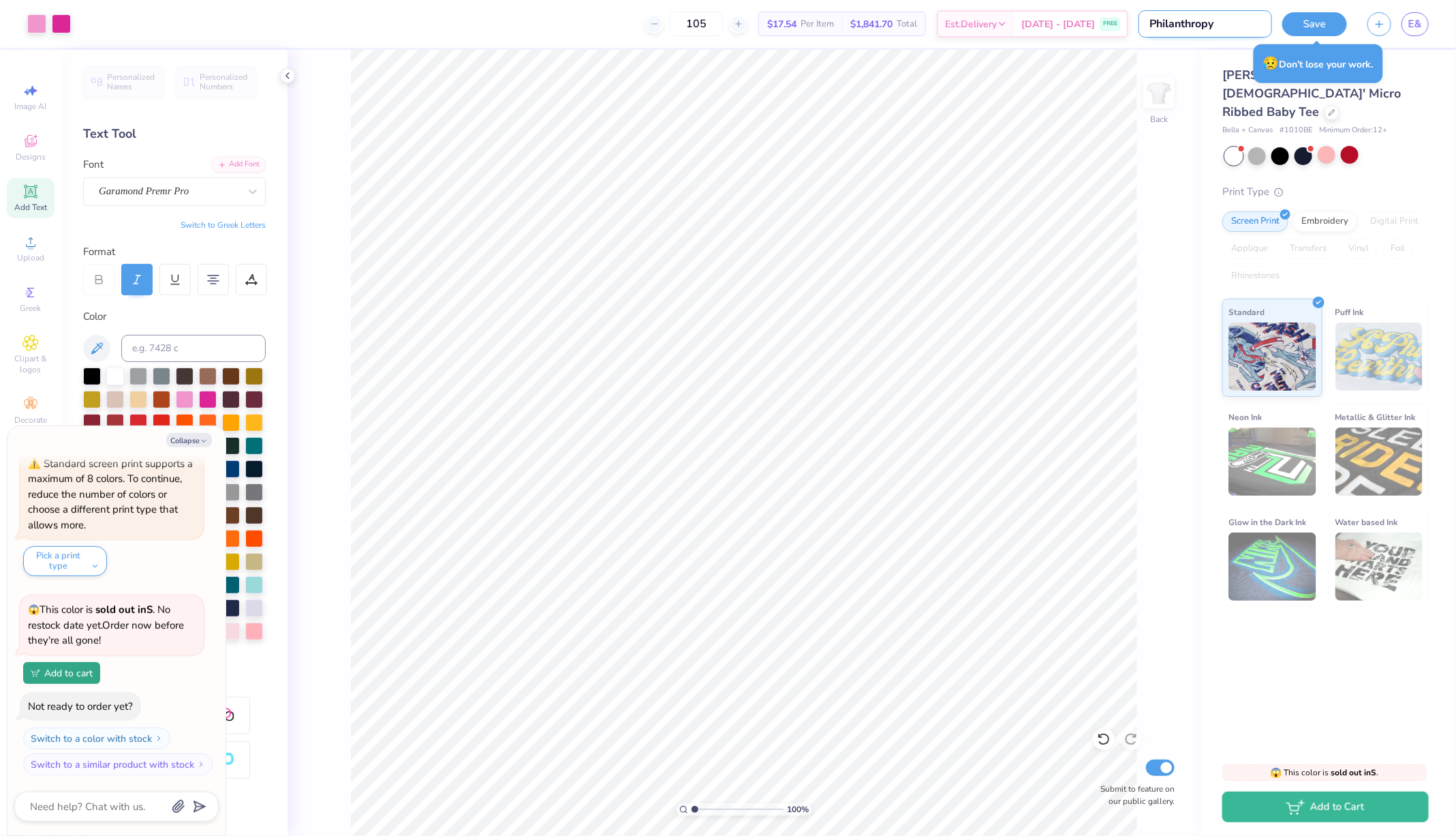
type textarea "x"
type input "Philanthropy F"
type textarea "x"
type input "Philanthropy Fa"
type textarea "x"
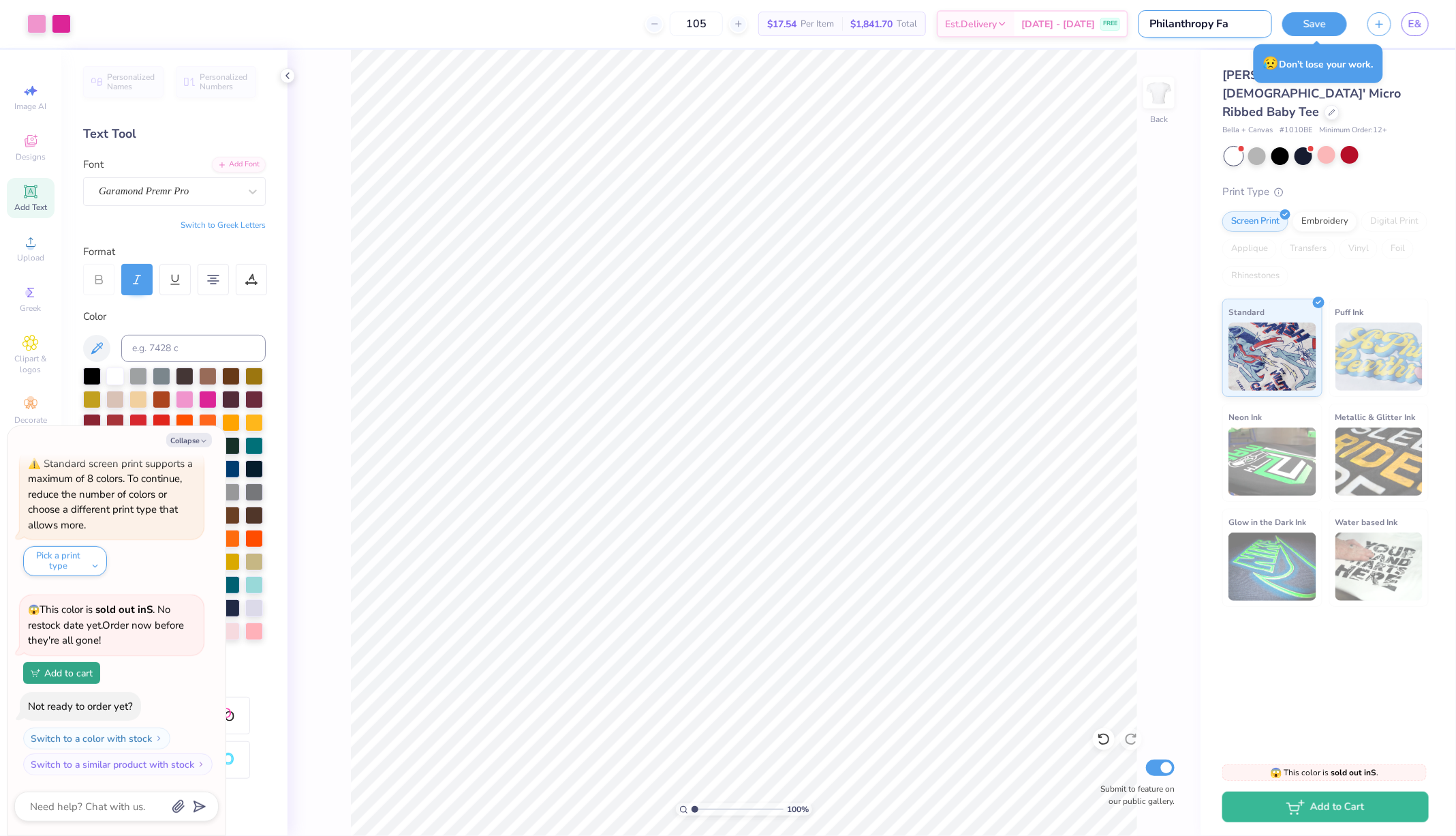
type input "Philanthropy Fal"
type textarea "x"
type input "Philanthropy Fall"
type textarea "x"
type input "Philanthropy Fall"
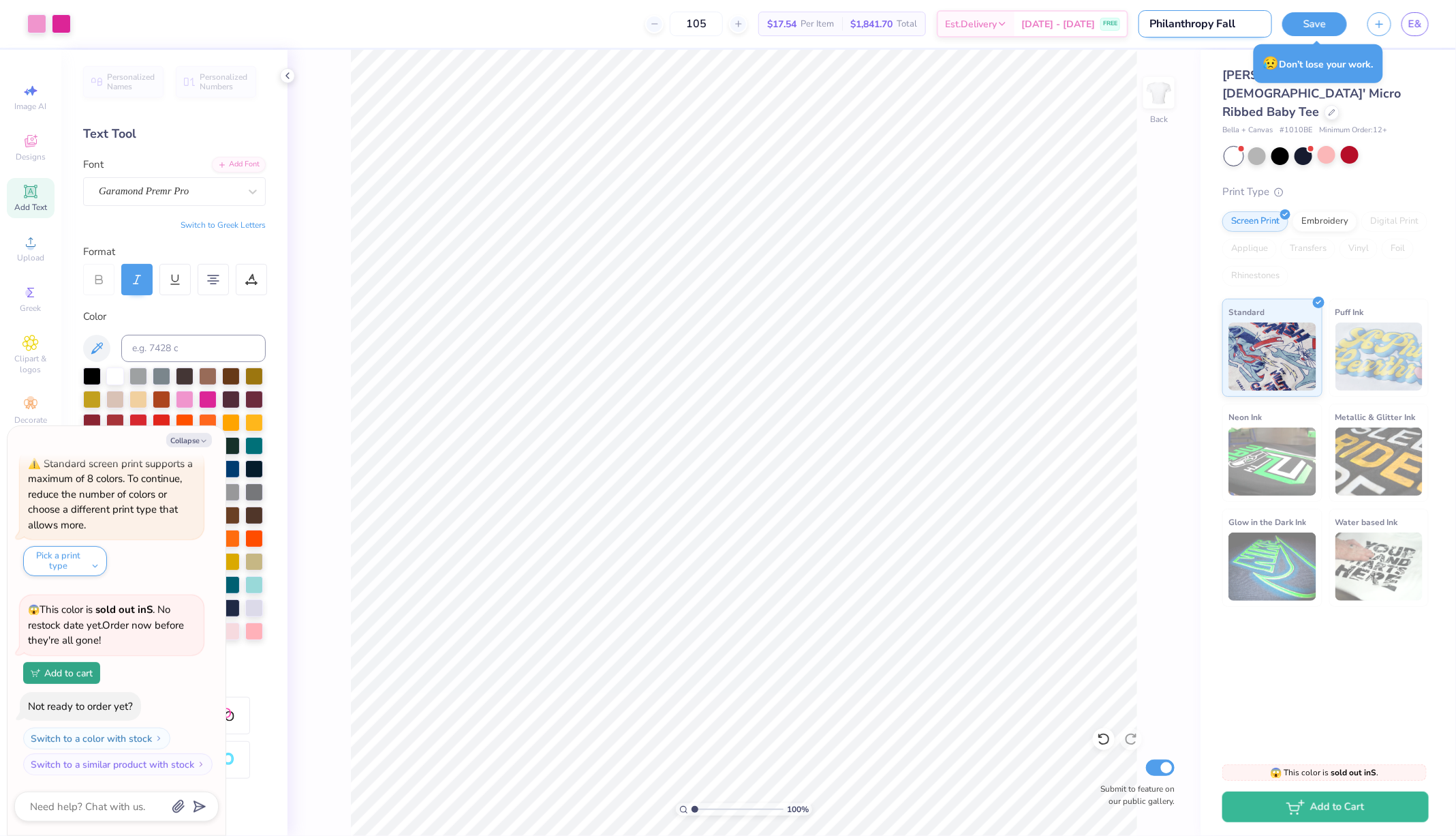
type textarea "x"
type input "Philanthropy Fall 2"
type textarea "x"
type input "Philanthropy Fall 20"
type textarea "x"
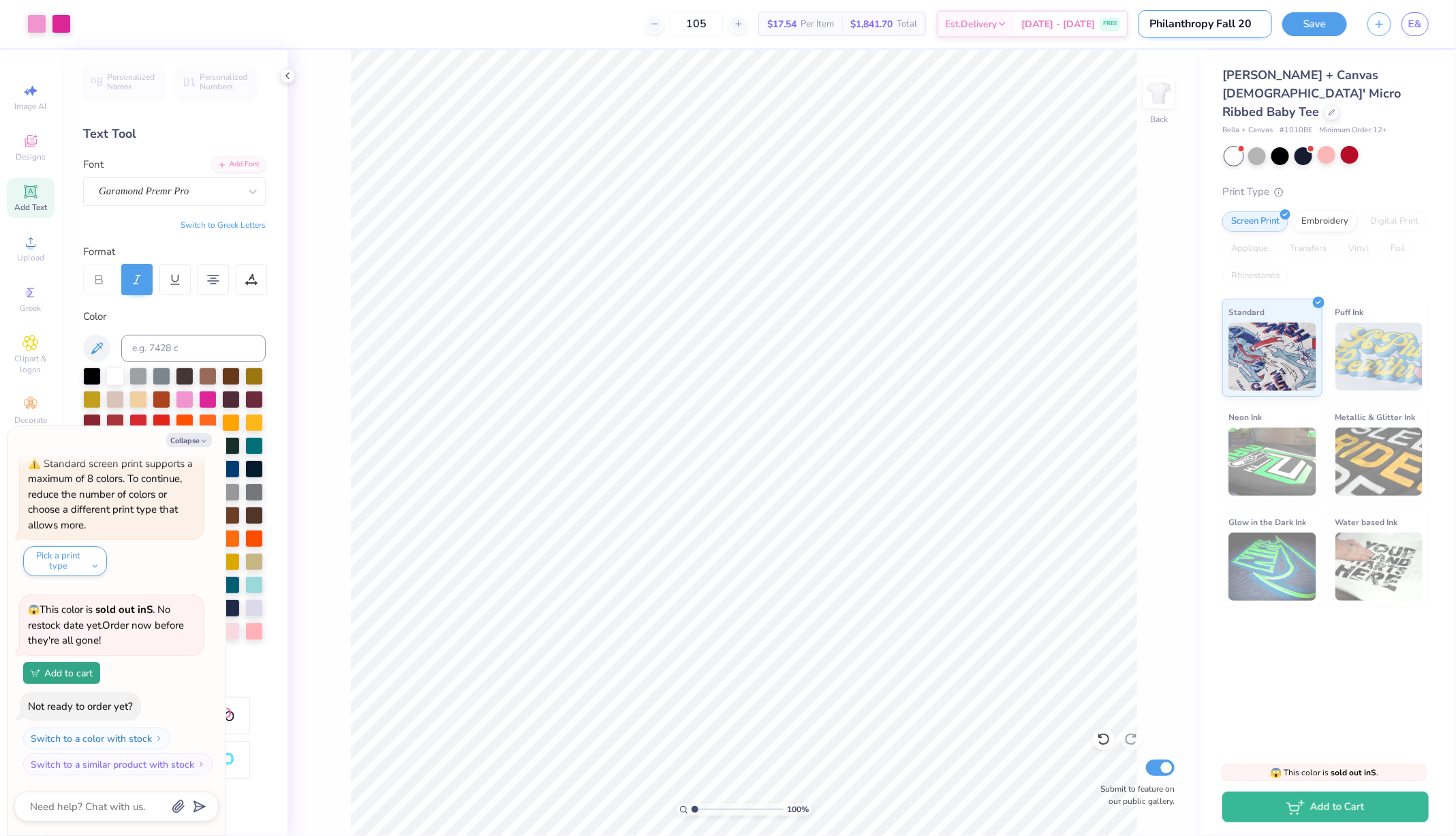
type input "Philanthropy Fall 202"
type textarea "x"
type input "Philanthropy Fall 2025"
type textarea "x"
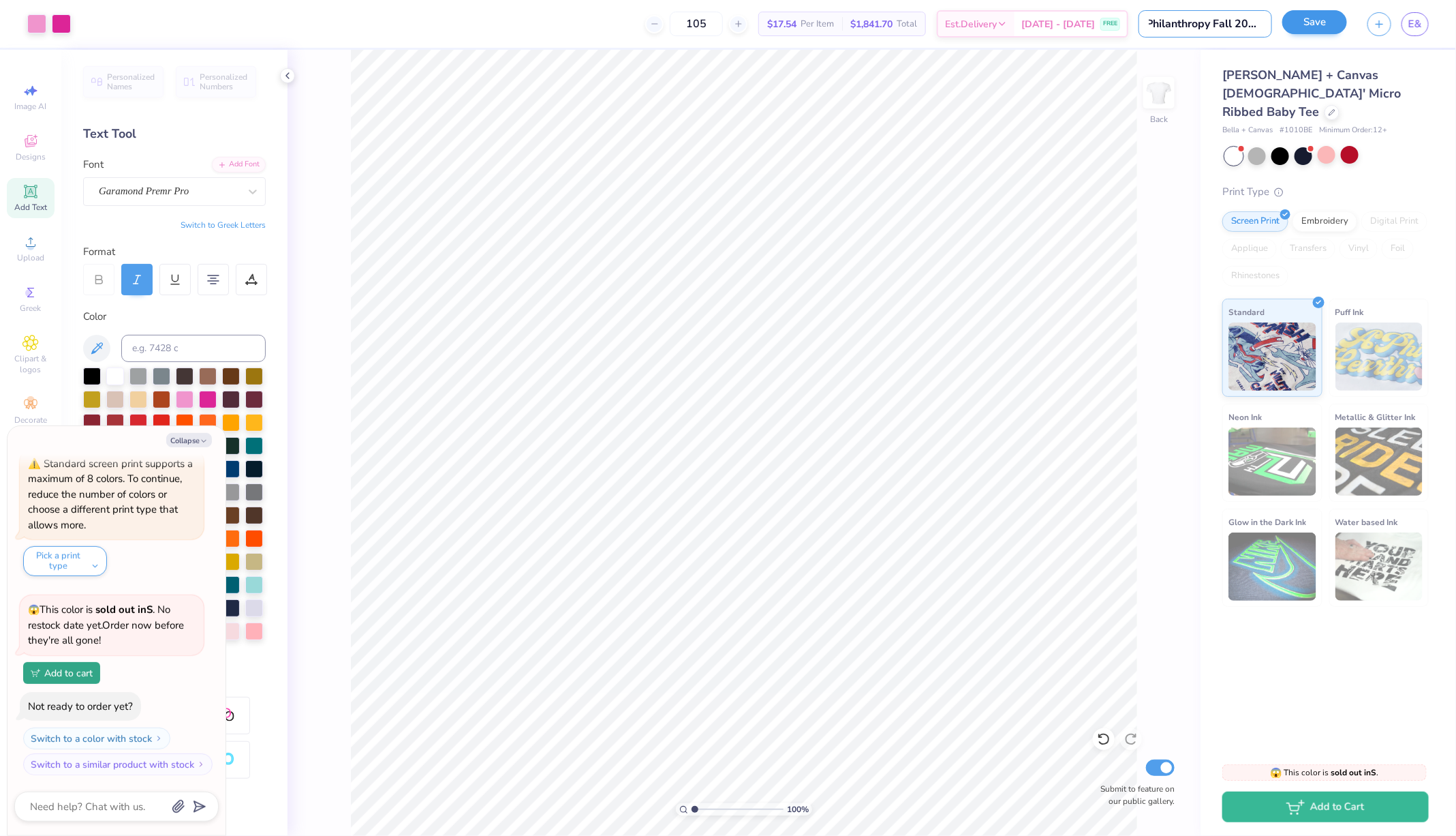
type input "Philanthropy Fall 2025"
click at [1306, 25] on button "Save" at bounding box center [1314, 23] width 64 height 24
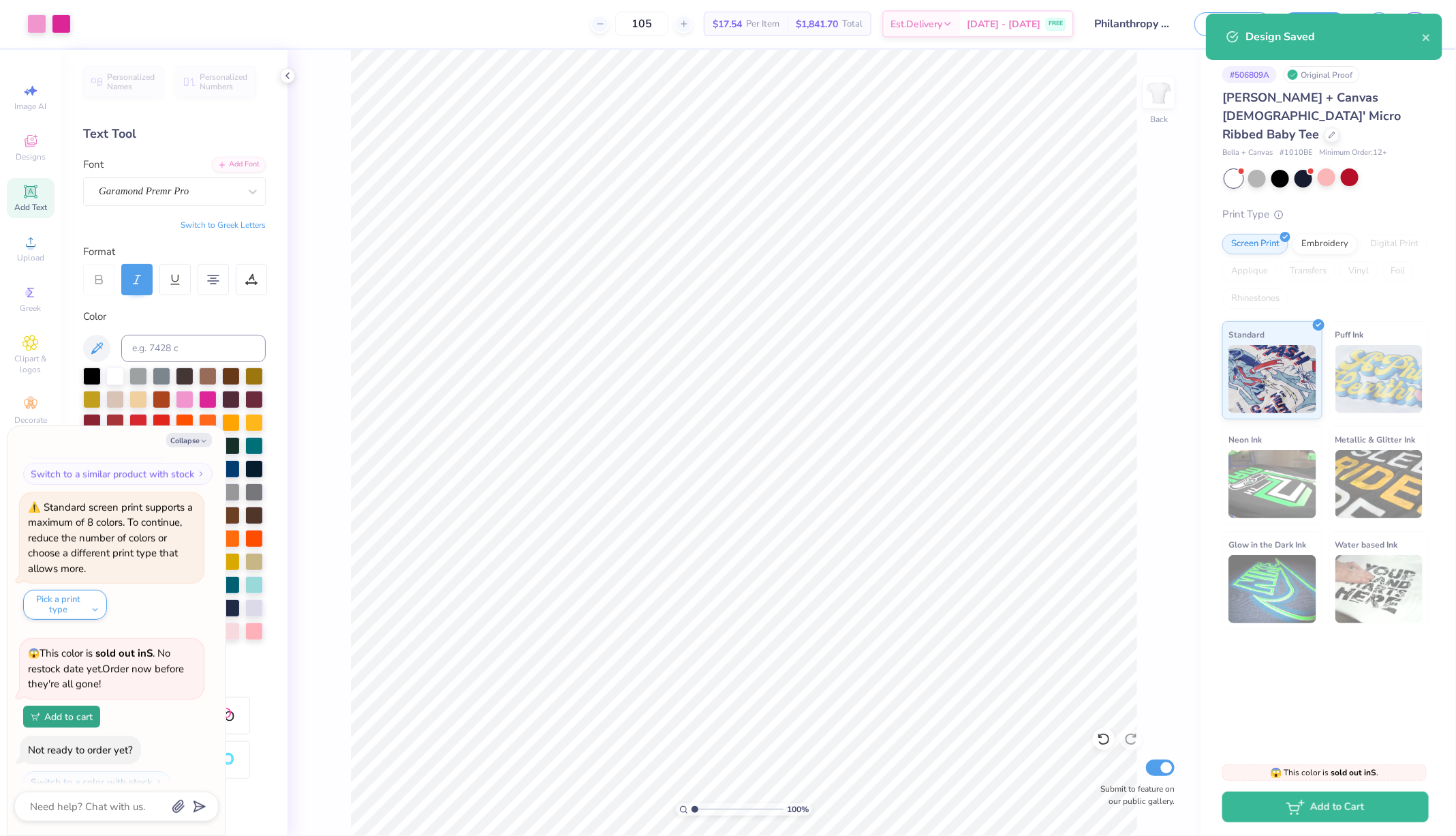
scroll to position [252, 0]
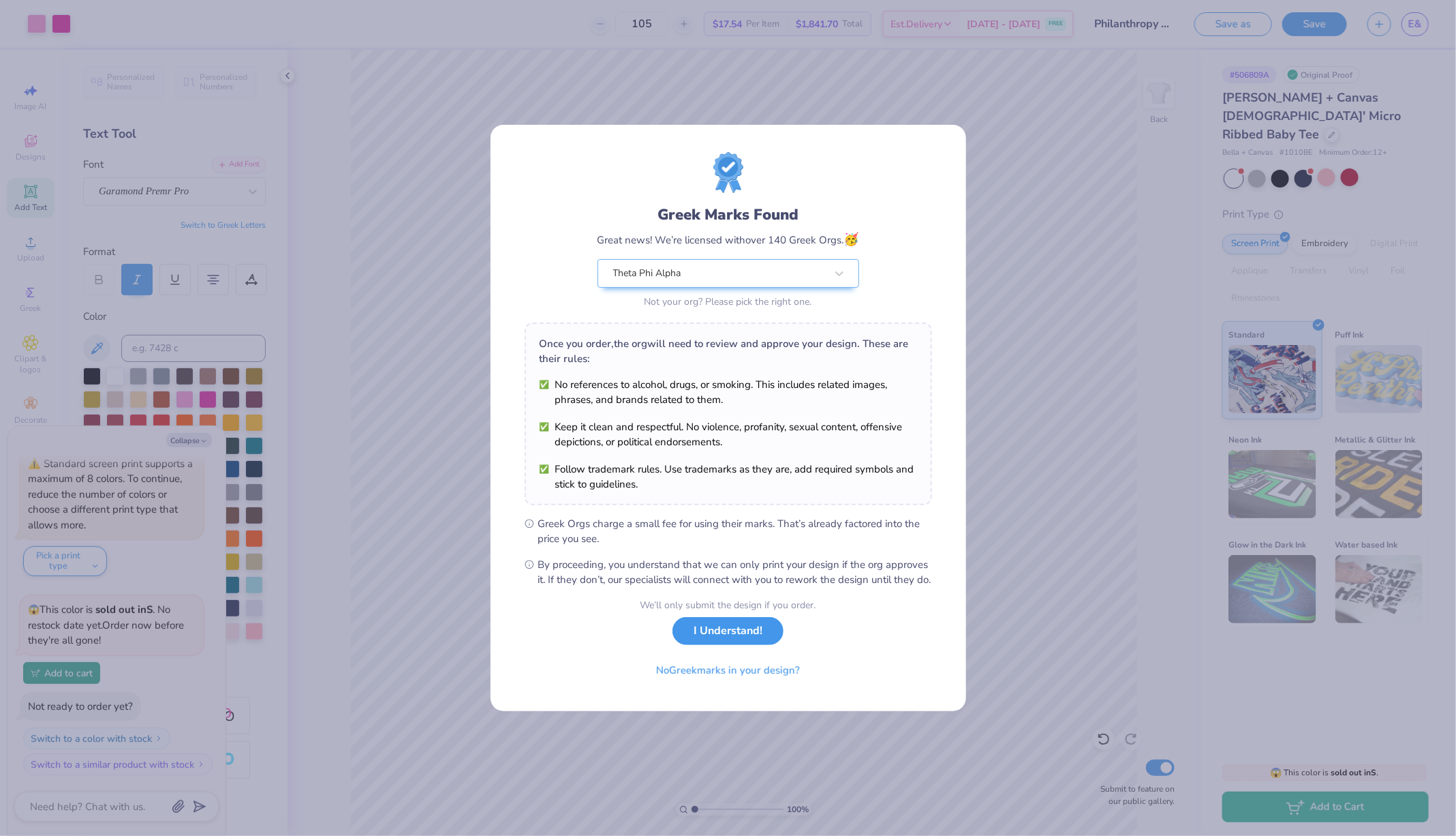
click at [749, 638] on button "I Understand!" at bounding box center [728, 630] width 111 height 28
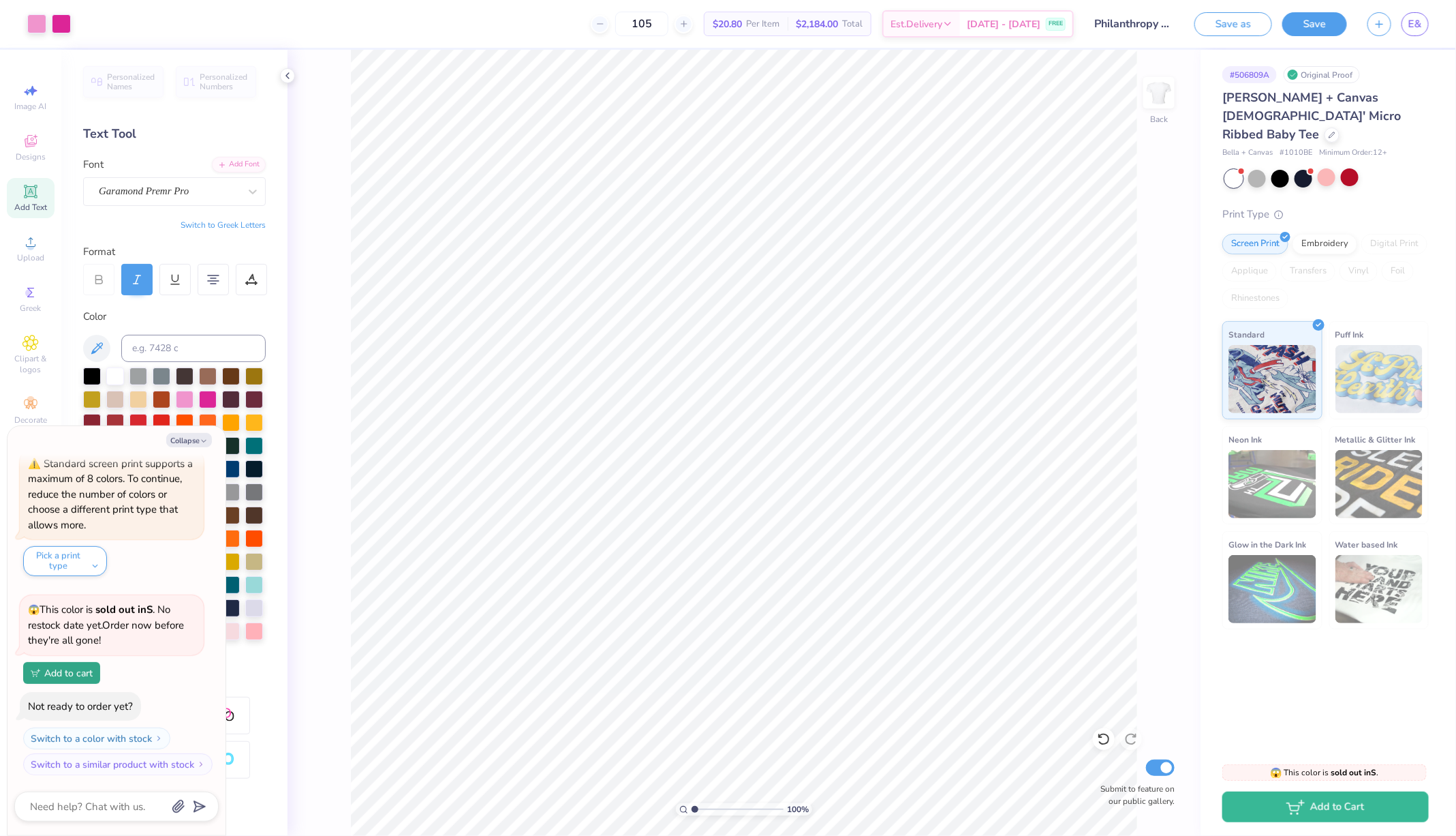
type textarea "x"
click at [1411, 22] on span "E&" at bounding box center [1415, 23] width 14 height 15
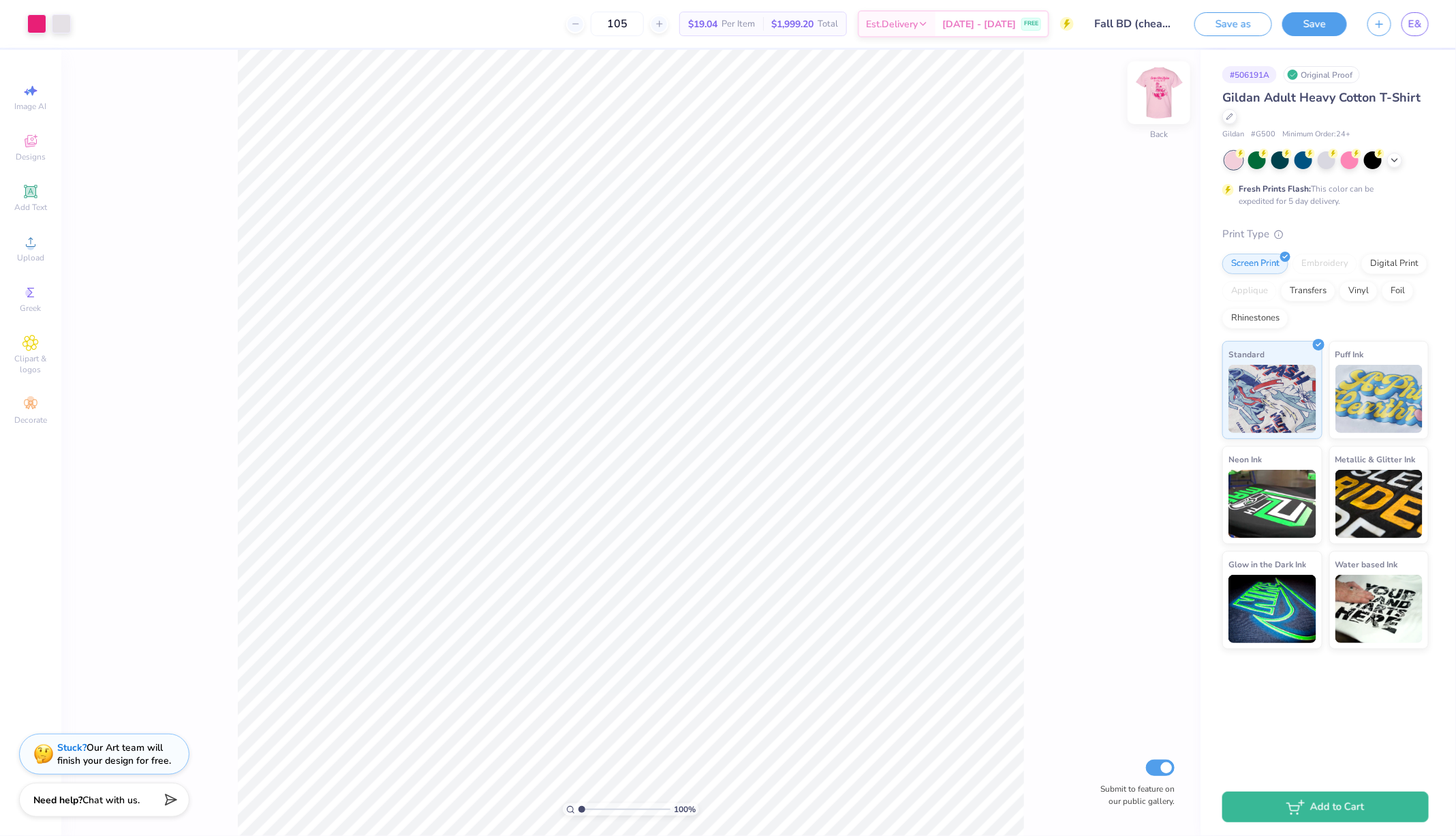
click at [1151, 98] on img at bounding box center [1159, 93] width 55 height 55
click at [38, 147] on icon at bounding box center [31, 141] width 16 height 16
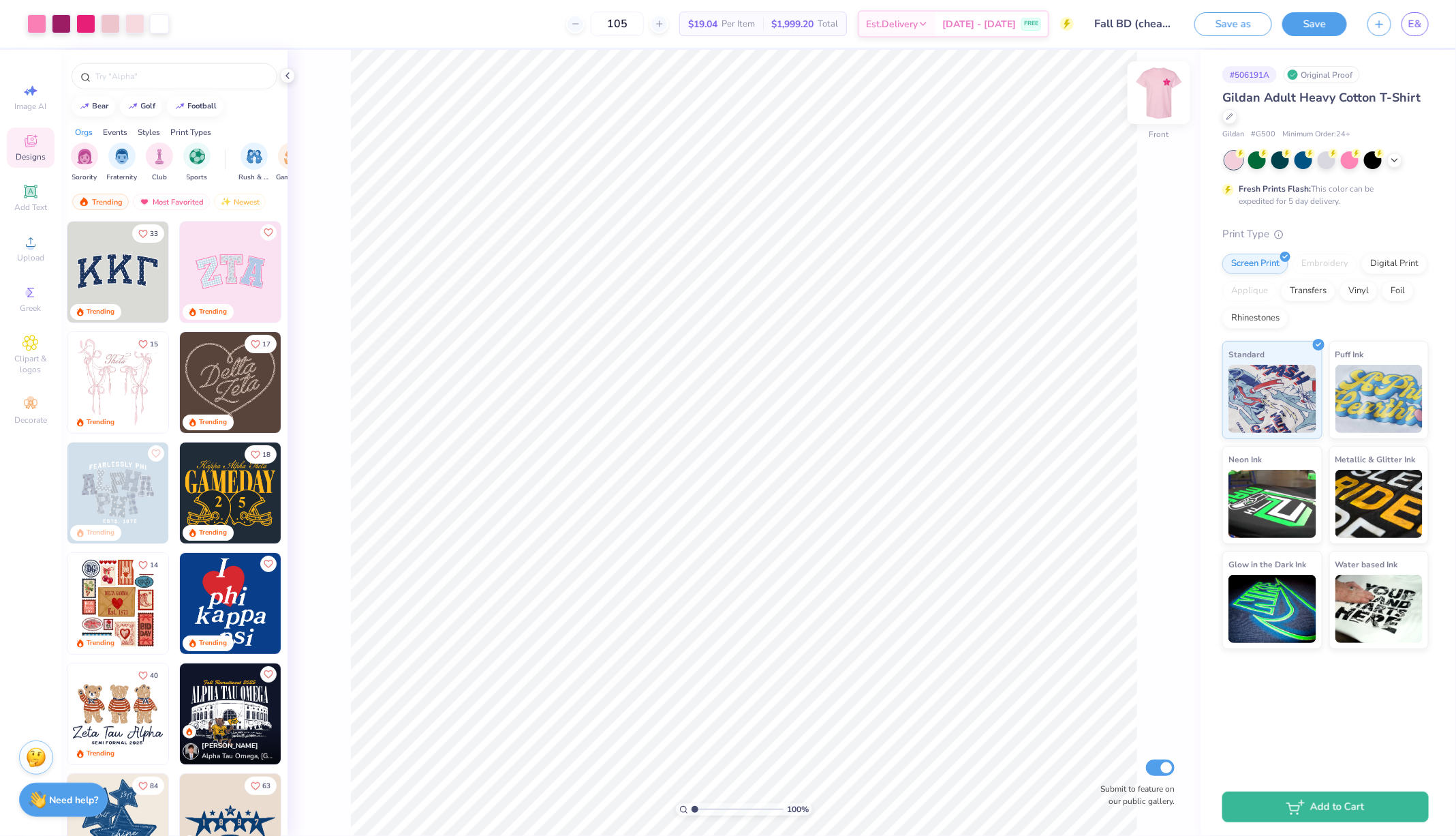
click at [1155, 100] on img at bounding box center [1159, 93] width 55 height 55
click at [1158, 102] on img at bounding box center [1159, 93] width 55 height 55
click at [1152, 86] on img at bounding box center [1159, 93] width 55 height 55
